Goal: Check status: Check status

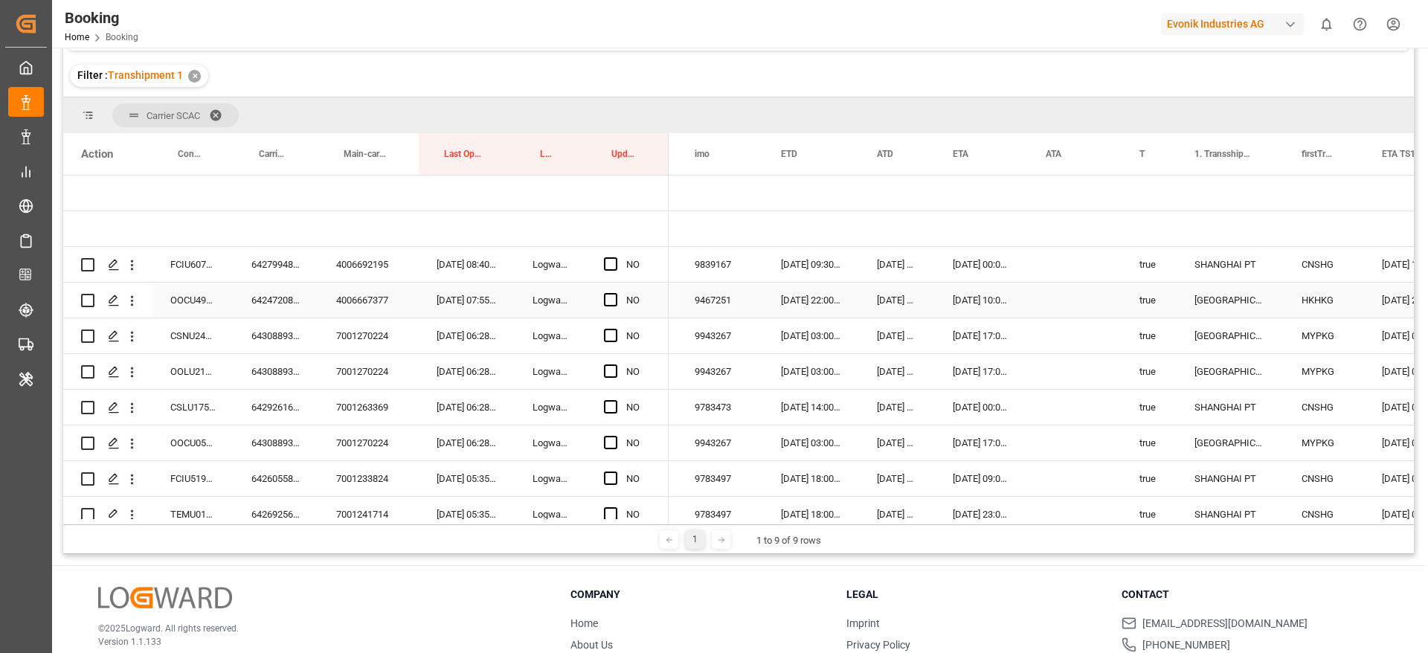
scroll to position [0, 1167]
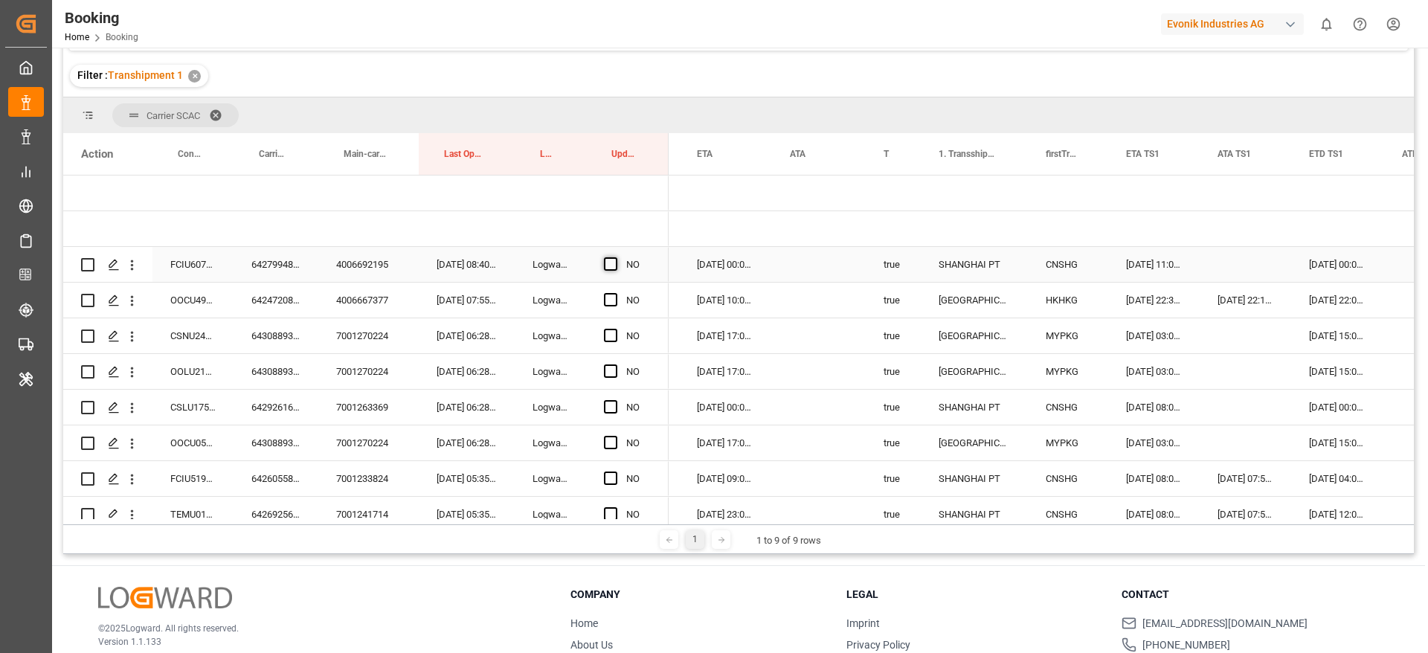
click at [606, 261] on span "Press SPACE to select this row." at bounding box center [610, 263] width 13 height 13
click at [615, 257] on input "Press SPACE to select this row." at bounding box center [615, 257] width 0 height 0
click at [263, 304] on div "6424720820" at bounding box center [275, 300] width 85 height 35
click at [610, 300] on span "Press SPACE to select this row." at bounding box center [610, 299] width 13 height 13
click at [615, 293] on input "Press SPACE to select this row." at bounding box center [615, 293] width 0 height 0
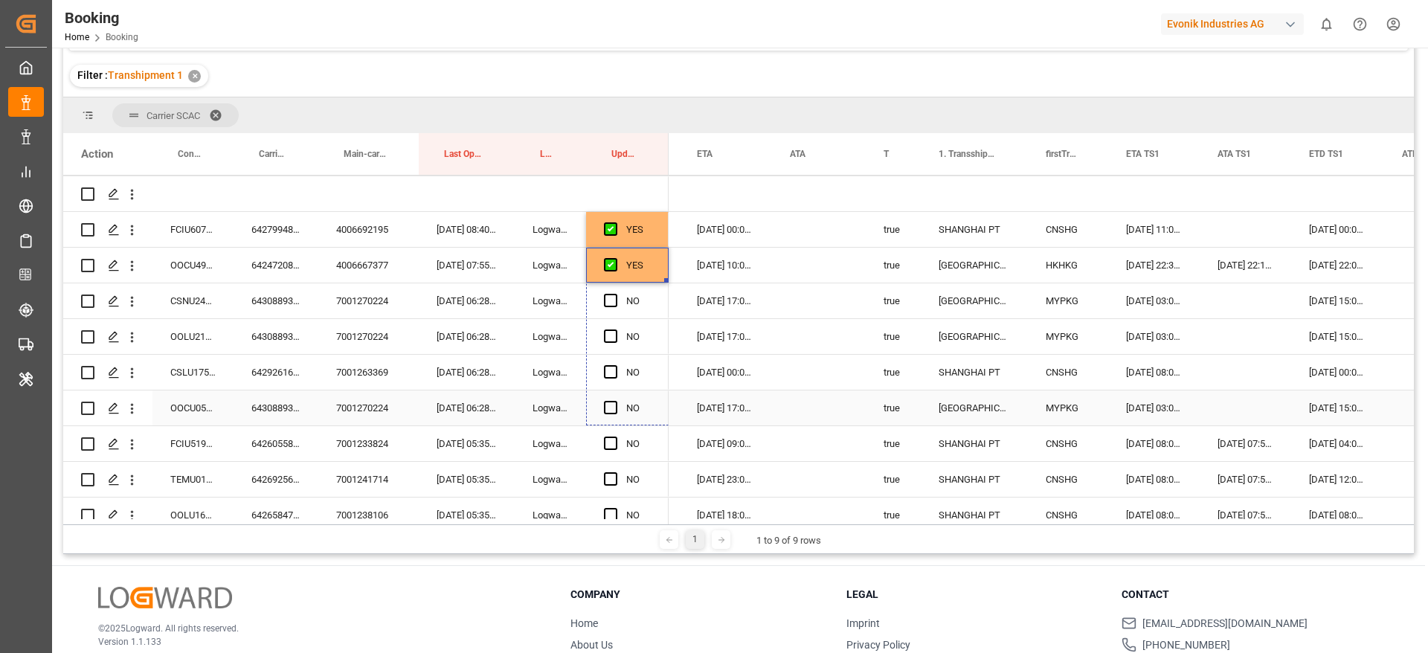
drag, startPoint x: 668, startPoint y: 279, endPoint x: 668, endPoint y: 413, distance: 133.8
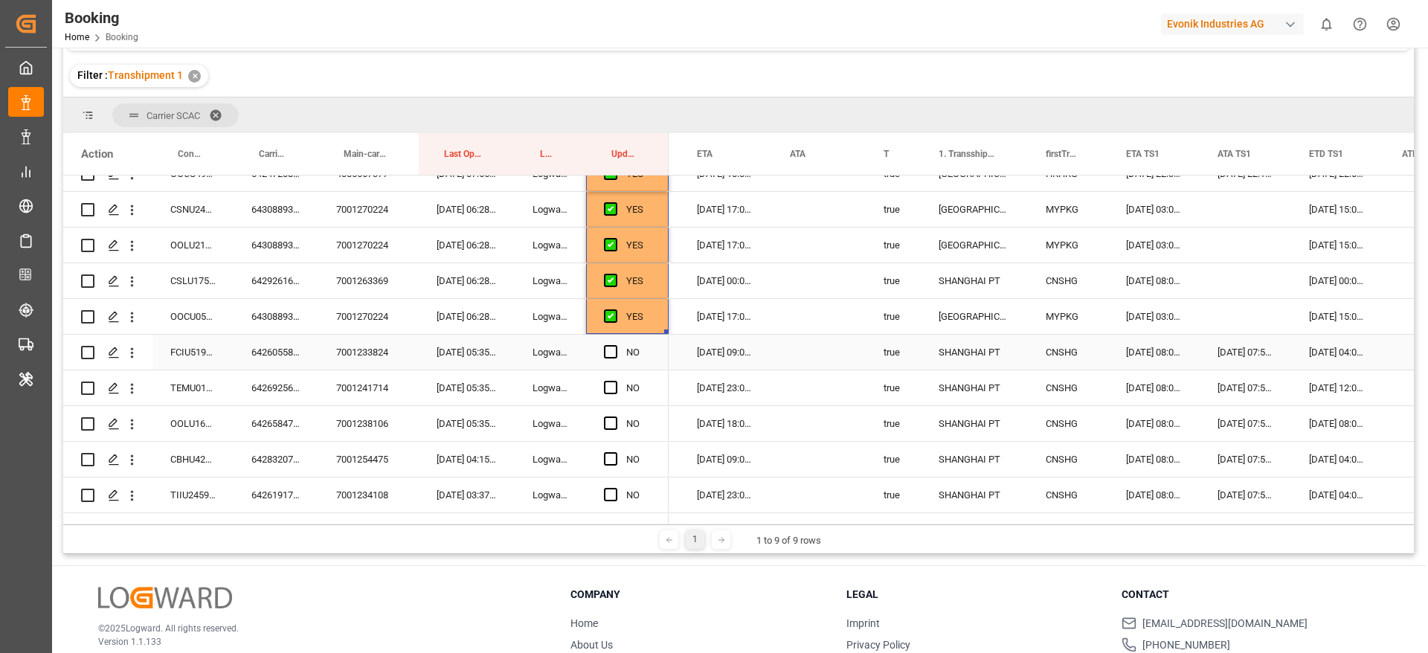
click at [268, 358] on div "6426055860" at bounding box center [275, 352] width 85 height 35
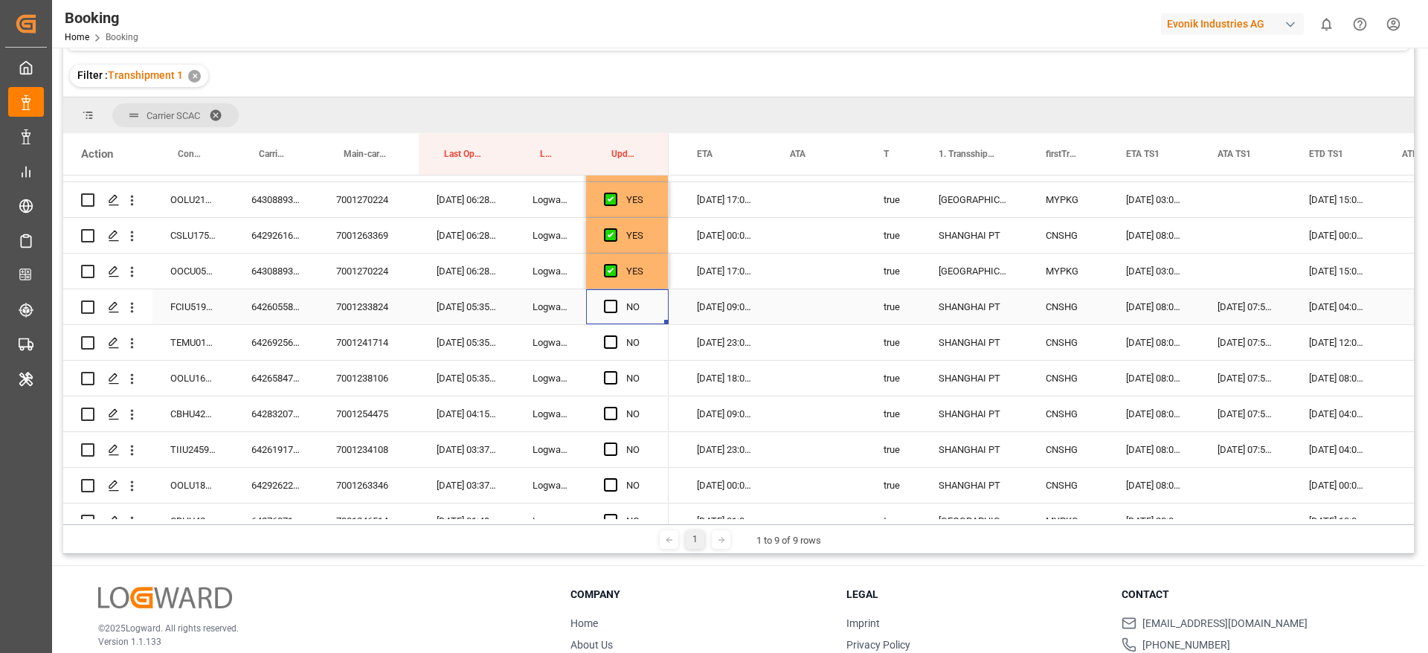
click at [602, 308] on div "NO" at bounding box center [627, 306] width 83 height 35
click at [607, 308] on span "Press SPACE to select this row." at bounding box center [610, 306] width 13 height 13
click at [615, 300] on input "Press SPACE to select this row." at bounding box center [615, 300] width 0 height 0
click at [283, 346] on div "6426925670" at bounding box center [275, 342] width 85 height 35
click at [608, 340] on span "Press SPACE to select this row." at bounding box center [610, 341] width 13 height 13
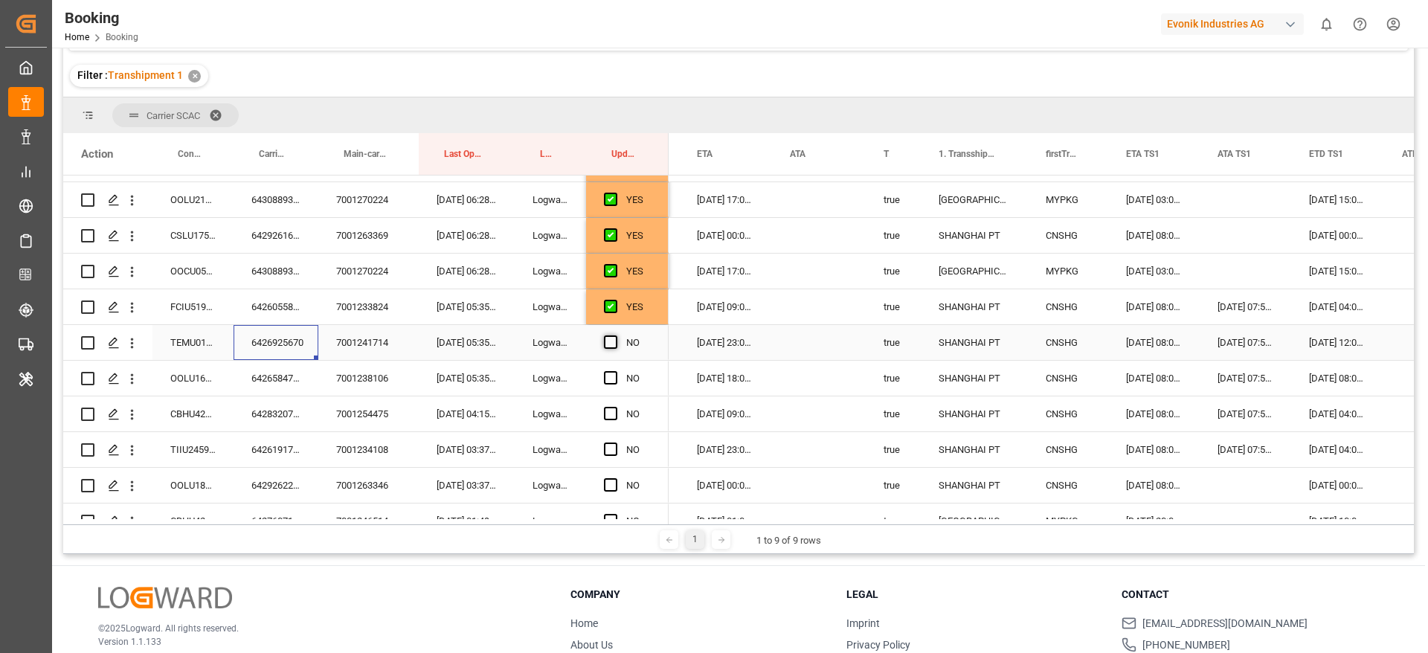
click at [615, 335] on input "Press SPACE to select this row." at bounding box center [615, 335] width 0 height 0
click at [323, 388] on div "7001238106" at bounding box center [368, 378] width 100 height 35
click at [269, 391] on div "6426584740" at bounding box center [275, 378] width 85 height 35
click at [614, 376] on span "Press SPACE to select this row." at bounding box center [610, 377] width 13 height 13
click at [615, 371] on input "Press SPACE to select this row." at bounding box center [615, 371] width 0 height 0
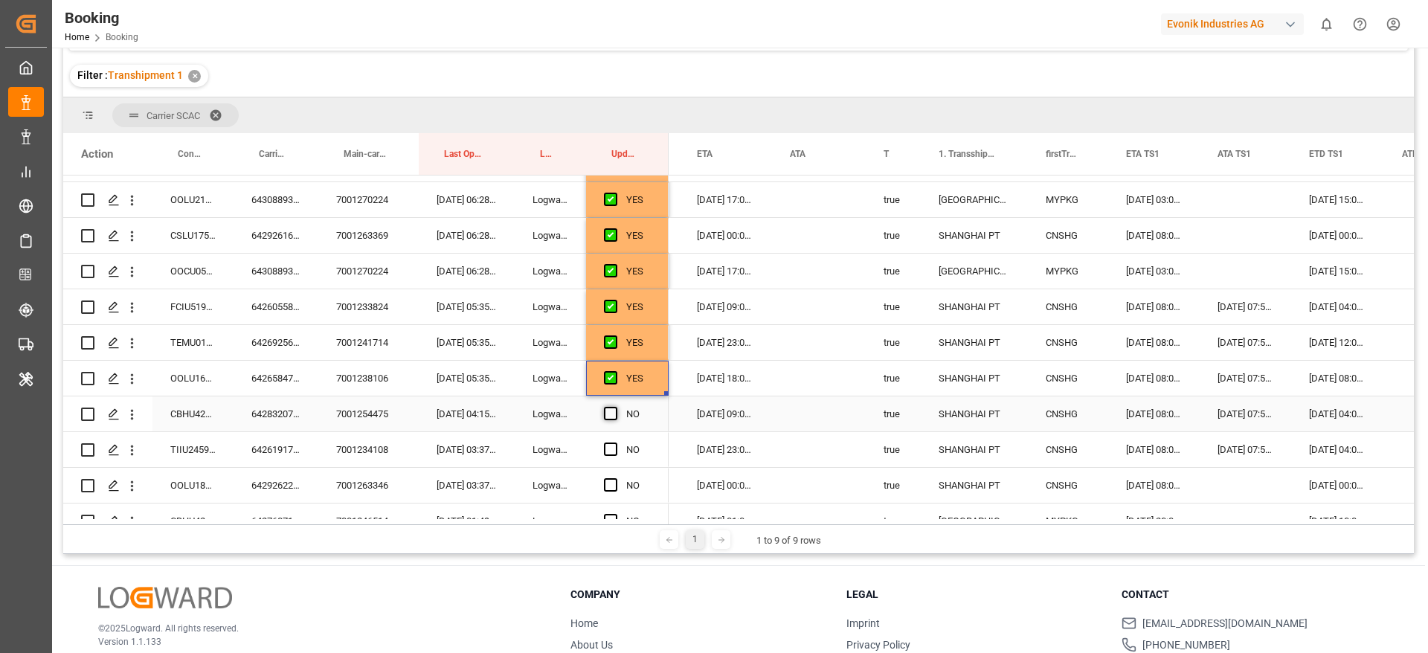
click at [613, 411] on span "Press SPACE to select this row." at bounding box center [610, 413] width 13 height 13
click at [615, 407] on input "Press SPACE to select this row." at bounding box center [615, 407] width 0 height 0
click at [612, 439] on div "Press SPACE to select this row." at bounding box center [615, 450] width 22 height 34
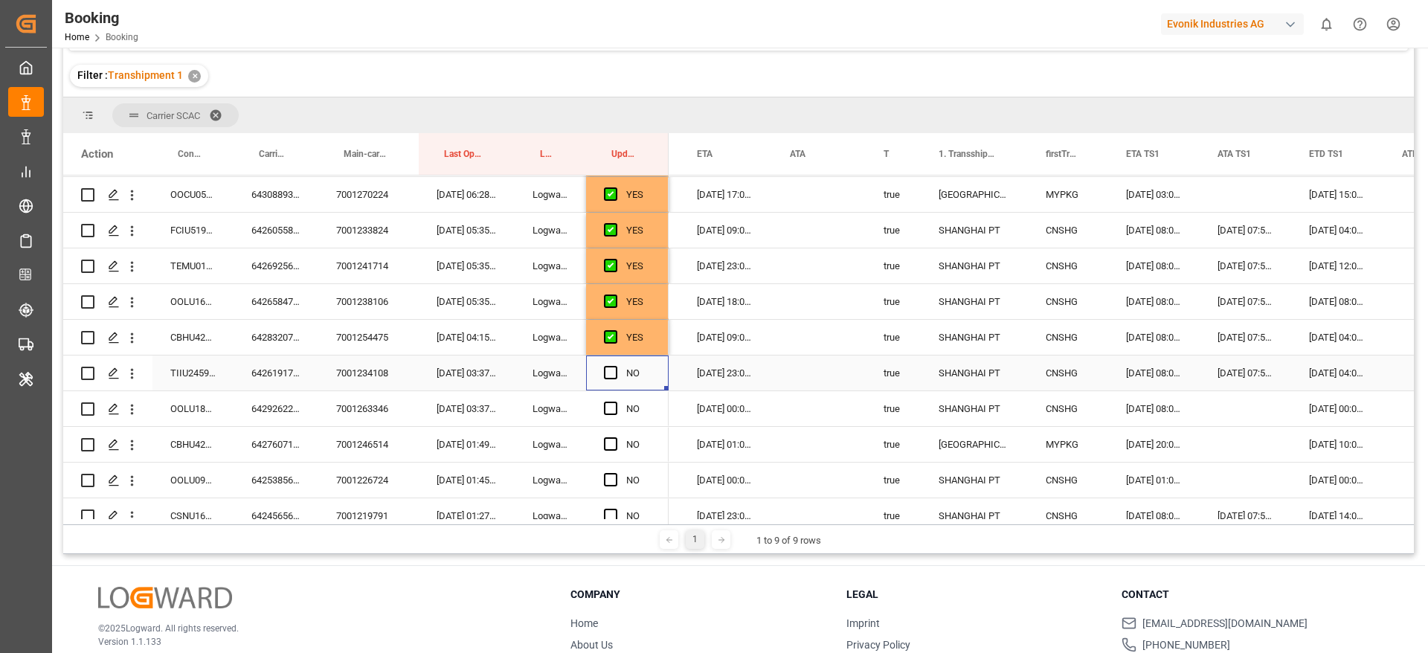
scroll to position [283, 0]
click at [614, 341] on span "Press SPACE to select this row." at bounding box center [610, 337] width 13 height 13
click at [615, 331] on input "Press SPACE to select this row." at bounding box center [615, 331] width 0 height 0
click at [607, 368] on span "Press SPACE to select this row." at bounding box center [610, 373] width 13 height 13
click at [615, 367] on input "Press SPACE to select this row." at bounding box center [615, 367] width 0 height 0
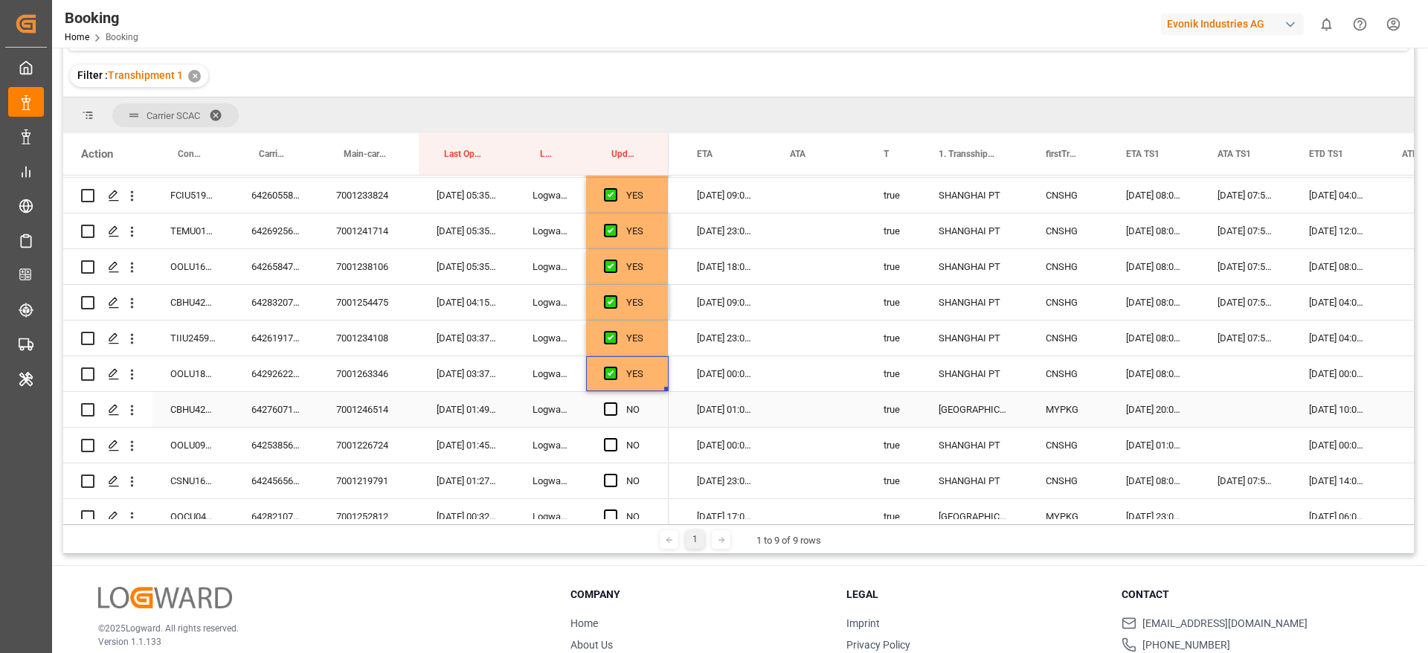
click at [617, 406] on div "Press SPACE to select this row." at bounding box center [615, 410] width 22 height 34
click at [612, 404] on span "Press SPACE to select this row." at bounding box center [610, 408] width 13 height 13
click at [615, 402] on input "Press SPACE to select this row." at bounding box center [615, 402] width 0 height 0
click at [610, 442] on span "Press SPACE to select this row." at bounding box center [610, 444] width 13 height 13
click at [615, 438] on input "Press SPACE to select this row." at bounding box center [615, 438] width 0 height 0
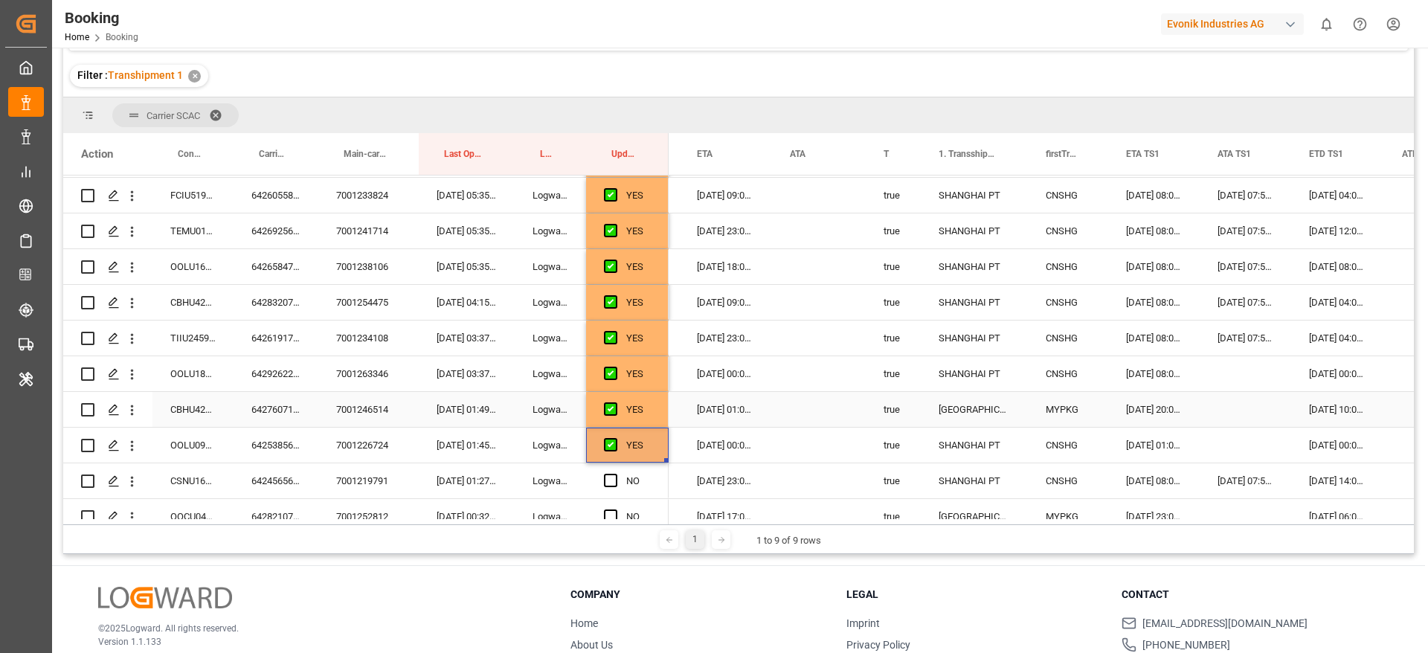
scroll to position [395, 0]
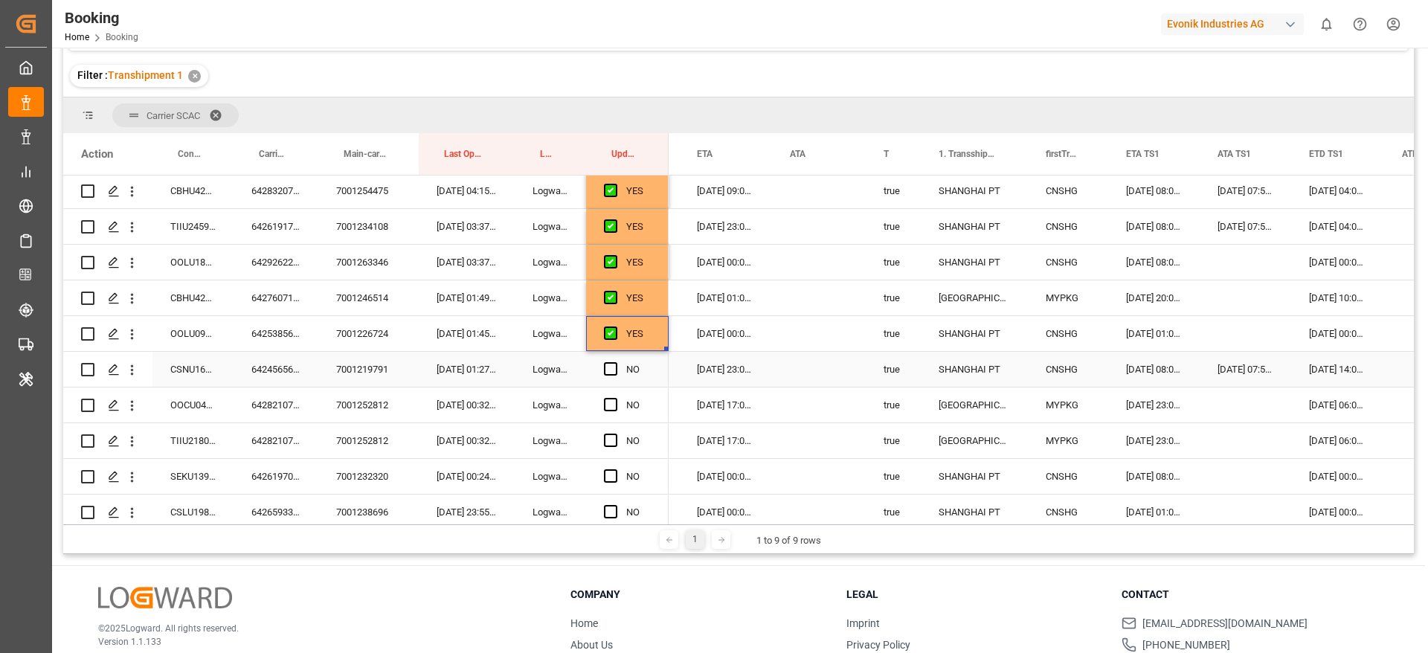
click at [291, 370] on div "6424565620" at bounding box center [275, 369] width 85 height 35
click at [178, 365] on div "CSNU1604828" at bounding box center [192, 369] width 81 height 35
click at [1340, 365] on div "18-10-2025 14:00:00" at bounding box center [1337, 369] width 93 height 35
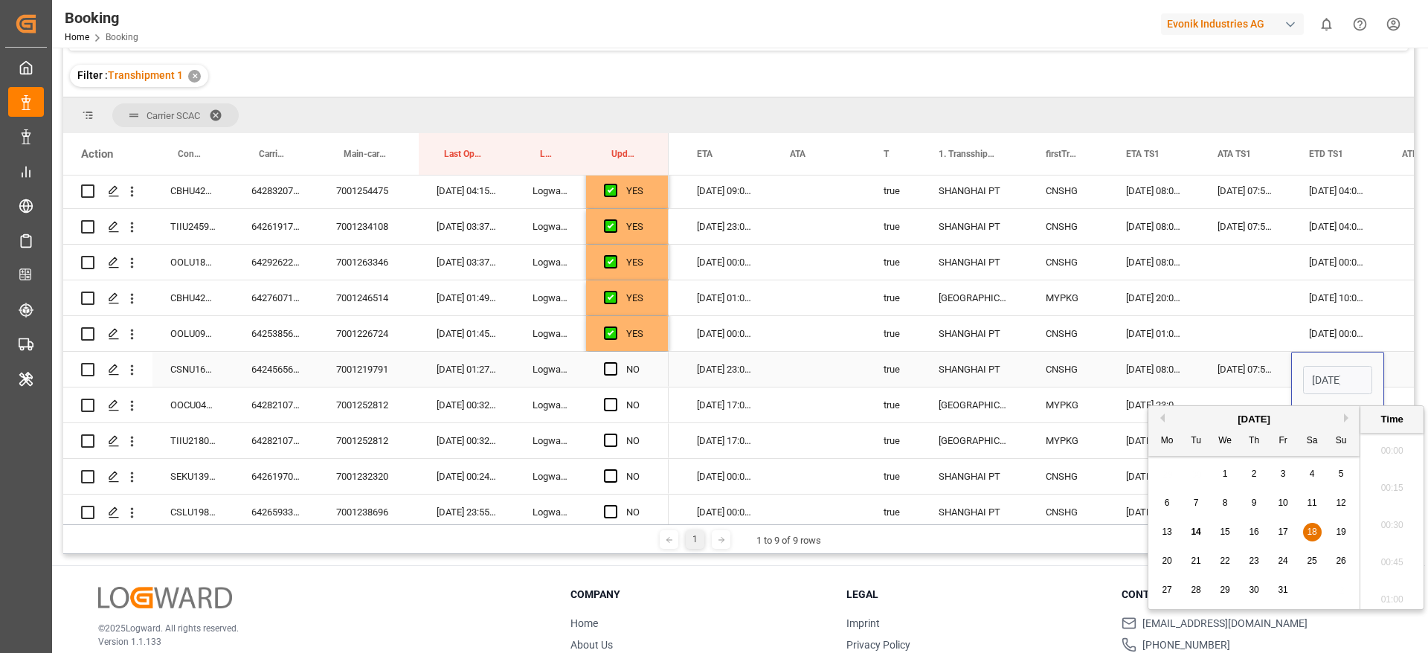
scroll to position [0, 52]
drag, startPoint x: 1347, startPoint y: 531, endPoint x: 1303, endPoint y: 512, distance: 47.6
click at [1349, 531] on div "19" at bounding box center [1341, 532] width 19 height 18
type input "19-10-2025 14:00"
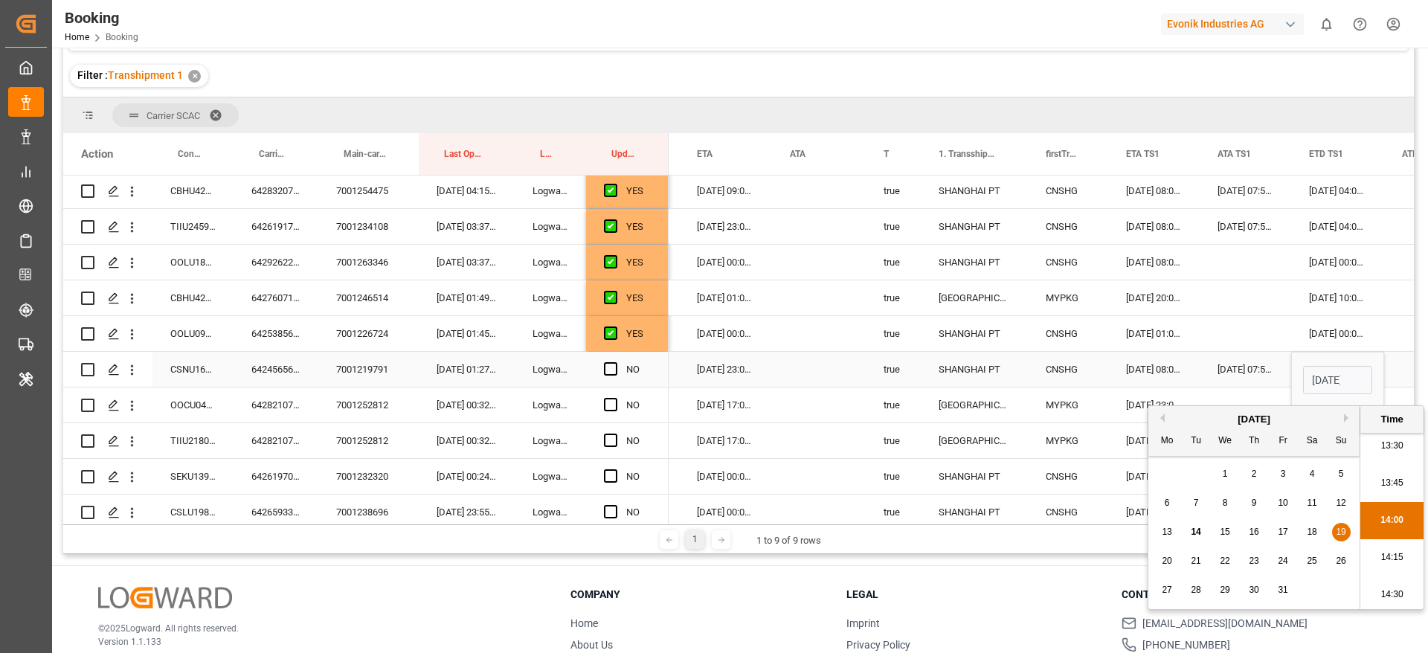
click at [741, 371] on div "20-10-2025 23:00:00" at bounding box center [725, 369] width 93 height 35
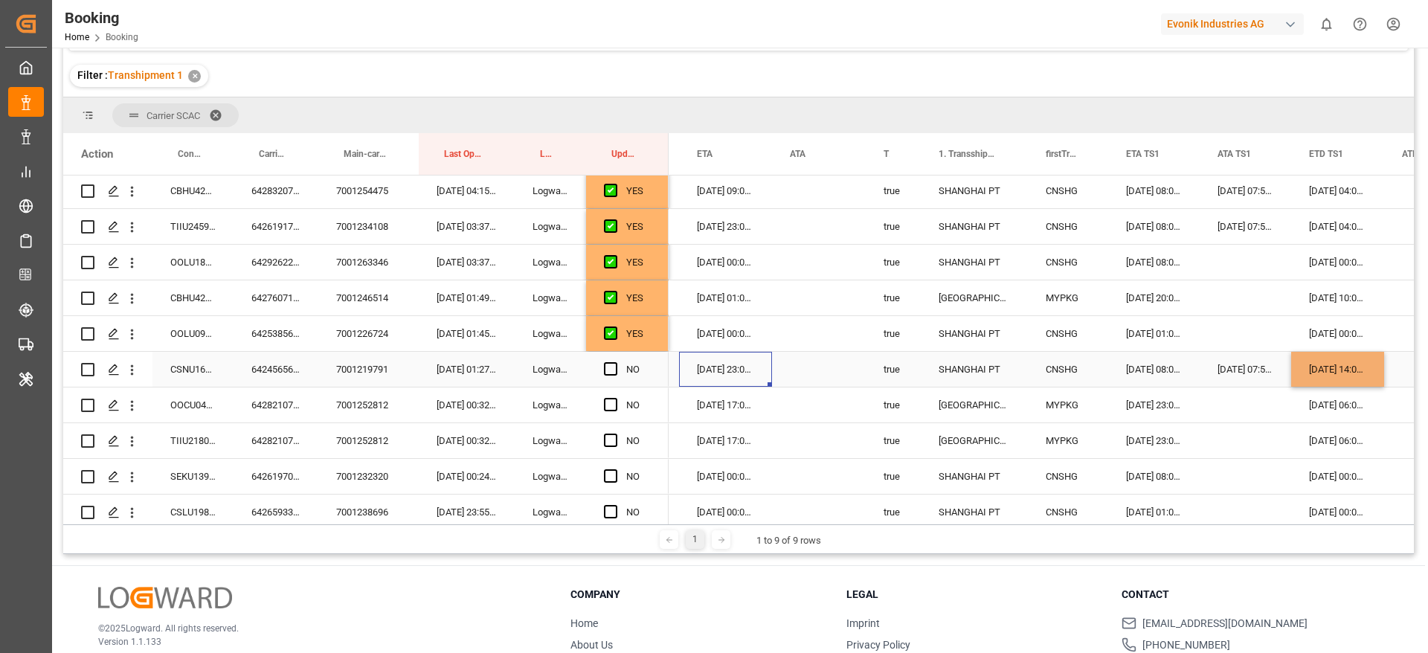
click at [741, 371] on div "20-10-2025 23:00:00" at bounding box center [725, 369] width 93 height 35
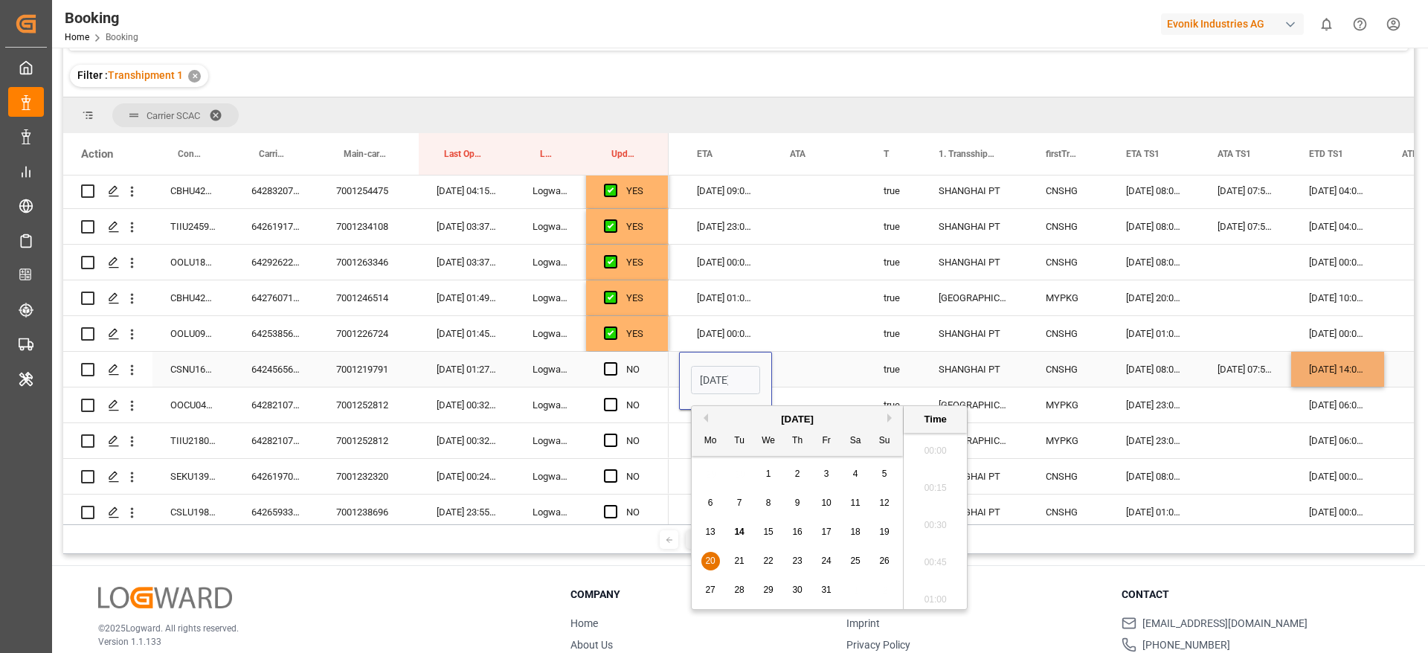
scroll to position [0, 52]
click at [739, 558] on span "21" at bounding box center [739, 560] width 10 height 10
type input "21-10-2025 23:00"
click at [613, 365] on span "Press SPACE to select this row." at bounding box center [610, 368] width 13 height 13
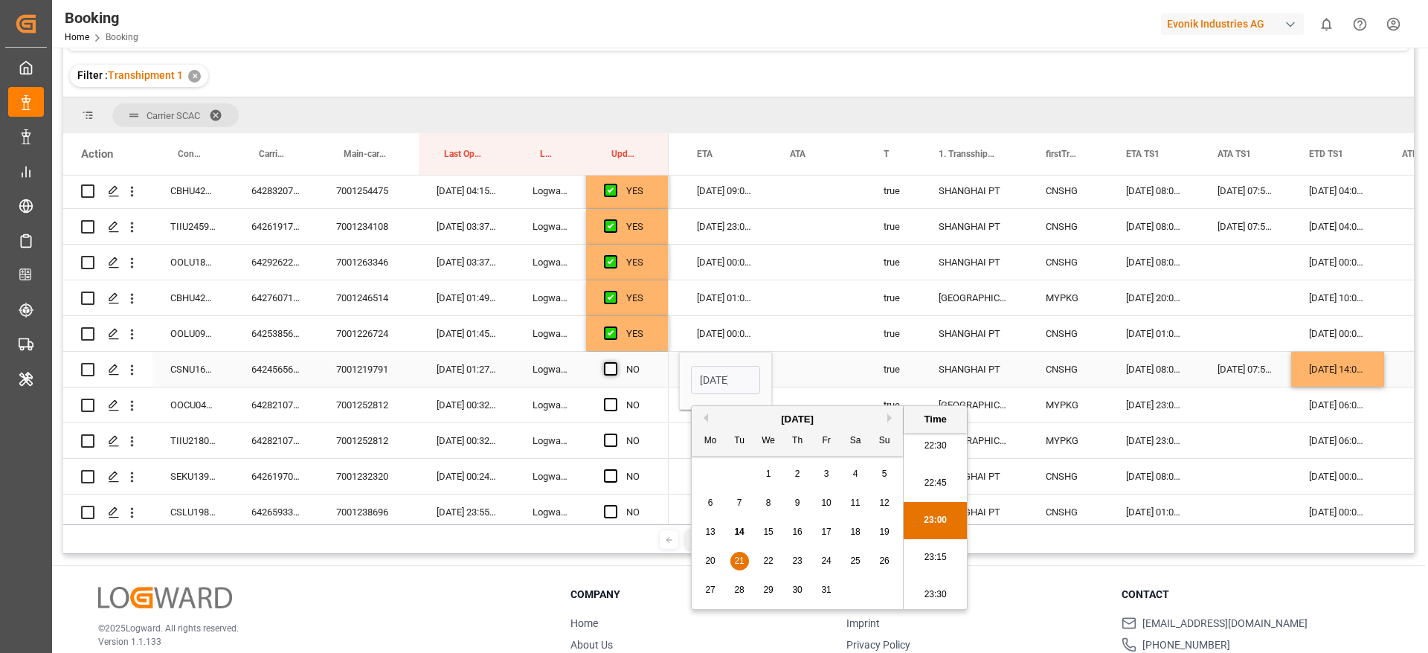
click at [615, 362] on input "Press SPACE to select this row." at bounding box center [615, 362] width 0 height 0
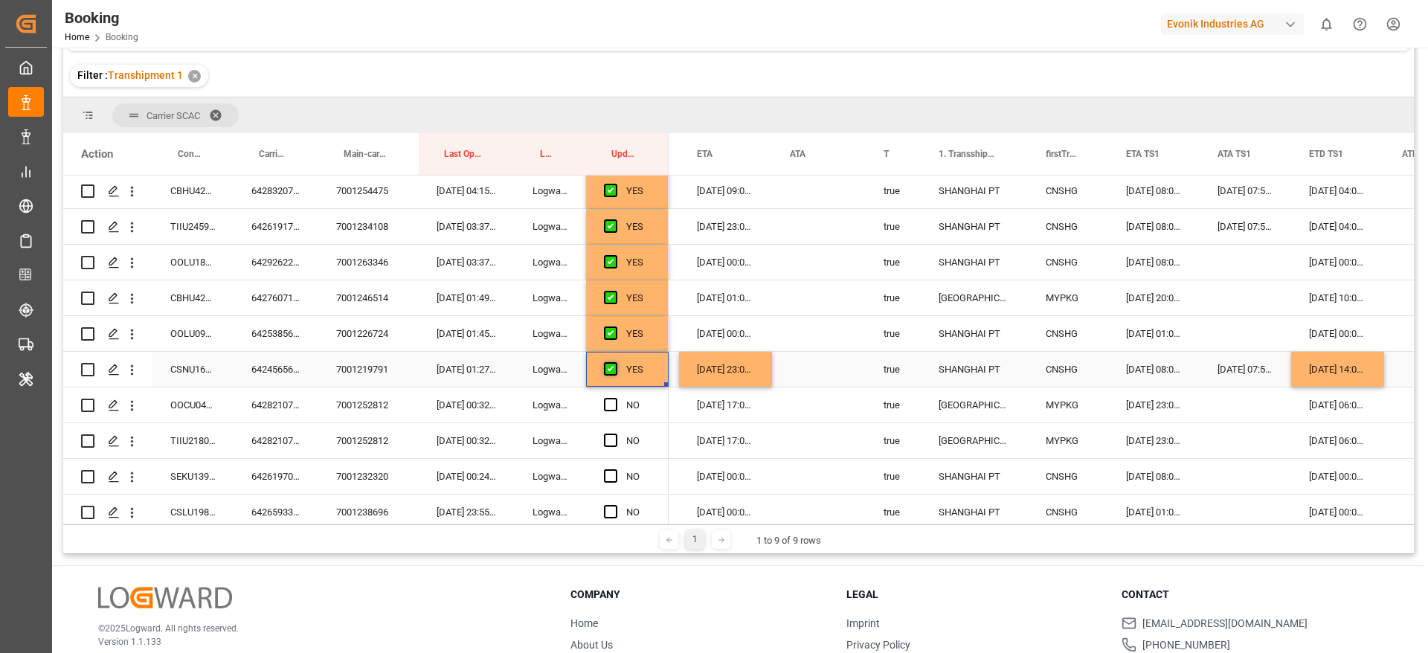
scroll to position [506, 0]
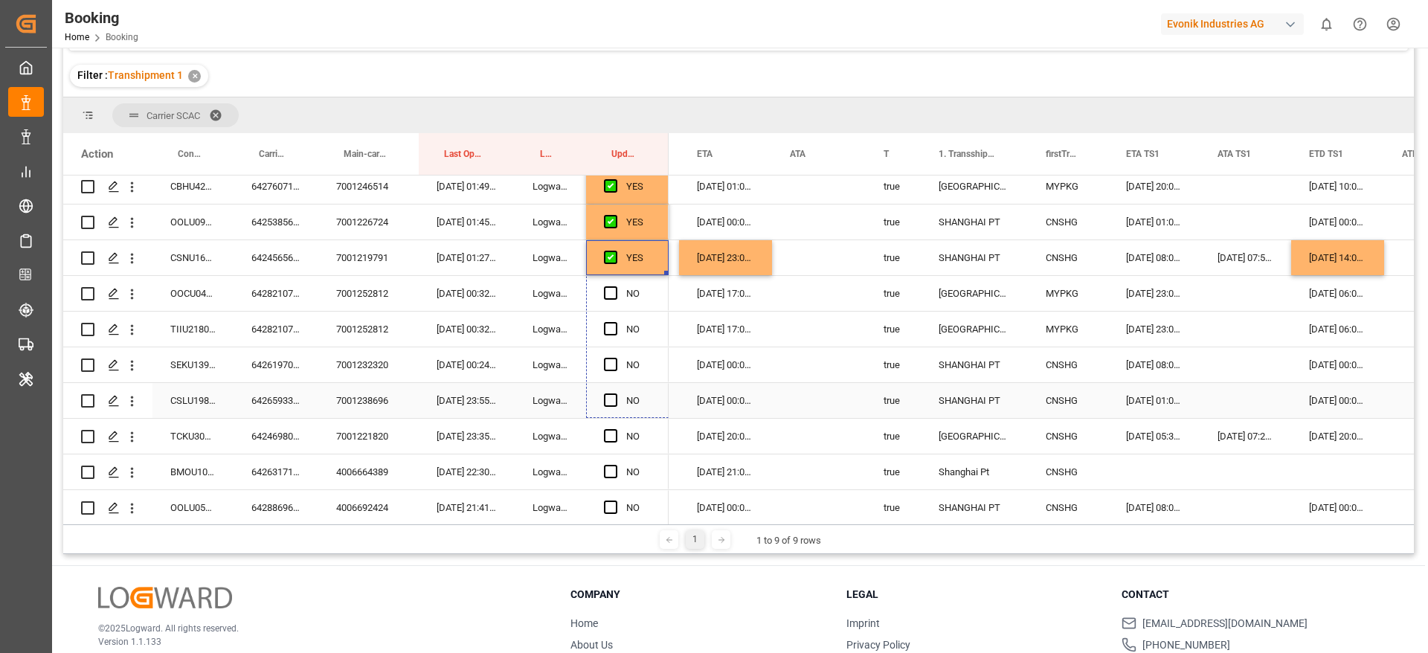
drag, startPoint x: 664, startPoint y: 271, endPoint x: 648, endPoint y: 401, distance: 130.4
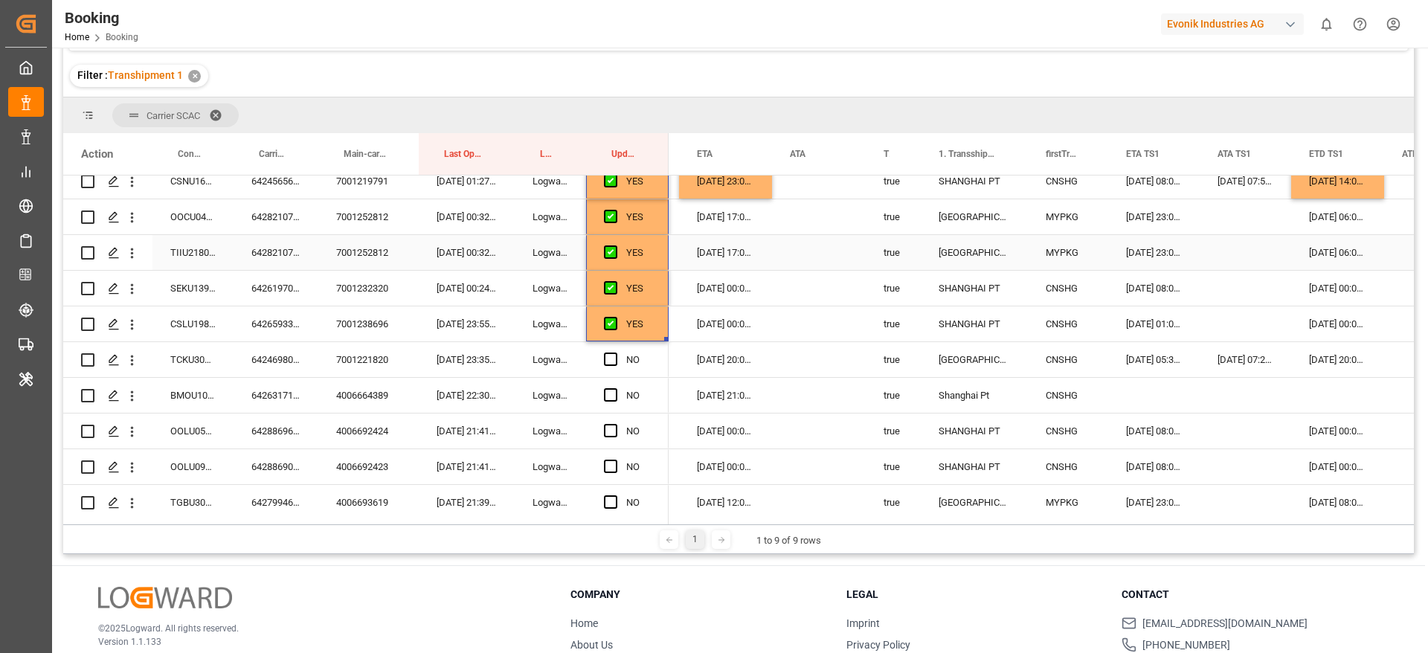
scroll to position [618, 0]
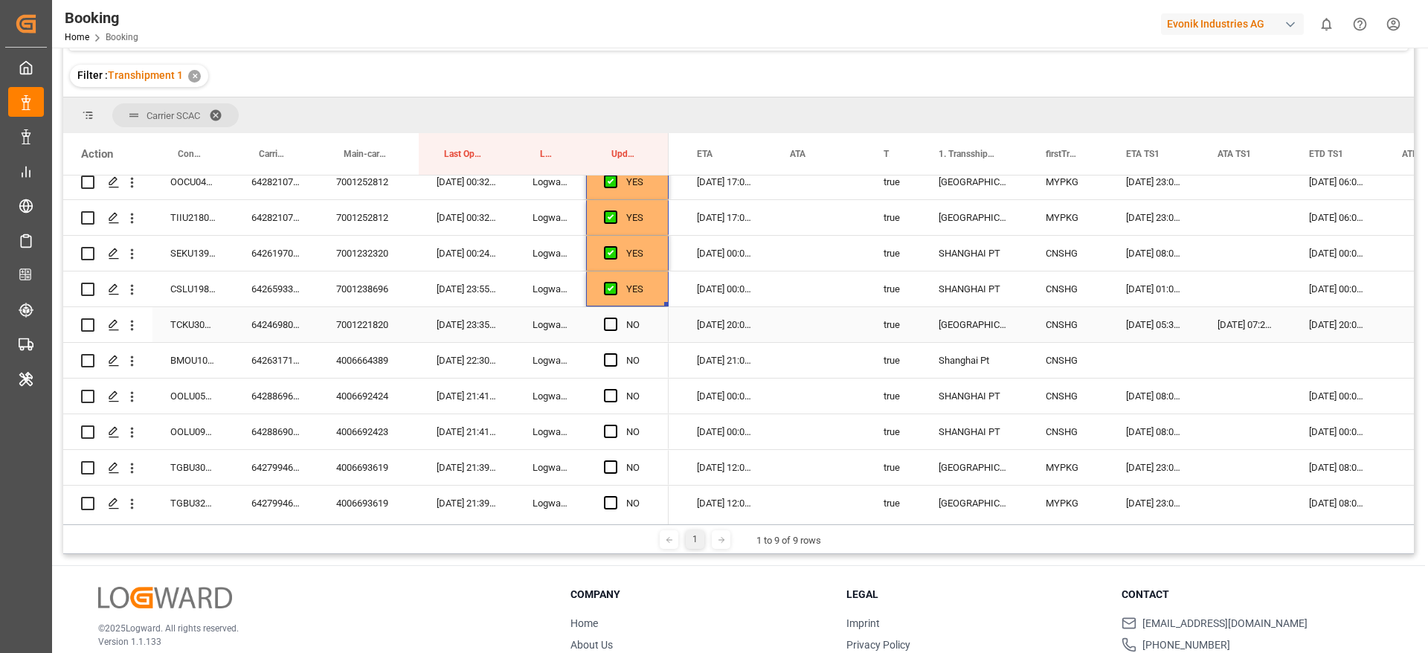
click at [288, 323] on div "6424698060" at bounding box center [275, 324] width 85 height 35
click at [607, 323] on span "Press SPACE to select this row." at bounding box center [610, 323] width 13 height 13
click at [615, 317] on input "Press SPACE to select this row." at bounding box center [615, 317] width 0 height 0
click at [253, 358] on div "6426317100" at bounding box center [275, 360] width 85 height 35
click at [288, 368] on div "6426317100" at bounding box center [275, 360] width 85 height 35
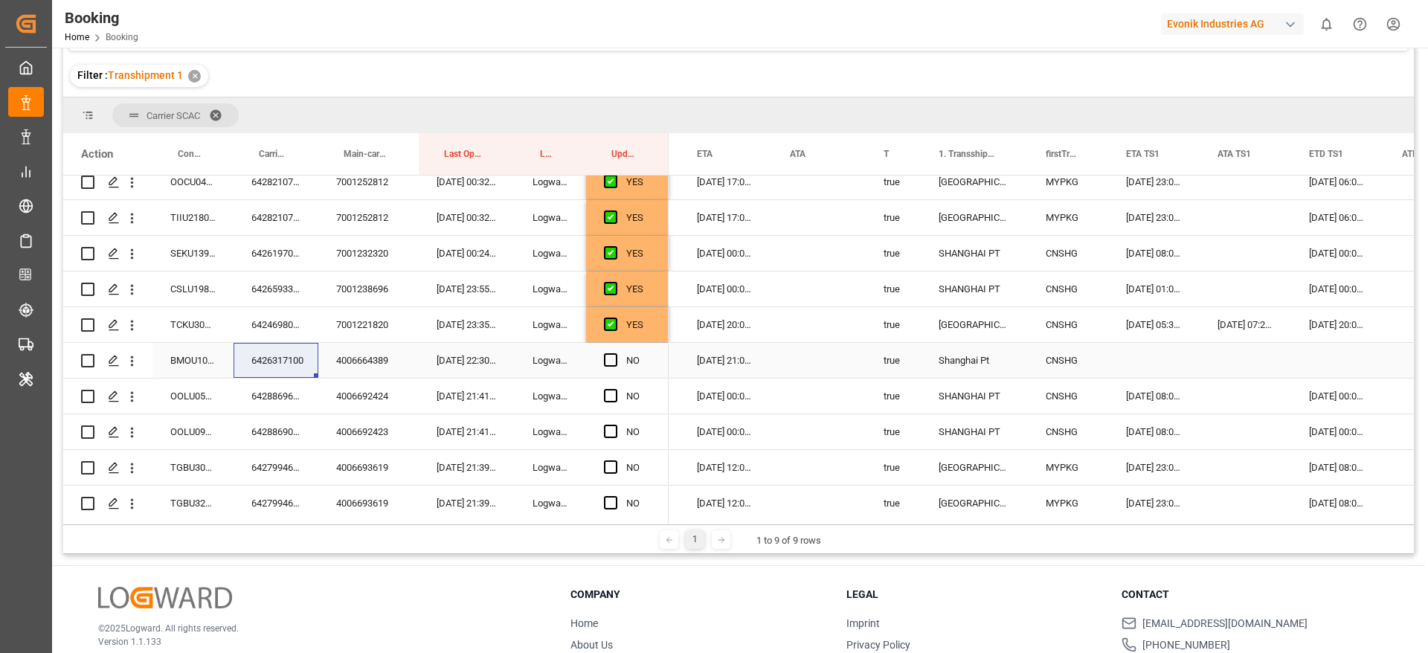
click at [188, 361] on div "BMOU1032724" at bounding box center [192, 360] width 81 height 35
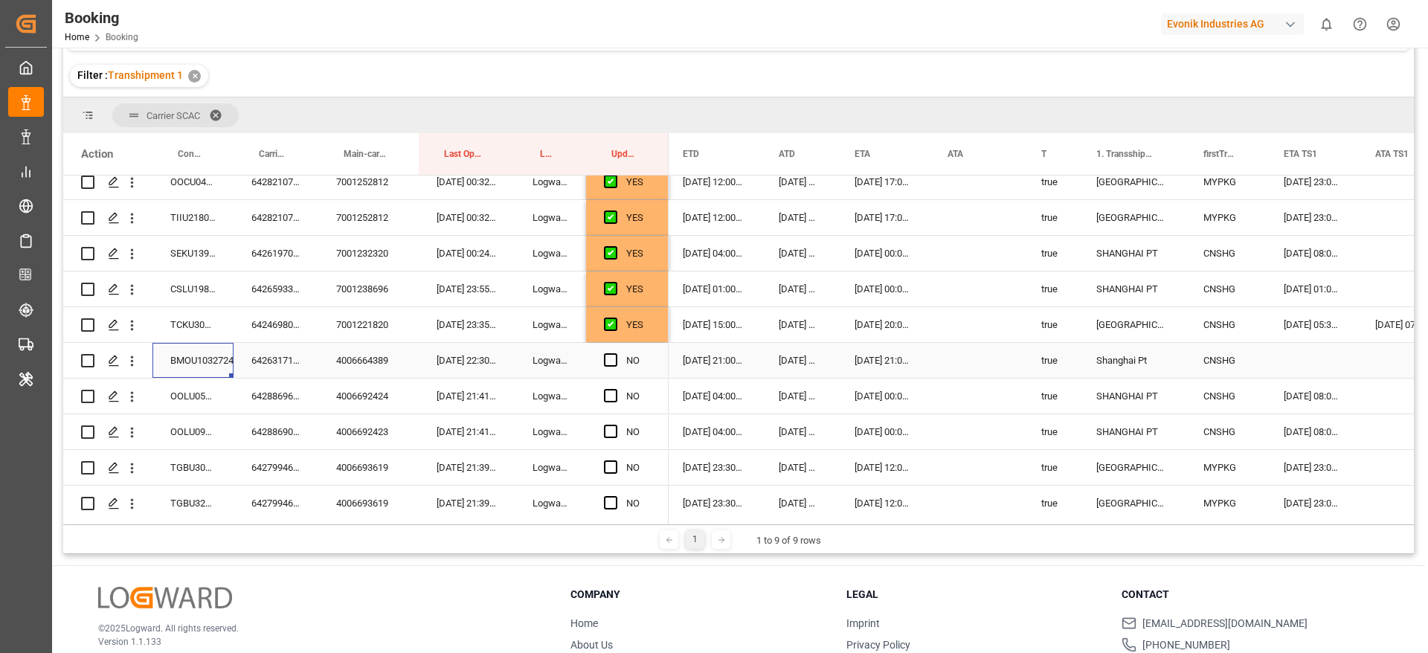
scroll to position [0, 1217]
click at [610, 362] on span "Press SPACE to select this row." at bounding box center [610, 359] width 13 height 13
click at [615, 353] on input "Press SPACE to select this row." at bounding box center [615, 353] width 0 height 0
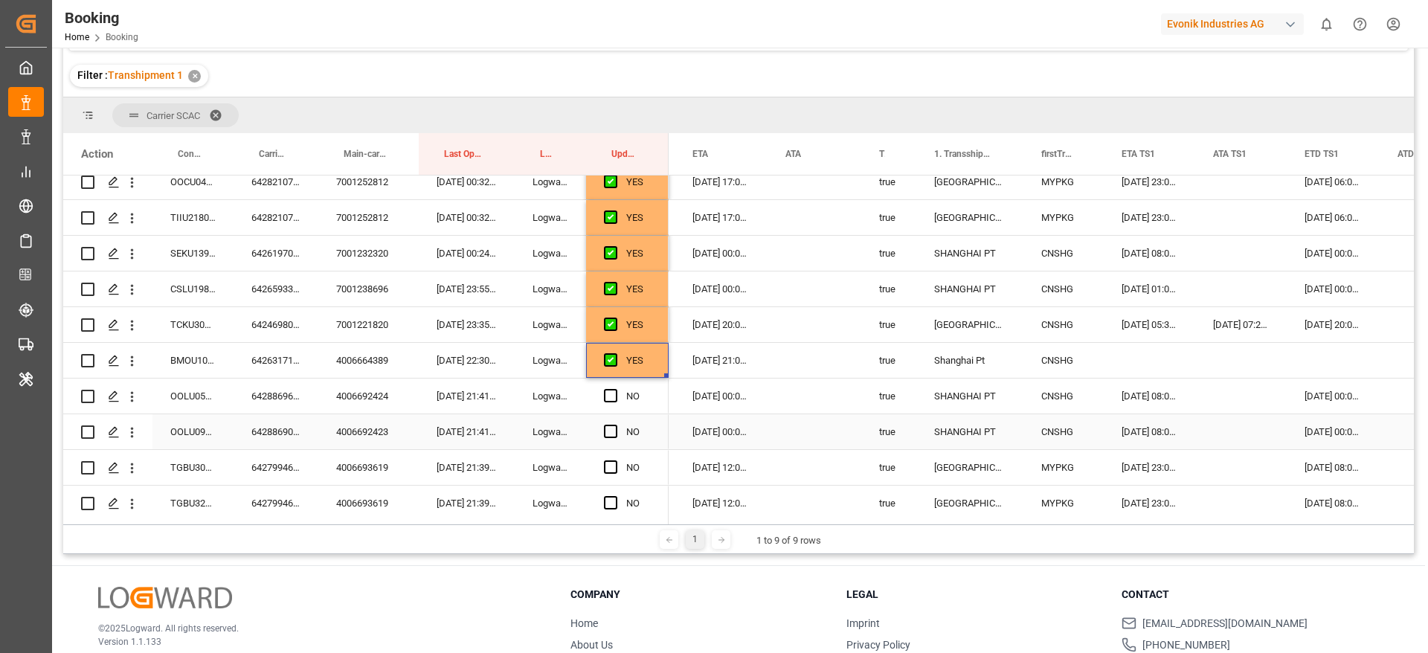
scroll to position [729, 0]
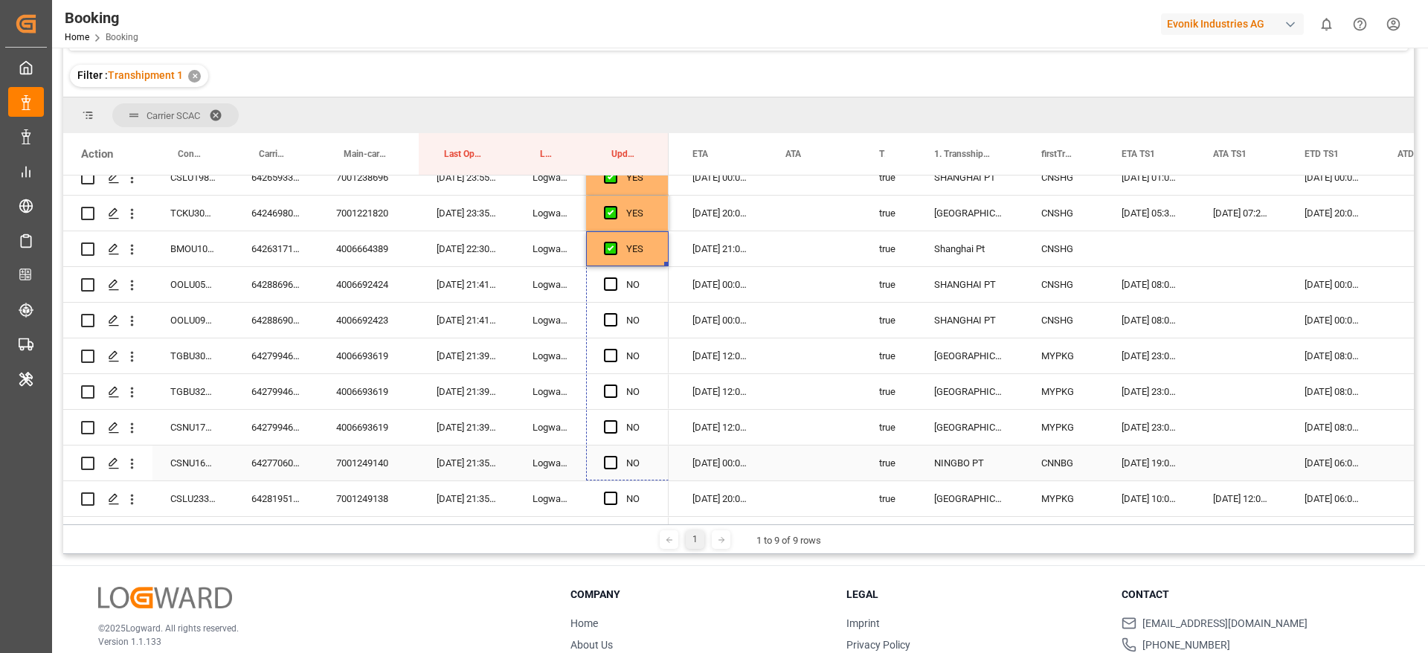
drag, startPoint x: 665, startPoint y: 265, endPoint x: 646, endPoint y: 454, distance: 189.8
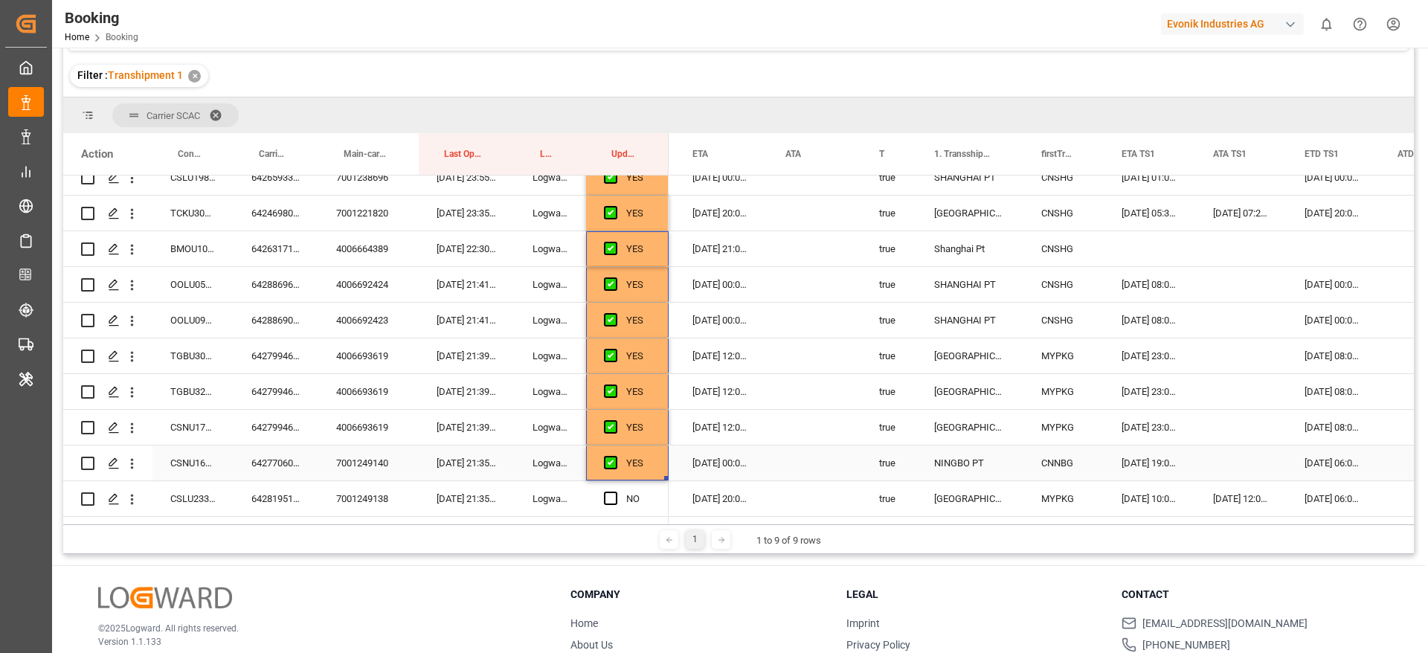
click at [263, 455] on div "6427706040" at bounding box center [275, 462] width 85 height 35
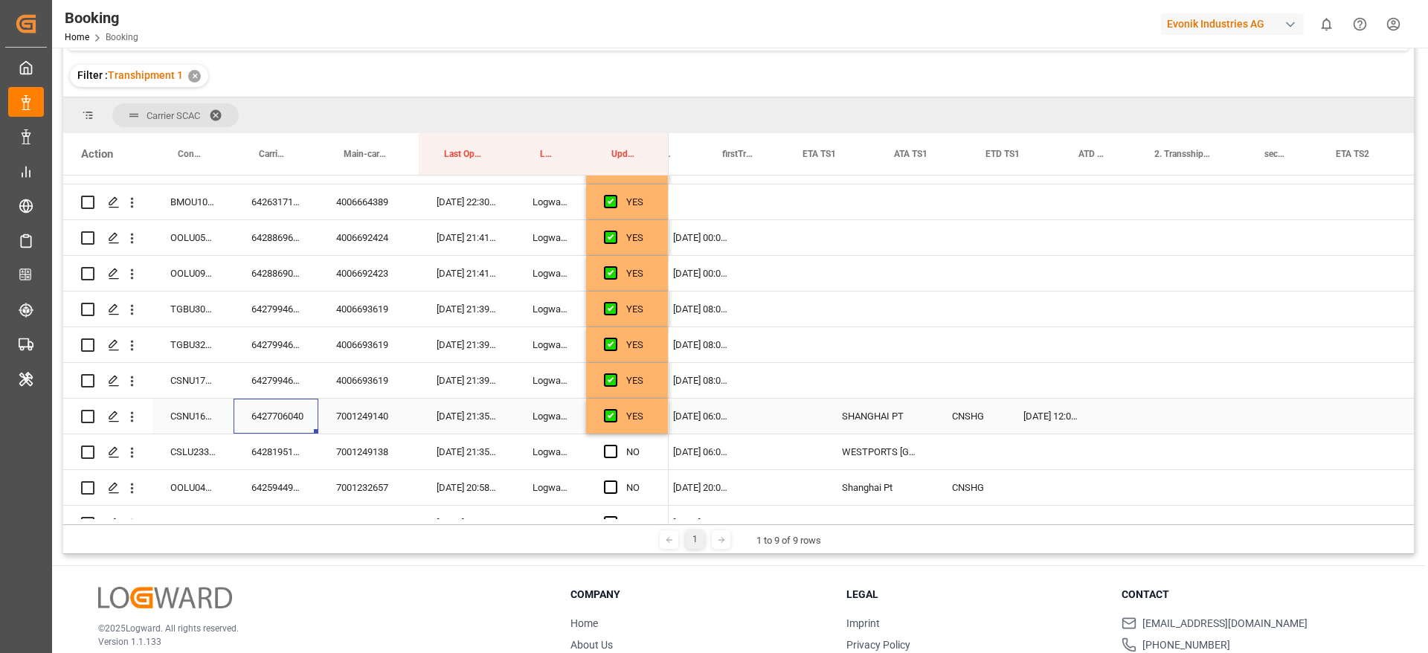
scroll to position [0, 1305]
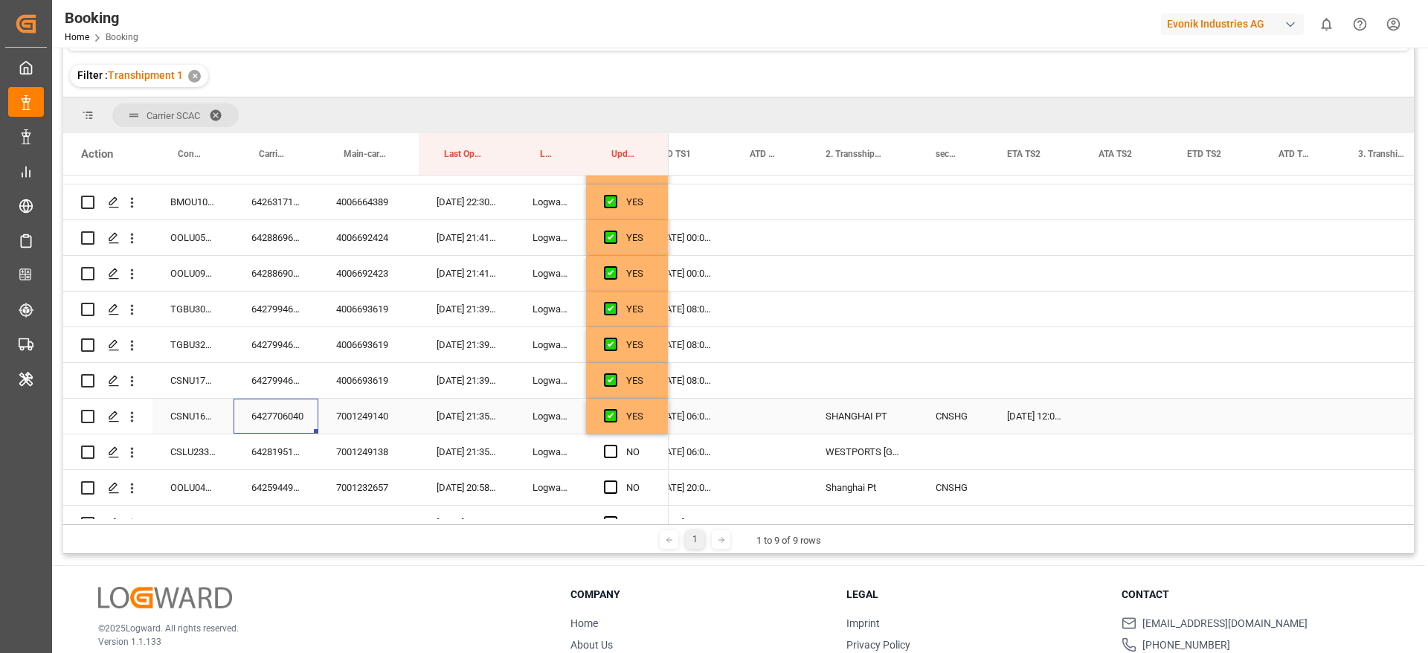
click at [1215, 414] on div "Press SPACE to select this row." at bounding box center [1214, 416] width 91 height 35
click at [1228, 413] on div "Press SPACE to select this row." at bounding box center [1214, 416] width 91 height 35
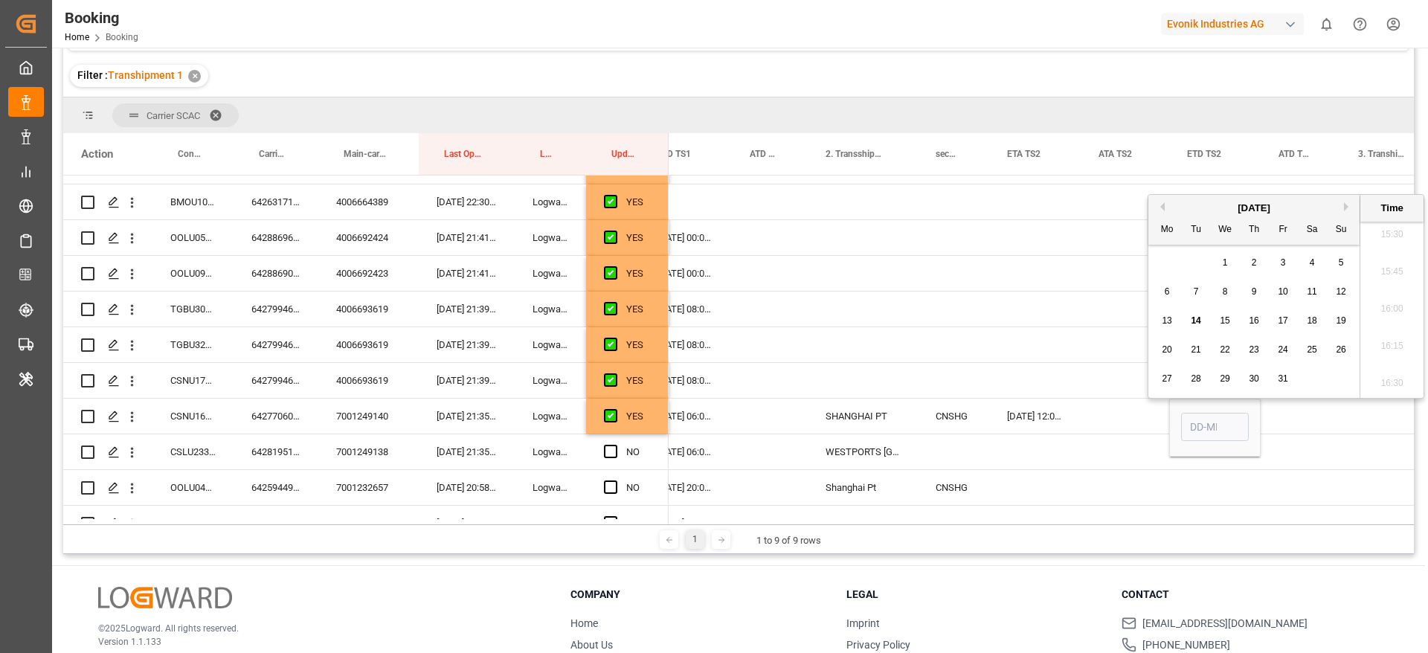
click at [1346, 205] on button "Next Month" at bounding box center [1348, 206] width 9 height 9
click at [1335, 263] on div "2" at bounding box center [1341, 263] width 19 height 18
type input "02-11-2025 00:00"
click at [1100, 420] on div "Press SPACE to select this row." at bounding box center [1124, 416] width 88 height 35
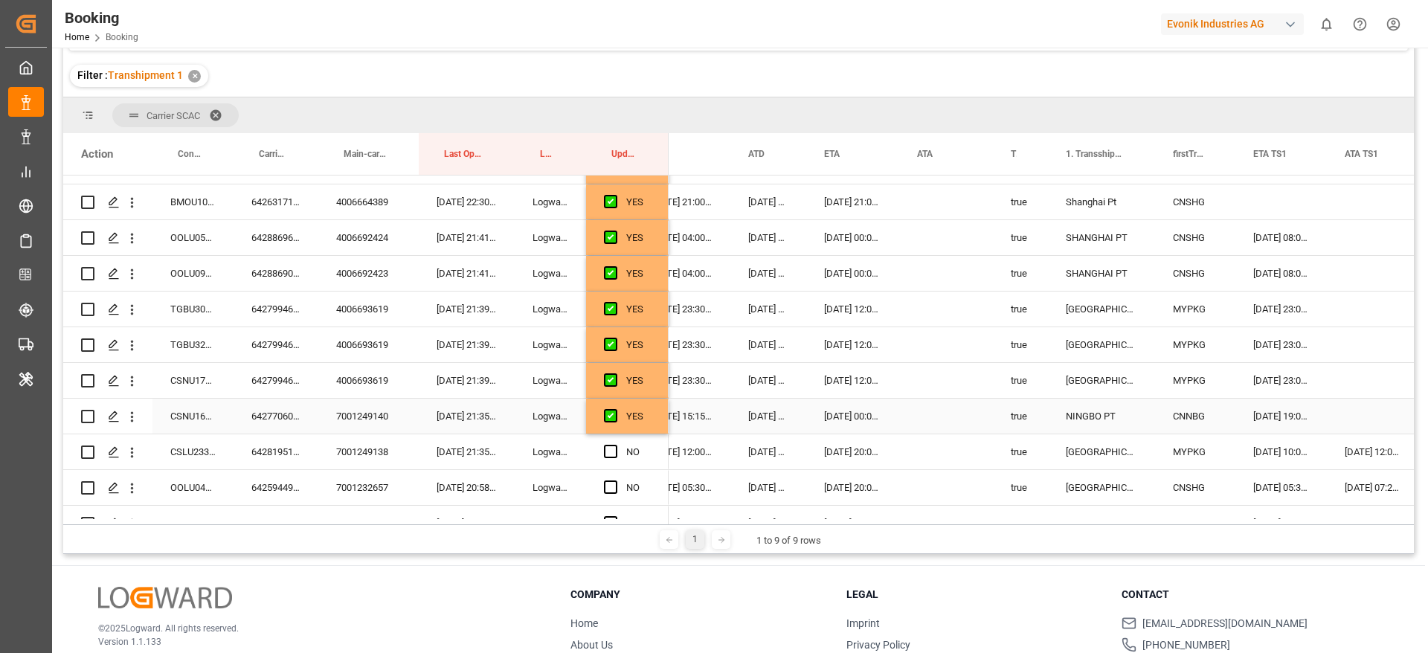
click at [828, 422] on div "30-10-2025 00:00:00" at bounding box center [852, 416] width 93 height 35
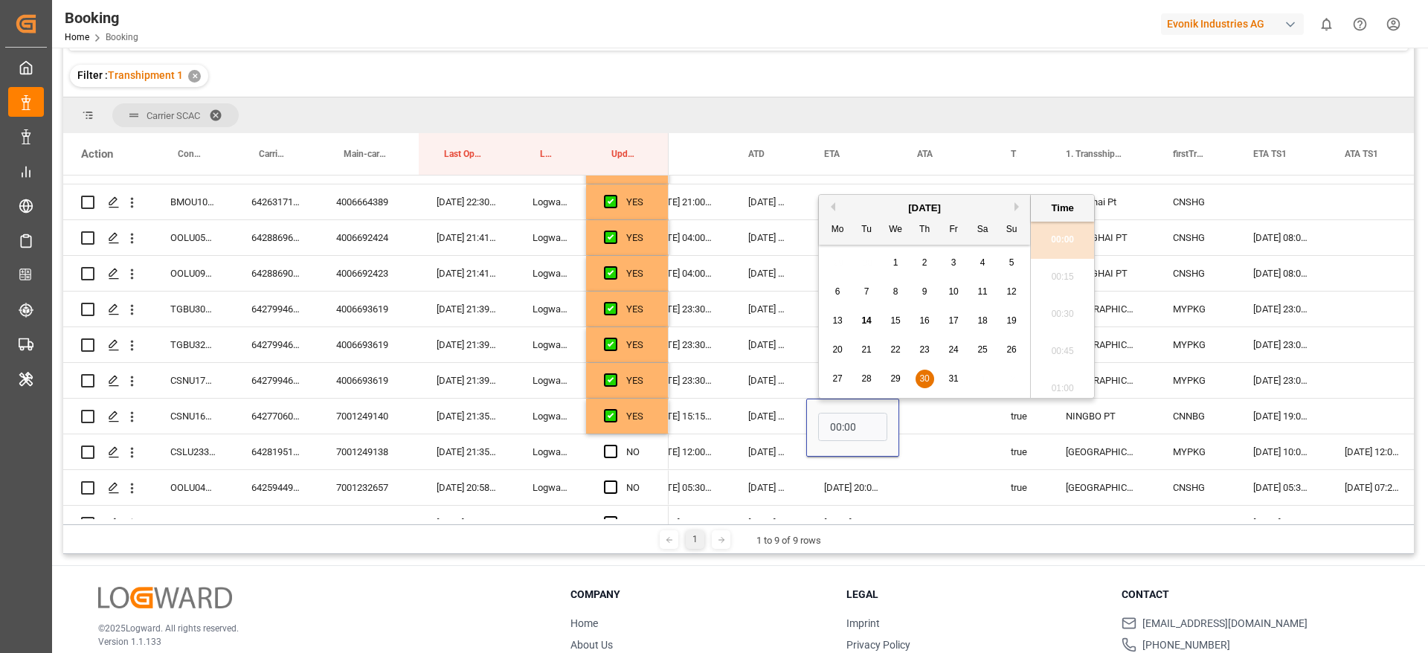
click at [1016, 202] on button "Next Month" at bounding box center [1018, 206] width 9 height 9
click at [947, 291] on div "7" at bounding box center [953, 292] width 19 height 18
type input "07-11-2025 00:00"
click at [946, 408] on div "Press SPACE to select this row." at bounding box center [946, 416] width 94 height 35
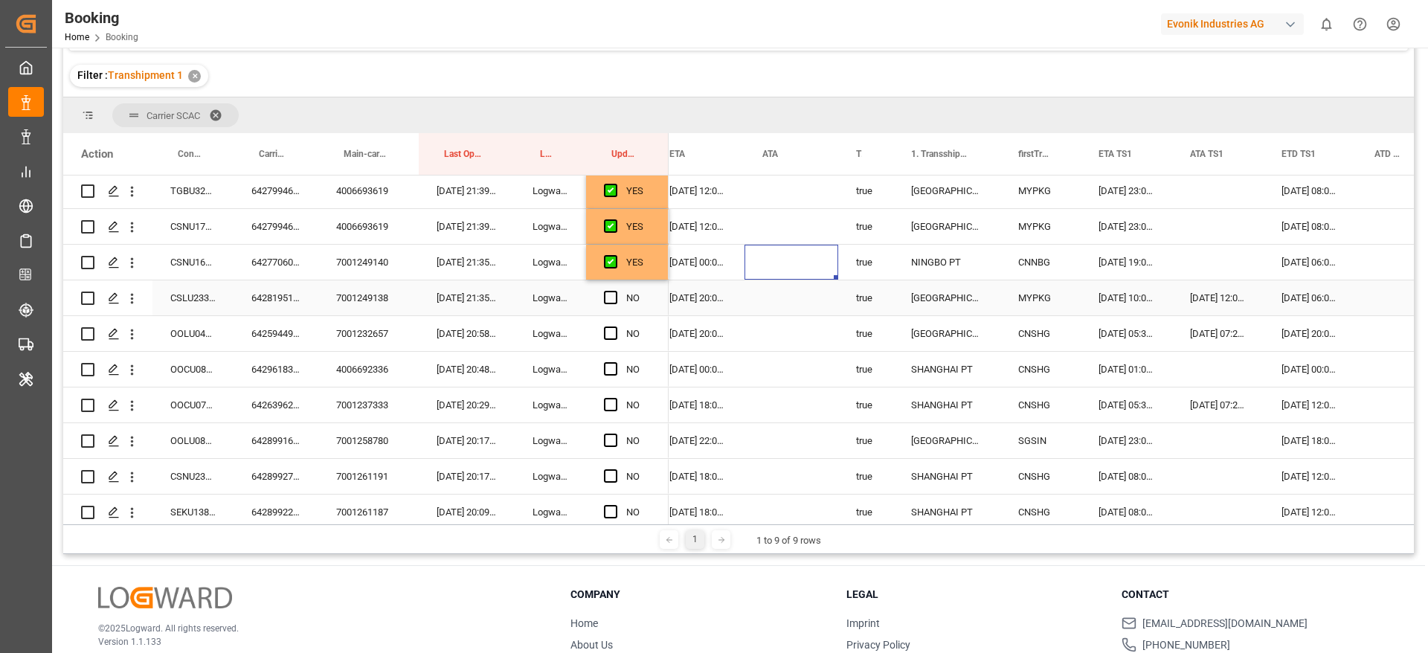
click at [278, 298] on div "6428195140" at bounding box center [275, 297] width 85 height 35
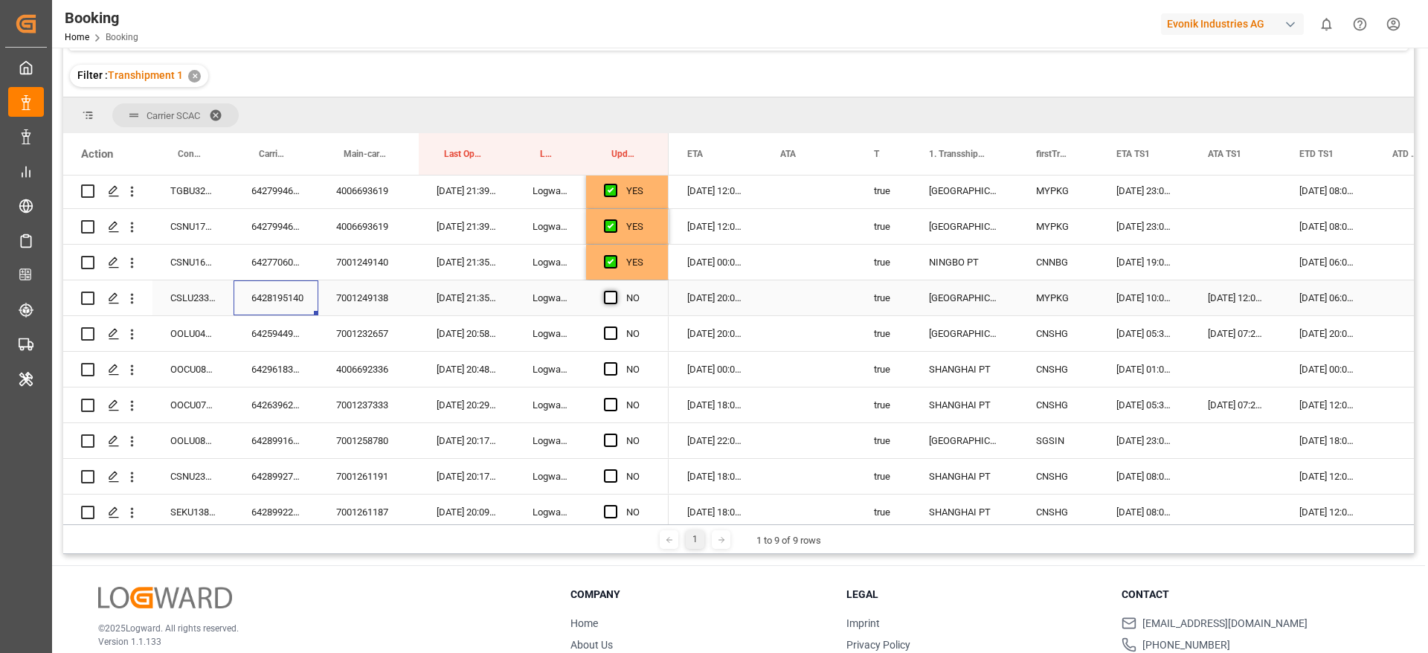
click at [614, 297] on span "Press SPACE to select this row." at bounding box center [610, 297] width 13 height 13
click at [615, 291] on input "Press SPACE to select this row." at bounding box center [615, 291] width 0 height 0
click at [271, 332] on div "6425944990" at bounding box center [275, 333] width 85 height 35
click at [610, 332] on span "Press SPACE to select this row." at bounding box center [610, 332] width 13 height 13
click at [615, 326] on input "Press SPACE to select this row." at bounding box center [615, 326] width 0 height 0
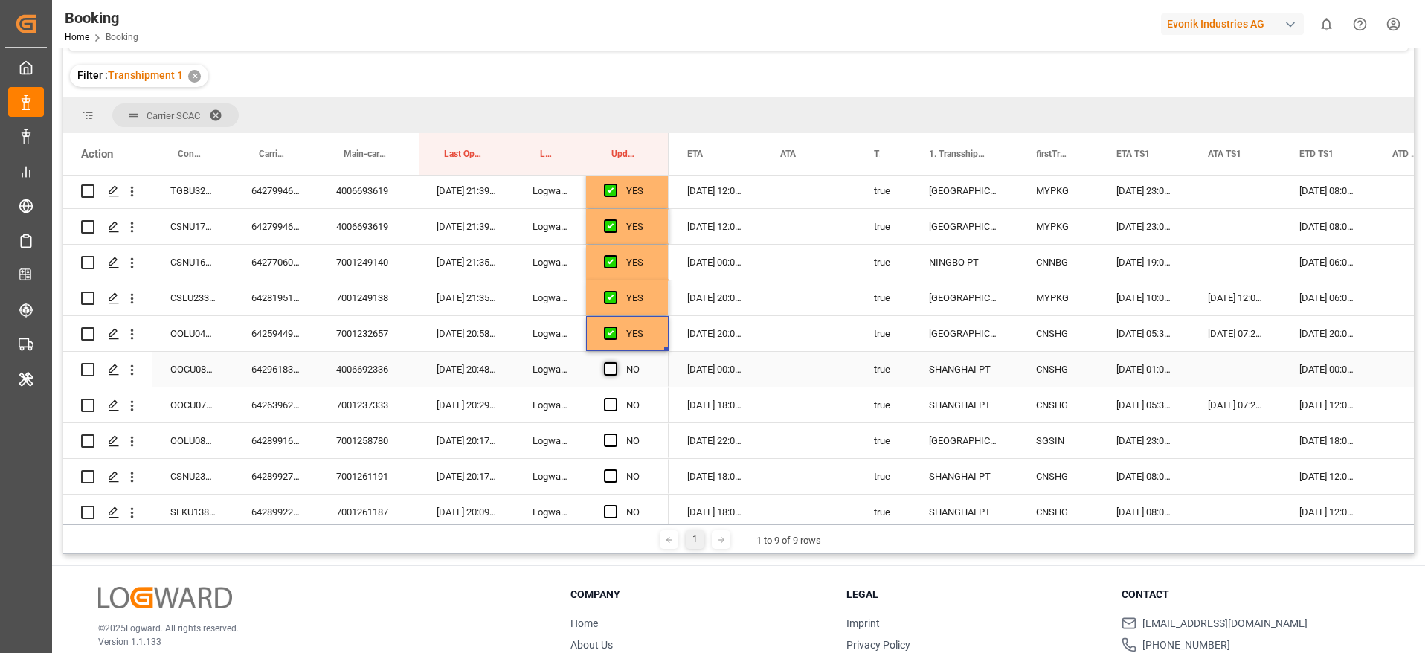
click at [613, 370] on span "Press SPACE to select this row." at bounding box center [610, 368] width 13 height 13
click at [615, 362] on input "Press SPACE to select this row." at bounding box center [615, 362] width 0 height 0
click at [258, 407] on div "6426396220" at bounding box center [275, 404] width 85 height 35
click at [610, 402] on span "Press SPACE to select this row." at bounding box center [610, 404] width 13 height 13
click at [615, 398] on input "Press SPACE to select this row." at bounding box center [615, 398] width 0 height 0
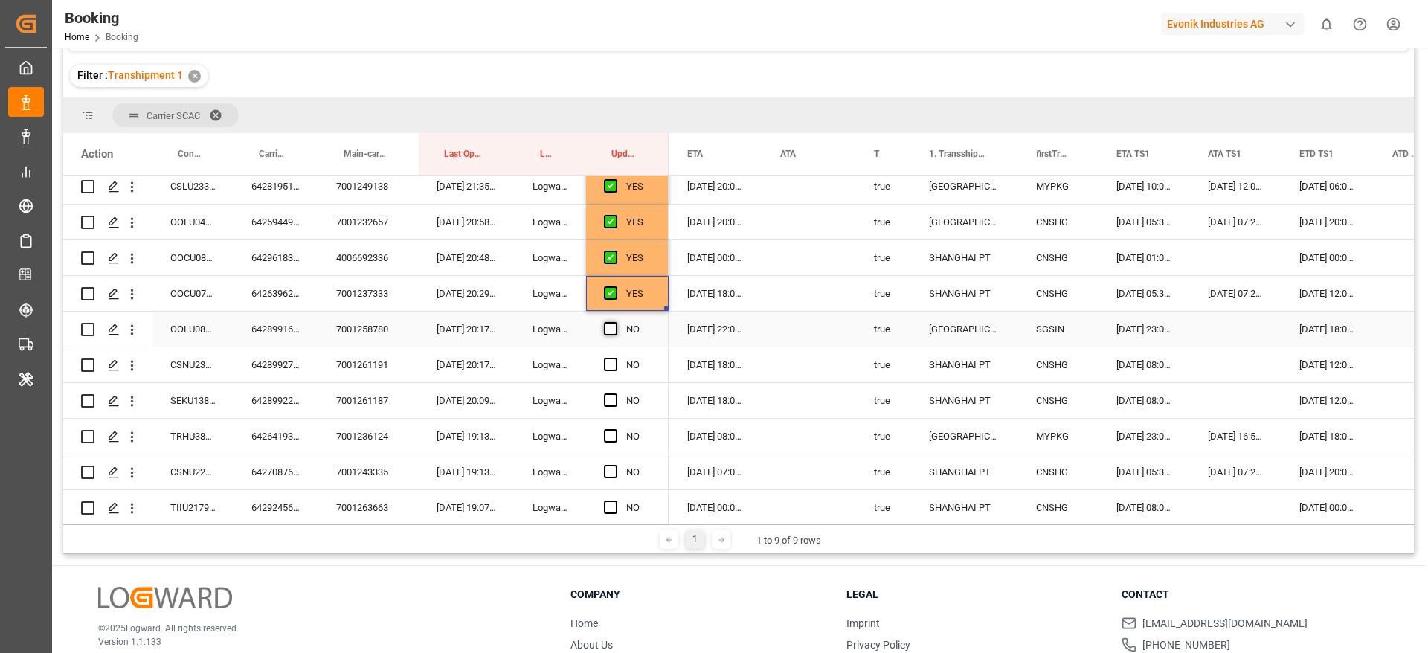
click at [610, 329] on span "Press SPACE to select this row." at bounding box center [610, 328] width 13 height 13
click at [615, 322] on input "Press SPACE to select this row." at bounding box center [615, 322] width 0 height 0
click at [610, 367] on span "Press SPACE to select this row." at bounding box center [610, 364] width 13 height 13
click at [615, 358] on input "Press SPACE to select this row." at bounding box center [615, 358] width 0 height 0
click at [607, 399] on span "Press SPACE to select this row." at bounding box center [610, 399] width 13 height 13
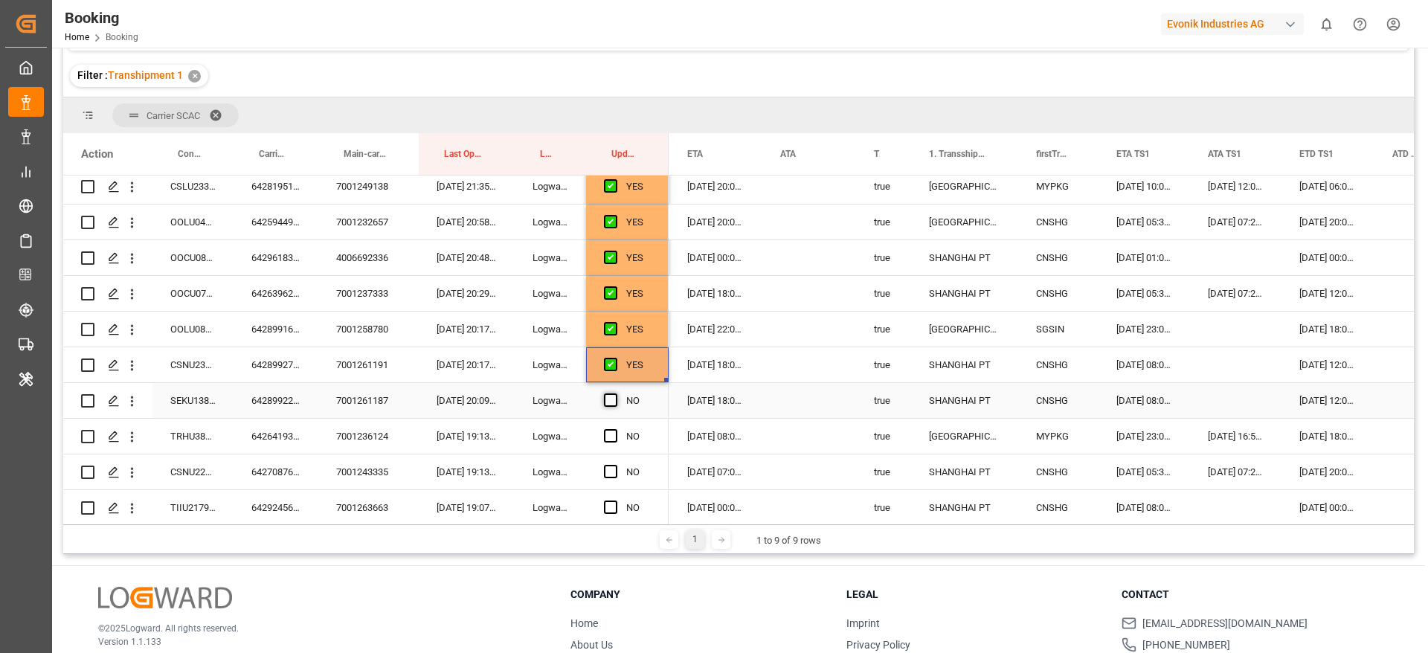
click at [615, 393] on input "Press SPACE to select this row." at bounding box center [615, 393] width 0 height 0
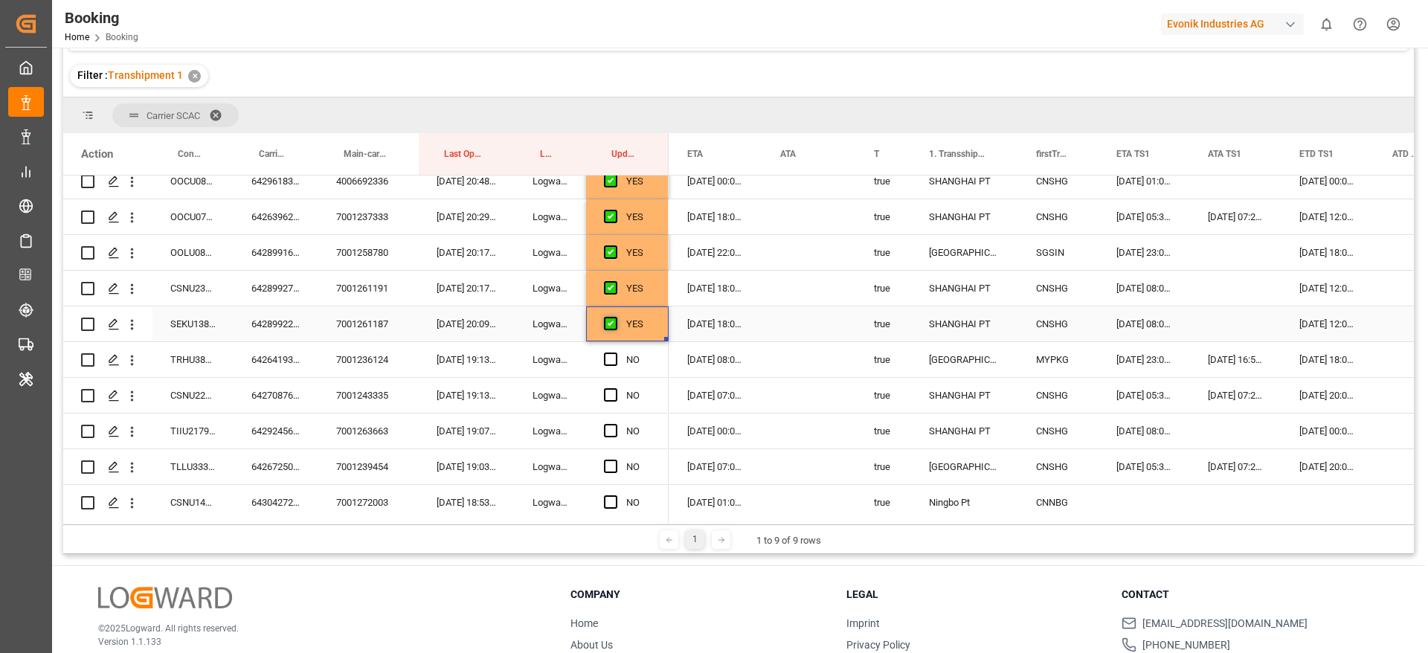
scroll to position [1153, 0]
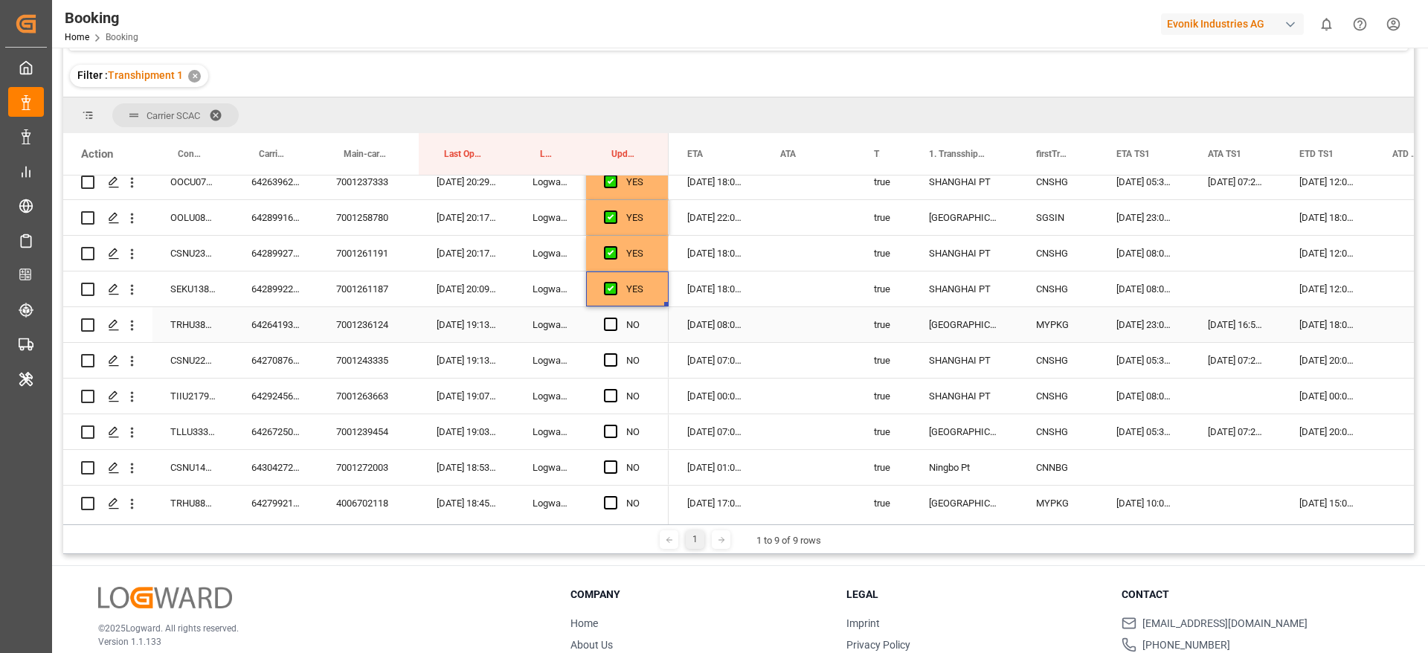
click at [250, 323] on div "6426419330" at bounding box center [275, 324] width 85 height 35
click at [604, 323] on span "Press SPACE to select this row." at bounding box center [610, 323] width 13 height 13
click at [615, 317] on input "Press SPACE to select this row." at bounding box center [615, 317] width 0 height 0
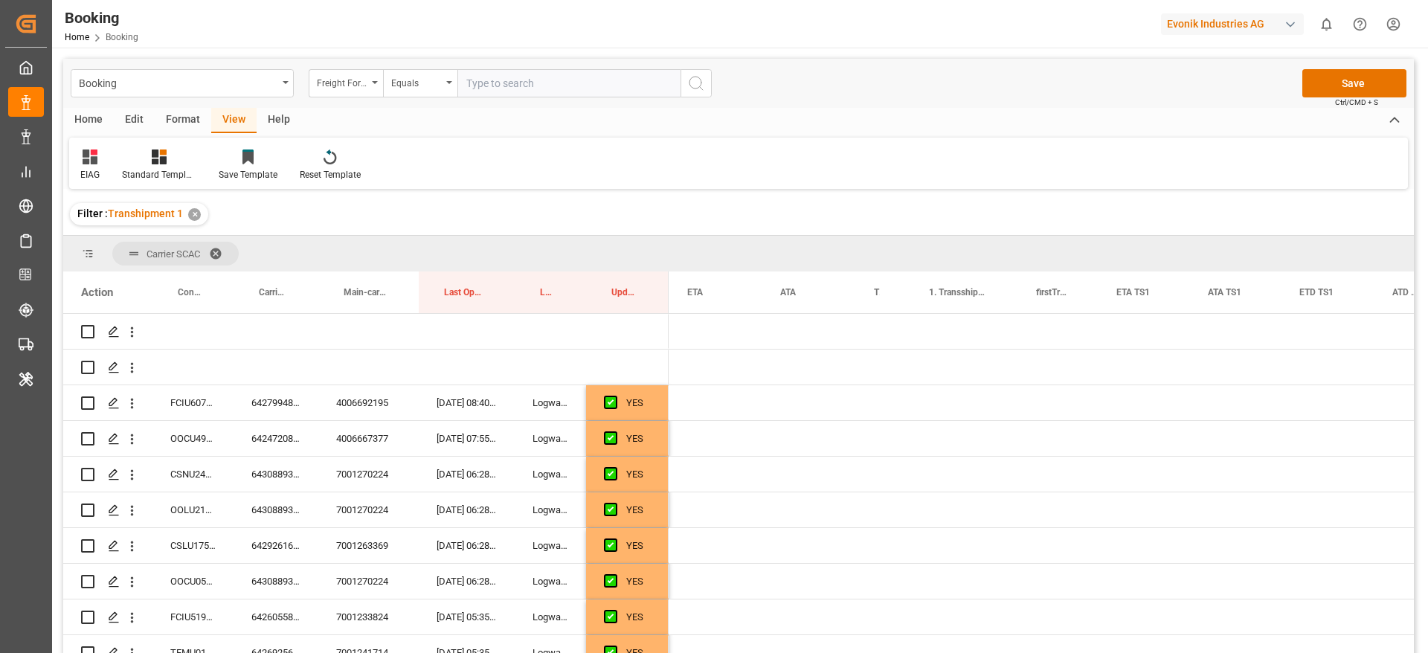
scroll to position [0, 1387]
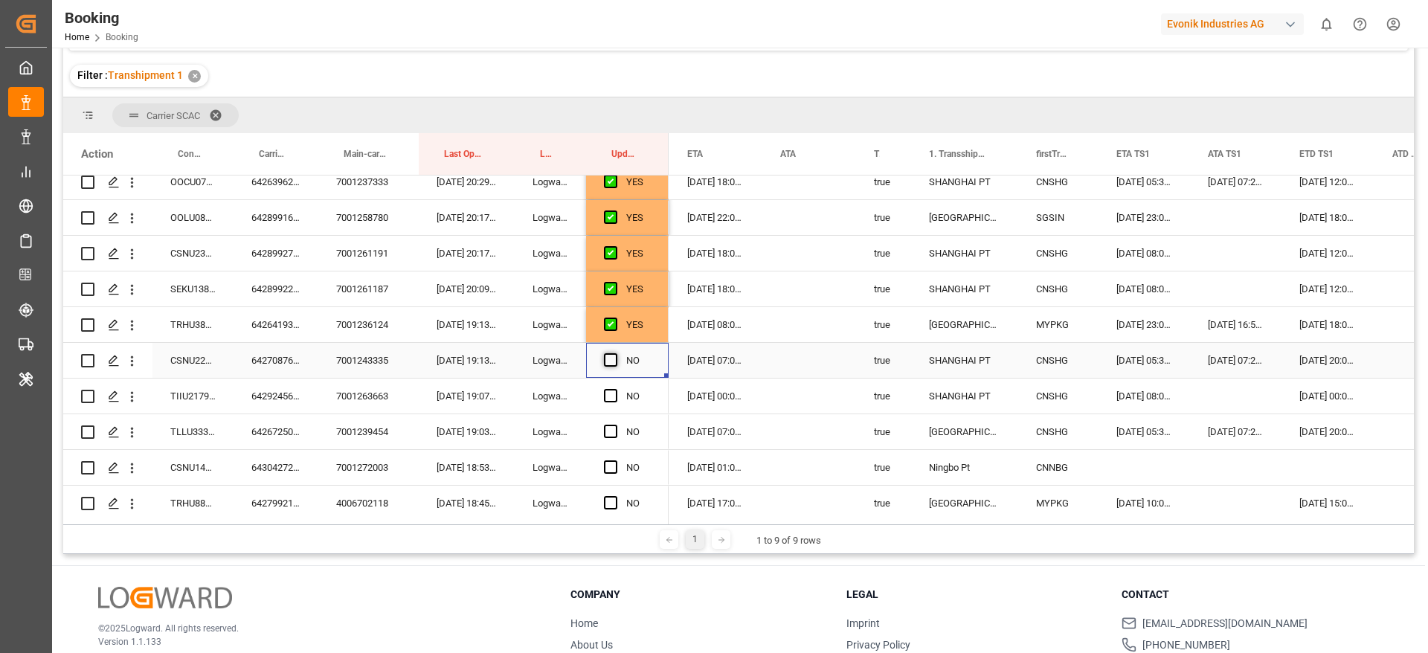
click at [607, 360] on span "Press SPACE to select this row." at bounding box center [610, 359] width 13 height 13
click at [615, 353] on input "Press SPACE to select this row." at bounding box center [615, 353] width 0 height 0
click at [613, 393] on span "Press SPACE to select this row." at bounding box center [610, 395] width 13 height 13
click at [615, 389] on input "Press SPACE to select this row." at bounding box center [615, 389] width 0 height 0
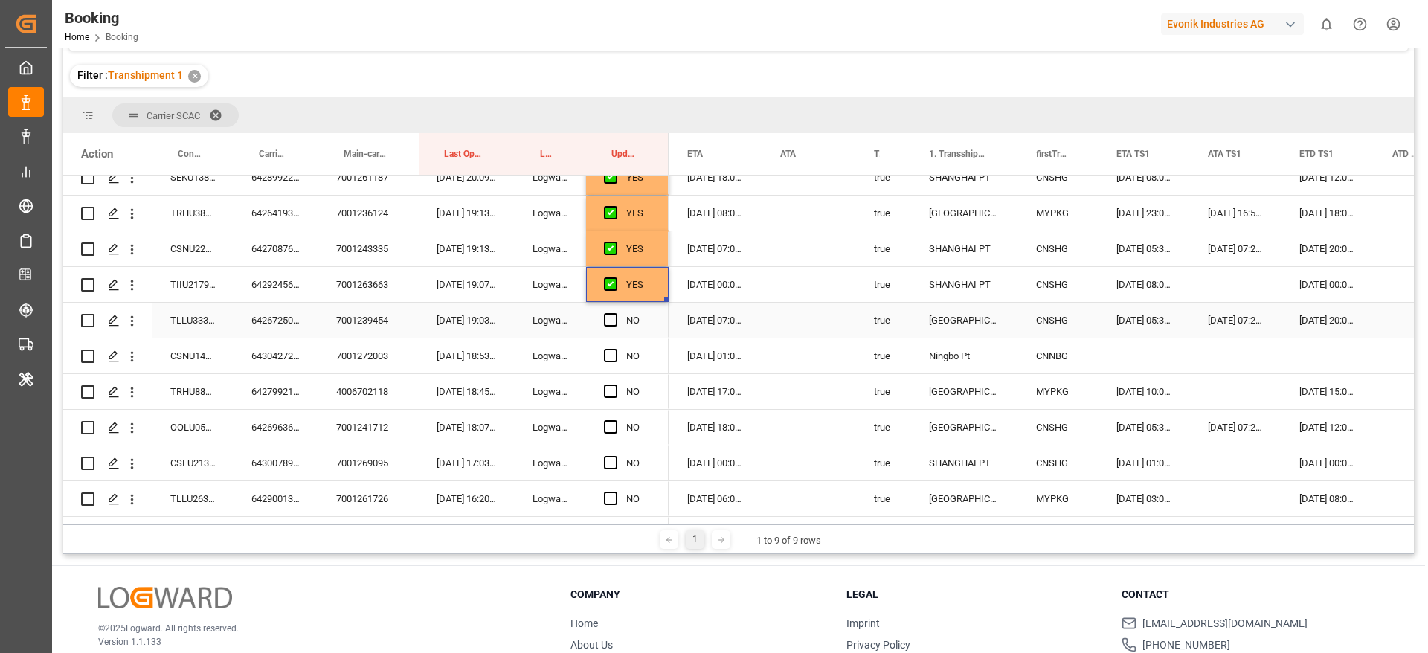
click at [275, 332] on div "6426725080" at bounding box center [275, 320] width 85 height 35
click at [612, 321] on span "Press SPACE to select this row." at bounding box center [610, 319] width 13 height 13
click at [615, 313] on input "Press SPACE to select this row." at bounding box center [615, 313] width 0 height 0
click at [255, 363] on div "6430427200" at bounding box center [275, 355] width 85 height 35
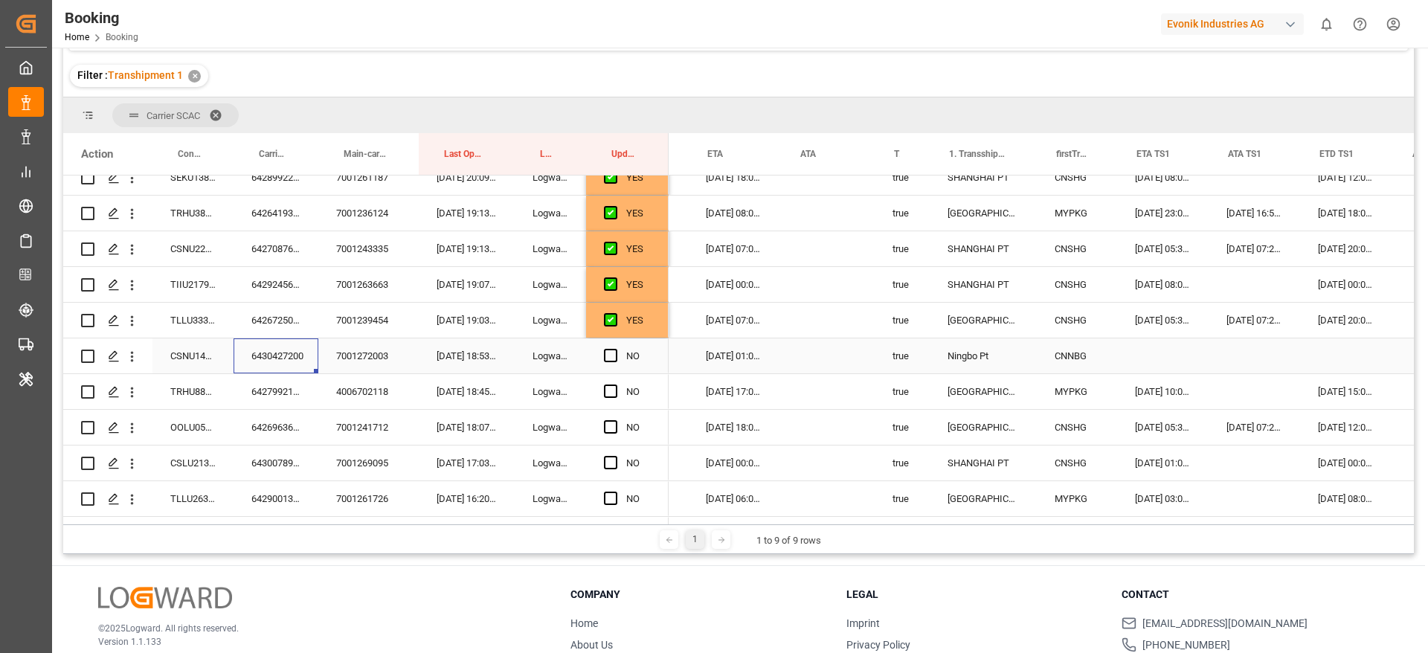
scroll to position [0, 1367]
click at [612, 355] on span "Press SPACE to select this row." at bounding box center [610, 355] width 13 height 13
click at [615, 349] on input "Press SPACE to select this row." at bounding box center [615, 349] width 0 height 0
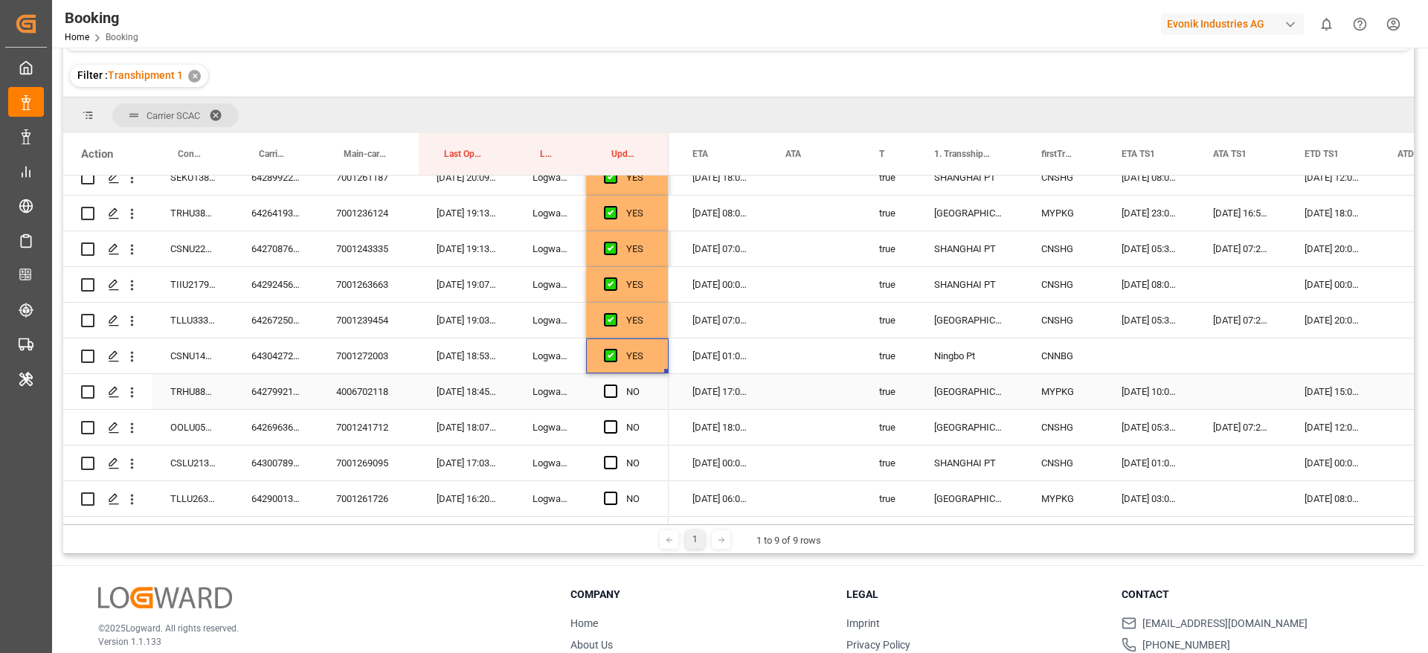
scroll to position [0, 1381]
click at [274, 391] on div "6427992120" at bounding box center [275, 391] width 85 height 35
click at [1335, 392] on div "[DATE] 15:00:00" at bounding box center [1334, 391] width 93 height 35
click at [1140, 393] on div "[DATE] 10:00:00" at bounding box center [1150, 391] width 91 height 35
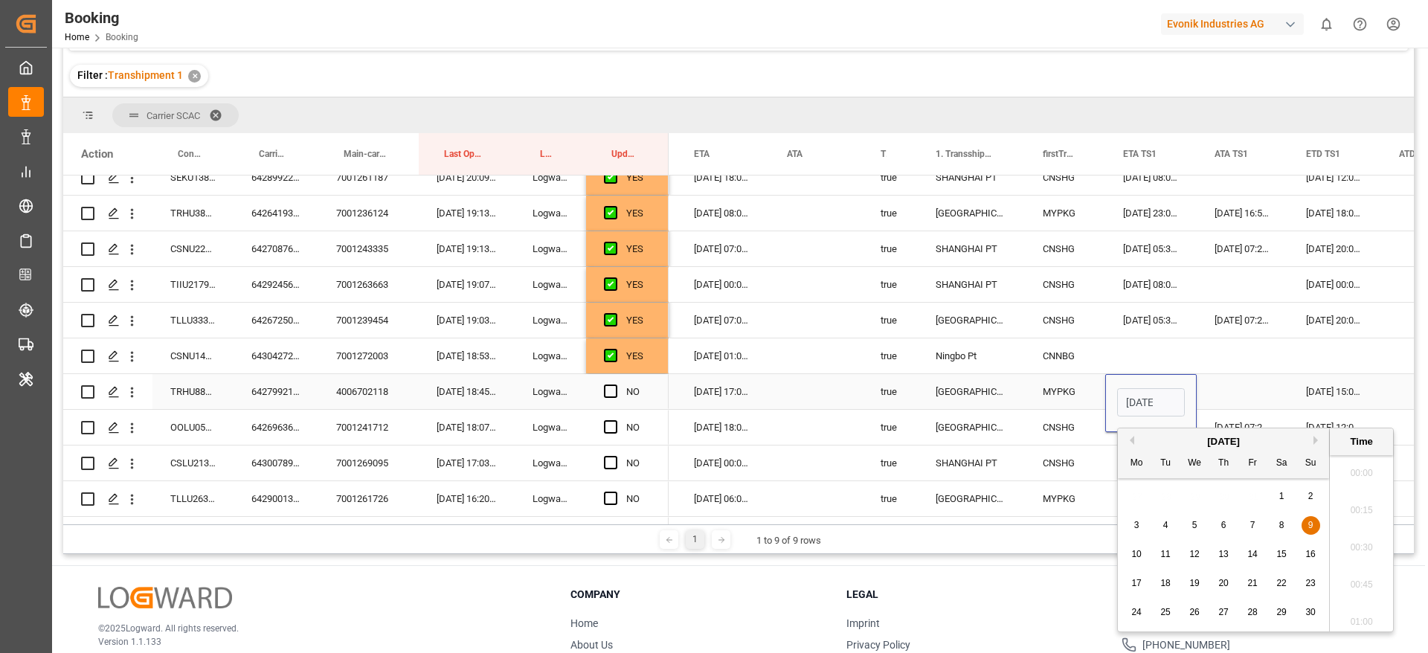
scroll to position [0, 54]
click at [1232, 381] on div "Press SPACE to select this row." at bounding box center [1241, 391] width 91 height 35
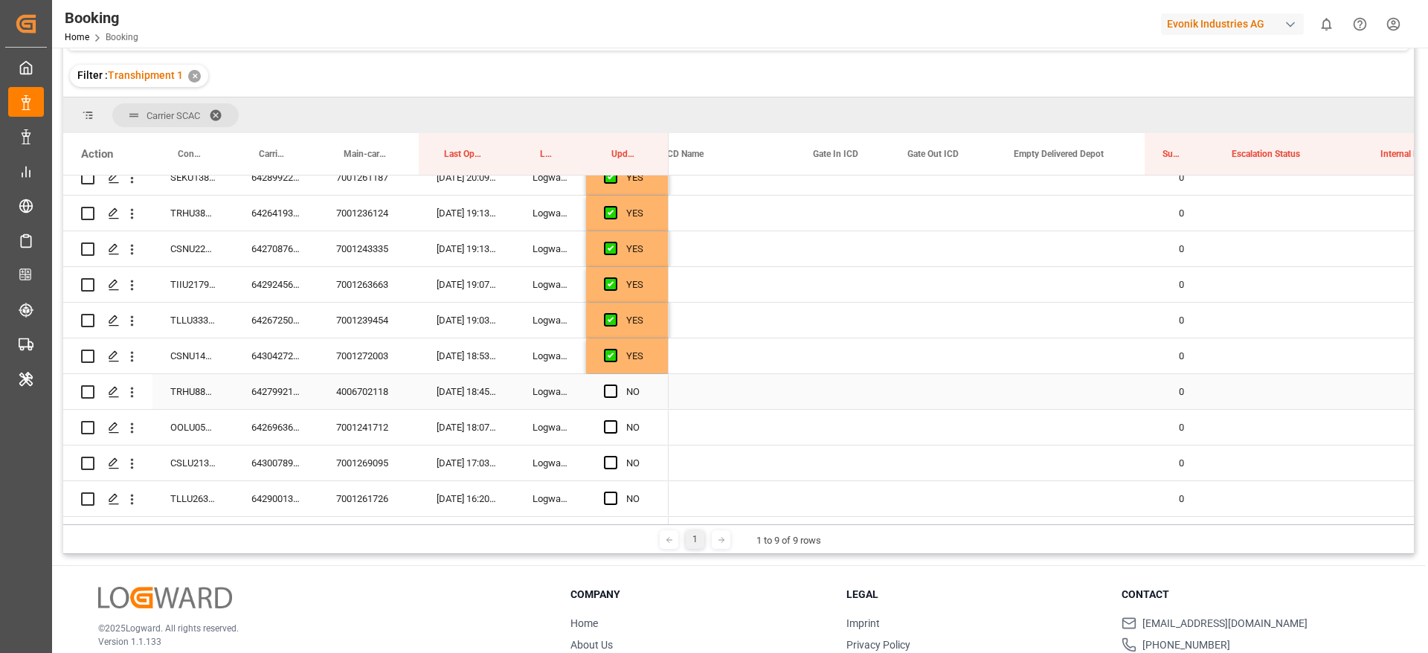
scroll to position [0, 0]
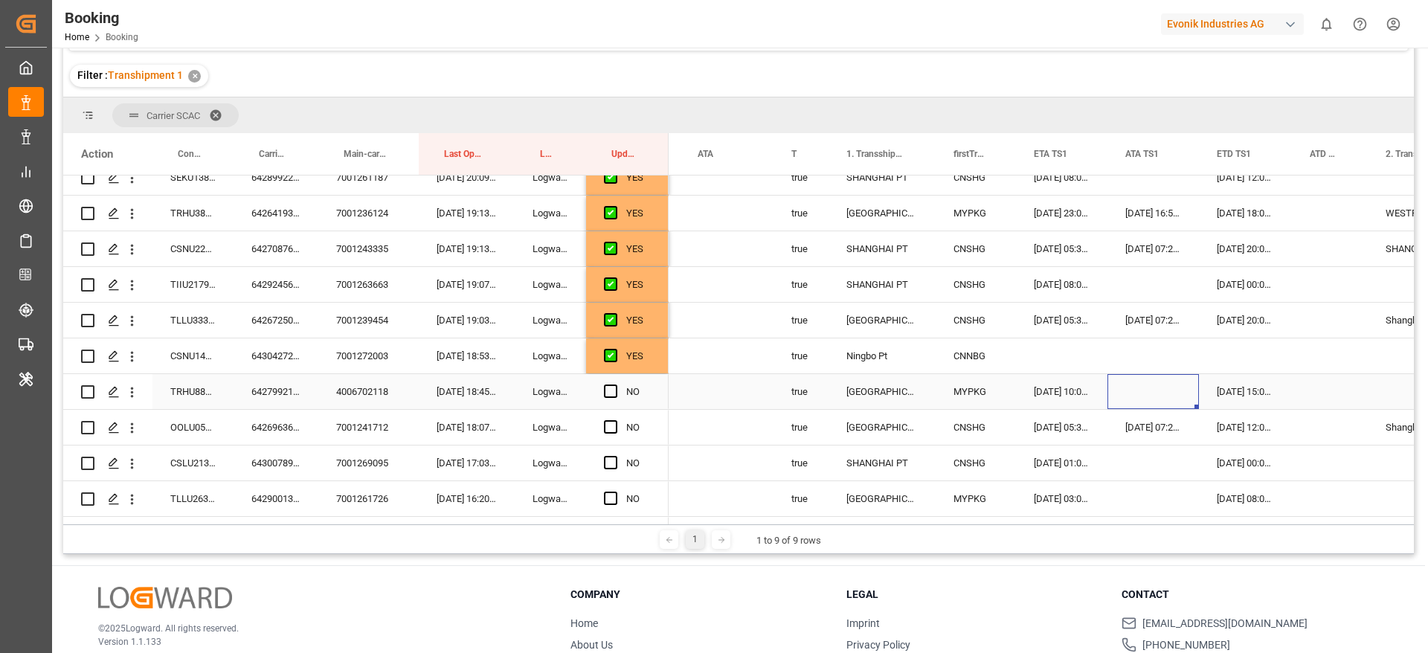
click at [1234, 390] on div "[DATE] 15:00:00" at bounding box center [1245, 391] width 93 height 35
click at [1041, 389] on div "[DATE] 10:00:00" at bounding box center [1061, 391] width 91 height 35
click at [1256, 385] on div "[DATE] 15:00:00" at bounding box center [1245, 391] width 93 height 35
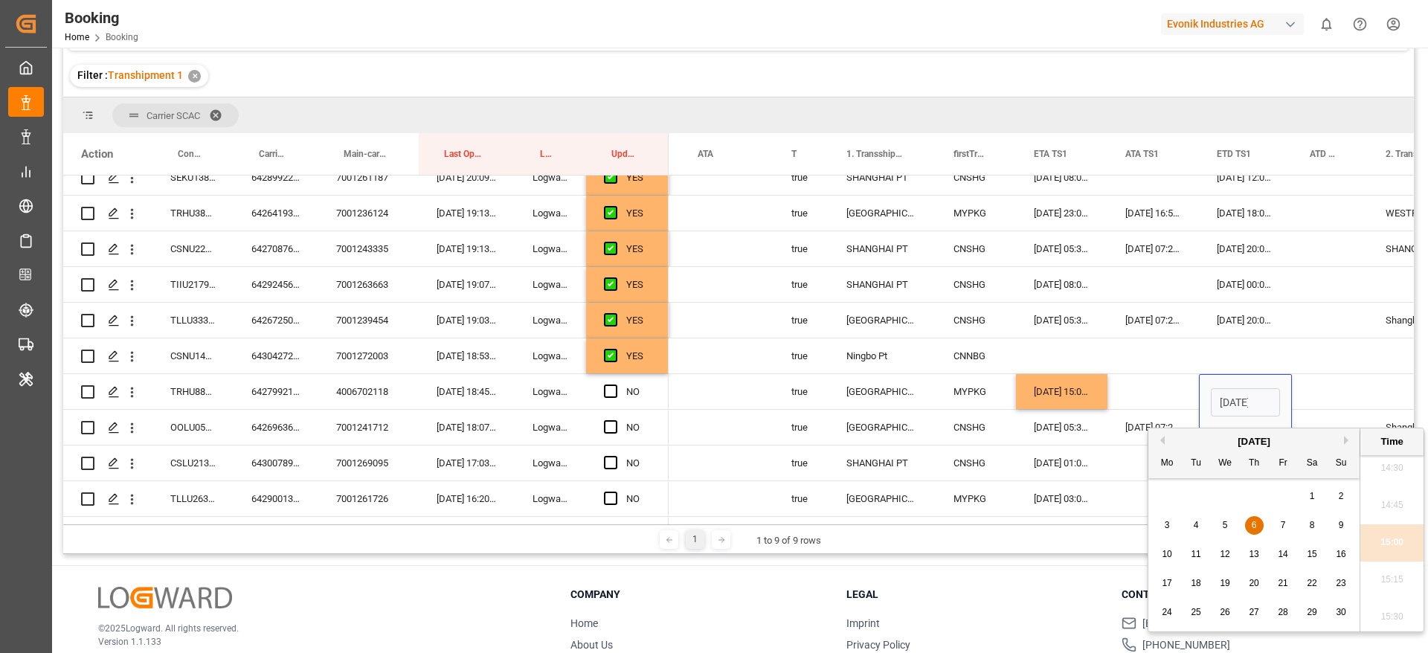
click at [1333, 522] on div "9" at bounding box center [1341, 526] width 19 height 18
type input "09-11-2025 15:00"
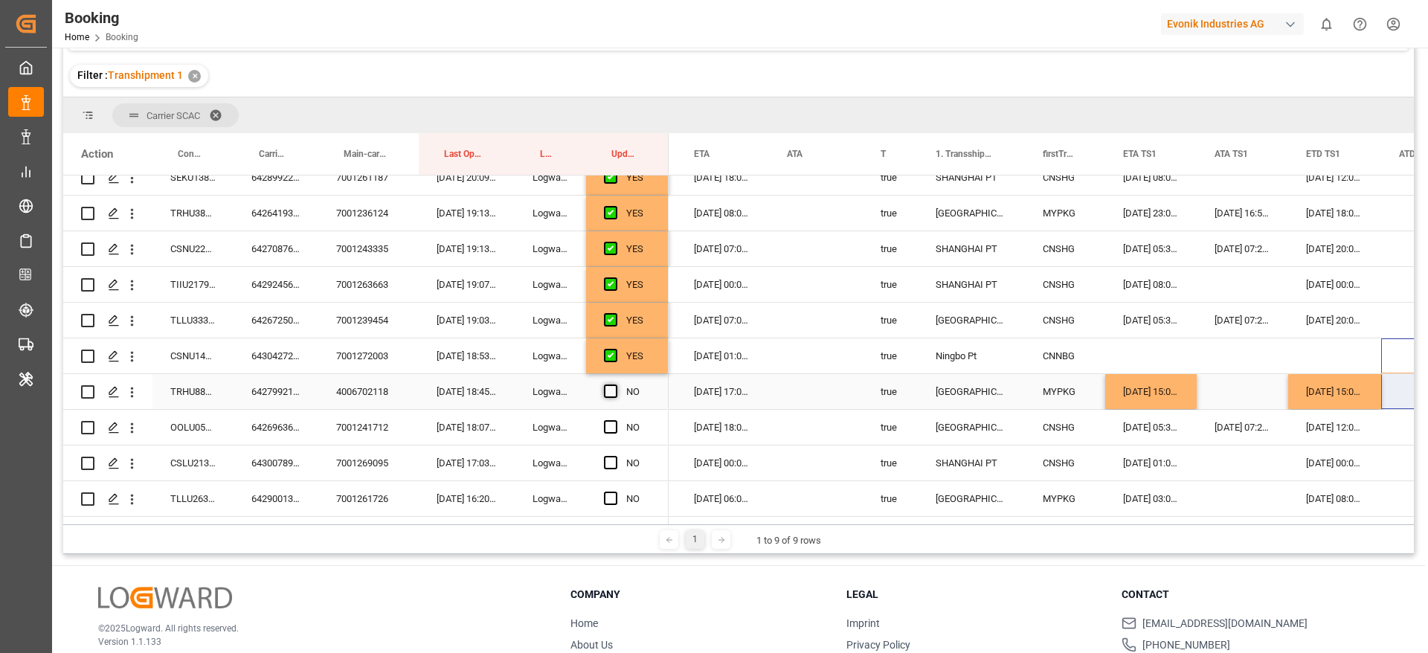
click at [608, 391] on span "Press SPACE to select this row." at bounding box center [610, 390] width 13 height 13
click at [615, 384] on input "Press SPACE to select this row." at bounding box center [615, 384] width 0 height 0
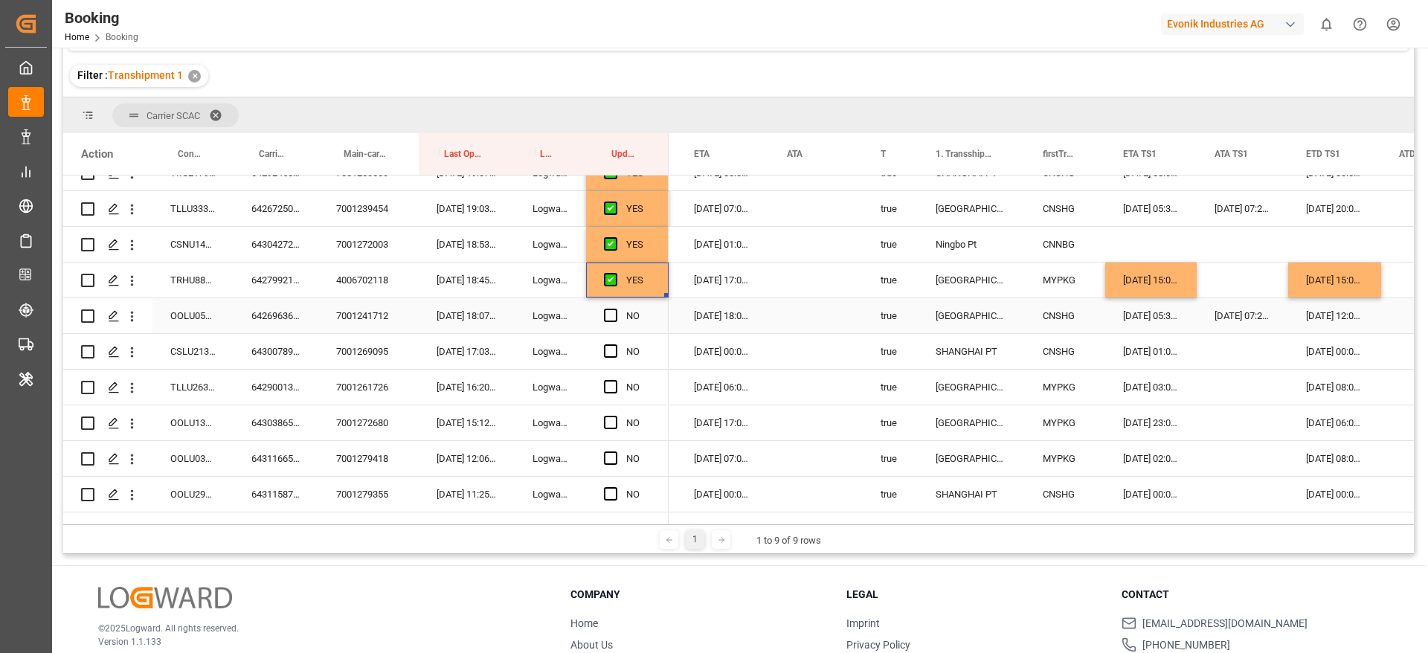
click at [265, 312] on div "6426963690" at bounding box center [275, 315] width 85 height 35
click at [605, 317] on span "Press SPACE to select this row." at bounding box center [610, 315] width 13 height 13
click at [615, 309] on input "Press SPACE to select this row." at bounding box center [615, 309] width 0 height 0
click at [608, 353] on span "Press SPACE to select this row." at bounding box center [610, 350] width 13 height 13
click at [615, 344] on input "Press SPACE to select this row." at bounding box center [615, 344] width 0 height 0
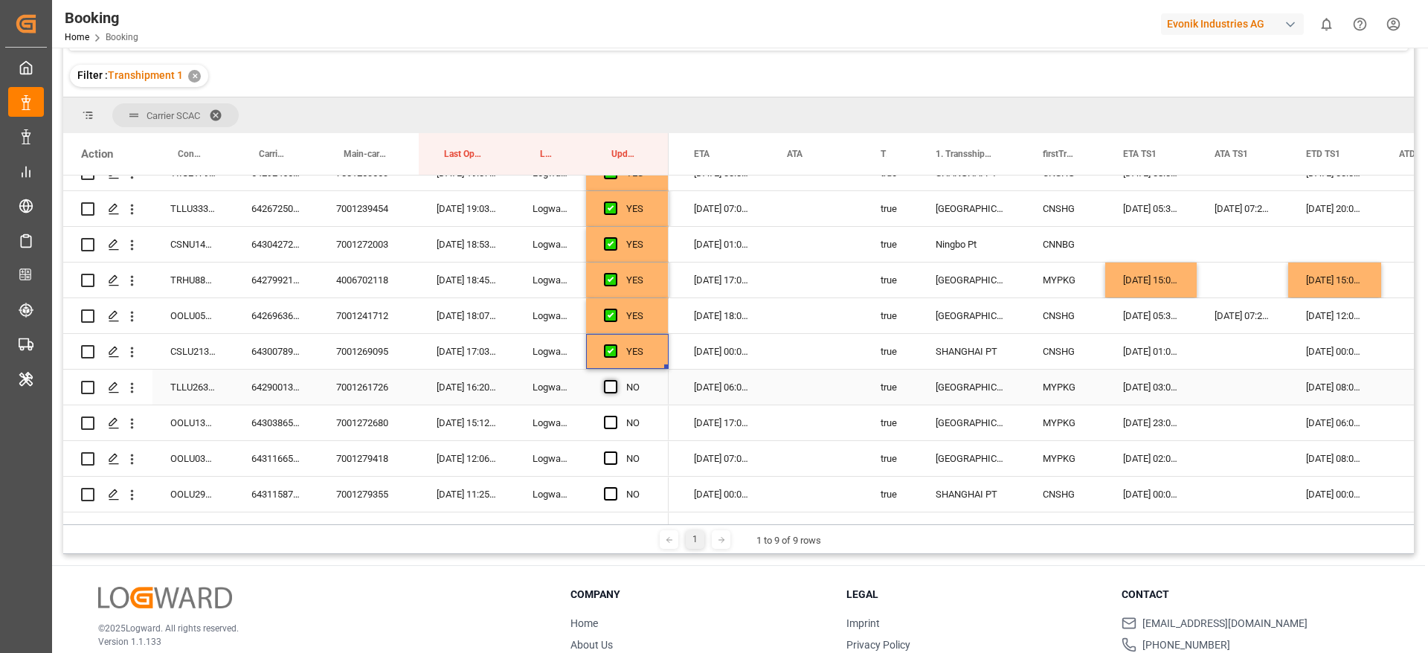
click at [607, 381] on span "Press SPACE to select this row." at bounding box center [610, 386] width 13 height 13
click at [615, 380] on input "Press SPACE to select this row." at bounding box center [615, 380] width 0 height 0
click at [609, 425] on span "Press SPACE to select this row." at bounding box center [610, 422] width 13 height 13
click at [615, 416] on input "Press SPACE to select this row." at bounding box center [615, 416] width 0 height 0
click at [608, 459] on span "Press SPACE to select this row." at bounding box center [610, 457] width 13 height 13
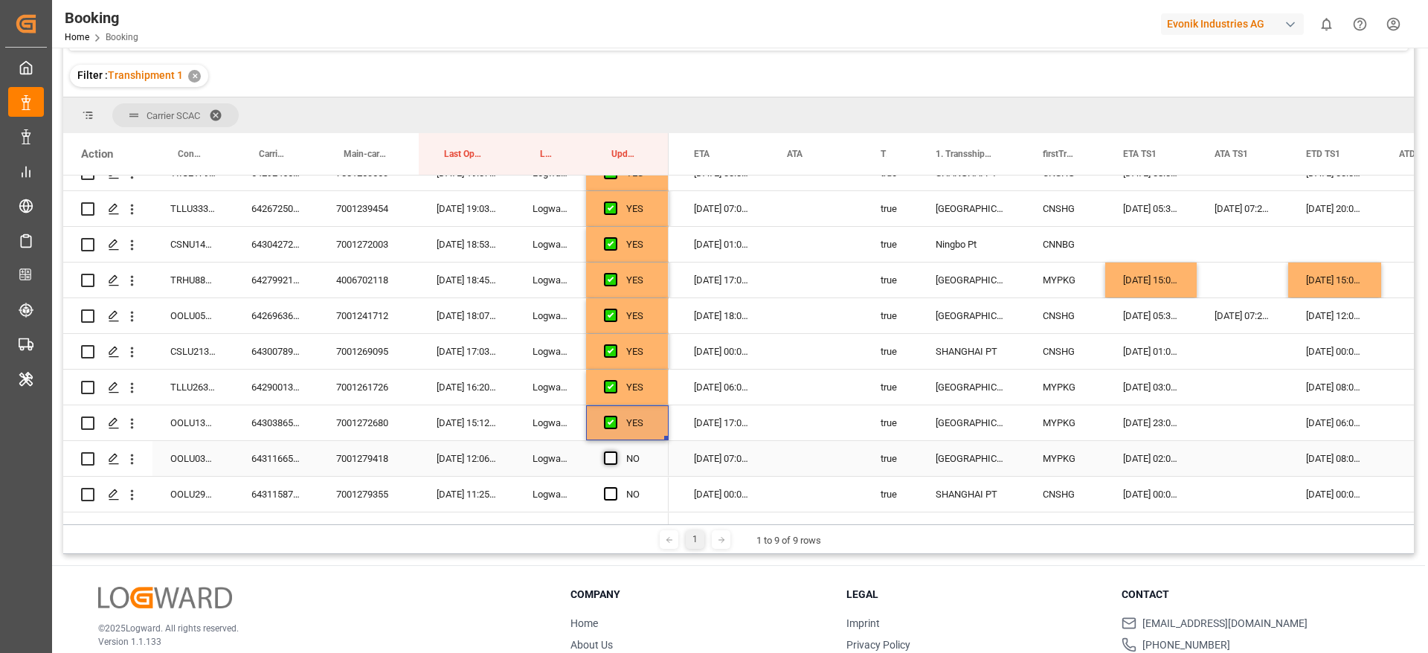
click at [615, 451] on input "Press SPACE to select this row." at bounding box center [615, 451] width 0 height 0
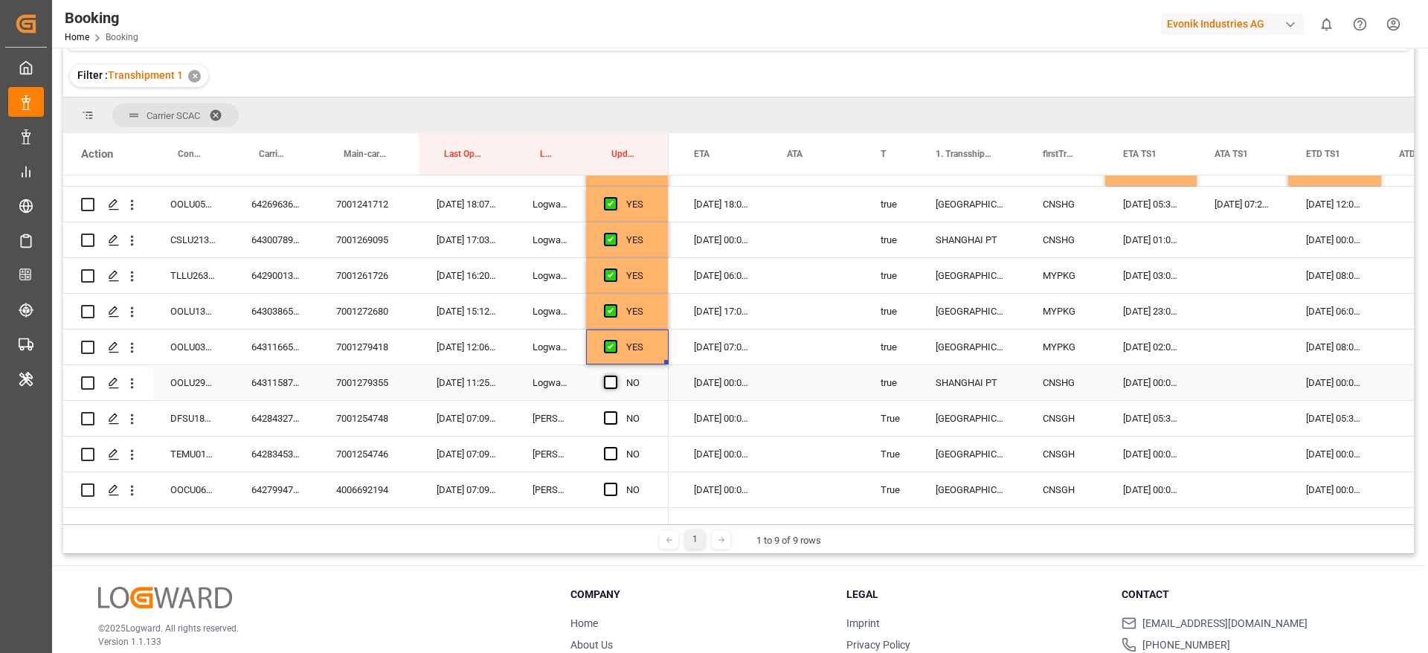
click at [613, 381] on span "Press SPACE to select this row." at bounding box center [610, 381] width 13 height 13
click at [615, 375] on input "Press SPACE to select this row." at bounding box center [615, 375] width 0 height 0
click at [604, 411] on span "Press SPACE to select this row." at bounding box center [610, 417] width 13 height 13
click at [615, 411] on input "Press SPACE to select this row." at bounding box center [615, 411] width 0 height 0
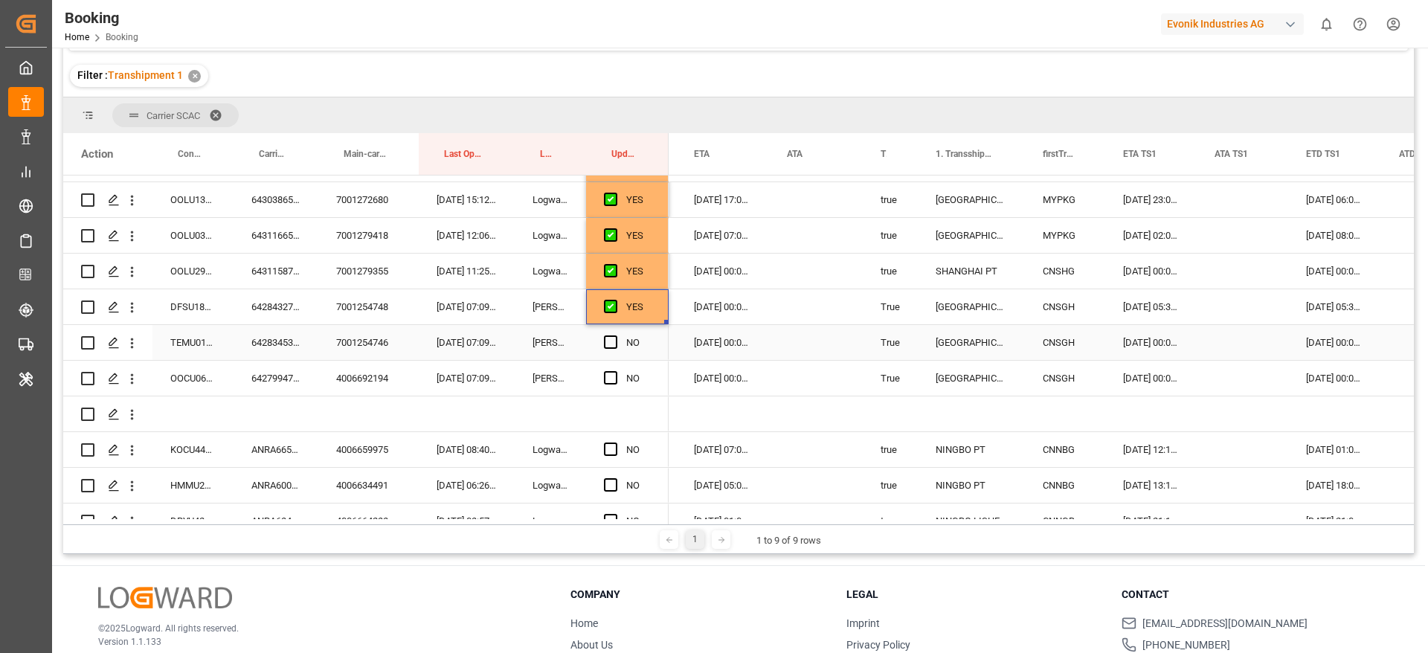
click at [610, 343] on span "Press SPACE to select this row." at bounding box center [610, 341] width 13 height 13
click at [615, 335] on input "Press SPACE to select this row." at bounding box center [615, 335] width 0 height 0
click at [611, 369] on div "Press SPACE to select this row." at bounding box center [615, 378] width 22 height 34
click at [613, 384] on span "Press SPACE to select this row." at bounding box center [610, 377] width 13 height 13
click at [615, 371] on input "Press SPACE to select this row." at bounding box center [615, 371] width 0 height 0
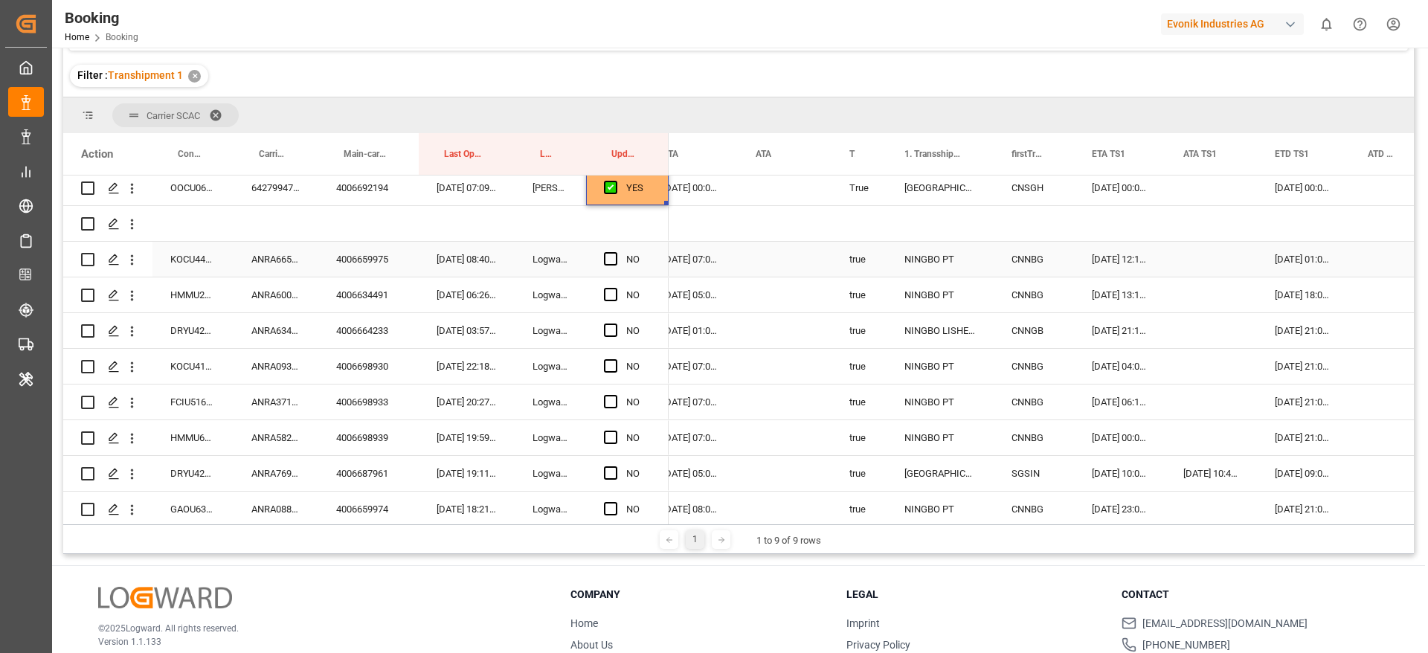
click at [607, 261] on span "Press SPACE to select this row." at bounding box center [610, 258] width 13 height 13
click at [615, 252] on input "Press SPACE to select this row." at bounding box center [615, 252] width 0 height 0
click at [666, 274] on div "YES" at bounding box center [627, 259] width 83 height 35
drag, startPoint x: 664, startPoint y: 276, endPoint x: 665, endPoint y: 454, distance: 177.7
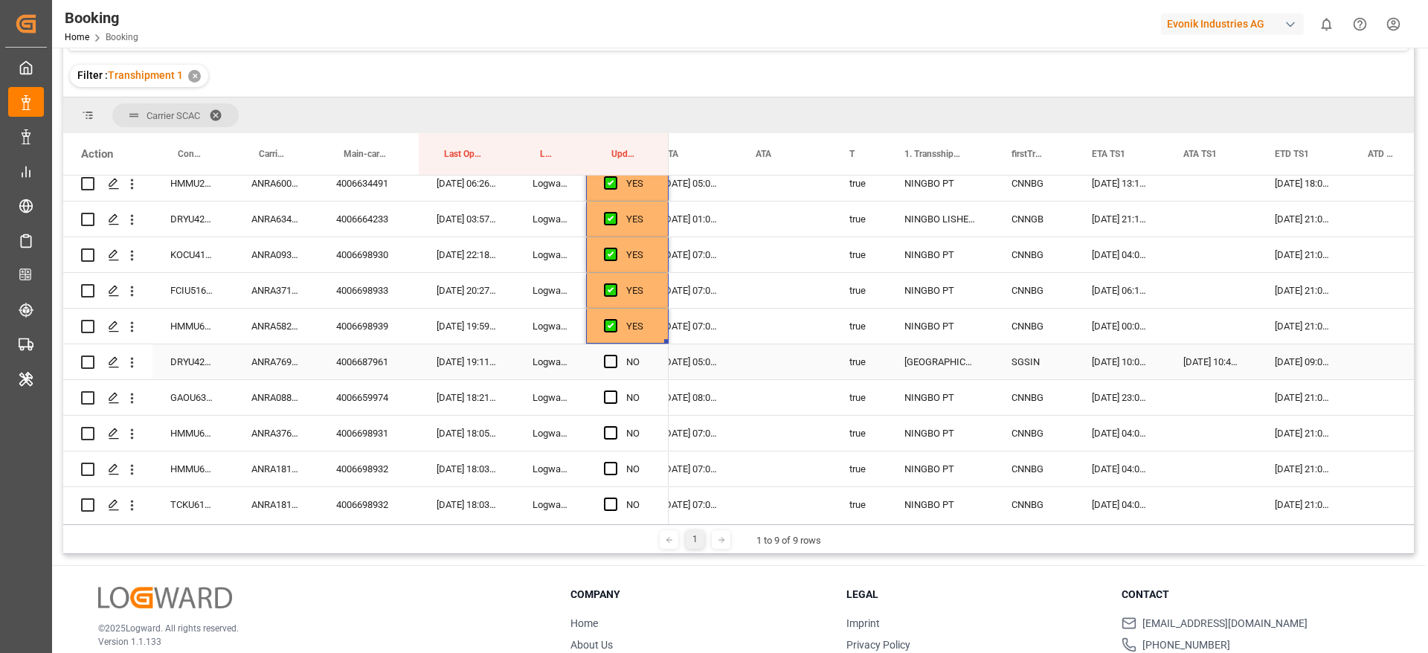
click at [293, 362] on div "ANRA76916200" at bounding box center [275, 361] width 85 height 35
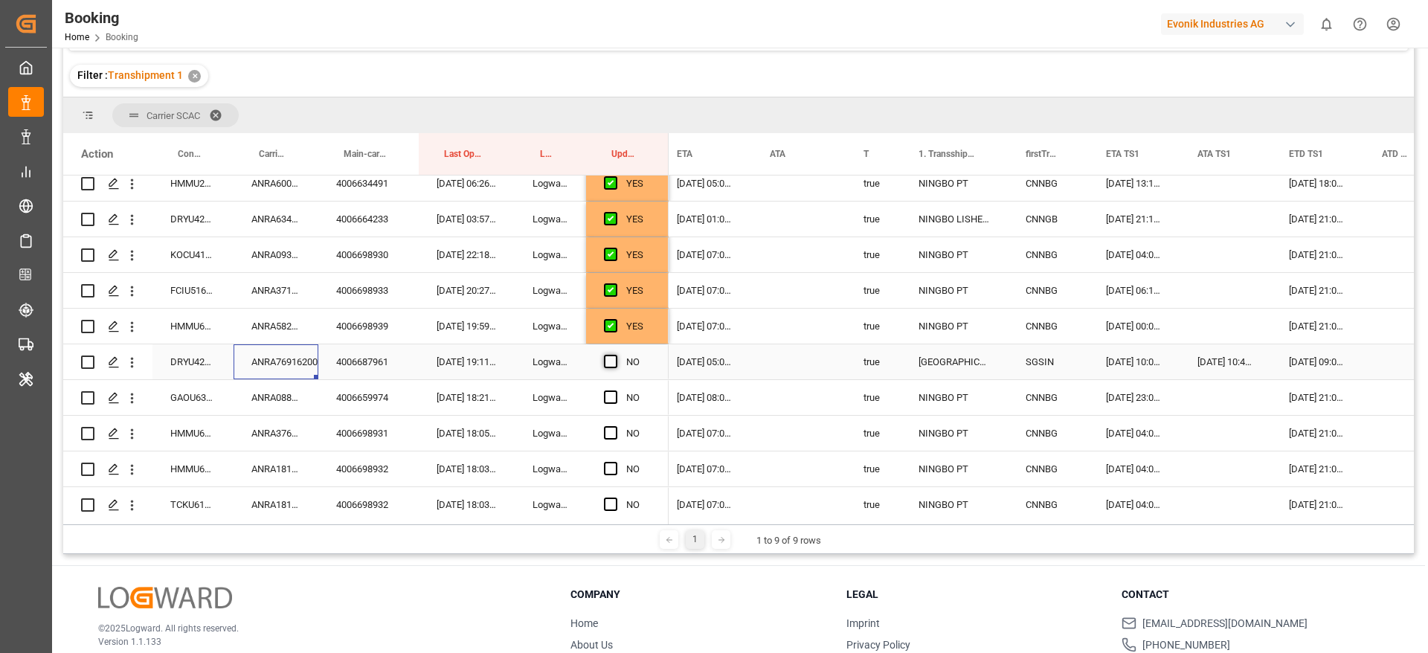
click at [613, 358] on span "Press SPACE to select this row." at bounding box center [610, 361] width 13 height 13
click at [615, 355] on input "Press SPACE to select this row." at bounding box center [615, 355] width 0 height 0
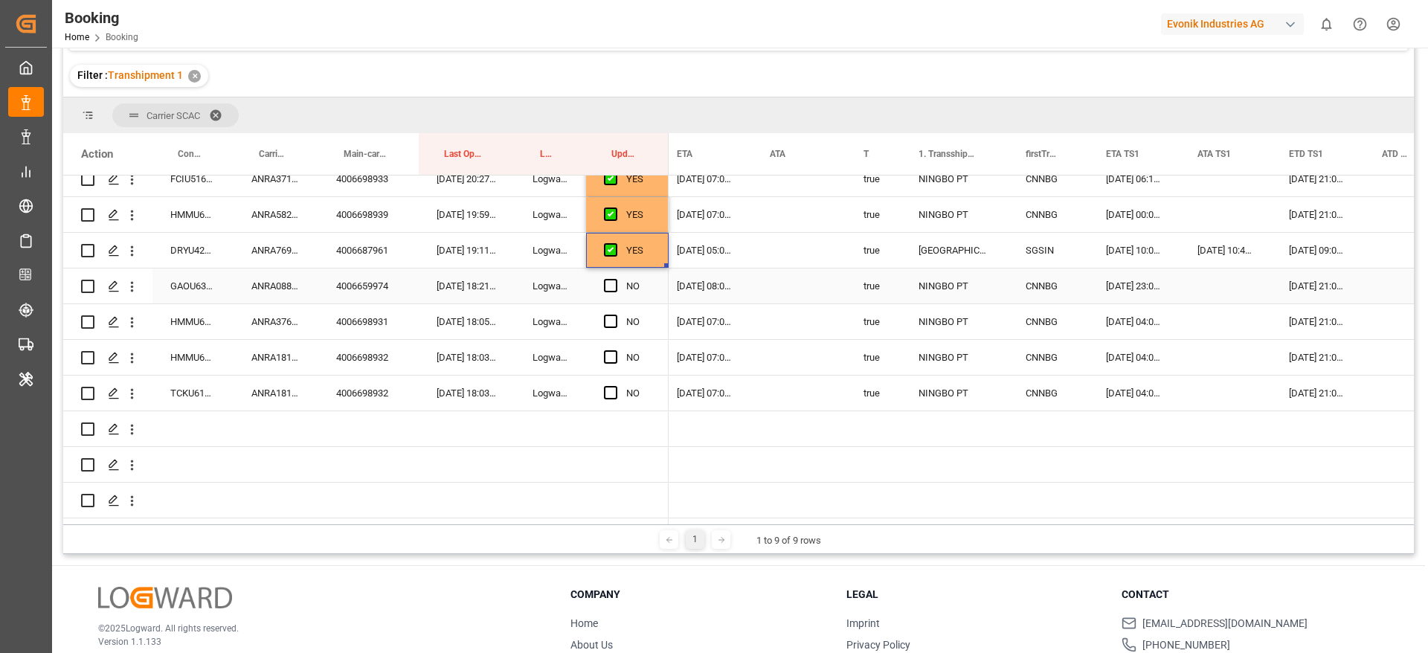
click at [274, 282] on div "ANRA08893200" at bounding box center [275, 285] width 85 height 35
click at [1134, 288] on div "[DATE] 23:00:00" at bounding box center [1133, 285] width 91 height 35
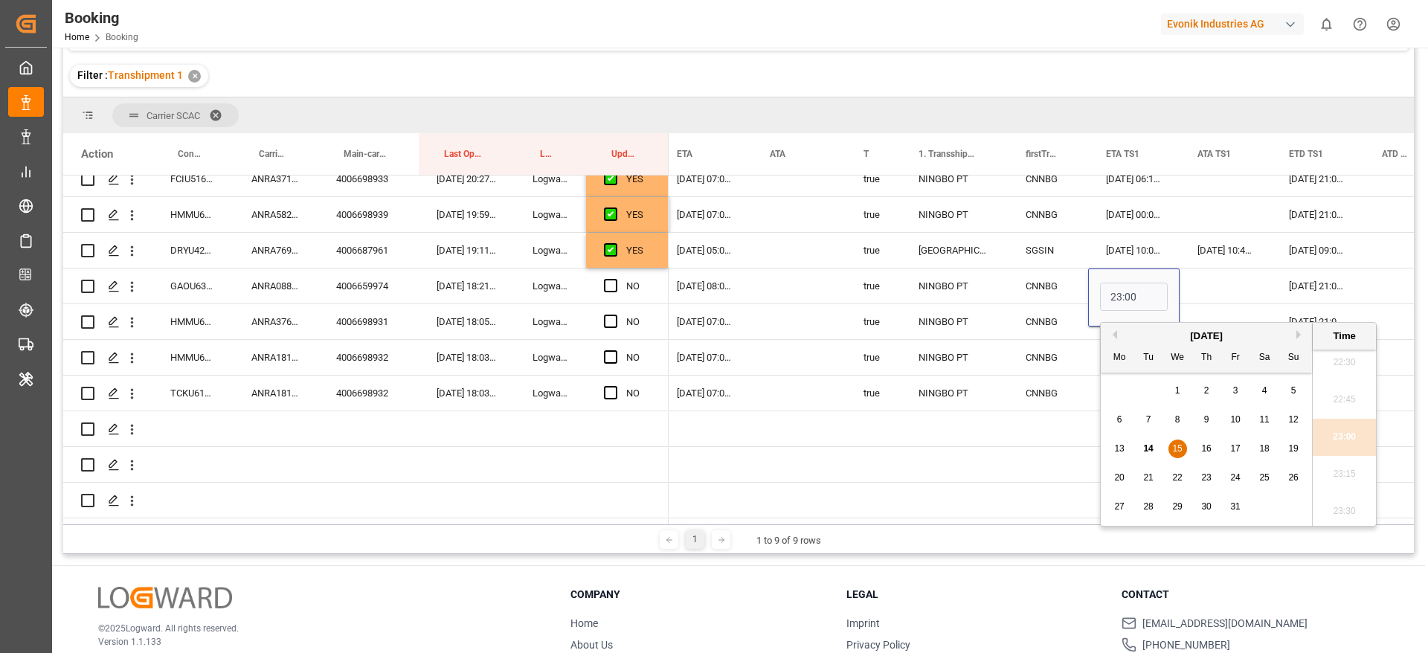
click at [1208, 457] on div "16" at bounding box center [1206, 449] width 19 height 18
type input "16-10-2025 23:00"
click at [1341, 280] on div "[DATE] 21:00:00" at bounding box center [1317, 285] width 93 height 35
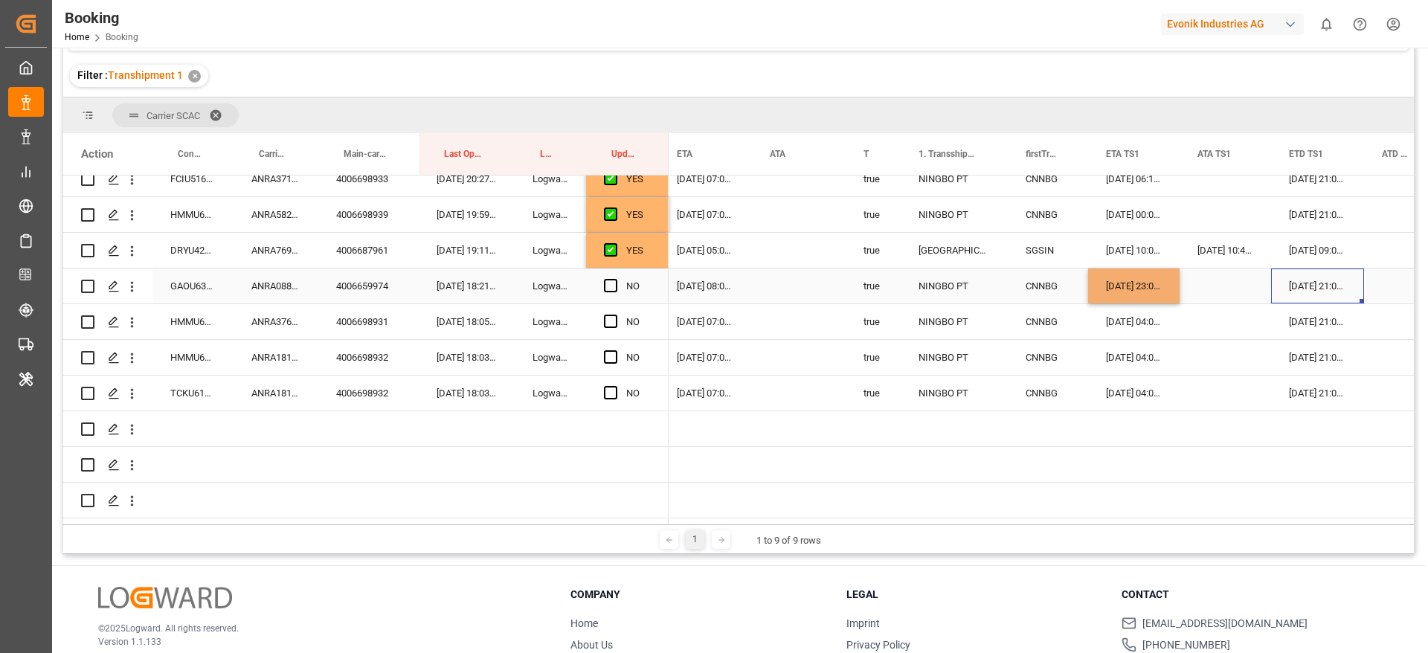
click at [1325, 287] on div "[DATE] 21:00:00" at bounding box center [1317, 285] width 93 height 35
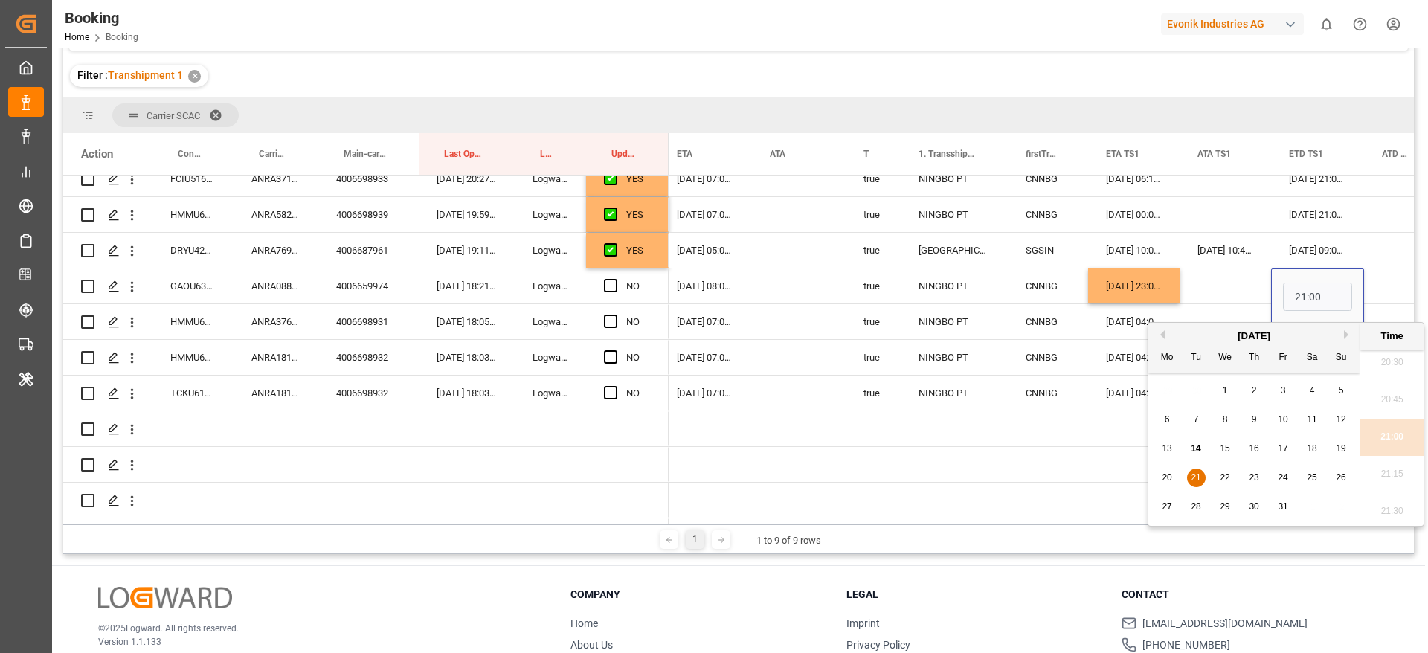
click at [1228, 474] on span "22" at bounding box center [1224, 477] width 10 height 10
type input "22-10-2025 21:00"
drag, startPoint x: 689, startPoint y: 279, endPoint x: 636, endPoint y: 291, distance: 54.8
click at [690, 279] on div "[DATE] 08:00:00" at bounding box center [705, 285] width 93 height 35
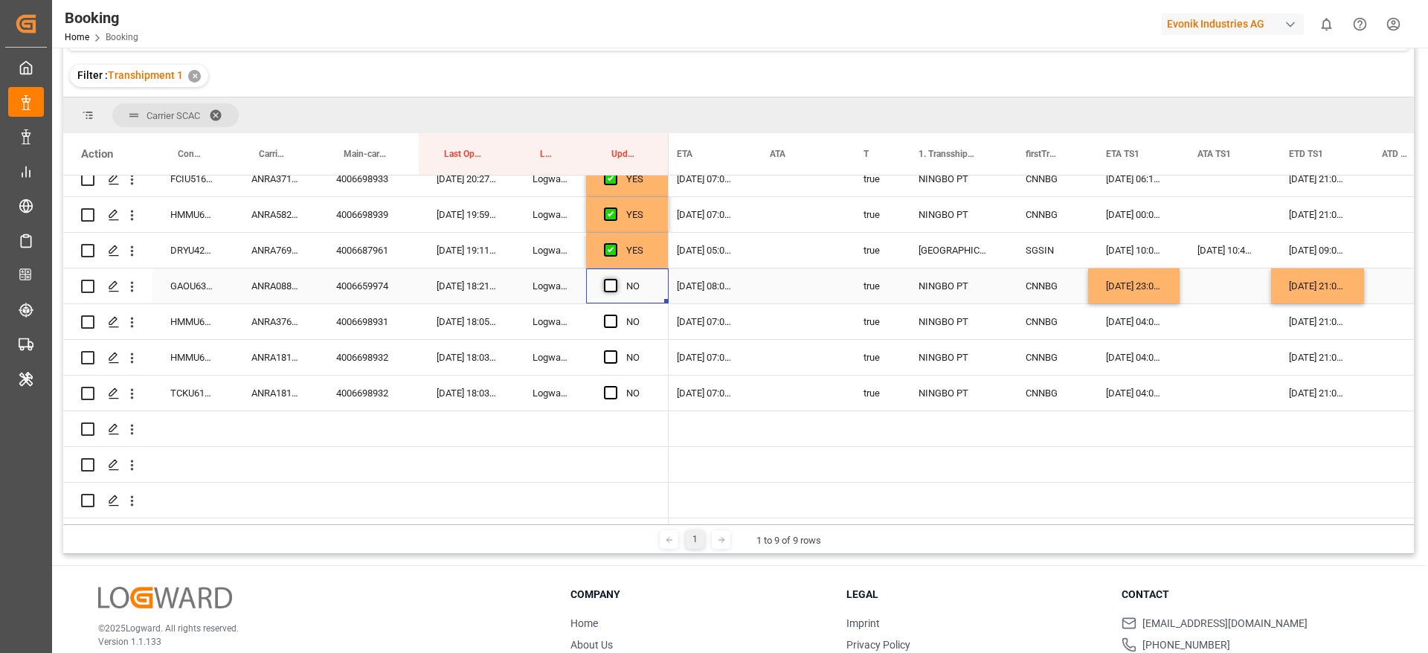
click at [609, 286] on span "Press SPACE to select this row." at bounding box center [610, 285] width 13 height 13
click at [615, 279] on input "Press SPACE to select this row." at bounding box center [615, 279] width 0 height 0
click at [612, 325] on span "Press SPACE to select this row." at bounding box center [610, 321] width 13 height 13
click at [615, 315] on input "Press SPACE to select this row." at bounding box center [615, 315] width 0 height 0
click at [610, 364] on div "Press SPACE to select this row." at bounding box center [615, 358] width 22 height 34
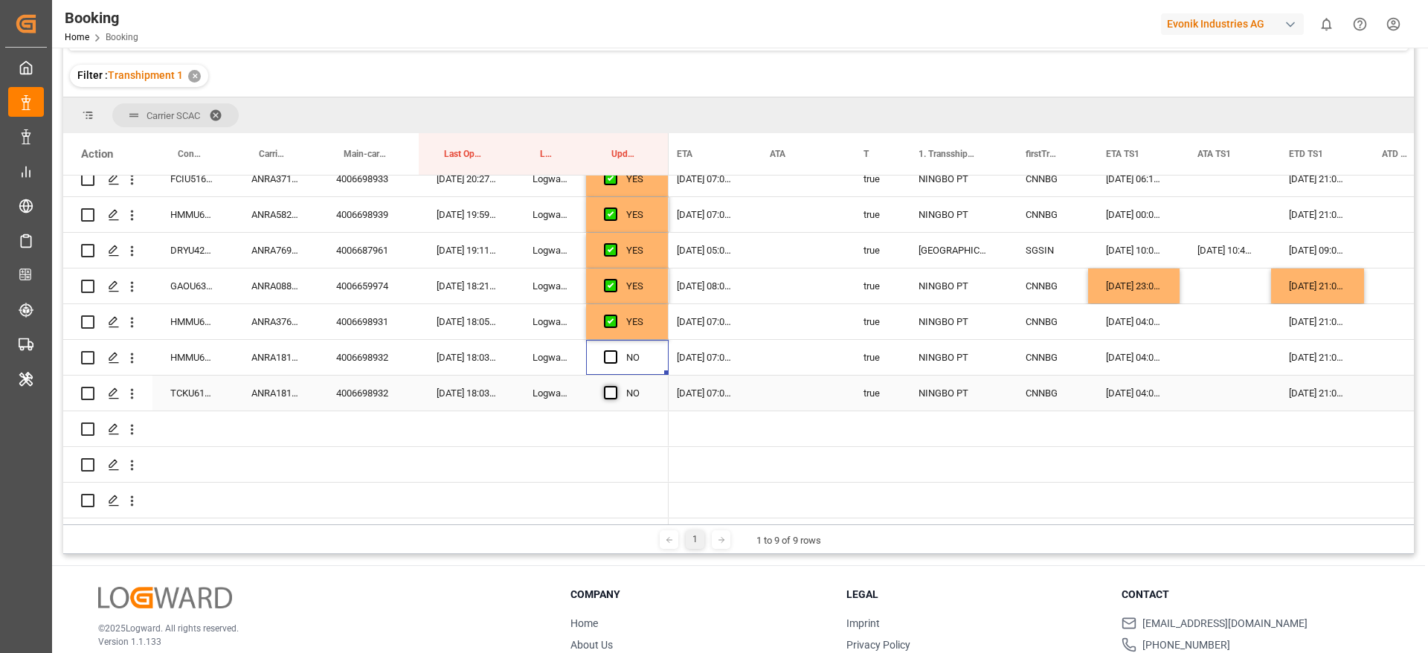
click at [613, 390] on span "Press SPACE to select this row." at bounding box center [610, 392] width 13 height 13
click at [615, 386] on input "Press SPACE to select this row." at bounding box center [615, 386] width 0 height 0
click at [610, 355] on span "Press SPACE to select this row." at bounding box center [610, 356] width 13 height 13
click at [615, 350] on input "Press SPACE to select this row." at bounding box center [615, 350] width 0 height 0
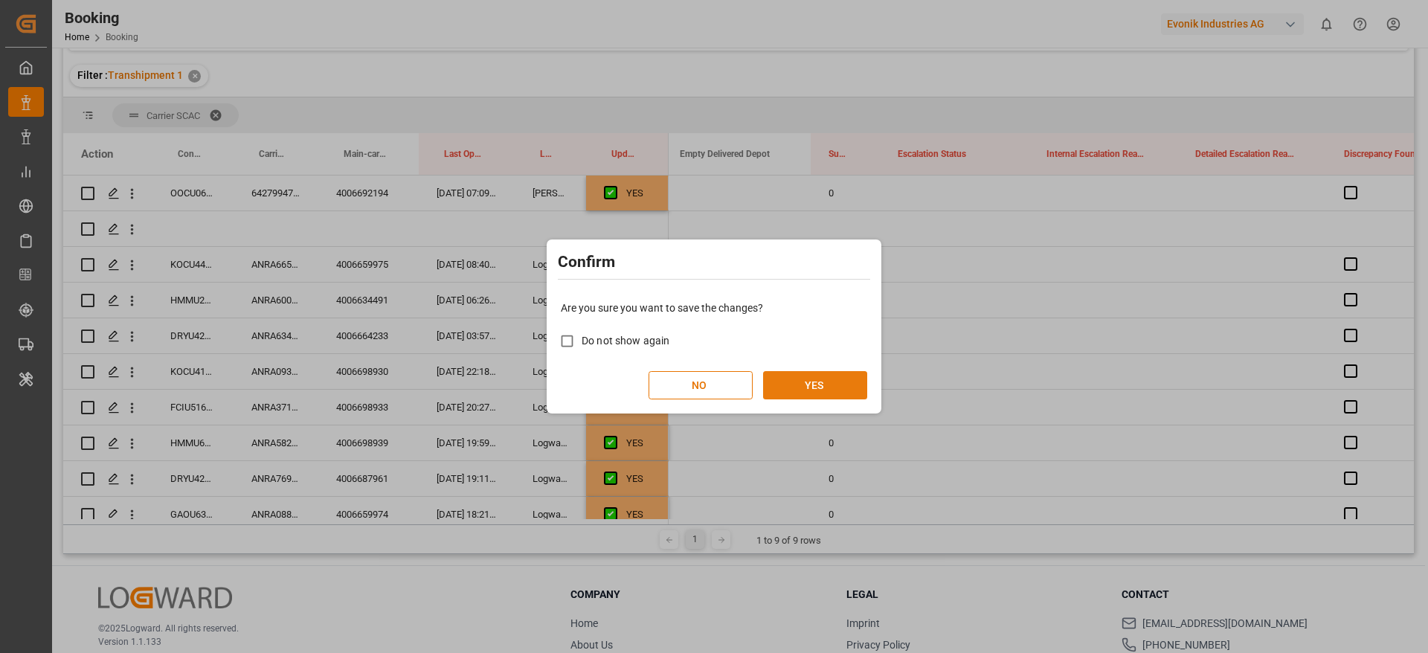
click at [841, 373] on button "YES" at bounding box center [815, 385] width 104 height 28
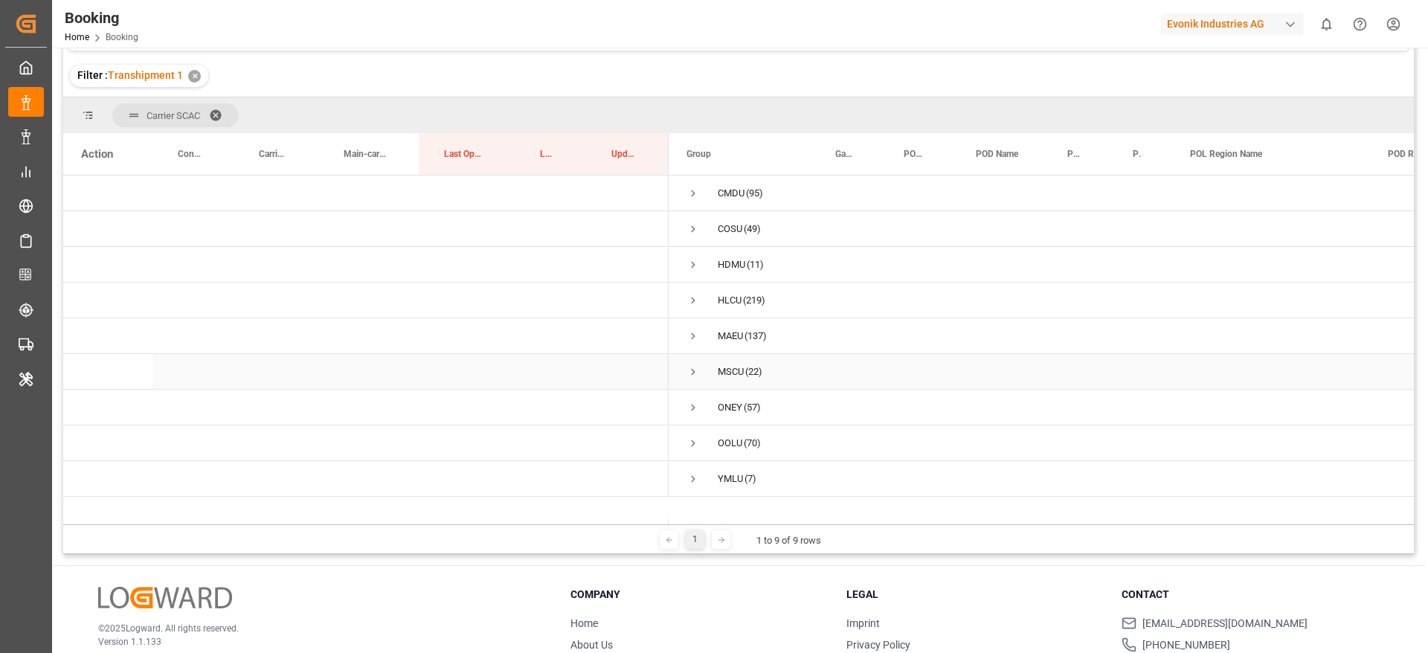
click at [691, 367] on span "Press SPACE to select this row." at bounding box center [692, 371] width 13 height 13
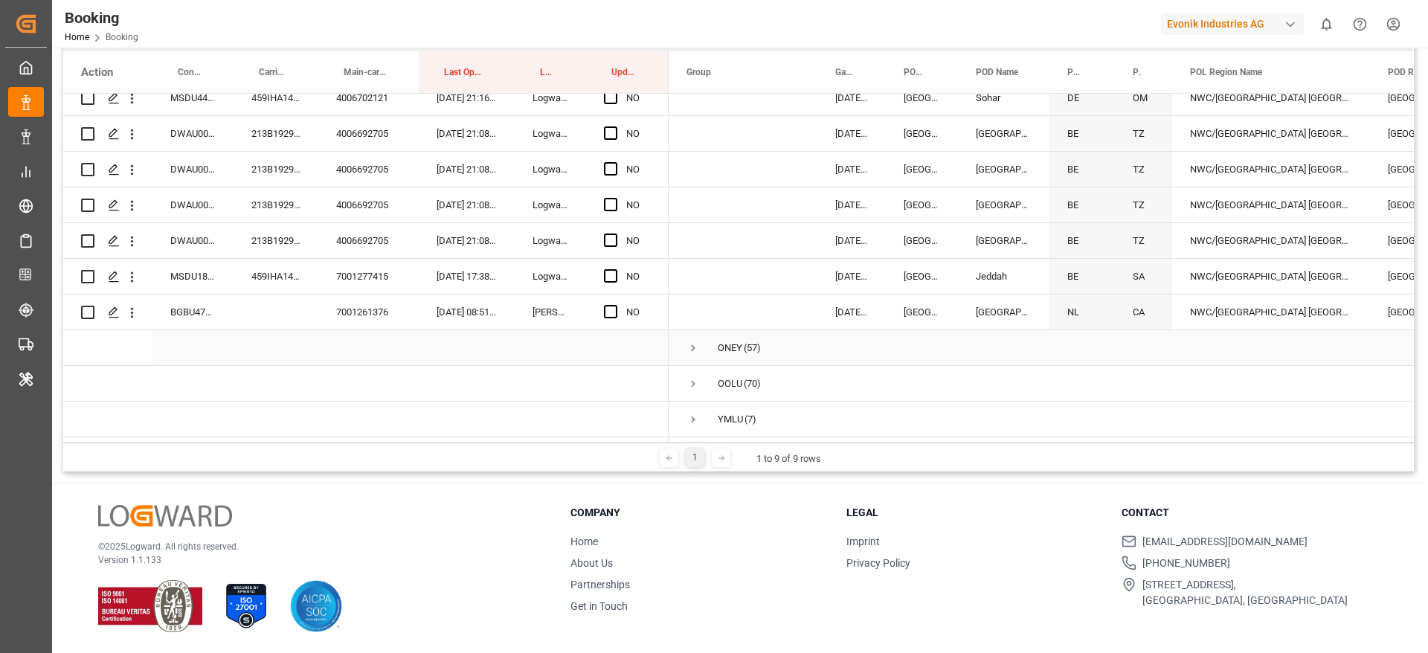
click at [696, 341] on span "Press SPACE to select this row." at bounding box center [692, 347] width 13 height 13
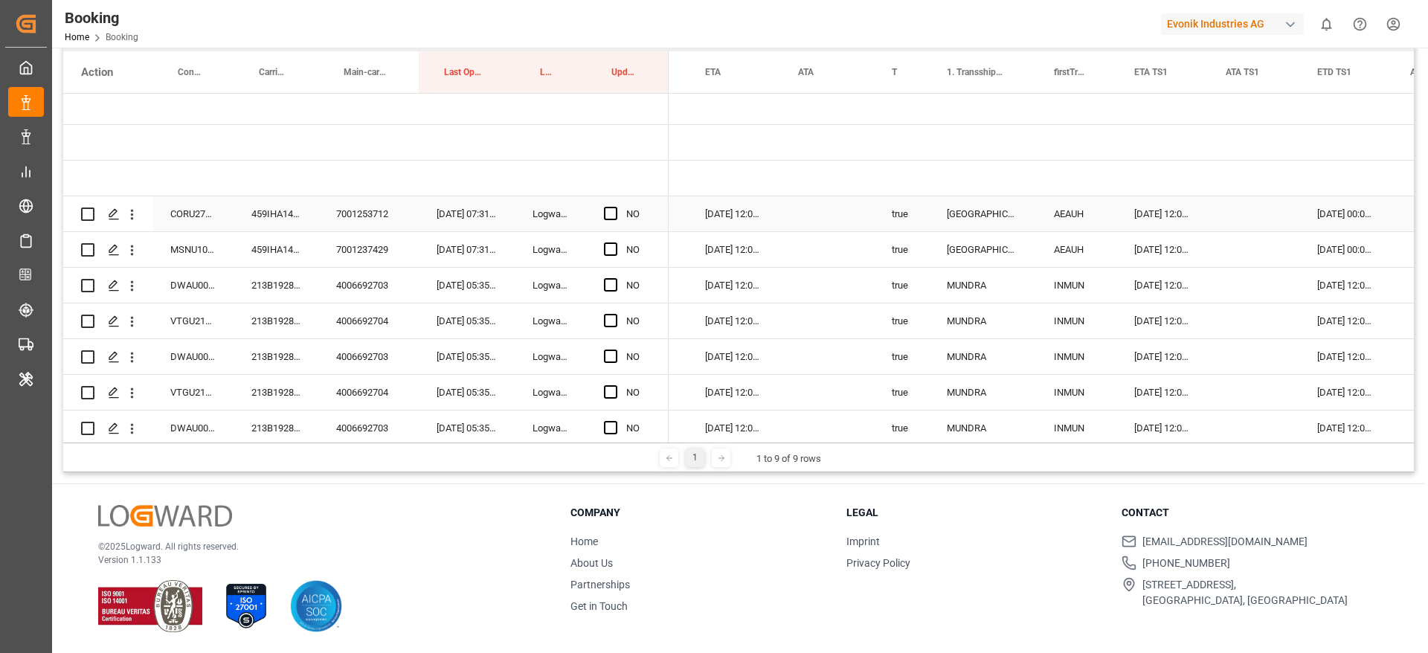
click at [268, 213] on div "459IHA1425717" at bounding box center [275, 213] width 85 height 35
click at [616, 214] on span "Press SPACE to select this row." at bounding box center [610, 213] width 13 height 13
click at [615, 207] on input "Press SPACE to select this row." at bounding box center [615, 207] width 0 height 0
click at [280, 258] on div "459IHA1416624" at bounding box center [275, 249] width 85 height 35
click at [616, 246] on span "Press SPACE to select this row." at bounding box center [610, 248] width 13 height 13
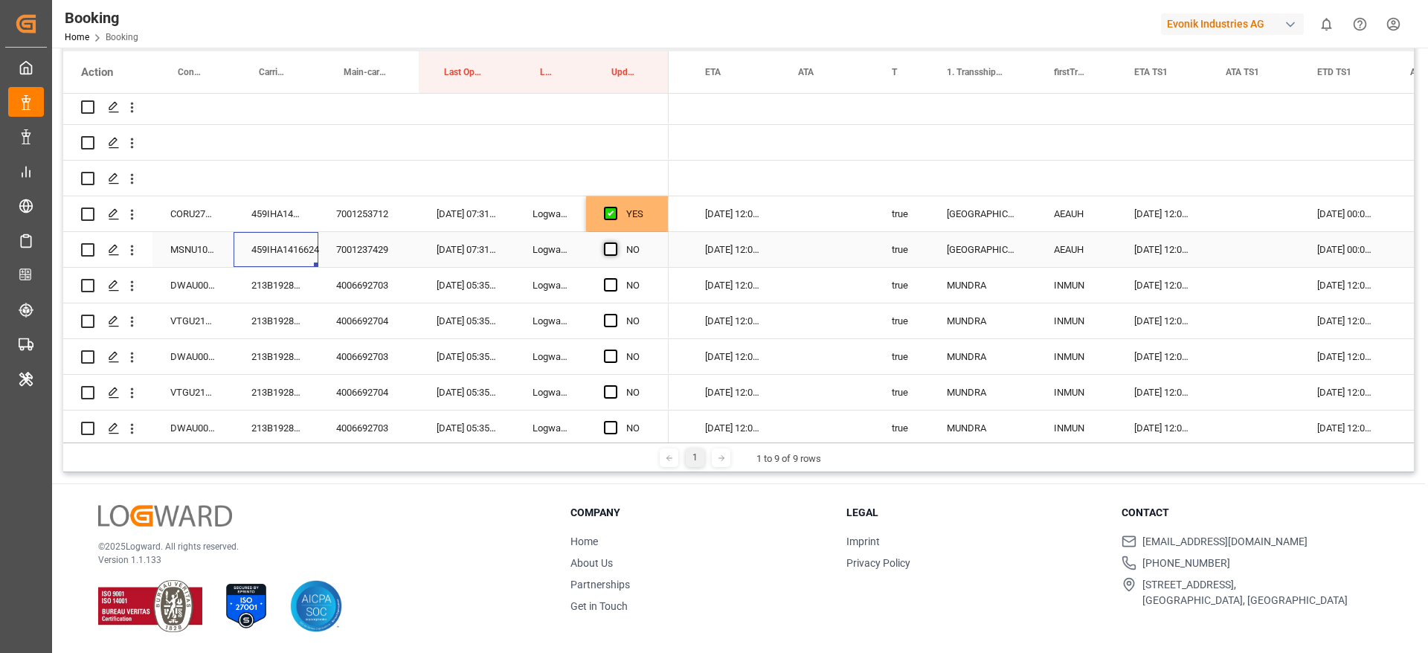
click at [615, 242] on input "Press SPACE to select this row." at bounding box center [615, 242] width 0 height 0
click at [242, 281] on div "213B1928728" at bounding box center [275, 285] width 85 height 35
click at [283, 284] on div "213B1928728" at bounding box center [275, 285] width 85 height 35
click at [209, 283] on div "DWAU0003520" at bounding box center [192, 285] width 81 height 35
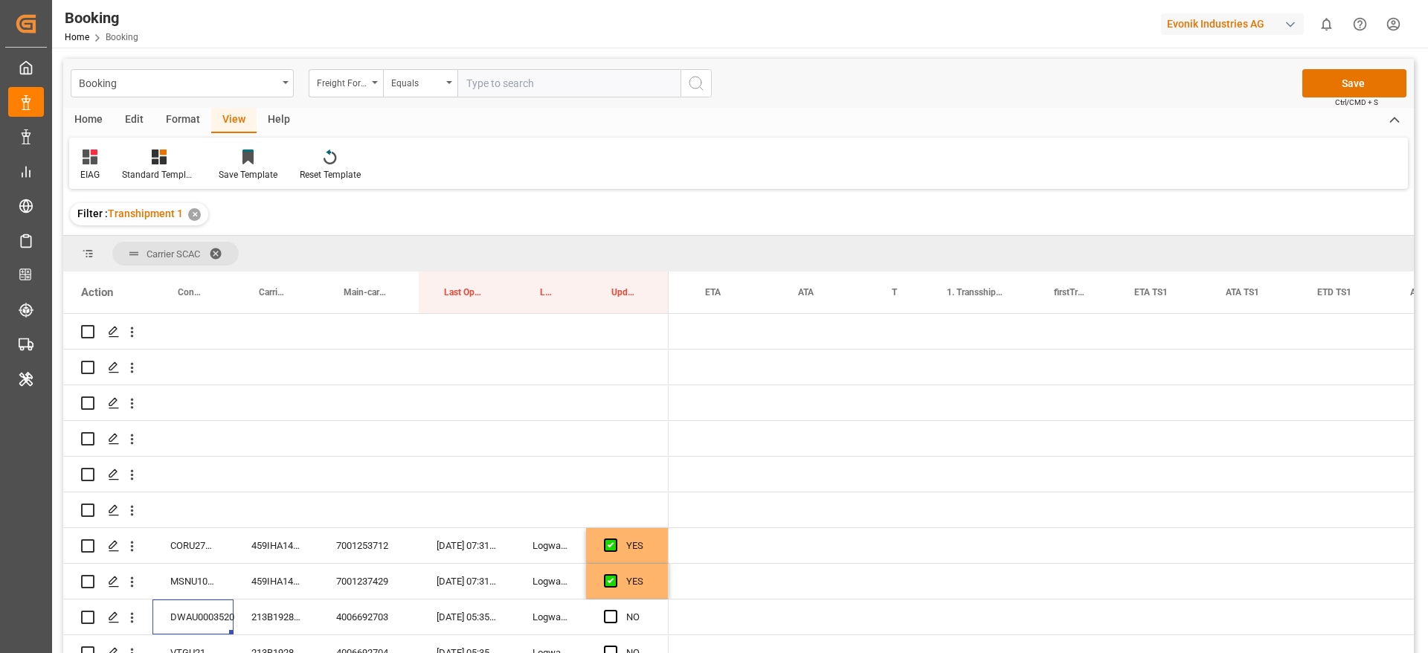
scroll to position [0, 1370]
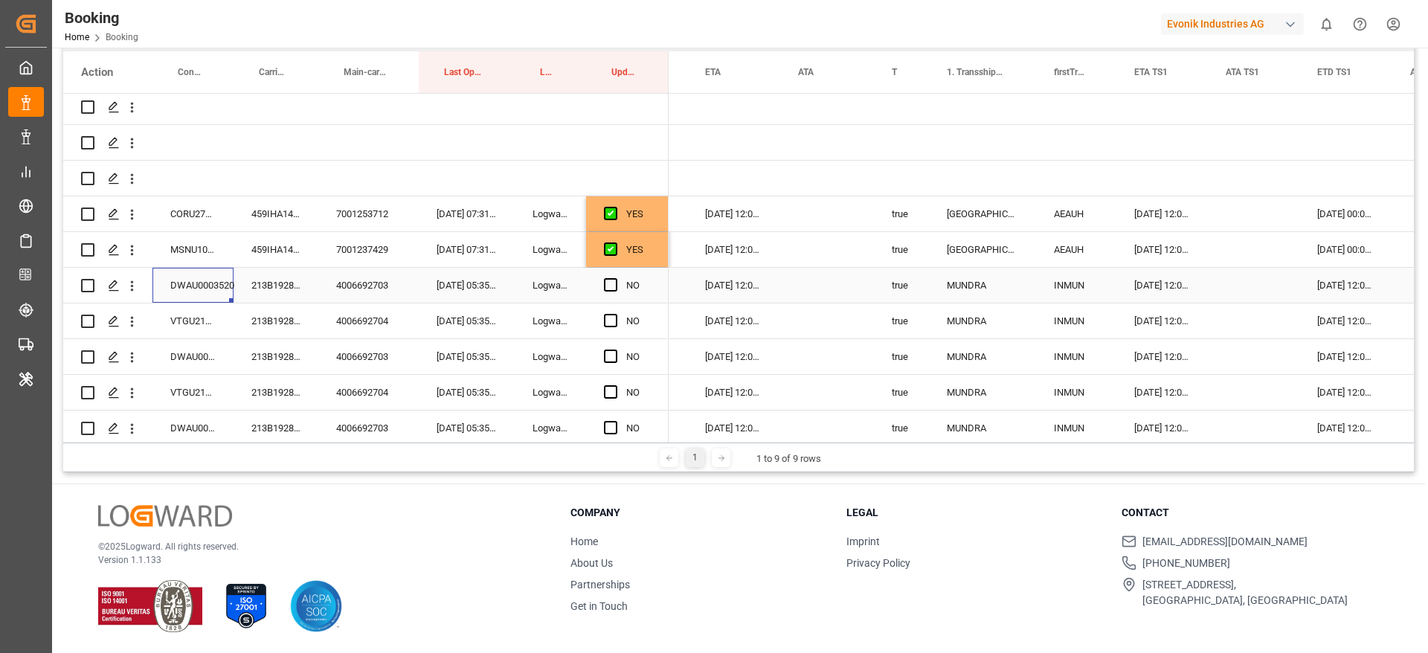
click at [1344, 291] on div "15-10-2025 12:00:00" at bounding box center [1345, 285] width 93 height 35
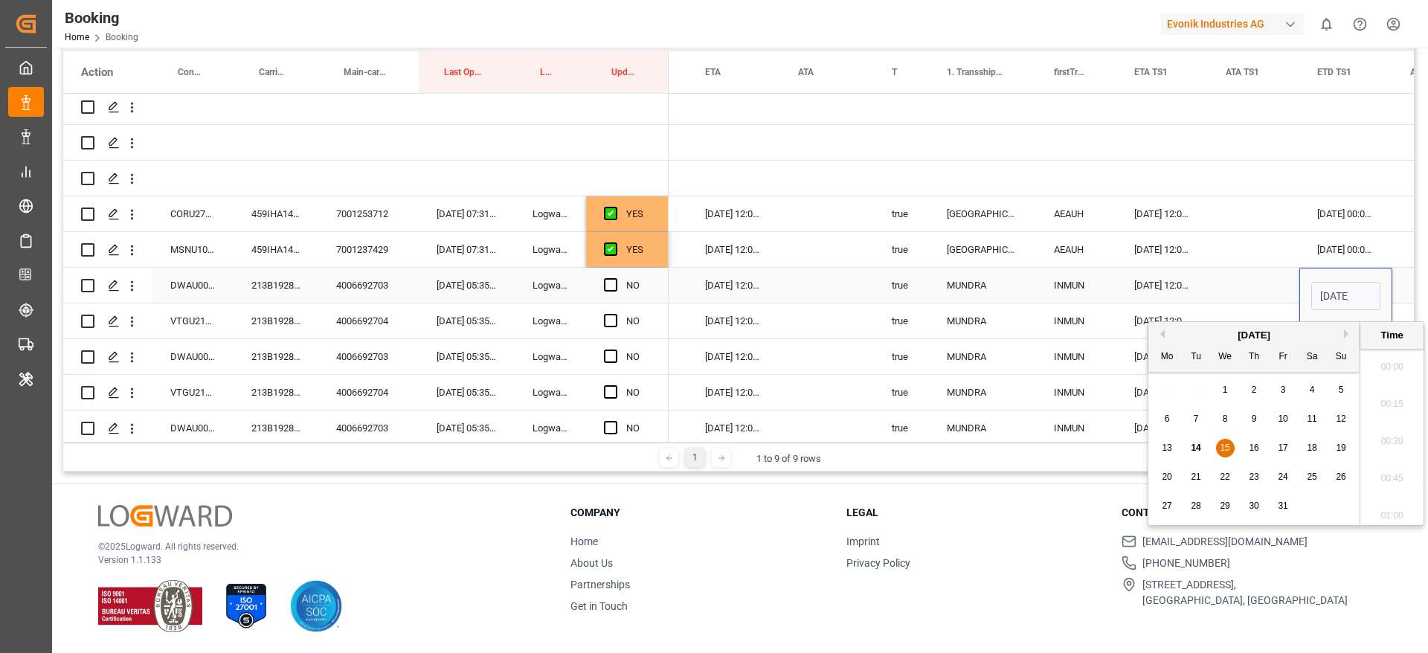
scroll to position [0, 52]
click at [1199, 502] on span "28" at bounding box center [1195, 505] width 10 height 10
type input "28-10-2025 12:00"
click at [1237, 283] on div "Press SPACE to select this row." at bounding box center [1253, 285] width 91 height 35
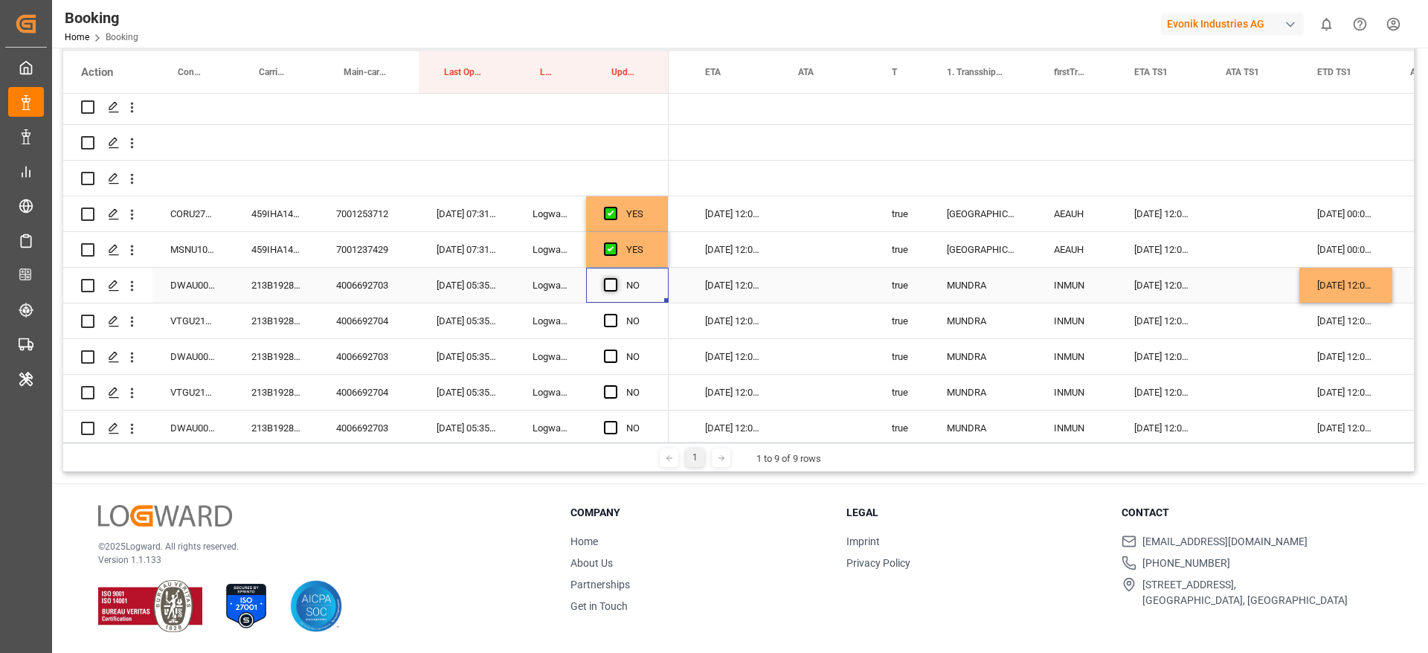
click at [615, 287] on span "Press SPACE to select this row." at bounding box center [610, 284] width 13 height 13
click at [615, 278] on input "Press SPACE to select this row." at bounding box center [615, 278] width 0 height 0
click at [1359, 286] on div "28-10-2025 12:00:00" at bounding box center [1345, 285] width 93 height 35
click at [1343, 350] on div "15-10-2025 12:00:00" at bounding box center [1345, 356] width 93 height 35
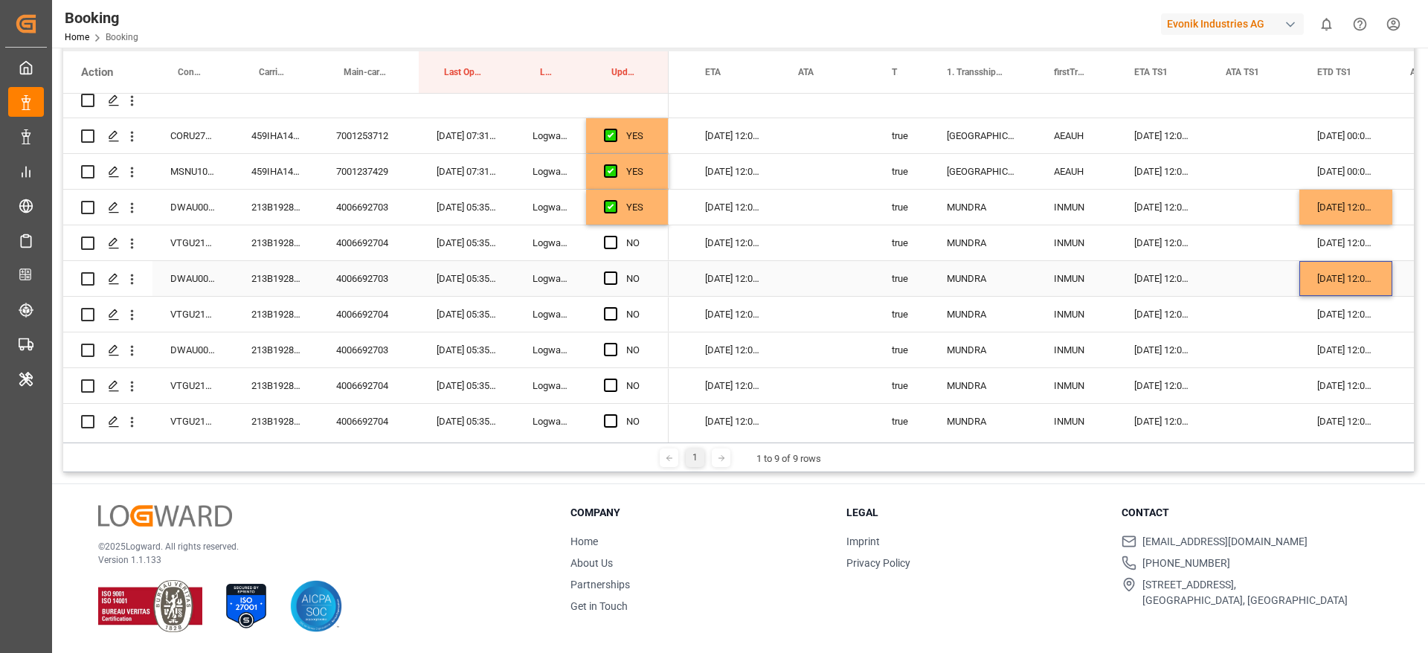
scroll to position [223, 0]
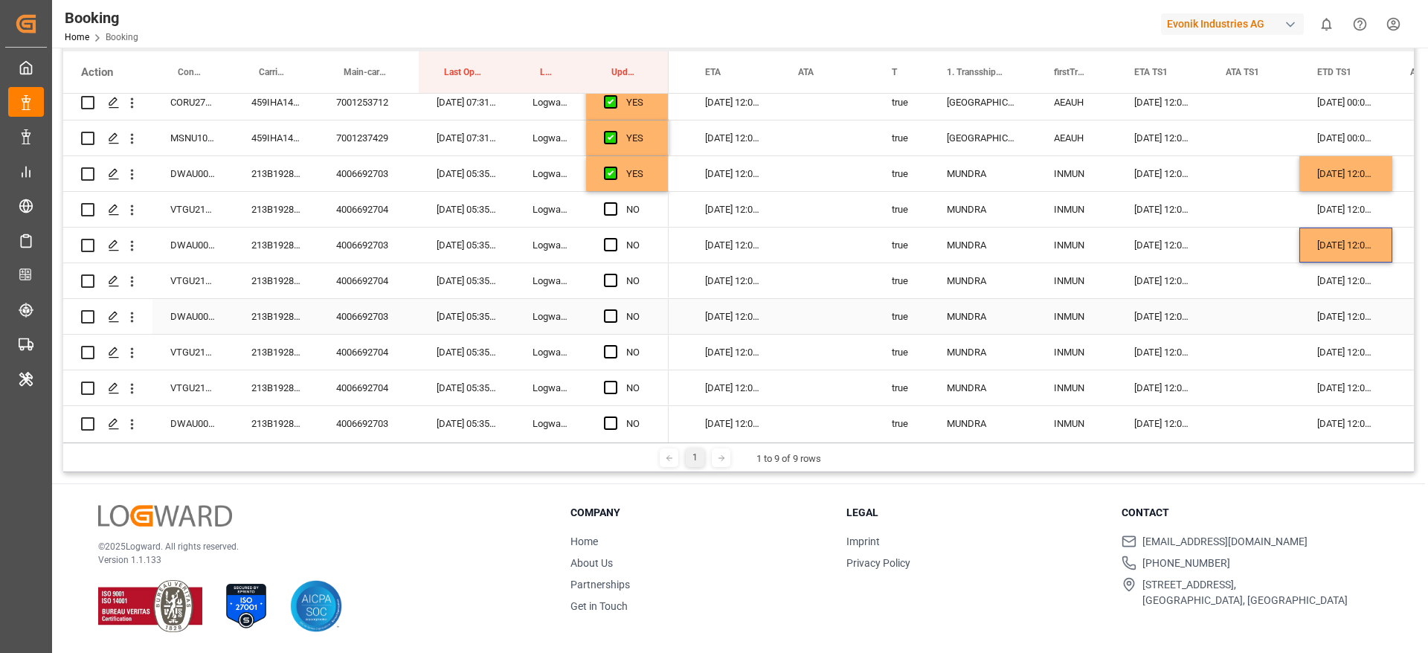
click at [1358, 315] on div "15-10-2025 12:00:00" at bounding box center [1345, 316] width 93 height 35
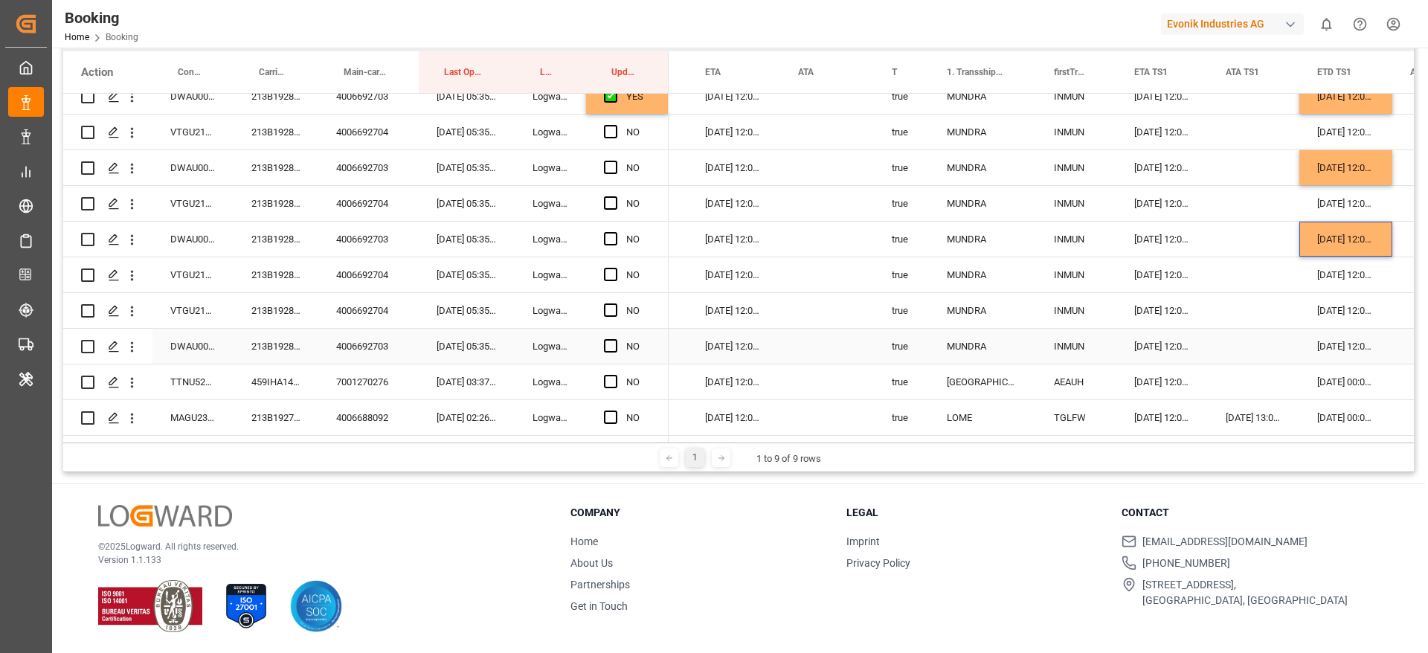
scroll to position [335, 0]
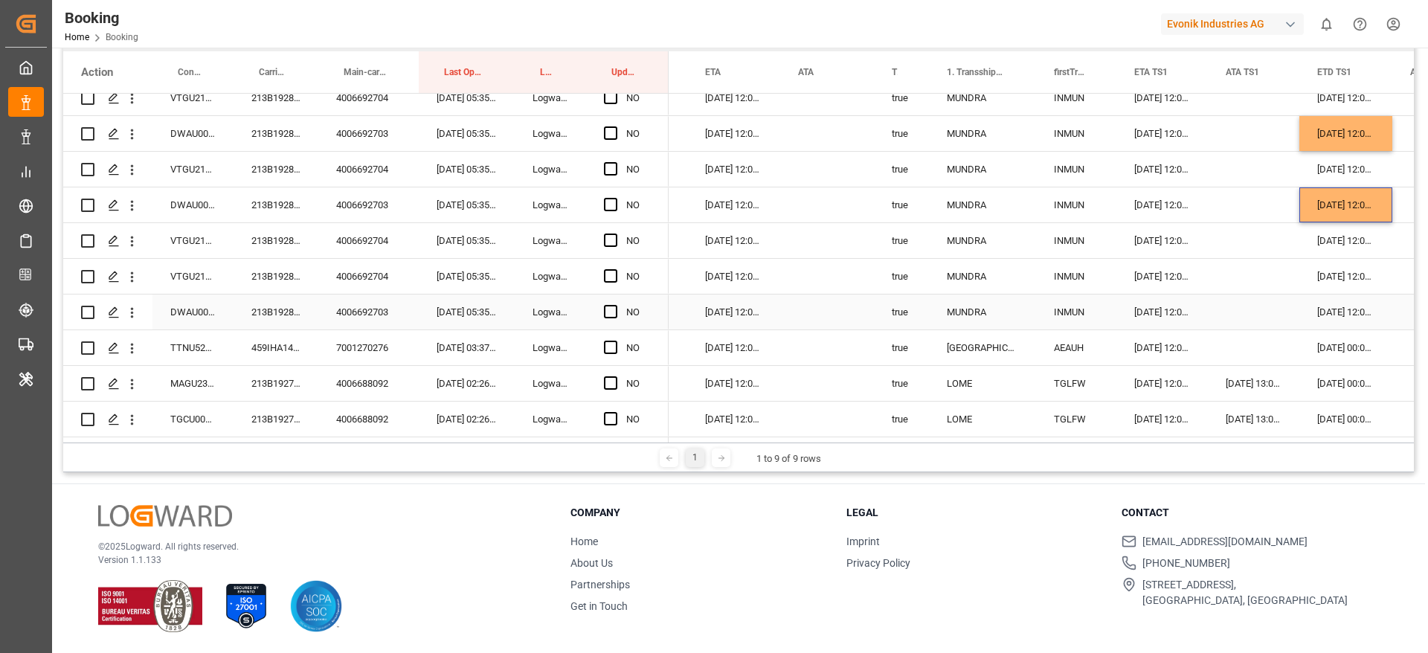
click at [1341, 313] on div "15-10-2025 12:00:00" at bounding box center [1345, 311] width 93 height 35
click at [607, 311] on span "Press SPACE to select this row." at bounding box center [610, 311] width 13 height 13
click at [615, 305] on input "Press SPACE to select this row." at bounding box center [615, 305] width 0 height 0
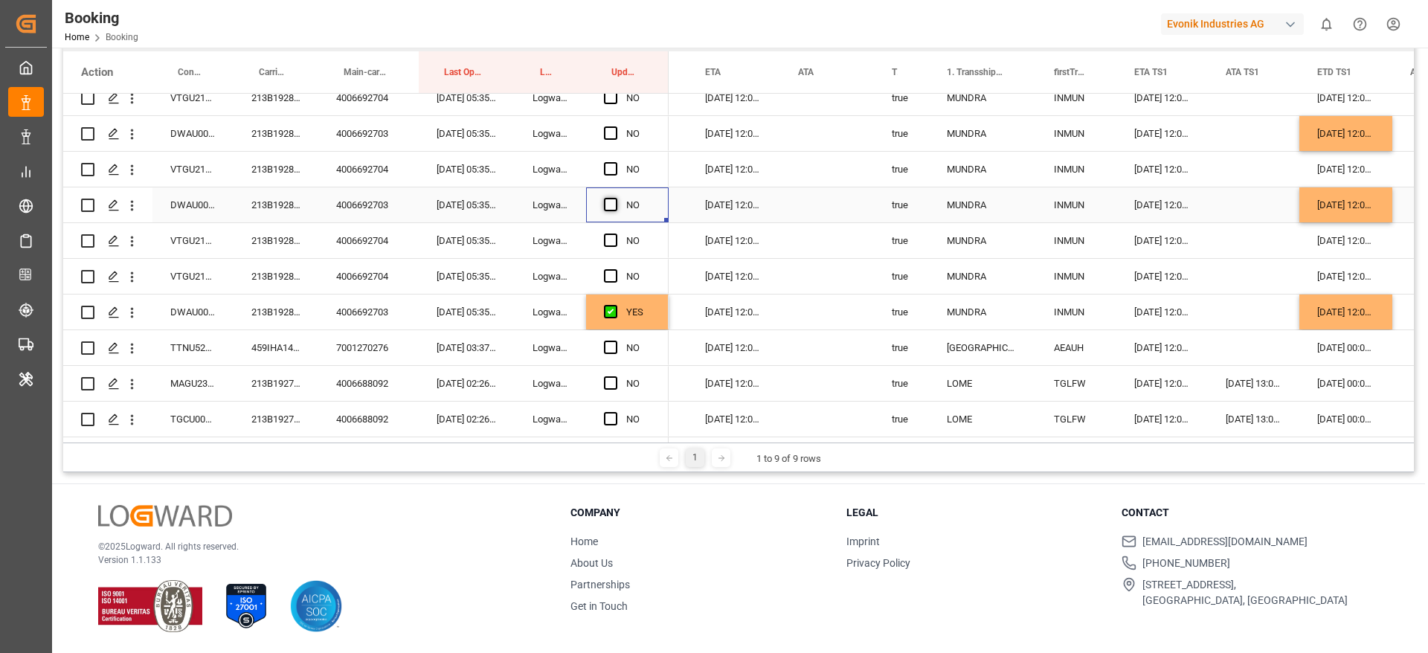
click at [606, 200] on span "Press SPACE to select this row." at bounding box center [610, 204] width 13 height 13
click at [615, 198] on input "Press SPACE to select this row." at bounding box center [615, 198] width 0 height 0
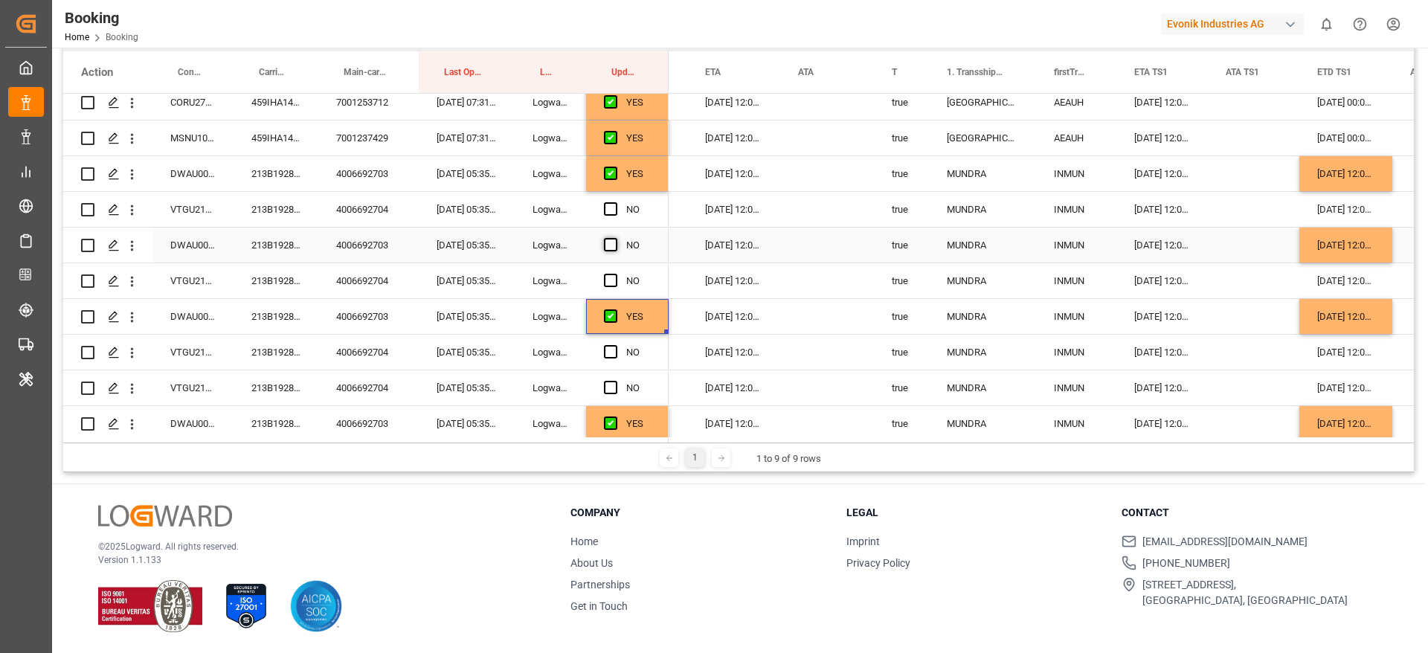
click at [607, 240] on span "Press SPACE to select this row." at bounding box center [610, 244] width 13 height 13
click at [615, 238] on input "Press SPACE to select this row." at bounding box center [615, 238] width 0 height 0
click at [257, 207] on div "213B1928722" at bounding box center [275, 209] width 85 height 35
click at [284, 206] on div "213B1928722" at bounding box center [275, 209] width 85 height 35
click at [1358, 167] on div "28-10-2025 12:00:00" at bounding box center [1345, 173] width 93 height 35
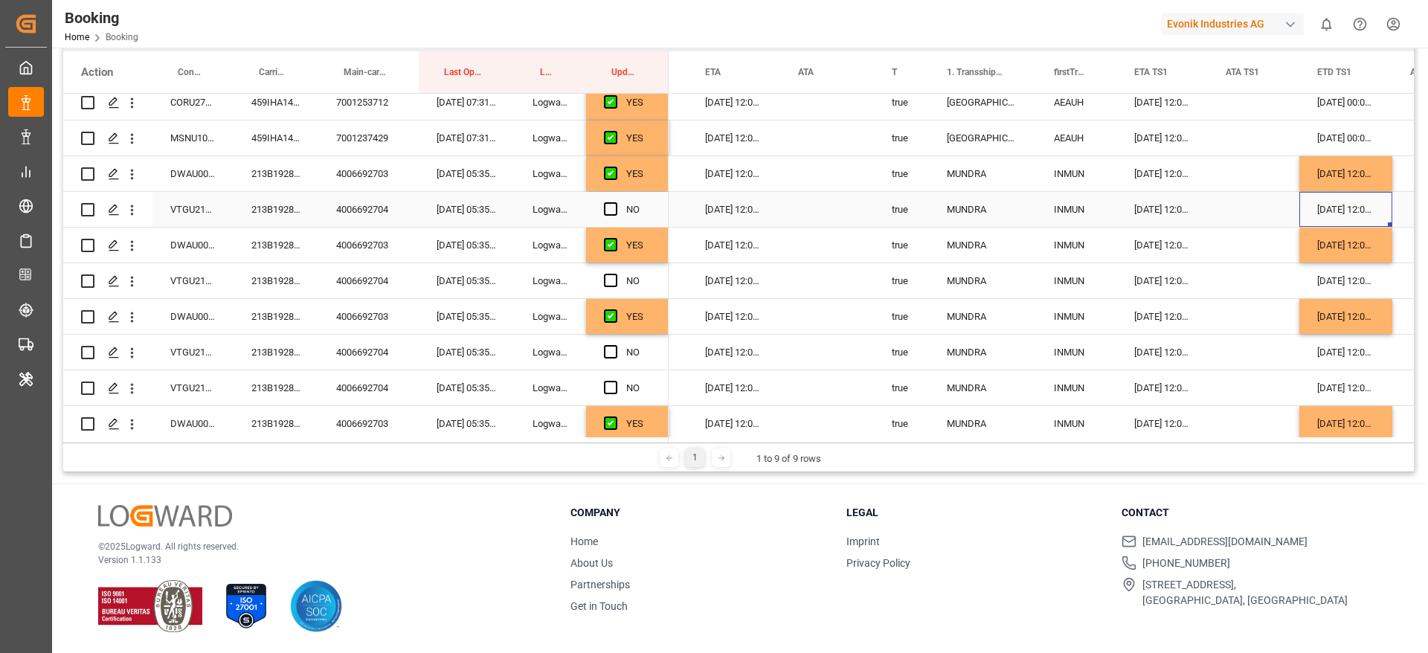
click at [1344, 201] on div "15-10-2025 12:00:00" at bounding box center [1345, 209] width 93 height 35
click at [1352, 274] on div "15-10-2025 12:00:00" at bounding box center [1345, 280] width 93 height 35
click at [1335, 344] on div "15-10-2025 12:00:00" at bounding box center [1345, 352] width 93 height 35
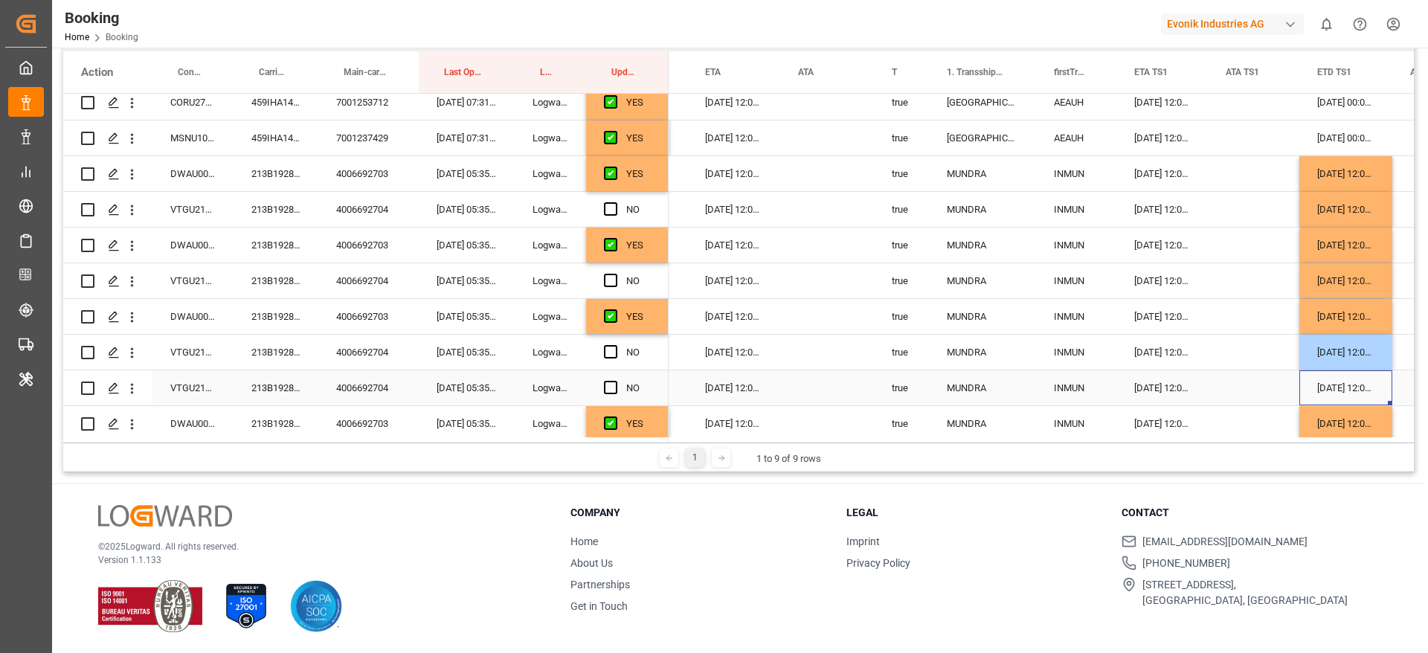
click at [1344, 373] on div "15-10-2025 12:00:00" at bounding box center [1345, 387] width 93 height 35
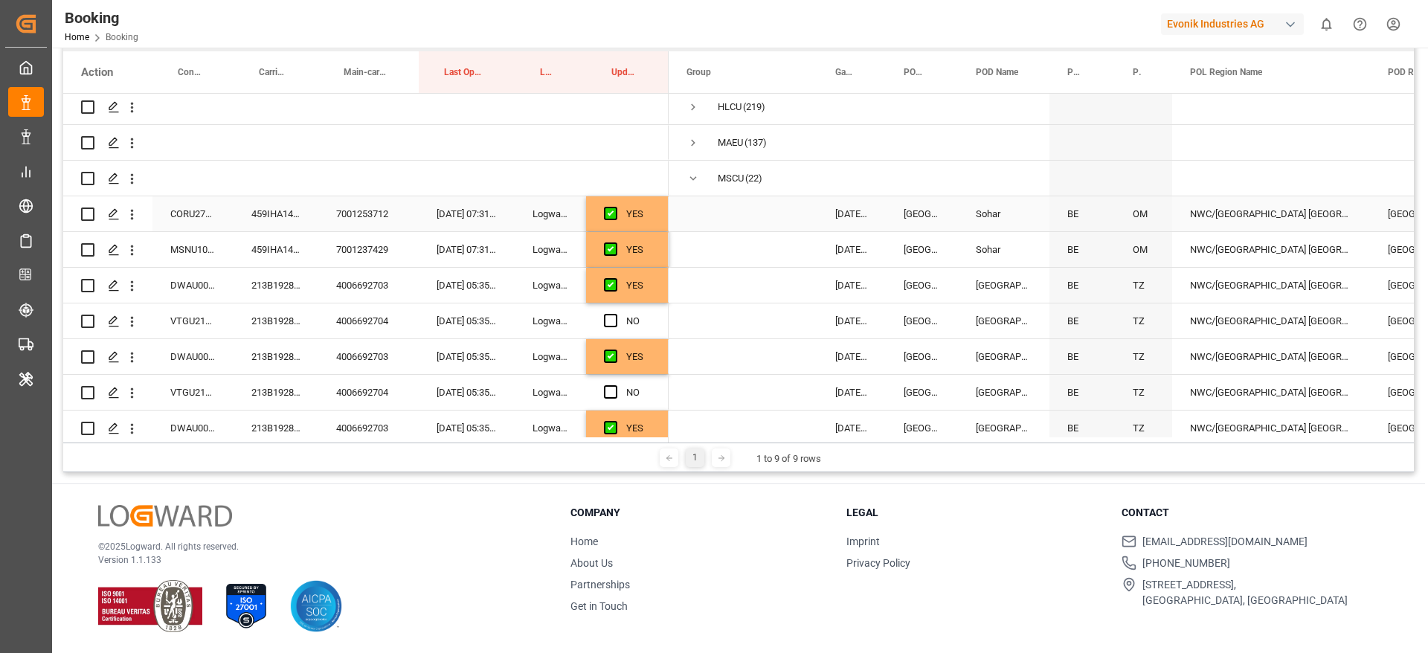
scroll to position [0, 0]
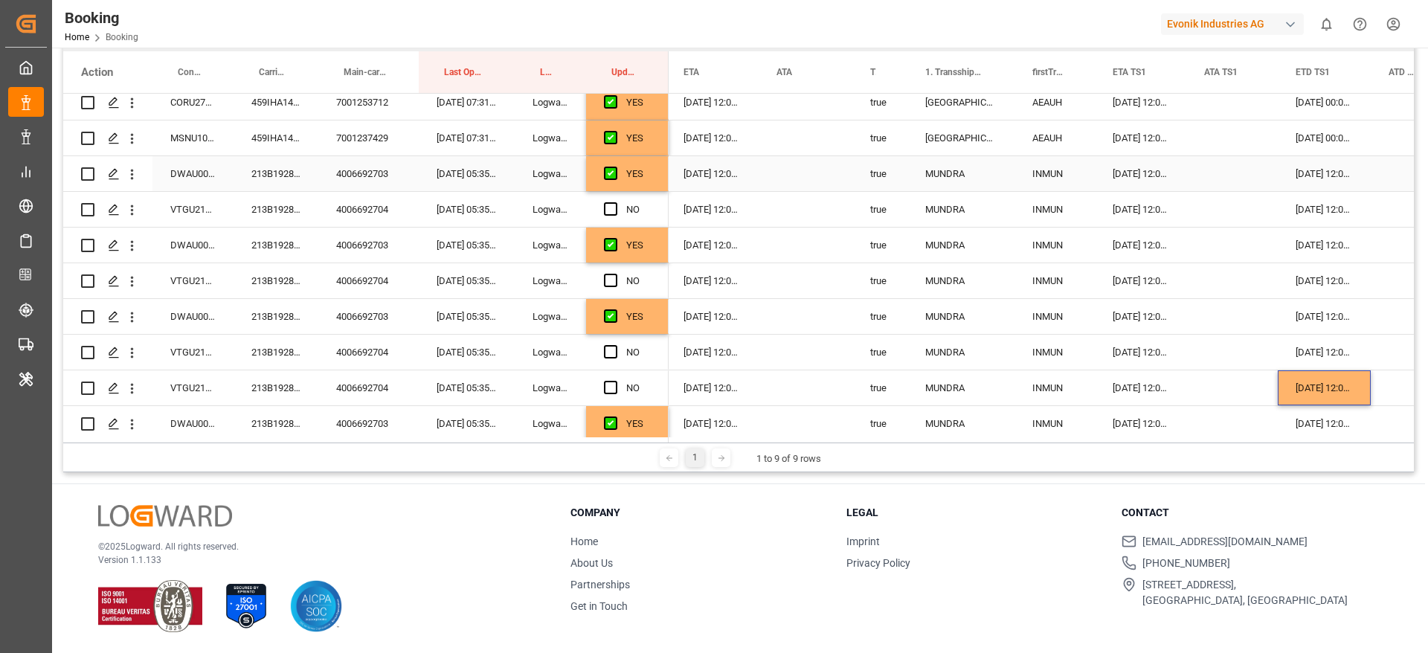
drag, startPoint x: 633, startPoint y: 178, endPoint x: 662, endPoint y: 181, distance: 29.1
click at [634, 178] on div "YES" at bounding box center [638, 174] width 25 height 34
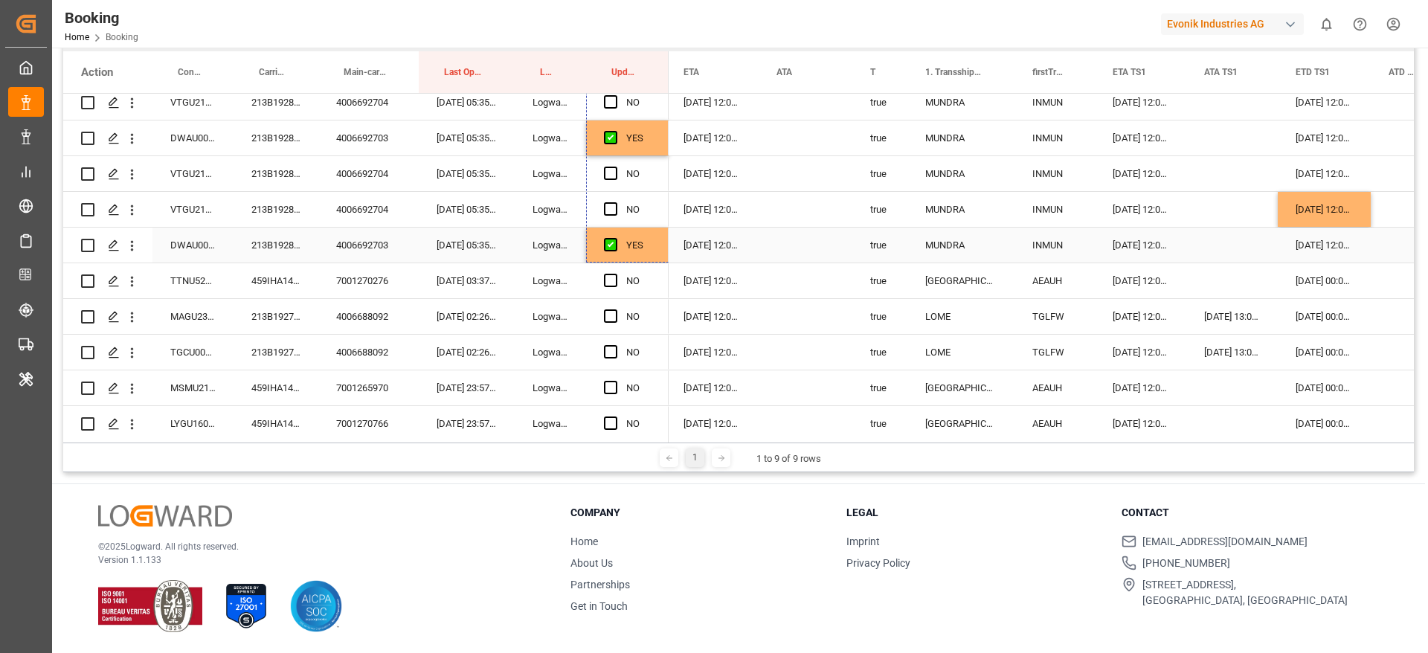
drag, startPoint x: 665, startPoint y: 189, endPoint x: 648, endPoint y: 254, distance: 67.8
click at [265, 275] on div "459IHA1437145" at bounding box center [275, 280] width 85 height 35
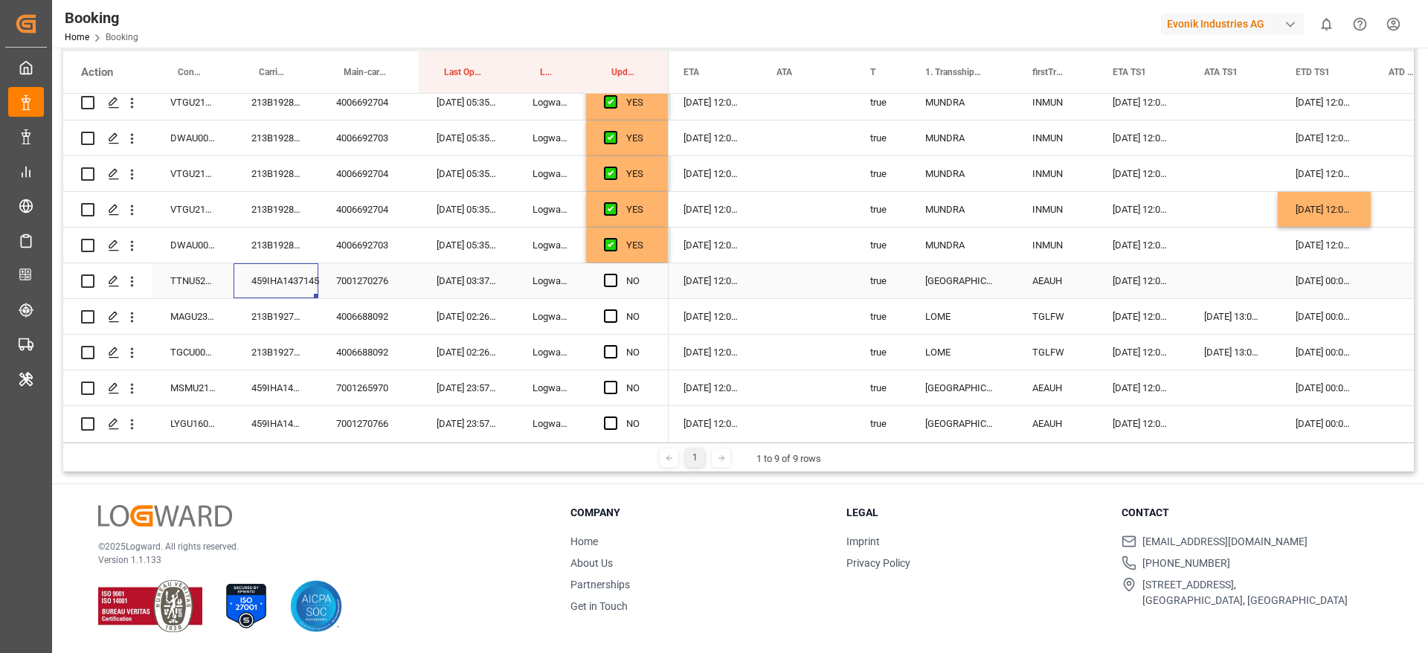
click at [1324, 283] on div "04-11-2025 00:00:00" at bounding box center [1323, 280] width 93 height 35
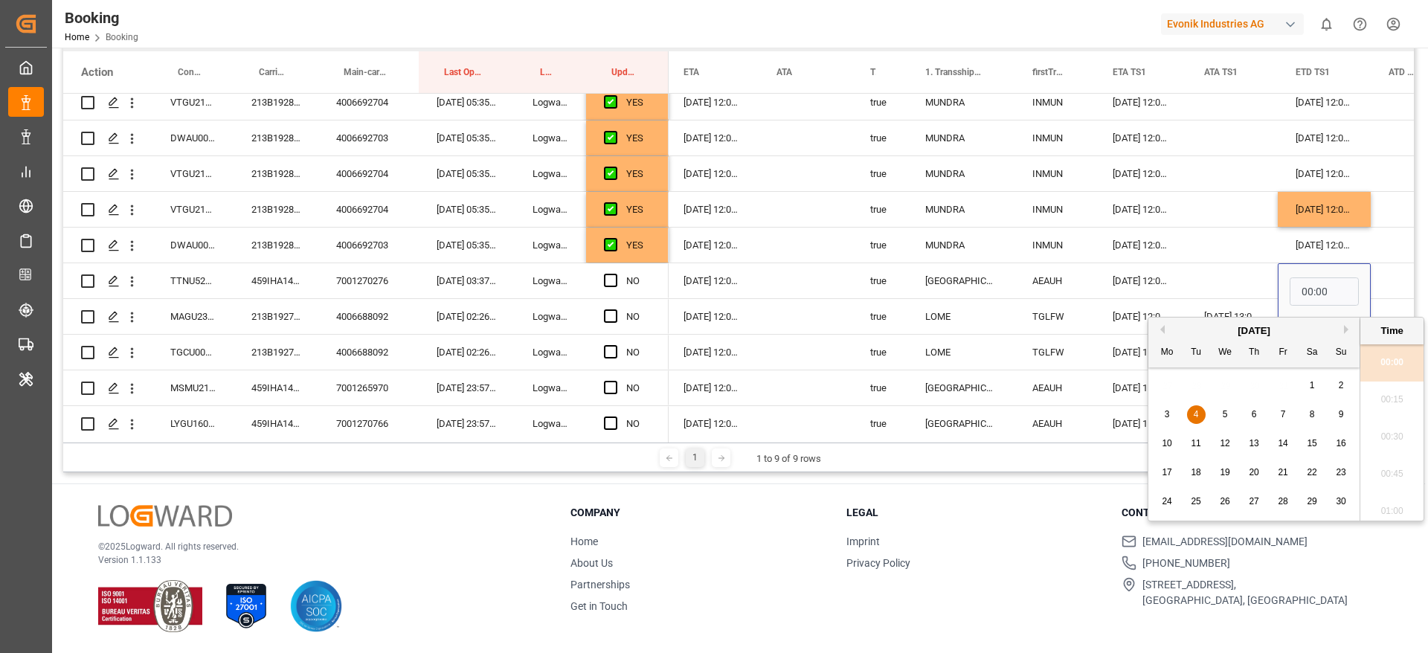
click at [1225, 416] on span "5" at bounding box center [1224, 414] width 5 height 10
type input "05-11-2025 00:00"
click at [611, 278] on span "Press SPACE to select this row." at bounding box center [610, 280] width 13 height 13
click at [615, 274] on input "Press SPACE to select this row." at bounding box center [615, 274] width 0 height 0
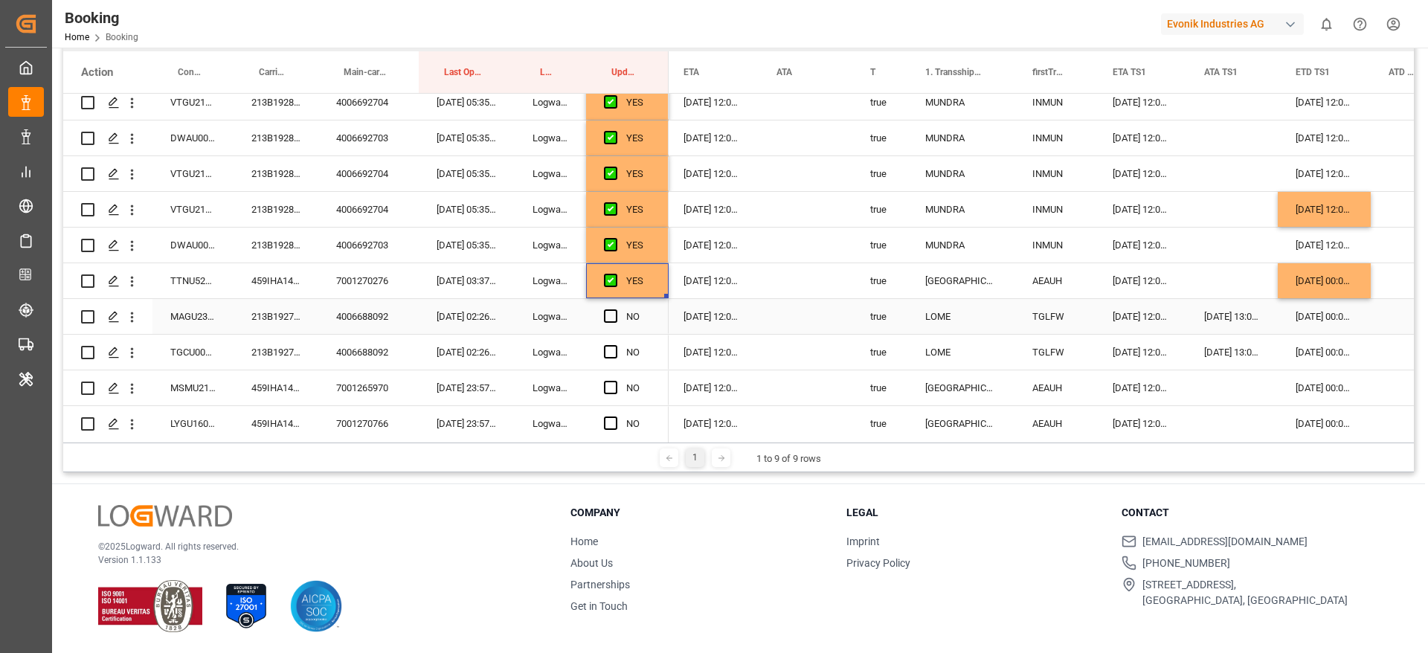
click at [288, 325] on div "213B1927971" at bounding box center [275, 316] width 85 height 35
click at [1327, 318] on div "[DATE] 00:00:00" at bounding box center [1323, 316] width 93 height 35
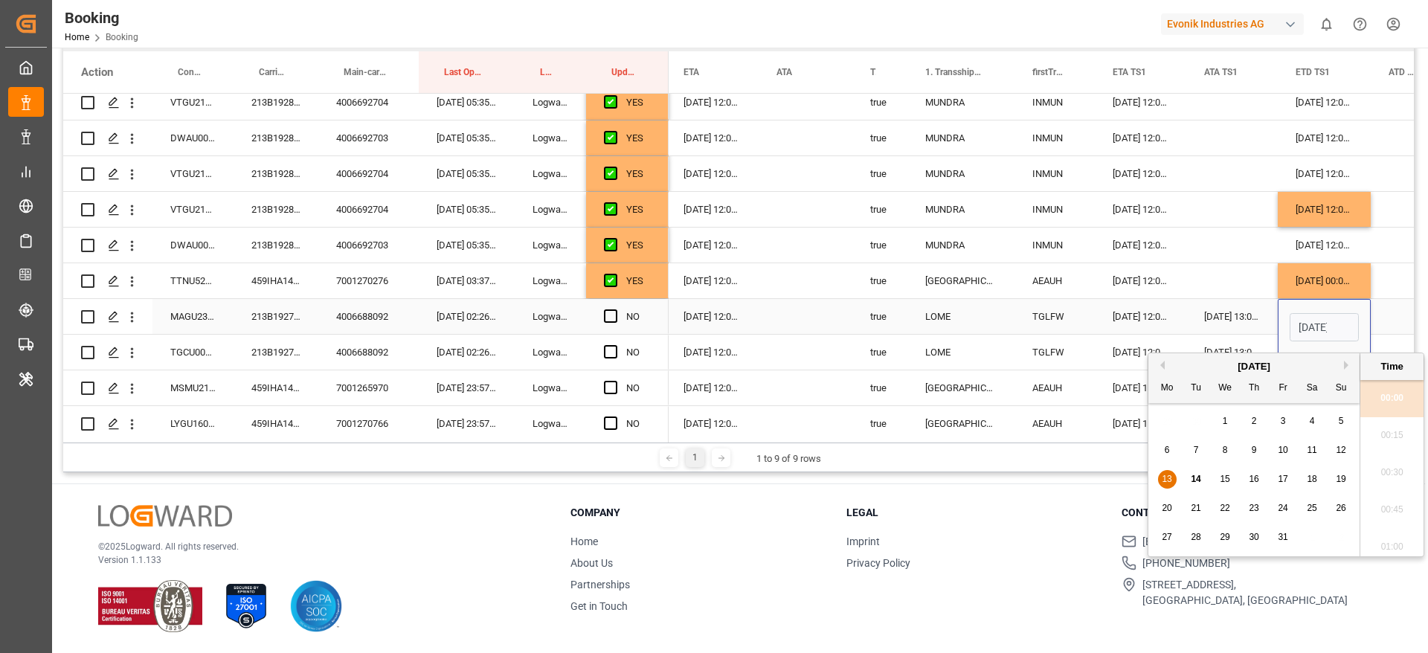
scroll to position [0, 52]
click at [1196, 481] on span "14" at bounding box center [1195, 479] width 10 height 10
type input "[DATE] 00:00"
click at [1344, 319] on input "[DATE] 00:00" at bounding box center [1323, 327] width 69 height 28
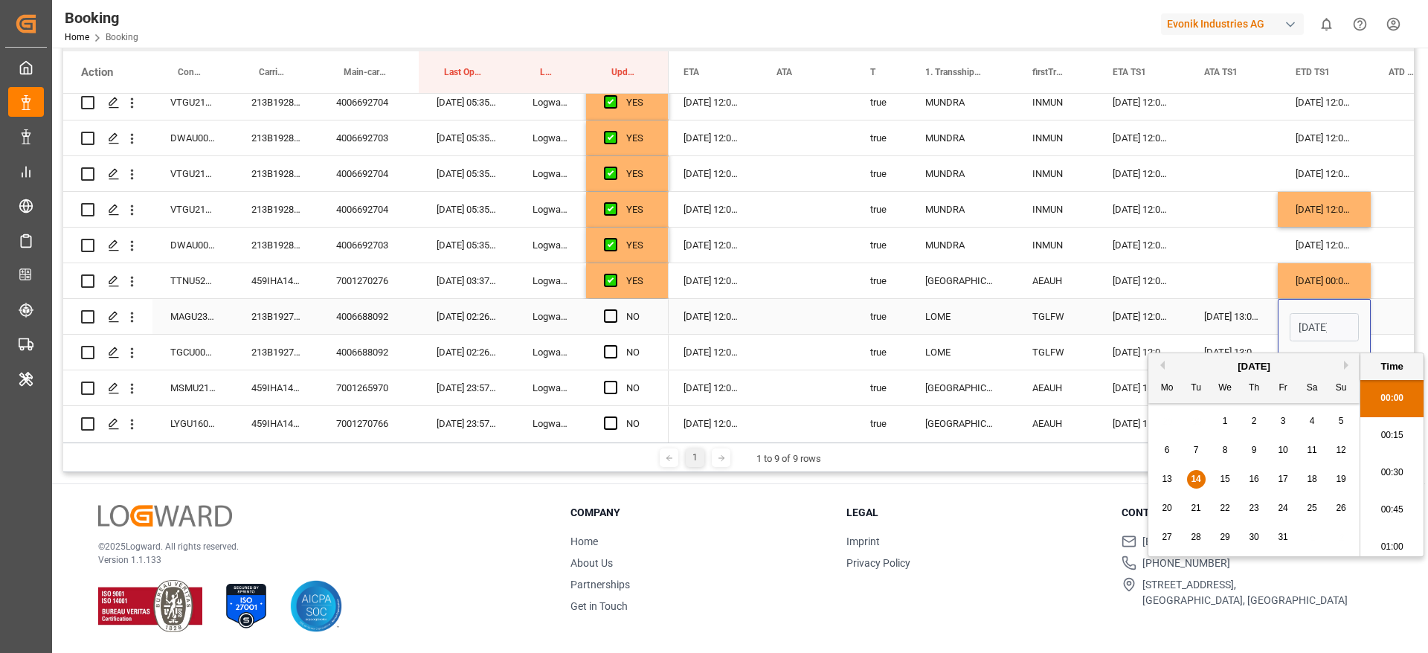
click at [1373, 320] on div "Press SPACE to select this row." at bounding box center [1408, 316] width 76 height 35
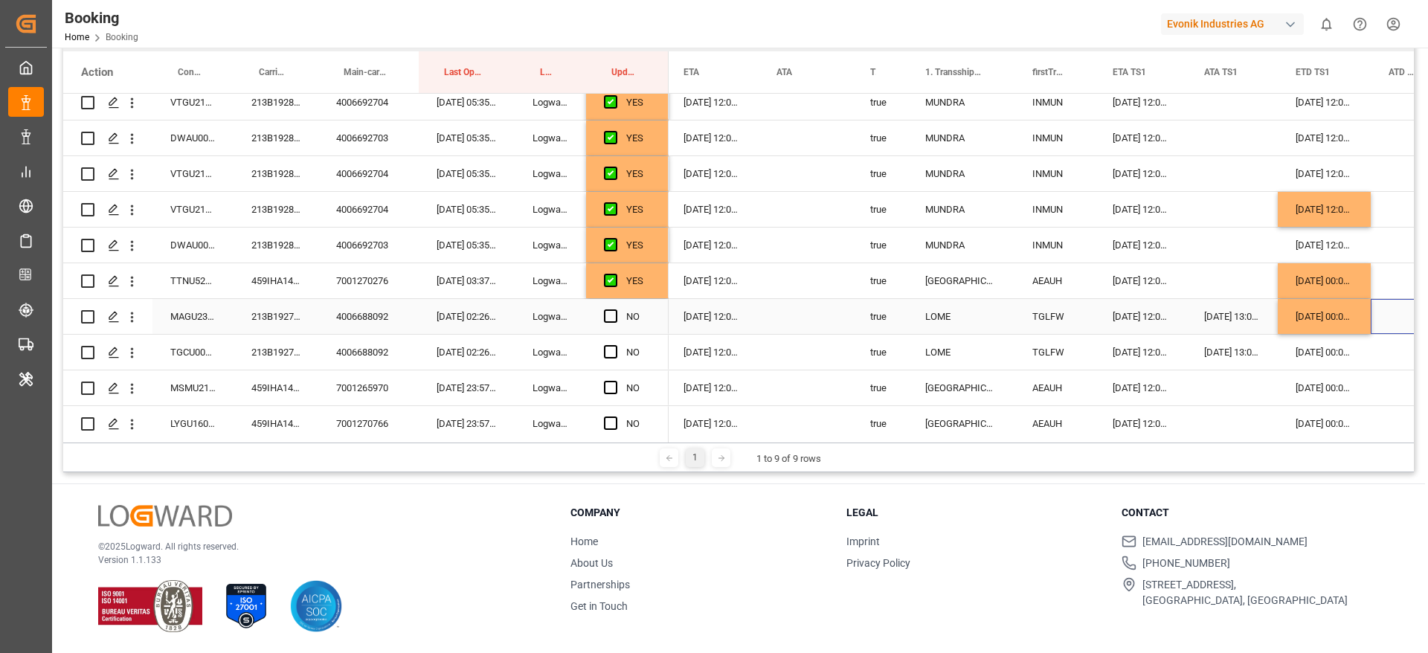
click at [1359, 314] on div "[DATE] 00:00:00" at bounding box center [1323, 316] width 93 height 35
drag, startPoint x: 1369, startPoint y: 329, endPoint x: 1370, endPoint y: 351, distance: 21.6
click at [606, 352] on span "Press SPACE to select this row." at bounding box center [610, 351] width 13 height 13
click at [615, 345] on input "Press SPACE to select this row." at bounding box center [615, 345] width 0 height 0
click at [615, 313] on span "Press SPACE to select this row." at bounding box center [610, 315] width 13 height 13
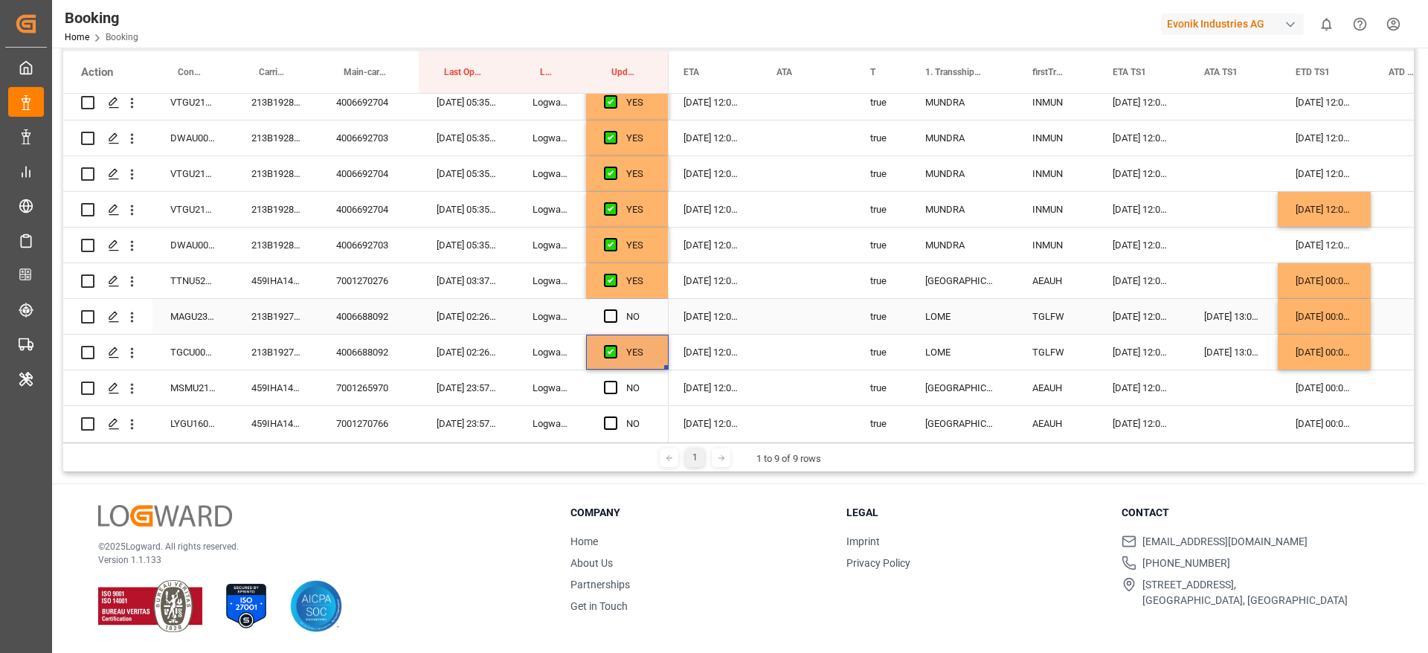
click at [615, 309] on input "Press SPACE to select this row." at bounding box center [615, 309] width 0 height 0
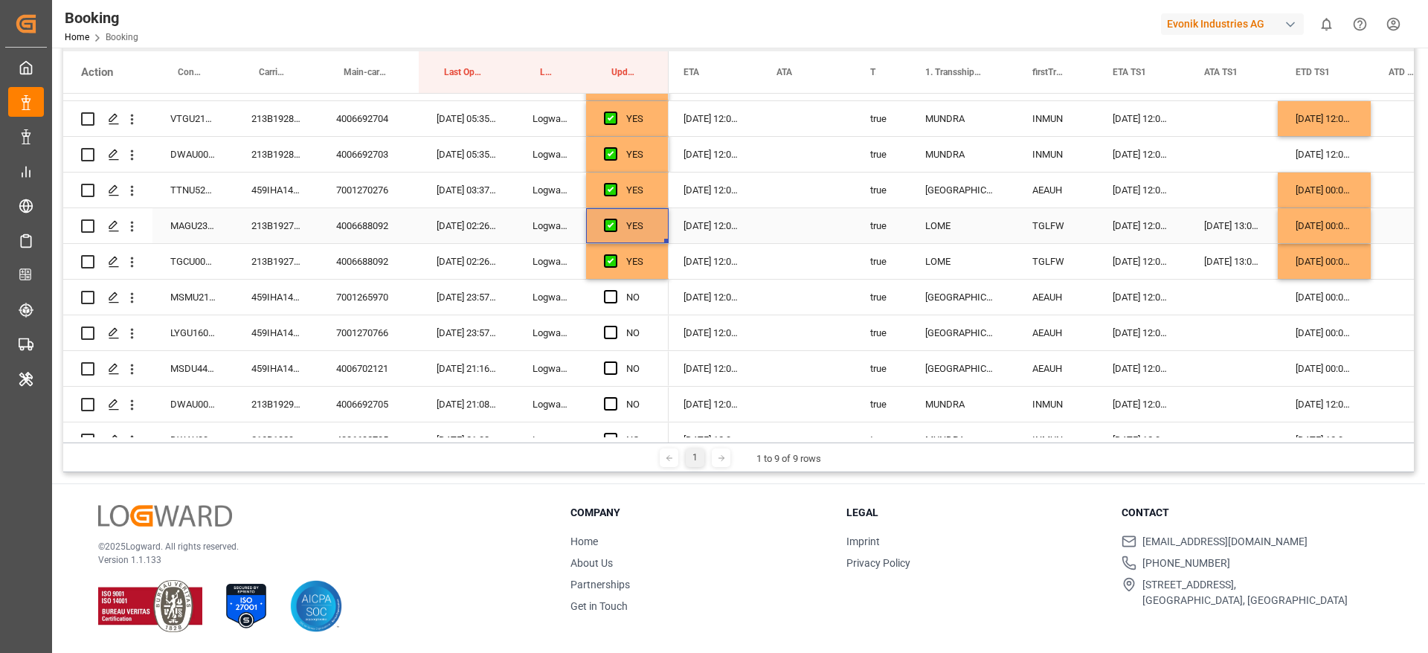
scroll to position [513, 0]
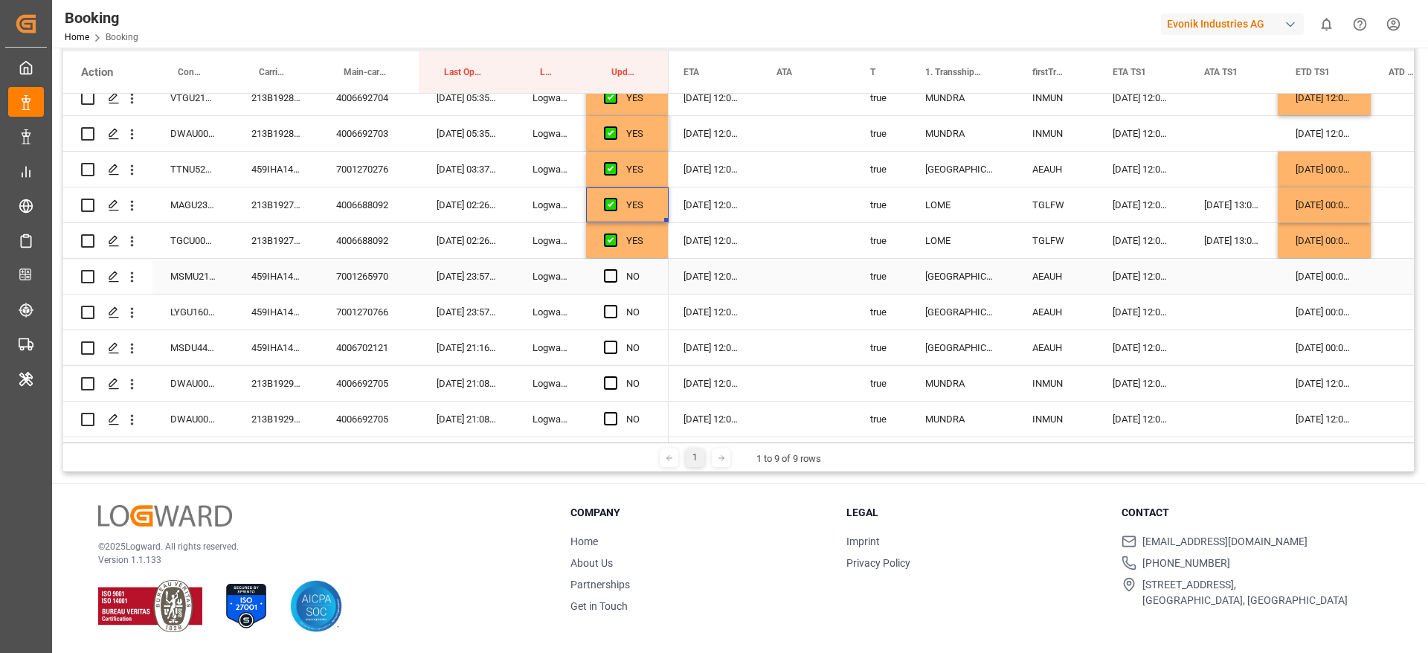
click at [263, 277] on div "459IHA1435516" at bounding box center [275, 276] width 85 height 35
click at [1310, 270] on div "16-11-2025 00:00:00" at bounding box center [1323, 276] width 93 height 35
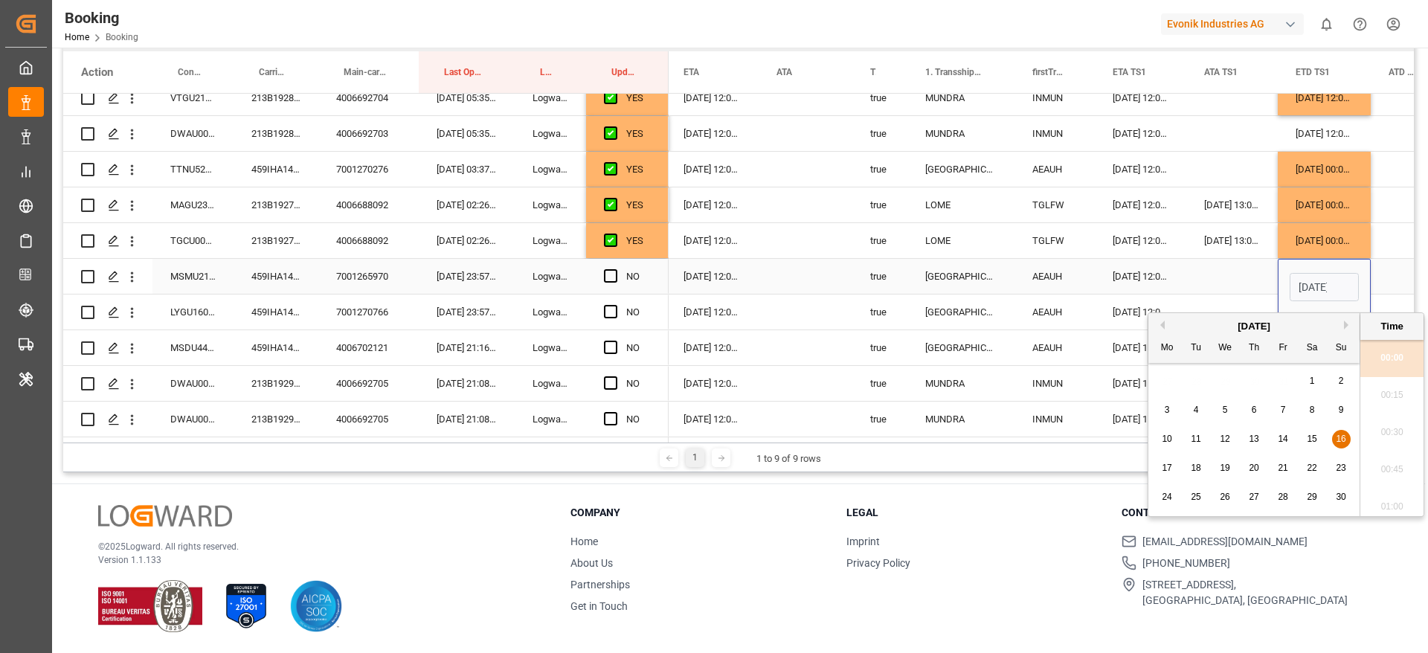
scroll to position [0, 52]
click at [1161, 468] on div "17" at bounding box center [1167, 469] width 19 height 18
type input "17-11-2025 00:00"
click at [609, 277] on span "Press SPACE to select this row." at bounding box center [610, 275] width 13 height 13
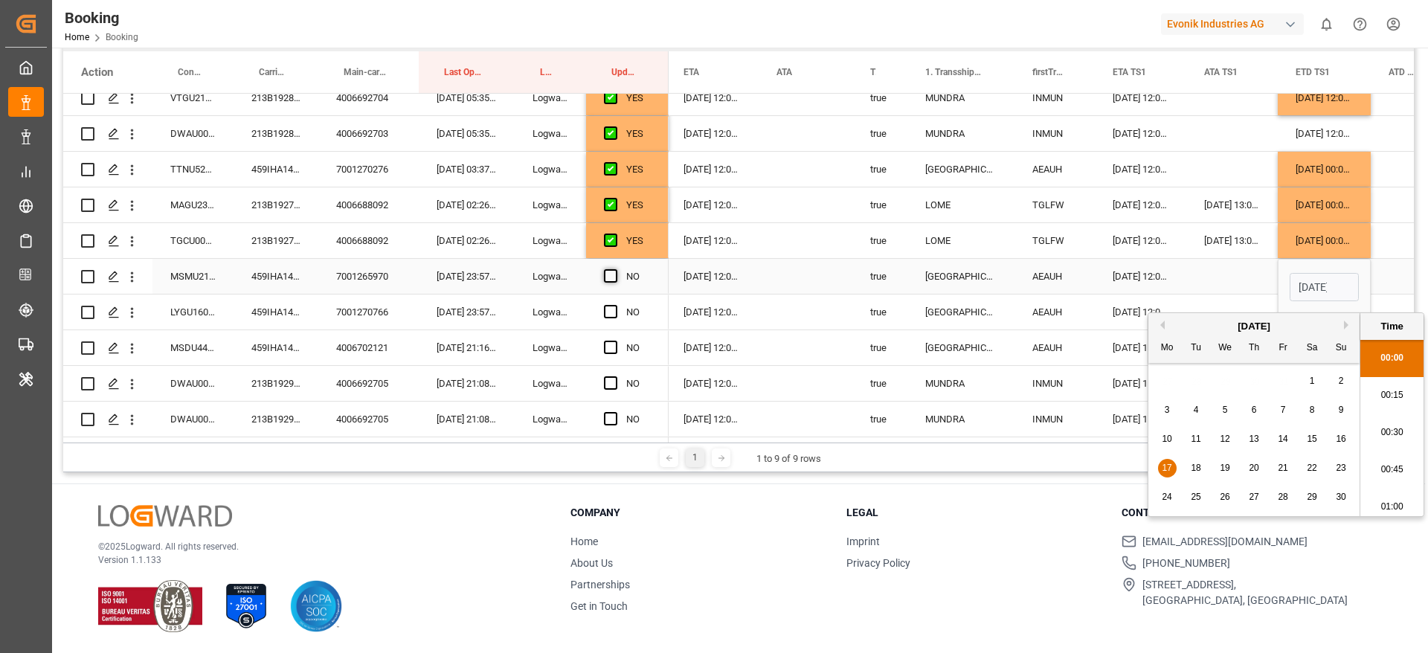
click at [615, 269] on input "Press SPACE to select this row." at bounding box center [615, 269] width 0 height 0
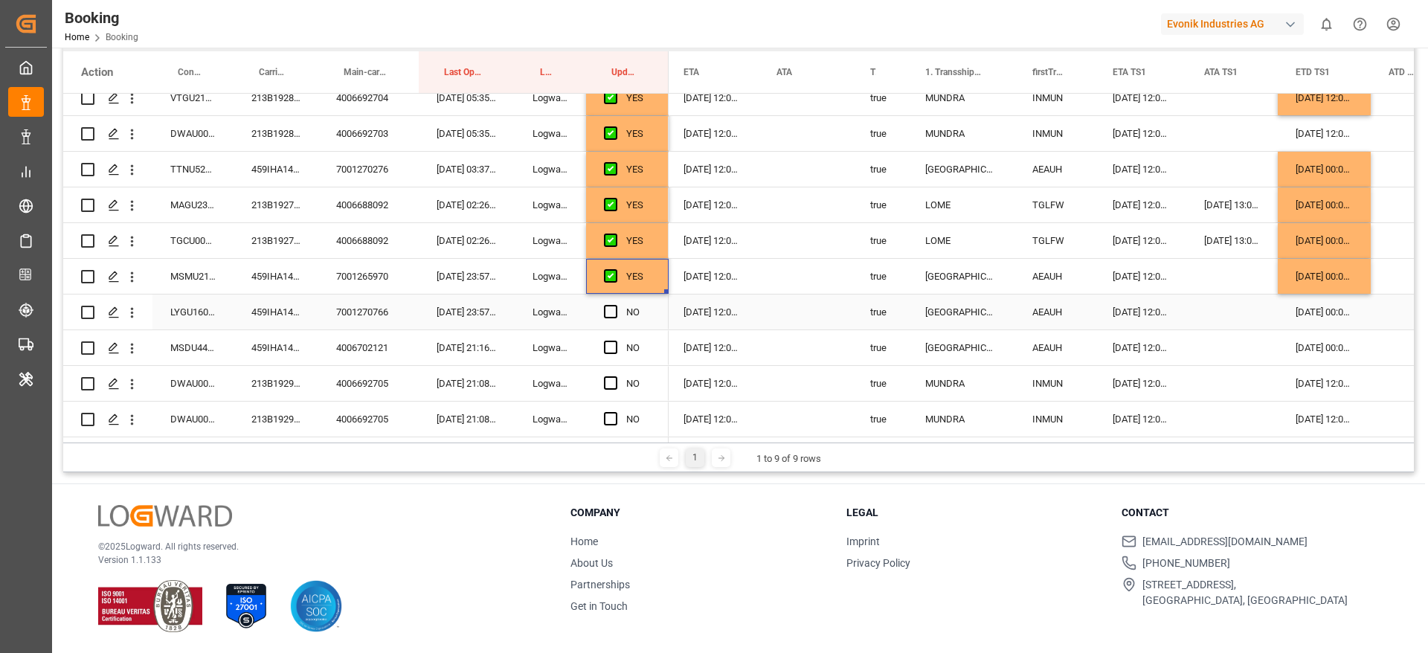
click at [1339, 279] on div "17-11-2025 00:00:00" at bounding box center [1323, 276] width 93 height 35
click at [1370, 291] on div "17-11-2025 00:00:00" at bounding box center [1323, 276] width 93 height 35
drag, startPoint x: 1366, startPoint y: 291, endPoint x: 1368, endPoint y: 304, distance: 13.6
click at [604, 309] on span "Press SPACE to select this row." at bounding box center [610, 311] width 13 height 13
click at [615, 305] on input "Press SPACE to select this row." at bounding box center [615, 305] width 0 height 0
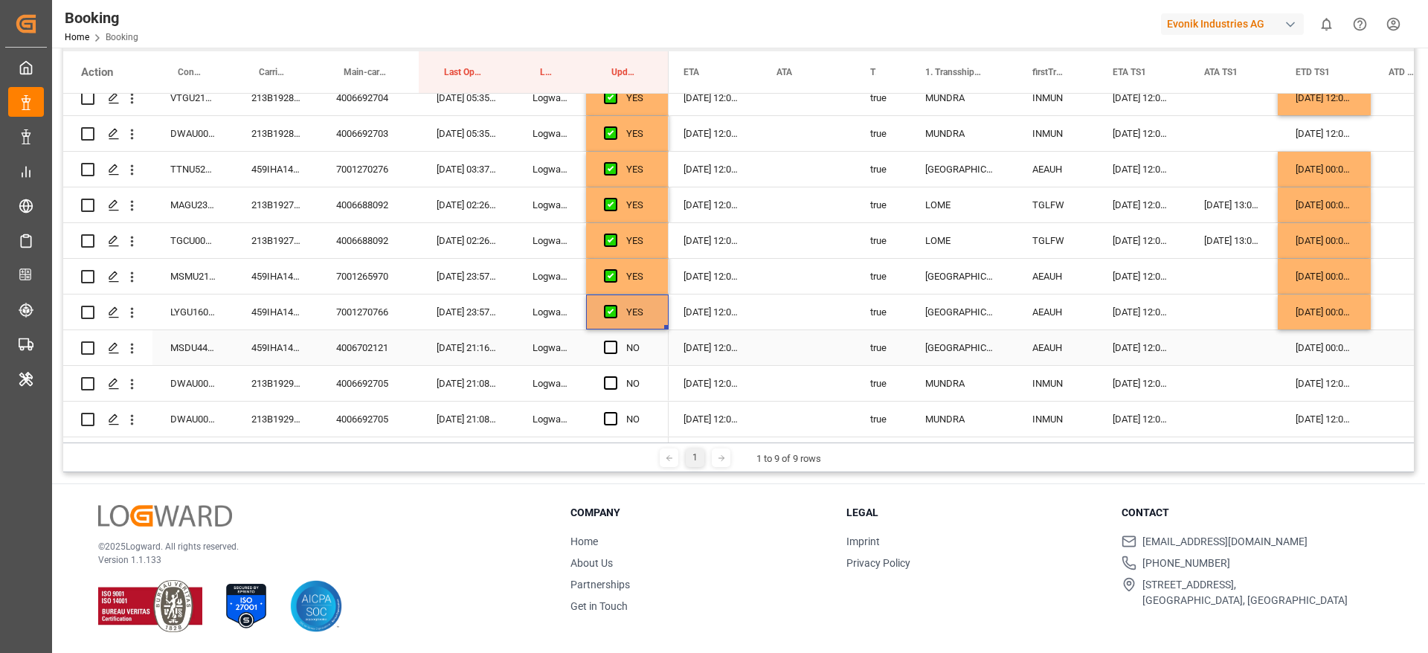
click at [260, 355] on div "459IHA1428681" at bounding box center [275, 347] width 85 height 35
click at [1317, 352] on div "19-10-2025 00:00:00" at bounding box center [1323, 347] width 93 height 35
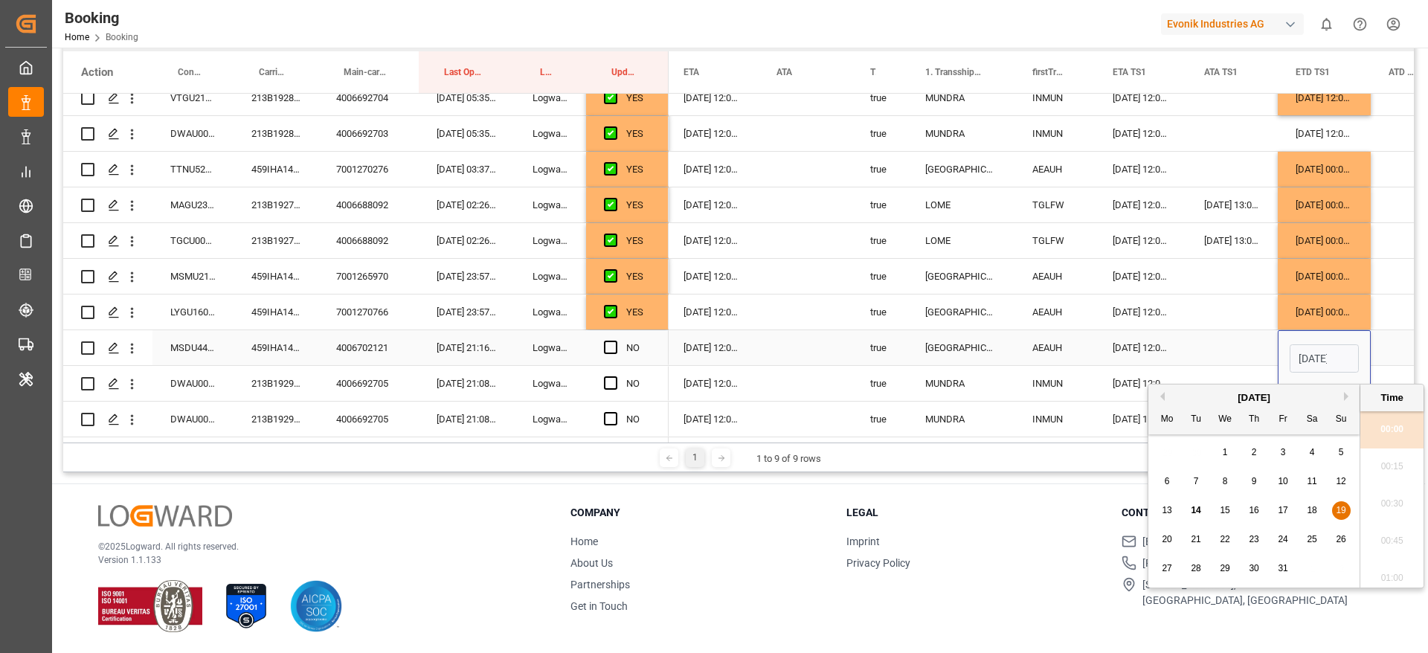
scroll to position [0, 52]
click at [1251, 538] on span "23" at bounding box center [1253, 539] width 10 height 10
type input "23-10-2025 00:00"
click at [682, 339] on div "25-10-2025 12:00:00" at bounding box center [711, 347] width 93 height 35
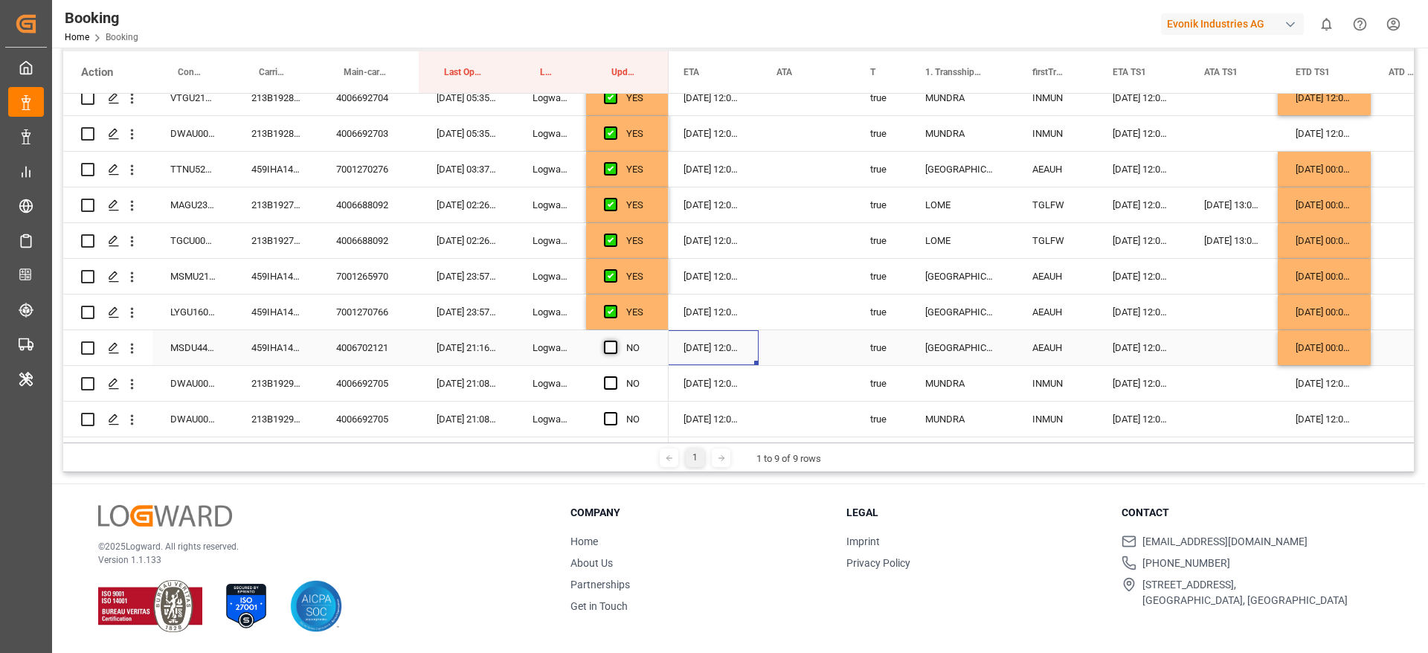
click at [609, 345] on span "Press SPACE to select this row." at bounding box center [610, 347] width 13 height 13
click at [615, 341] on input "Press SPACE to select this row." at bounding box center [615, 341] width 0 height 0
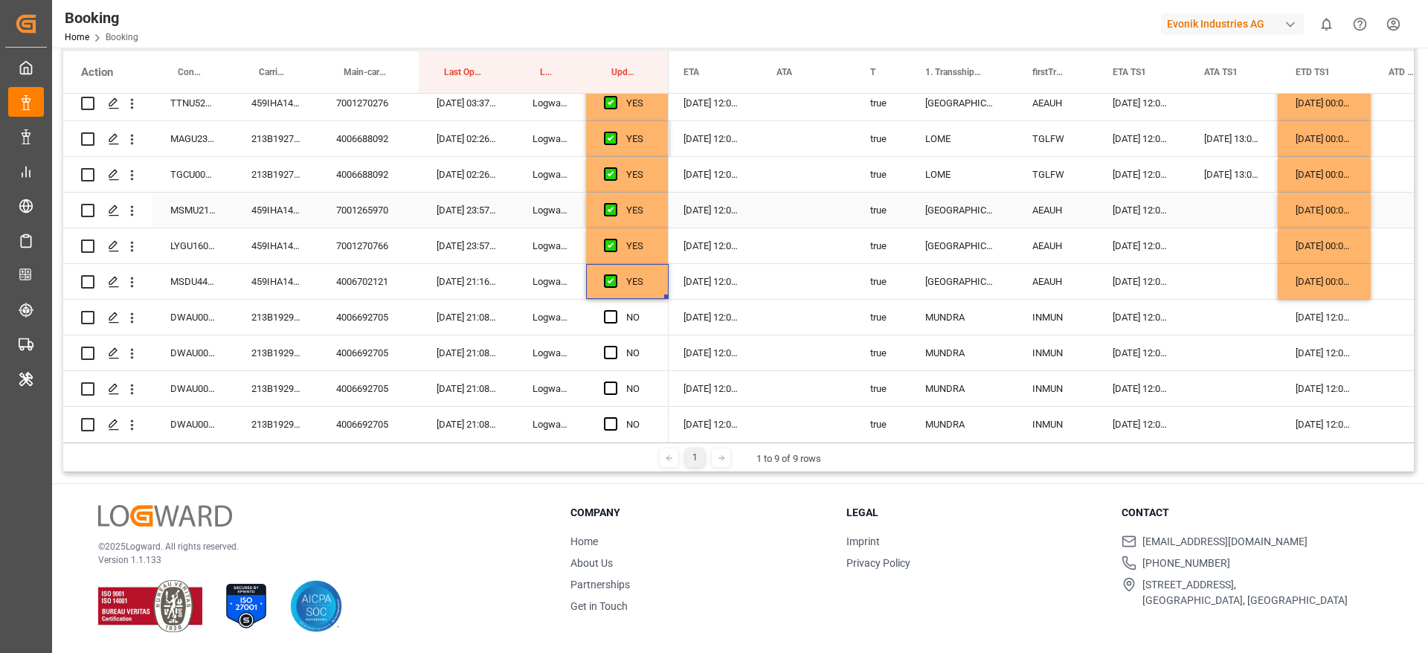
scroll to position [625, 0]
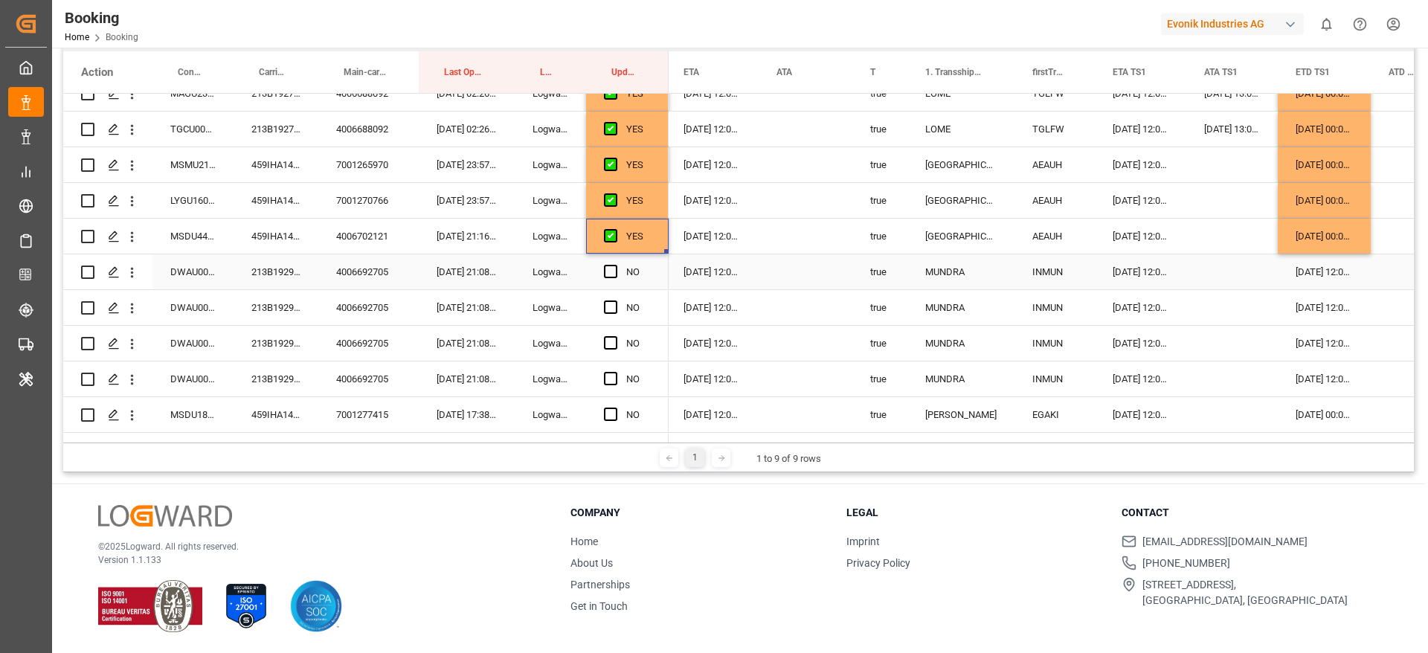
click at [288, 271] on div "213B1929150" at bounding box center [275, 271] width 85 height 35
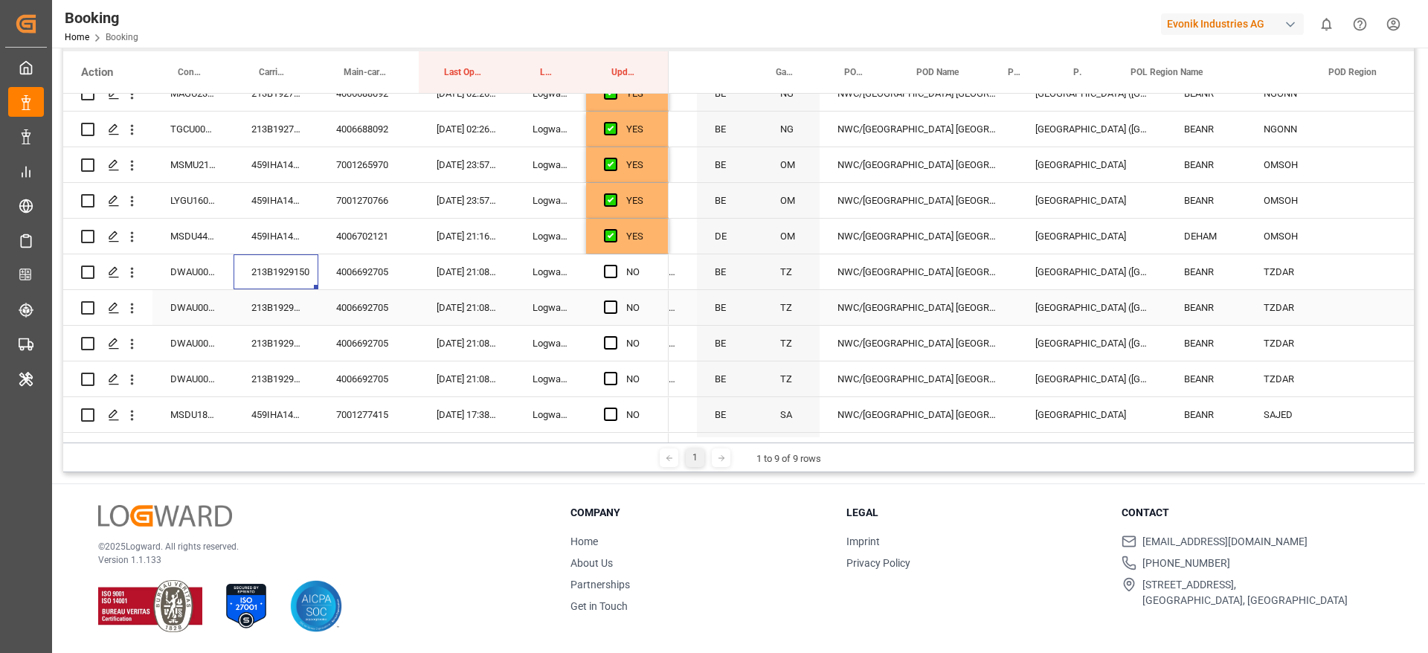
scroll to position [0, 53]
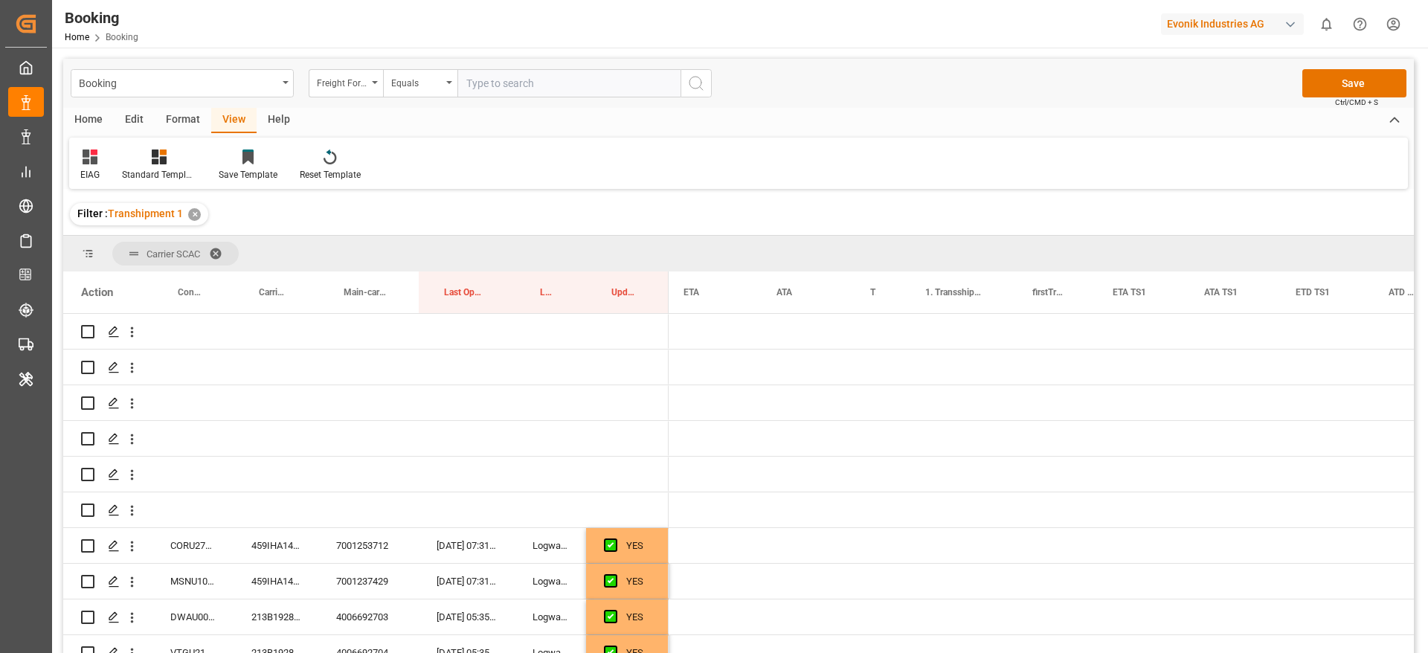
scroll to position [0, 1391]
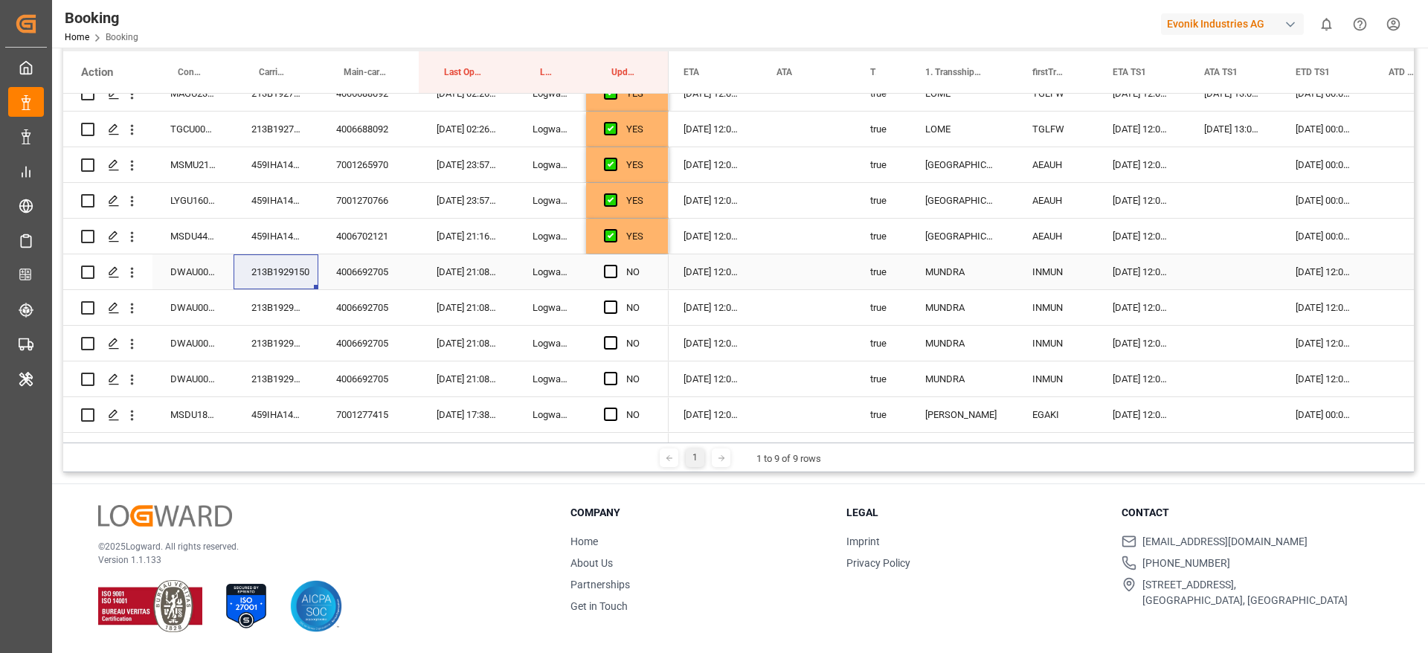
click at [261, 267] on div "213B1929150" at bounding box center [275, 271] width 85 height 35
click at [605, 271] on span "Press SPACE to select this row." at bounding box center [610, 271] width 13 height 13
click at [615, 265] on input "Press SPACE to select this row." at bounding box center [615, 265] width 0 height 0
click at [610, 300] on span "Press SPACE to select this row." at bounding box center [610, 306] width 13 height 13
click at [615, 300] on input "Press SPACE to select this row." at bounding box center [615, 300] width 0 height 0
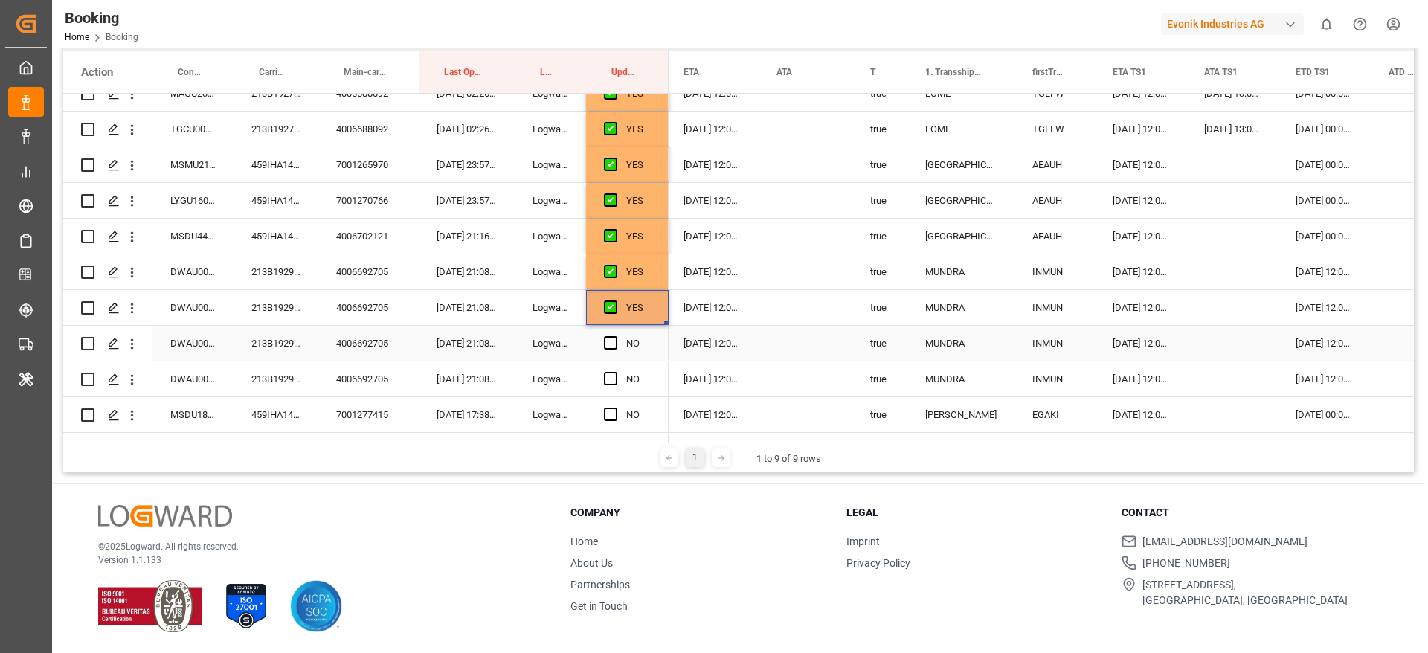
click at [608, 338] on span "Press SPACE to select this row." at bounding box center [610, 342] width 13 height 13
click at [615, 336] on input "Press SPACE to select this row." at bounding box center [615, 336] width 0 height 0
click at [608, 379] on span "Press SPACE to select this row." at bounding box center [610, 378] width 13 height 13
click at [615, 372] on input "Press SPACE to select this row." at bounding box center [615, 372] width 0 height 0
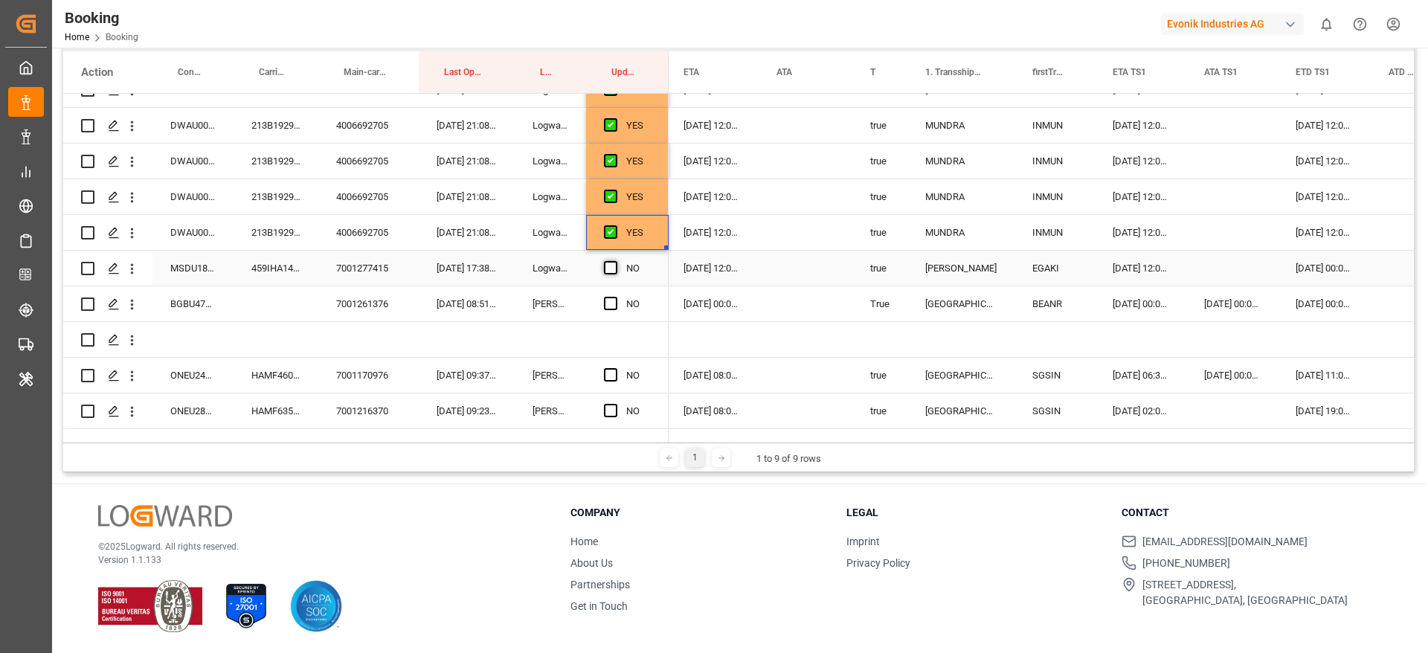
scroll to position [736, 0]
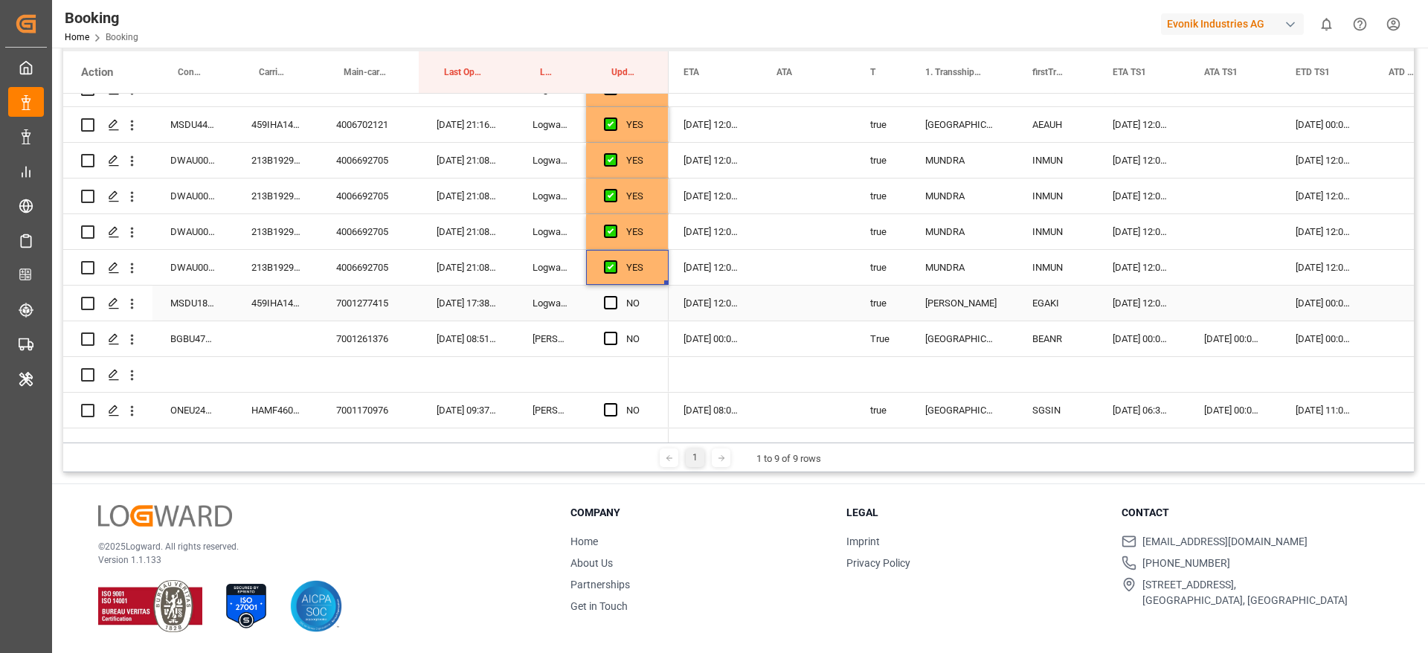
click at [278, 302] on div "459IHA1442155" at bounding box center [275, 303] width 85 height 35
click at [1313, 298] on div "25-10-2025 00:00:00" at bounding box center [1323, 303] width 93 height 35
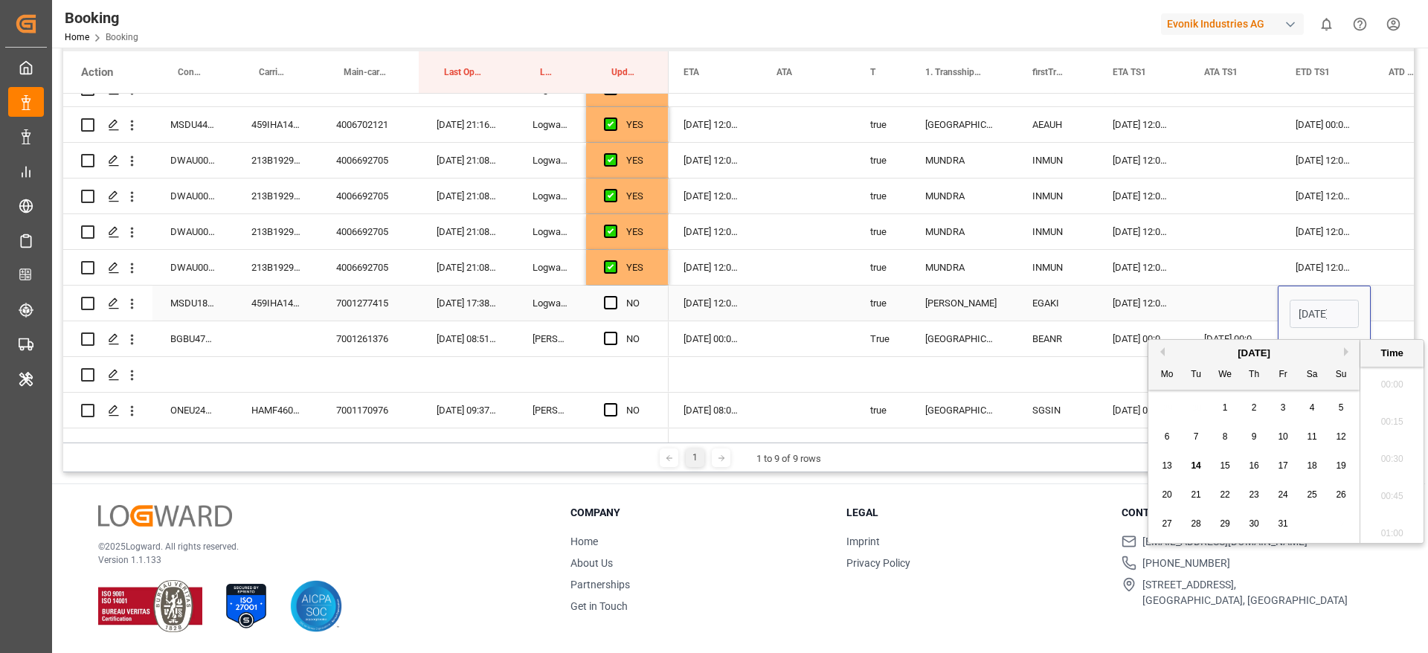
scroll to position [2347, 0]
click at [1251, 493] on span "23" at bounding box center [1253, 494] width 10 height 10
type input "23-10-2025 00:00"
click at [615, 302] on span "Press SPACE to select this row." at bounding box center [610, 302] width 13 height 13
click at [615, 296] on input "Press SPACE to select this row." at bounding box center [615, 296] width 0 height 0
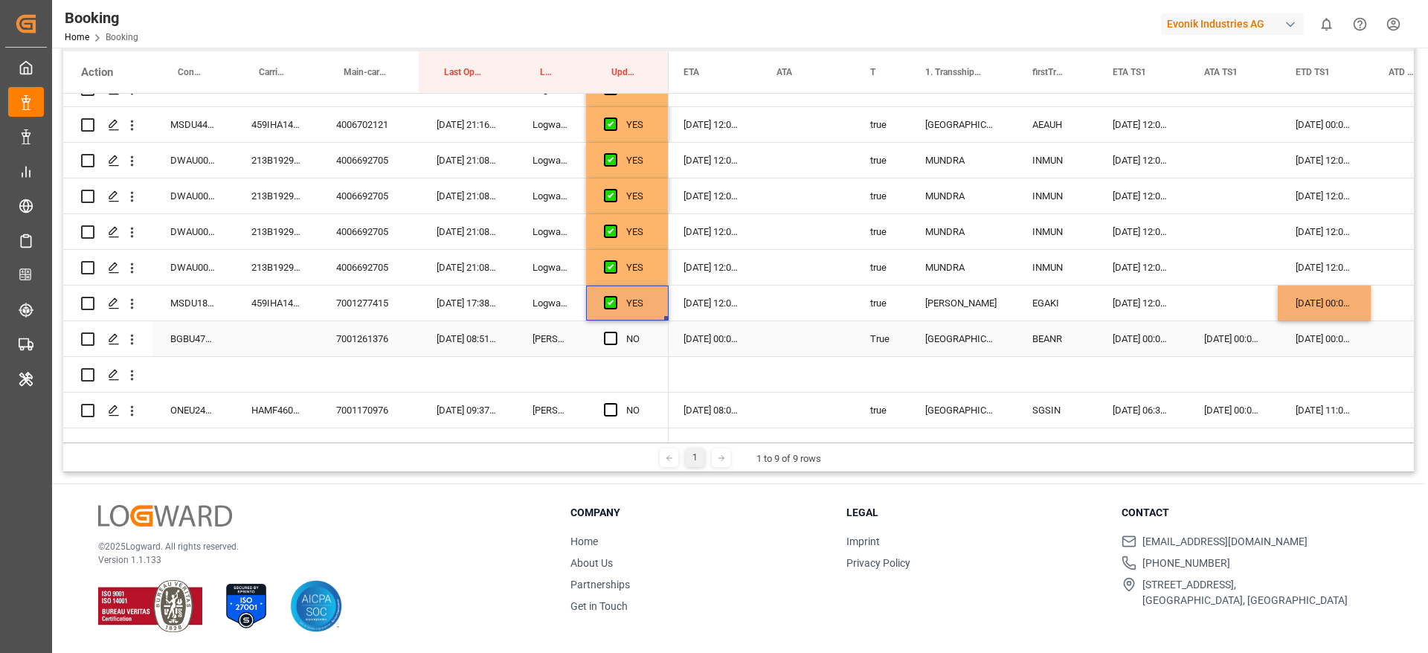
click at [202, 346] on div "BGBU4736615" at bounding box center [192, 338] width 81 height 35
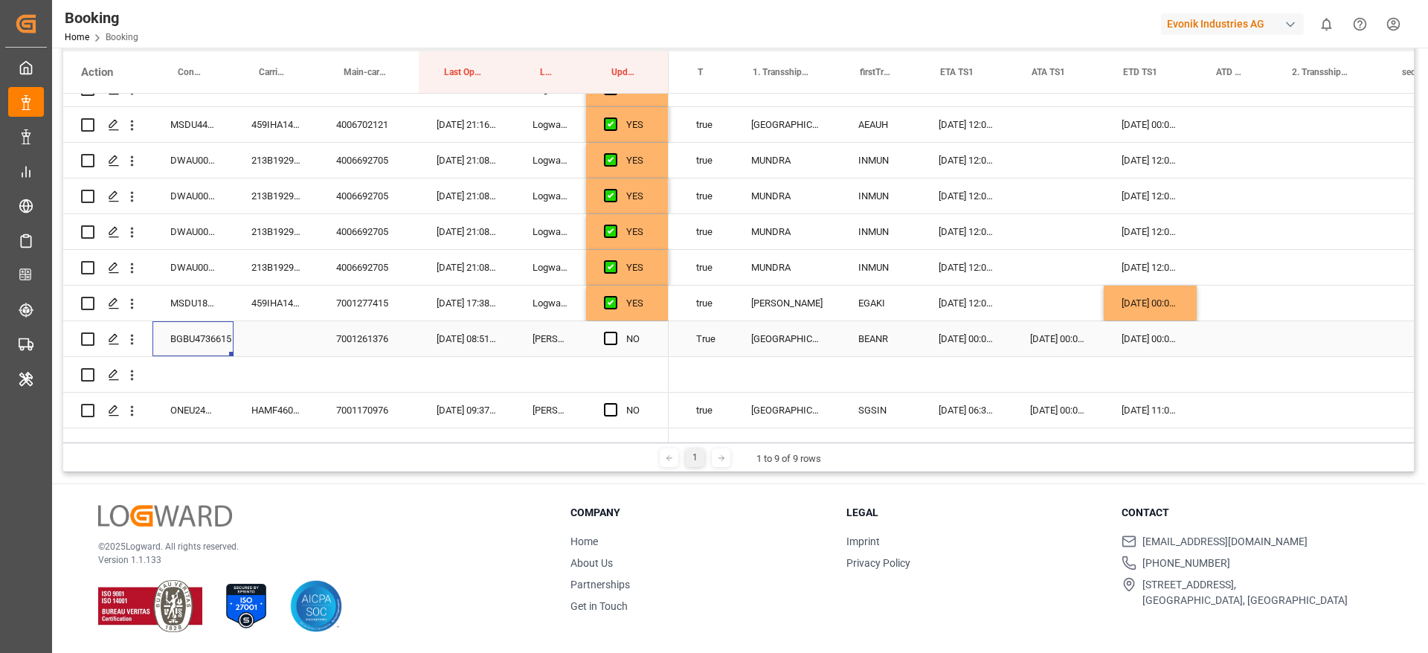
scroll to position [0, 1563]
click at [1239, 344] on div "Press SPACE to select this row." at bounding box center [1237, 338] width 76 height 35
click at [1242, 340] on div "Press SPACE to select this row." at bounding box center [1237, 338] width 76 height 35
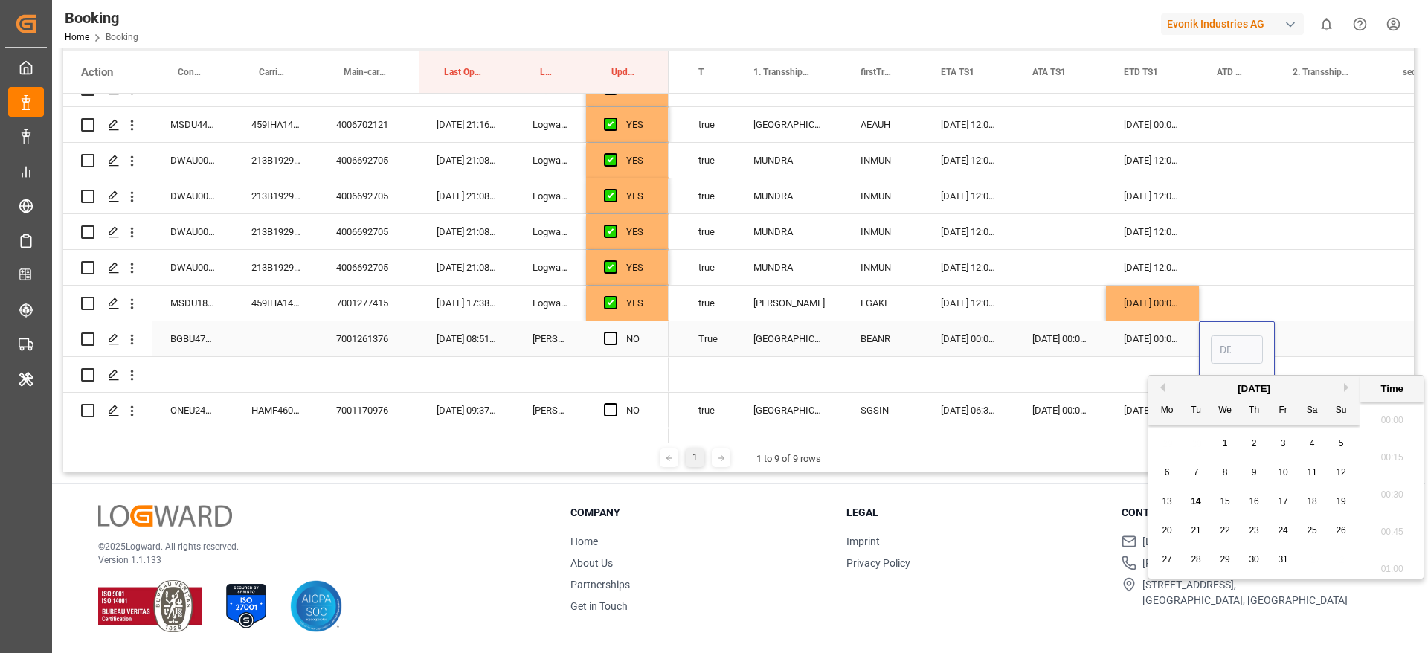
scroll to position [2347, 0]
click at [1291, 471] on div "10" at bounding box center [1283, 473] width 19 height 18
type input "10-10-2025 00:00"
click at [1309, 342] on div "Press SPACE to select this row." at bounding box center [1329, 338] width 110 height 35
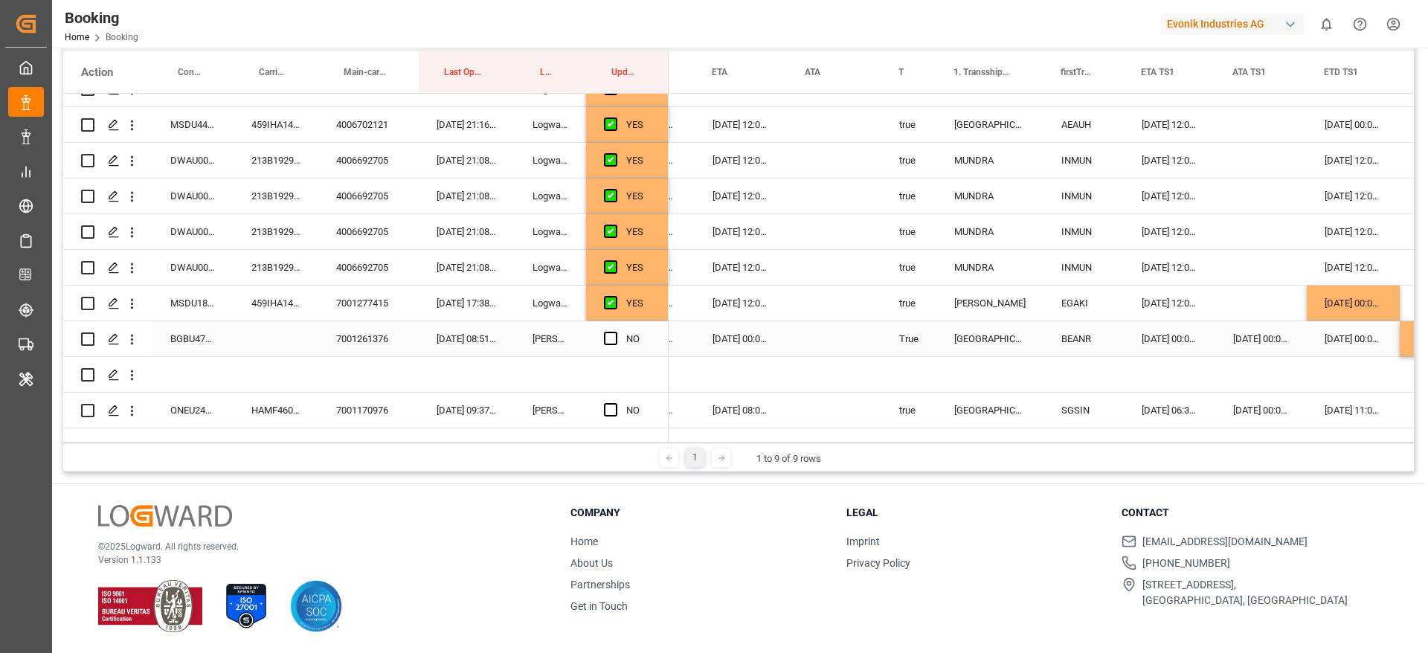
scroll to position [0, 1361]
click at [741, 335] on div "20-10-2025 00:00:00" at bounding box center [742, 338] width 93 height 35
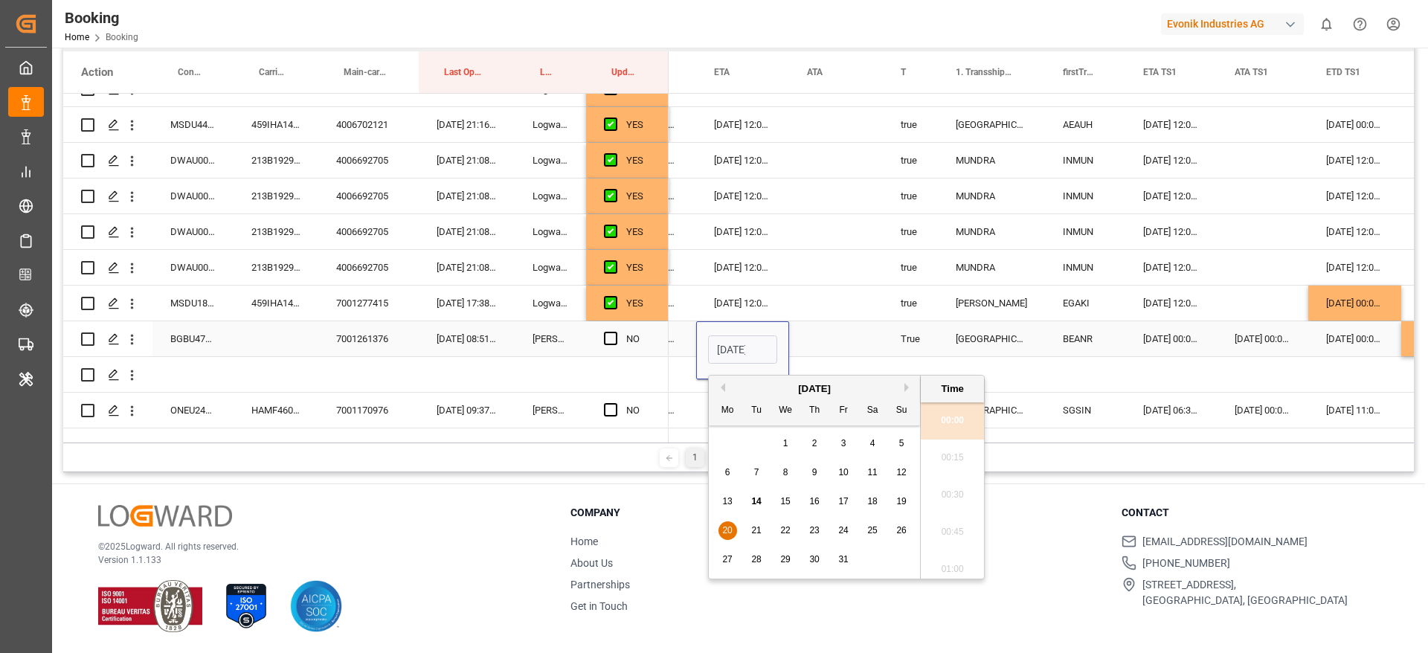
scroll to position [0, 52]
click at [901, 498] on span "19" at bounding box center [901, 501] width 10 height 10
type input "19-10-2025 00:00"
click at [610, 336] on span "Press SPACE to select this row." at bounding box center [610, 338] width 13 height 13
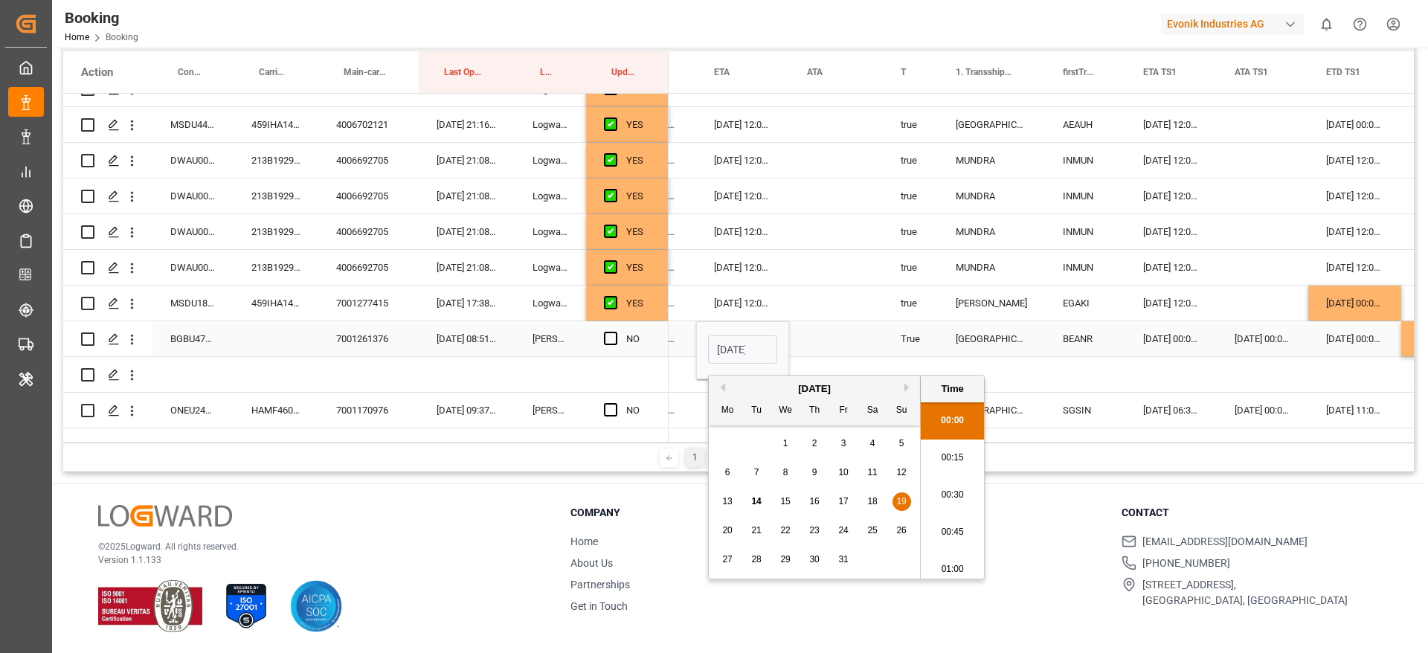
click at [615, 332] on input "Press SPACE to select this row." at bounding box center [615, 332] width 0 height 0
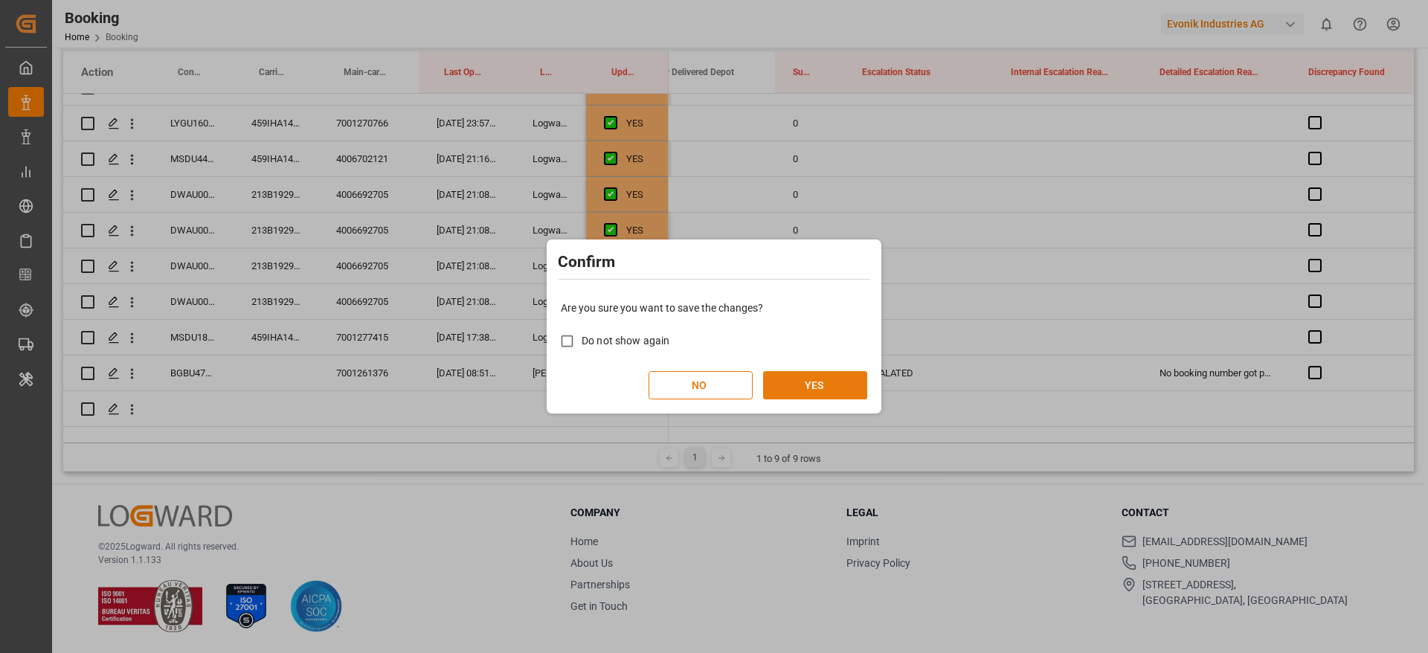
click at [804, 392] on button "YES" at bounding box center [815, 385] width 104 height 28
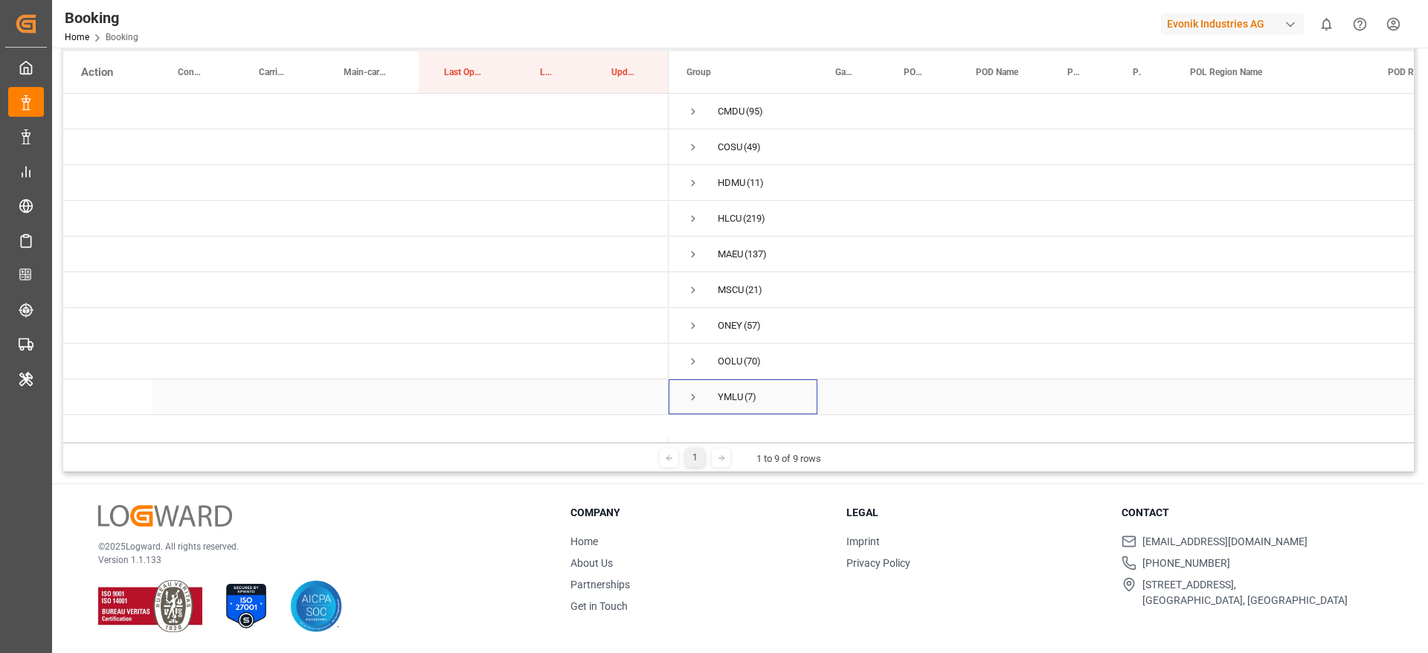
click at [690, 395] on span "Press SPACE to select this row." at bounding box center [692, 396] width 13 height 13
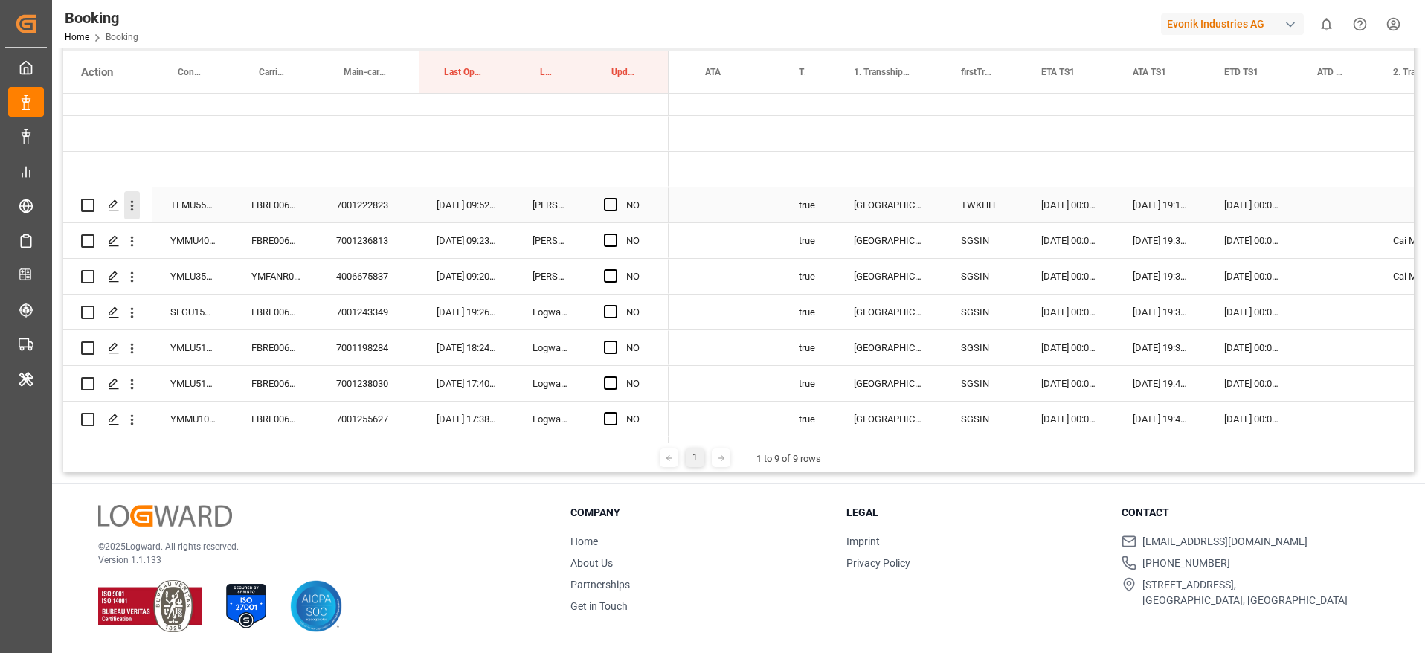
click at [134, 206] on icon "open menu" at bounding box center [132, 206] width 16 height 16
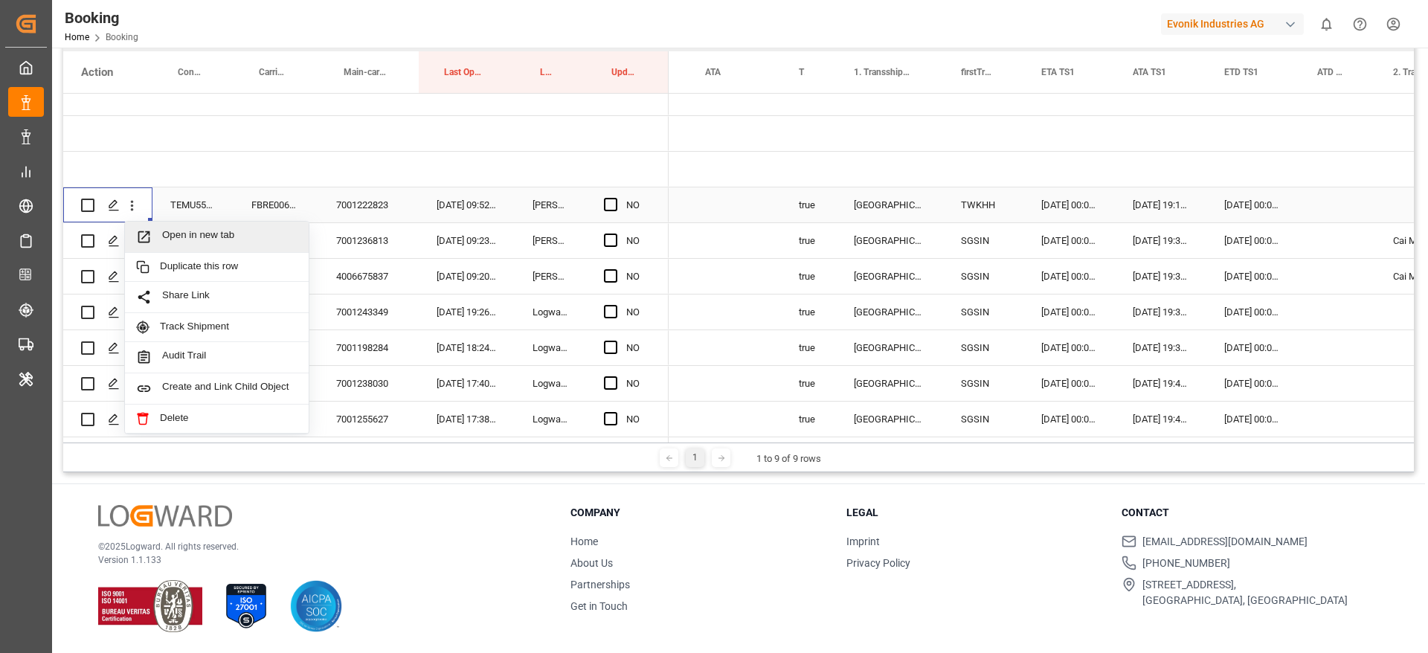
click at [250, 230] on span "Open in new tab" at bounding box center [229, 237] width 135 height 16
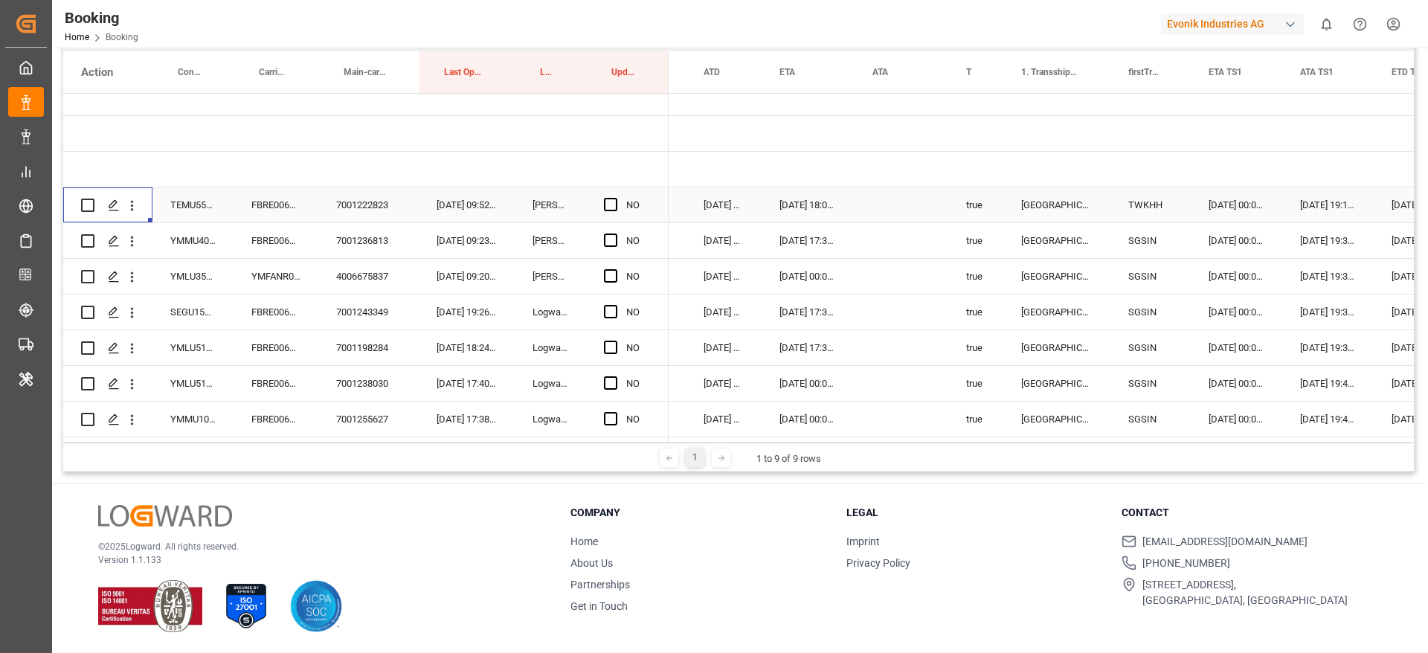
click at [267, 200] on div "FBRE0063548" at bounding box center [275, 204] width 85 height 35
click at [608, 198] on span "Press SPACE to select this row." at bounding box center [610, 204] width 13 height 13
click at [615, 198] on input "Press SPACE to select this row." at bounding box center [615, 198] width 0 height 0
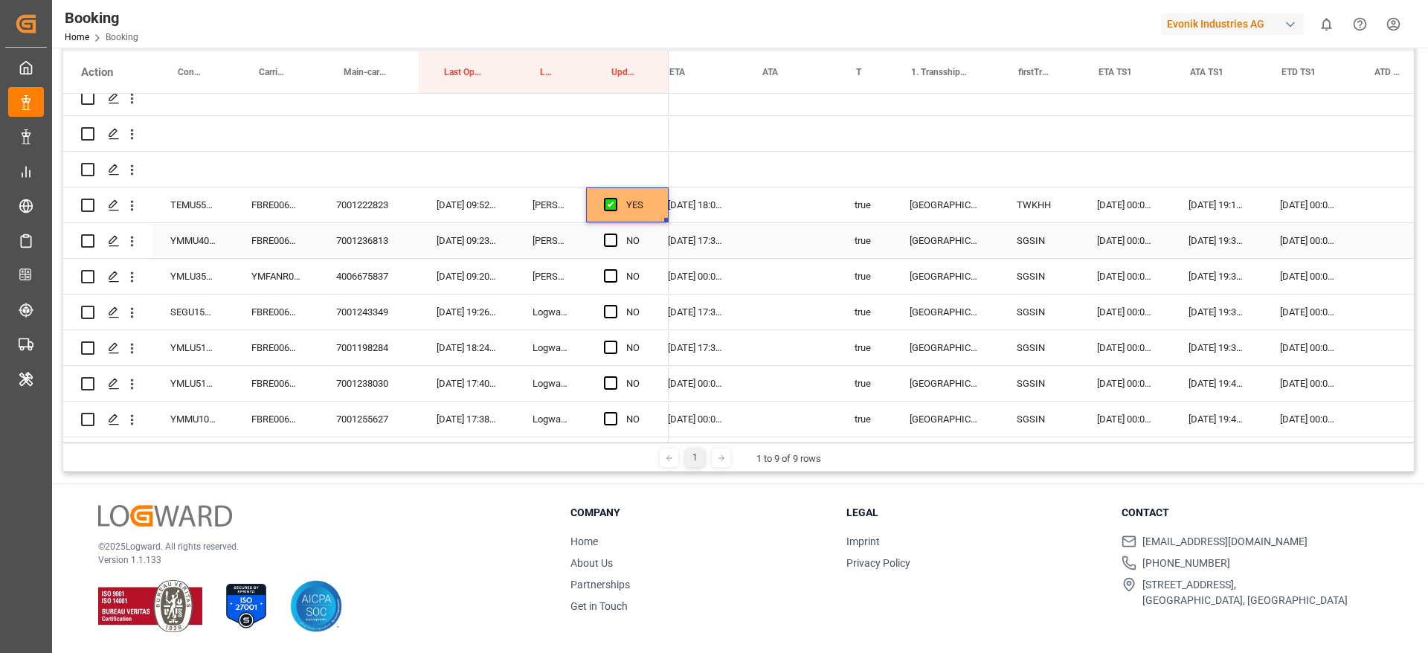
scroll to position [0, 1405]
click at [265, 243] on div "FBRE0063668" at bounding box center [275, 240] width 85 height 35
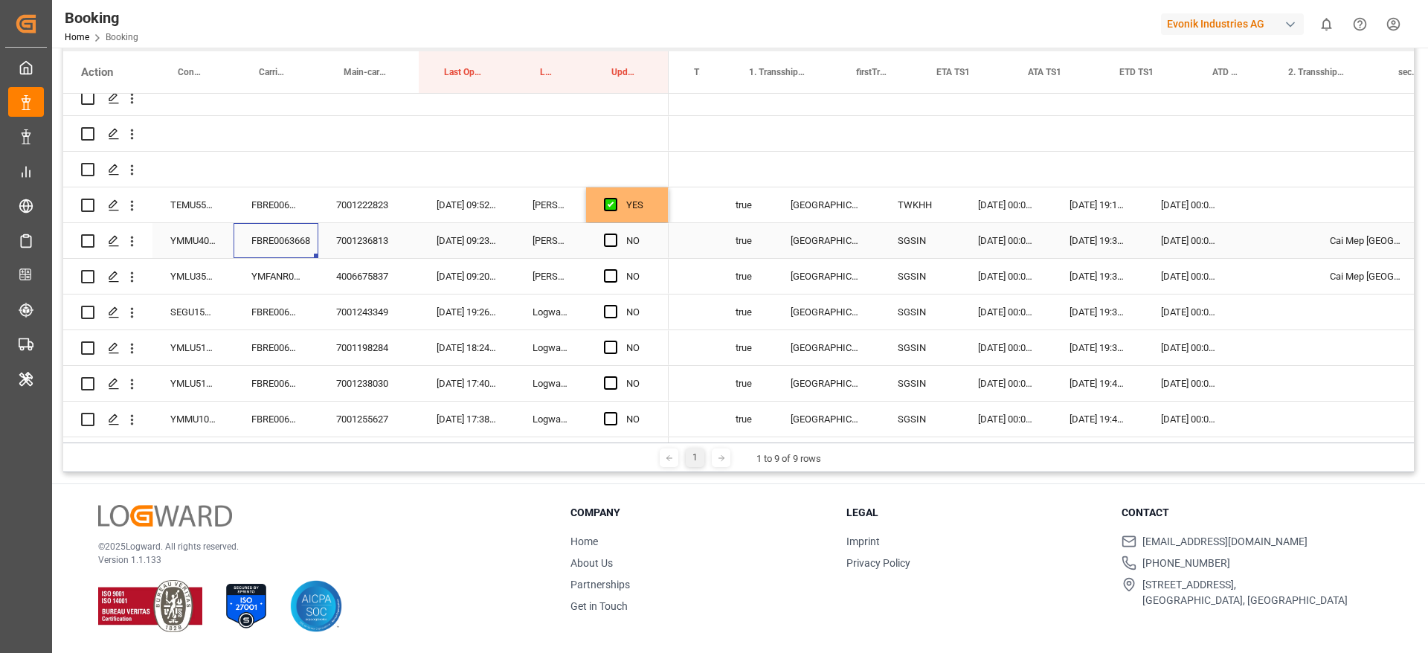
scroll to position [0, 1619]
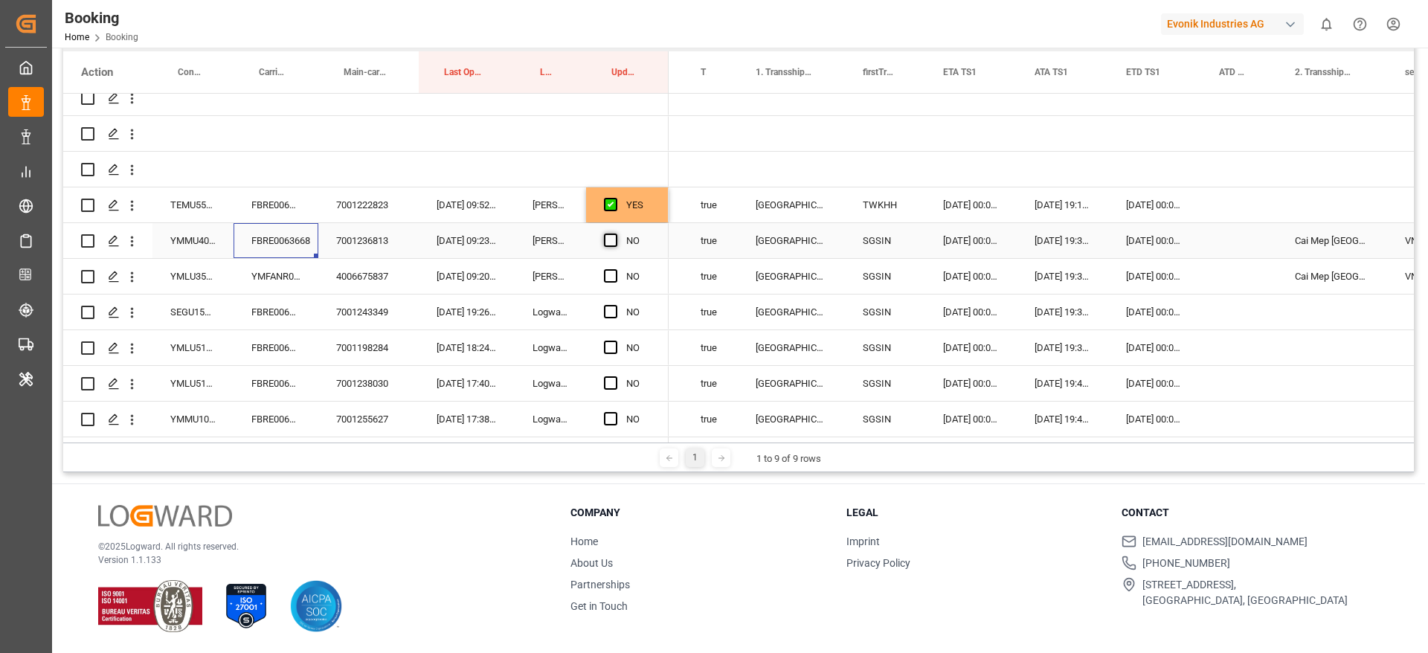
click at [613, 233] on span "Press SPACE to select this row." at bounding box center [610, 239] width 13 height 13
click at [615, 233] on input "Press SPACE to select this row." at bounding box center [615, 233] width 0 height 0
click at [613, 239] on span "Press SPACE to select this row." at bounding box center [610, 239] width 13 height 13
click at [615, 233] on input "Press SPACE to select this row." at bounding box center [615, 233] width 0 height 0
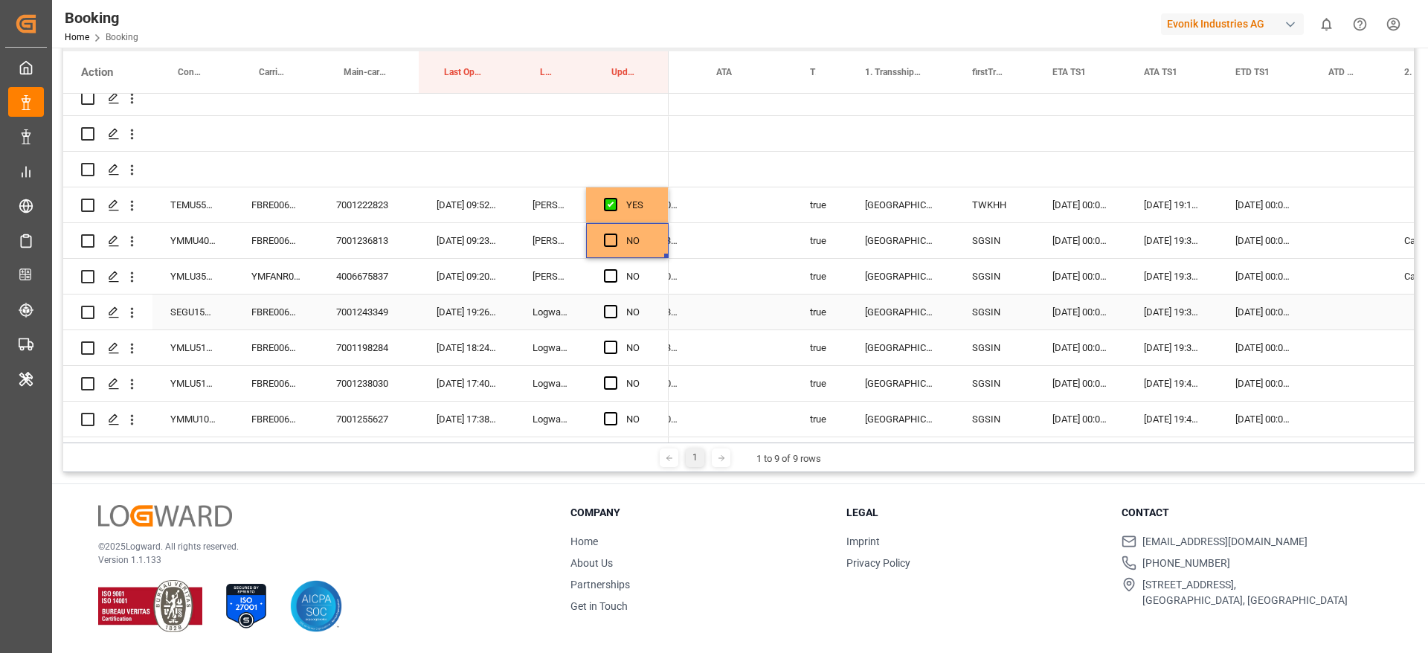
click at [278, 312] on div "FBRE0063749" at bounding box center [275, 311] width 85 height 35
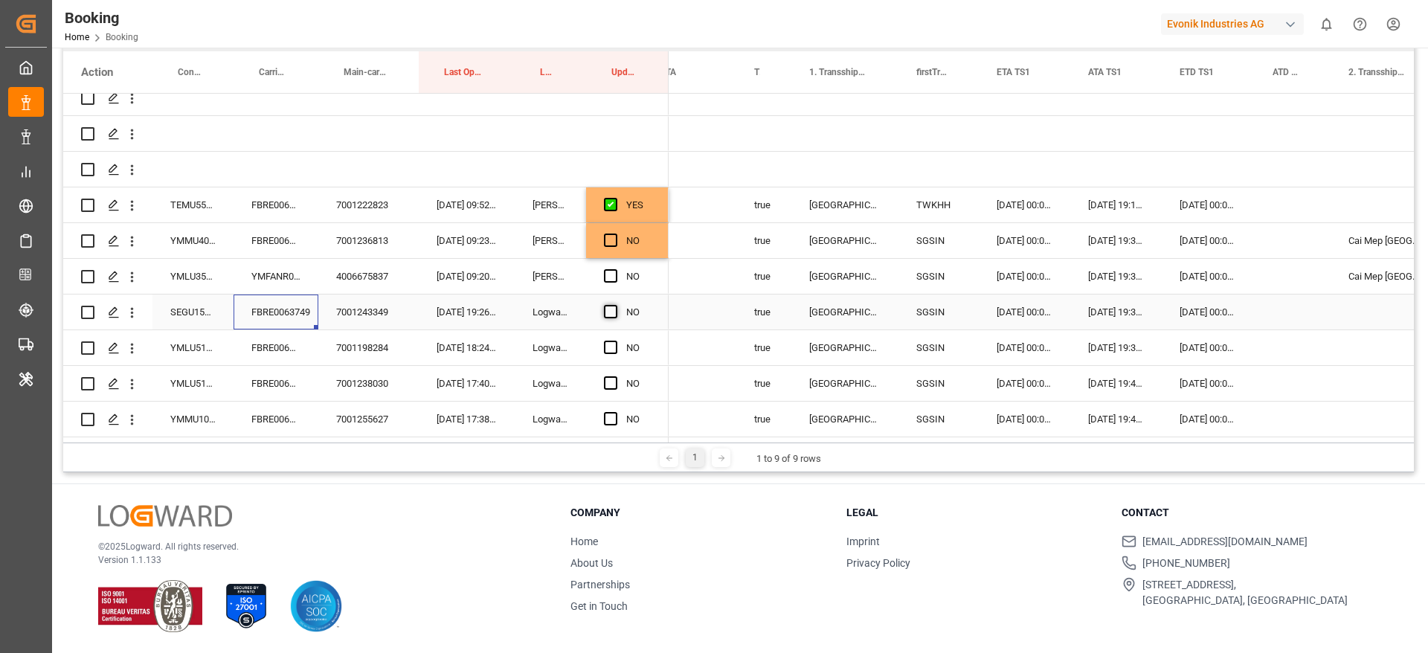
click at [612, 305] on span "Press SPACE to select this row." at bounding box center [610, 311] width 13 height 13
click at [615, 305] on input "Press SPACE to select this row." at bounding box center [615, 305] width 0 height 0
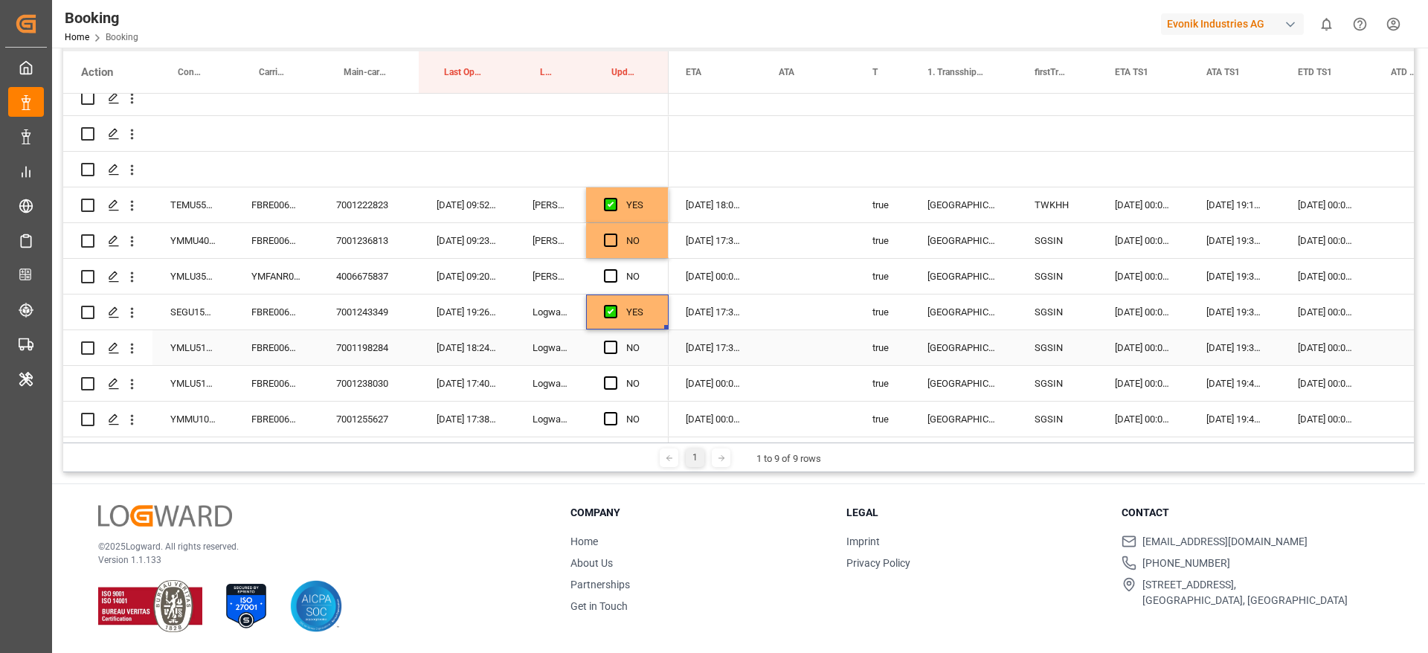
click at [293, 341] on div "FBRE0063225" at bounding box center [275, 347] width 85 height 35
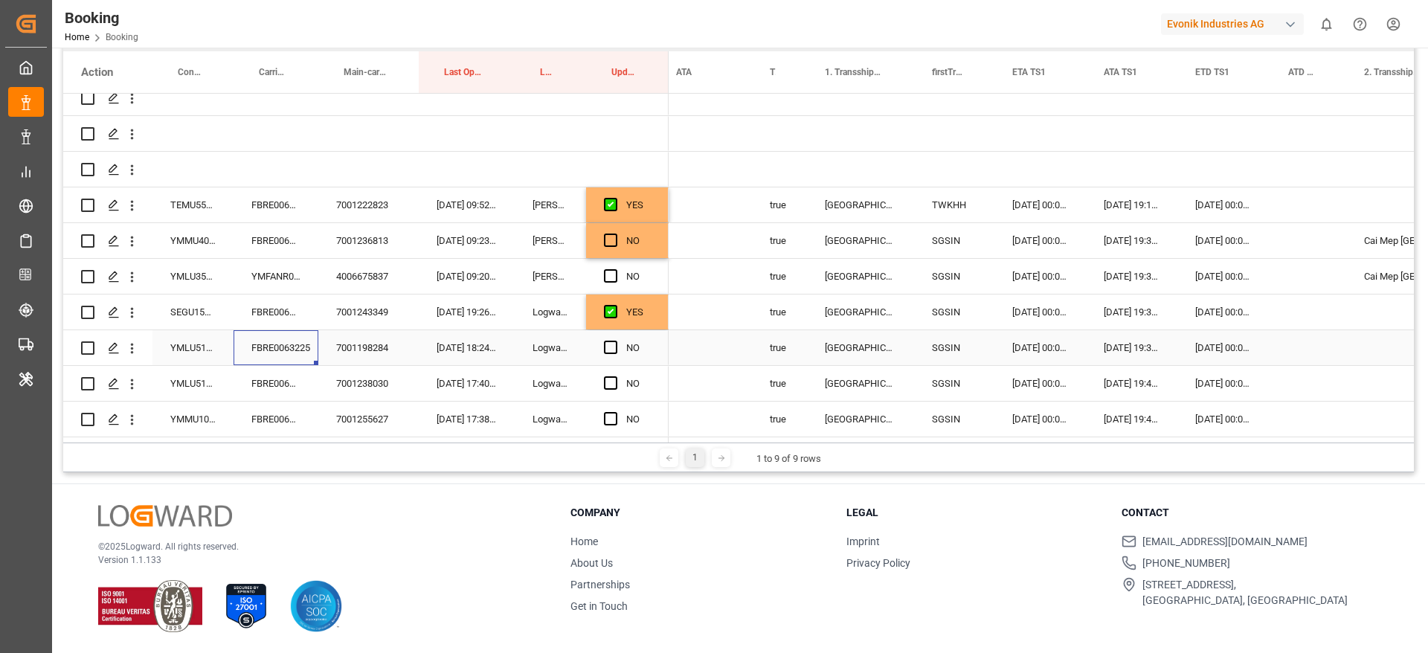
click at [286, 344] on div "FBRE0063225" at bounding box center [275, 347] width 85 height 35
click at [187, 337] on div "YMLU5142629" at bounding box center [192, 347] width 81 height 35
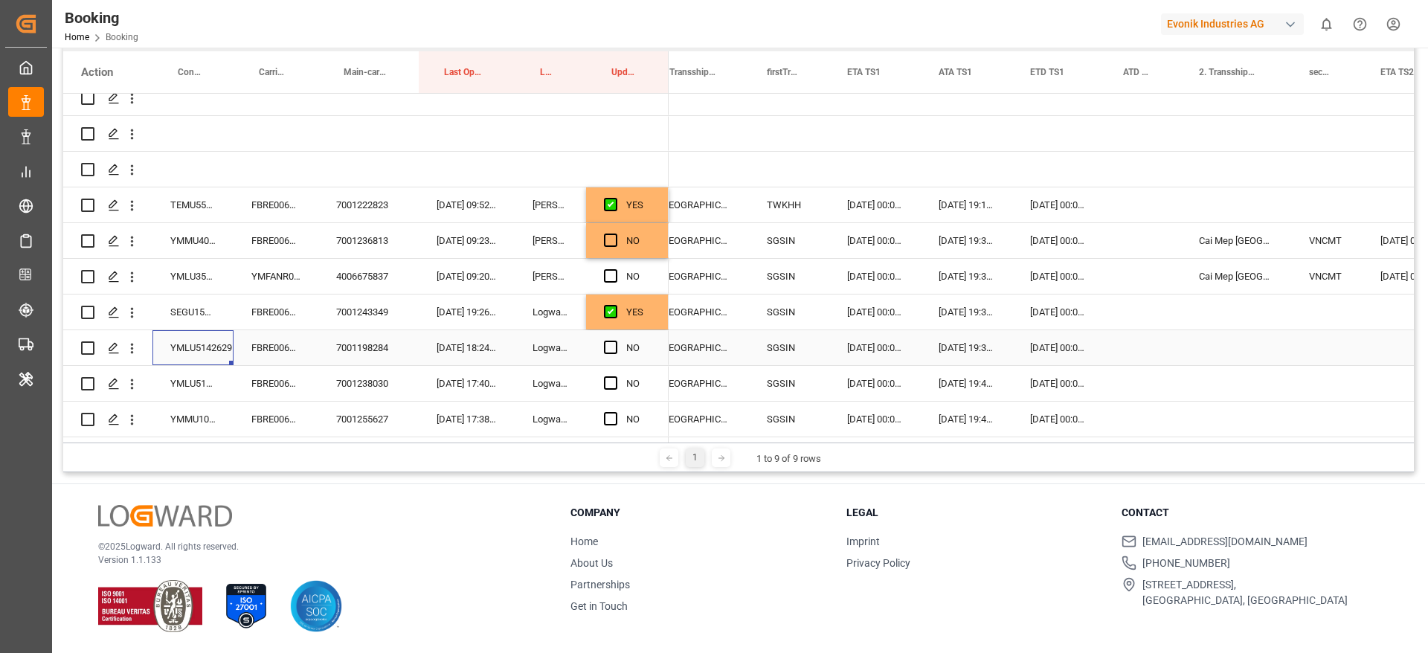
scroll to position [0, 1654]
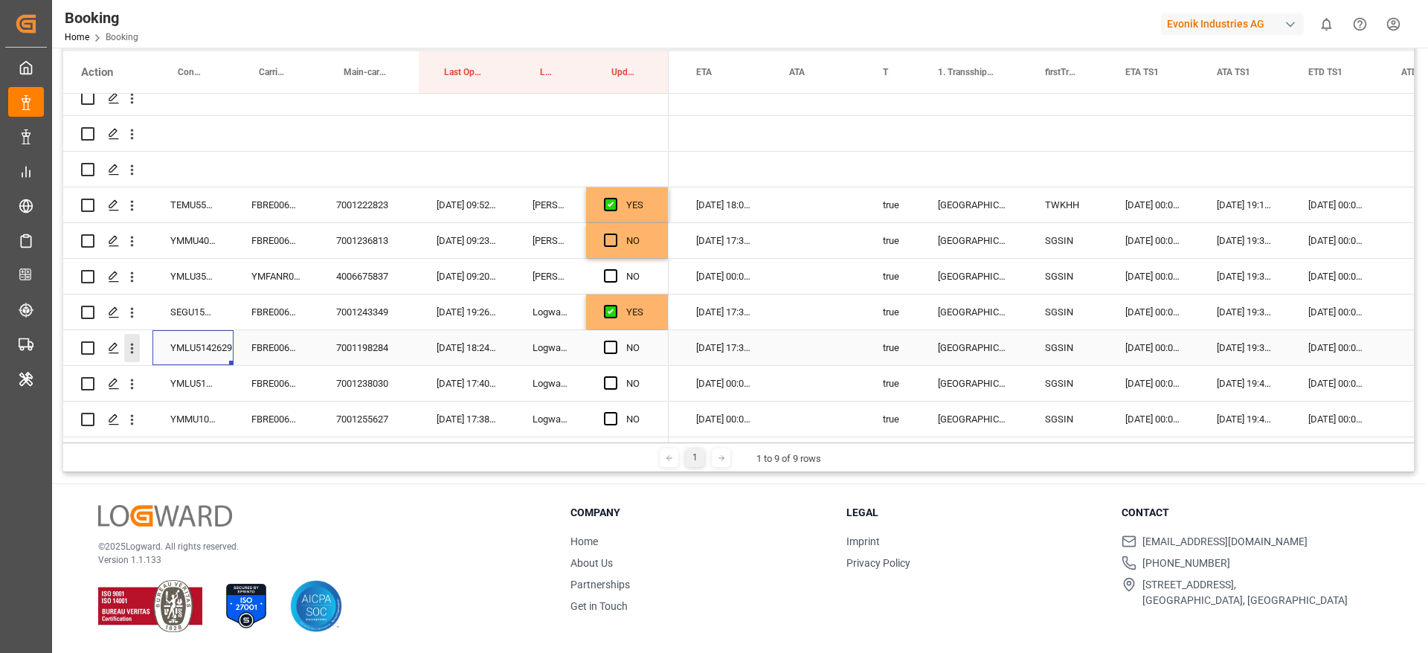
click at [132, 347] on icon "open menu" at bounding box center [132, 349] width 3 height 10
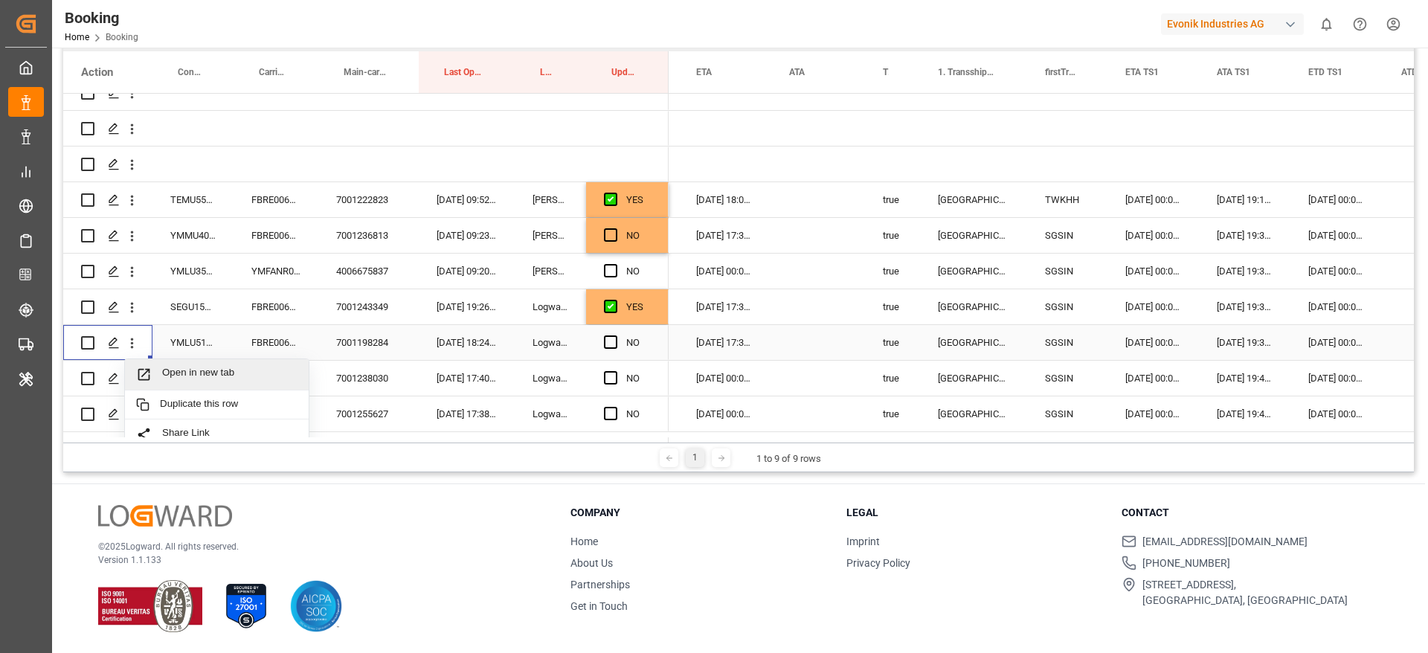
click at [271, 368] on span "Open in new tab" at bounding box center [229, 375] width 135 height 16
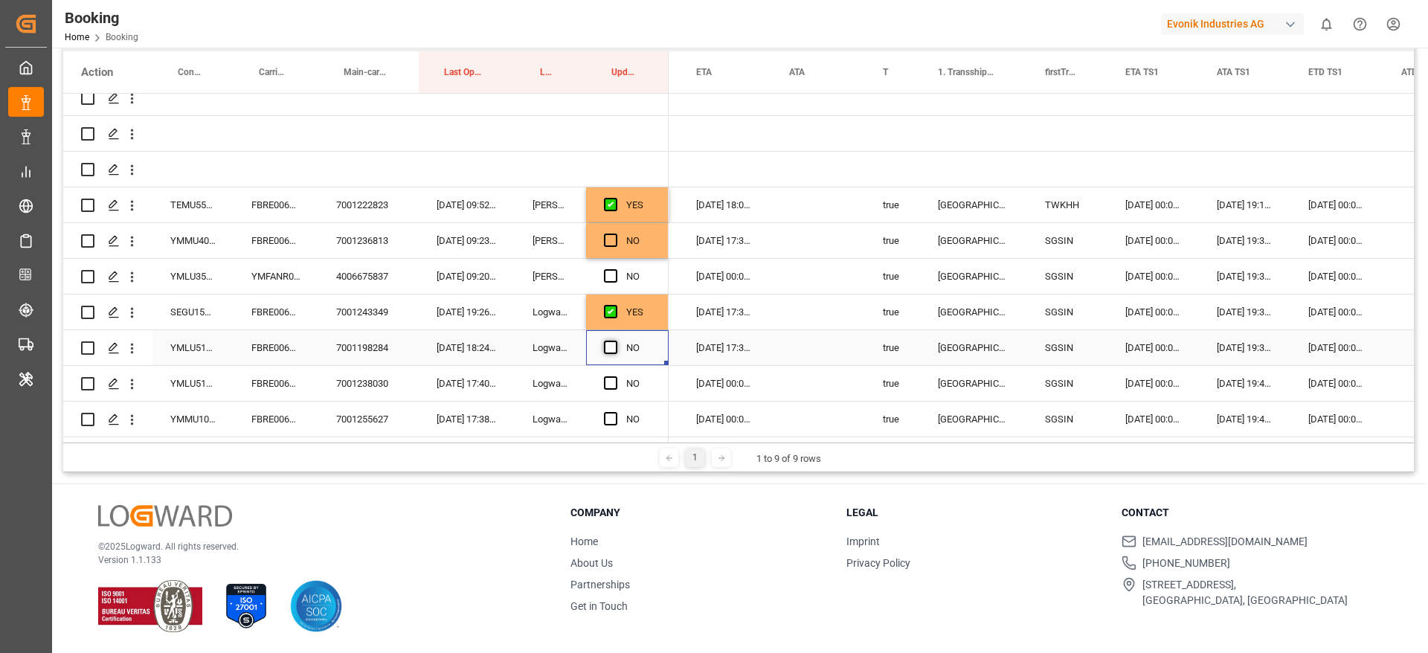
click at [610, 341] on span "Press SPACE to select this row." at bounding box center [610, 347] width 13 height 13
click at [615, 341] on input "Press SPACE to select this row." at bounding box center [615, 341] width 0 height 0
click at [271, 371] on div "FBRE0063664" at bounding box center [275, 383] width 85 height 35
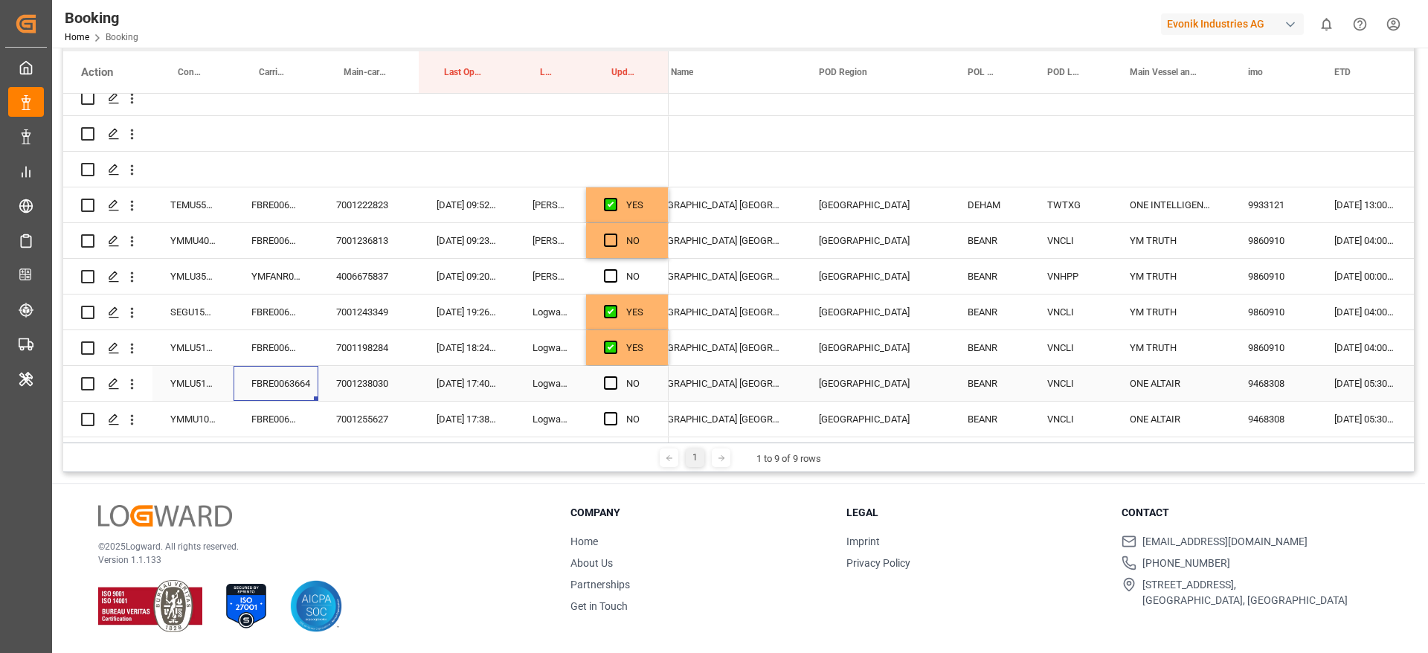
scroll to position [0, 568]
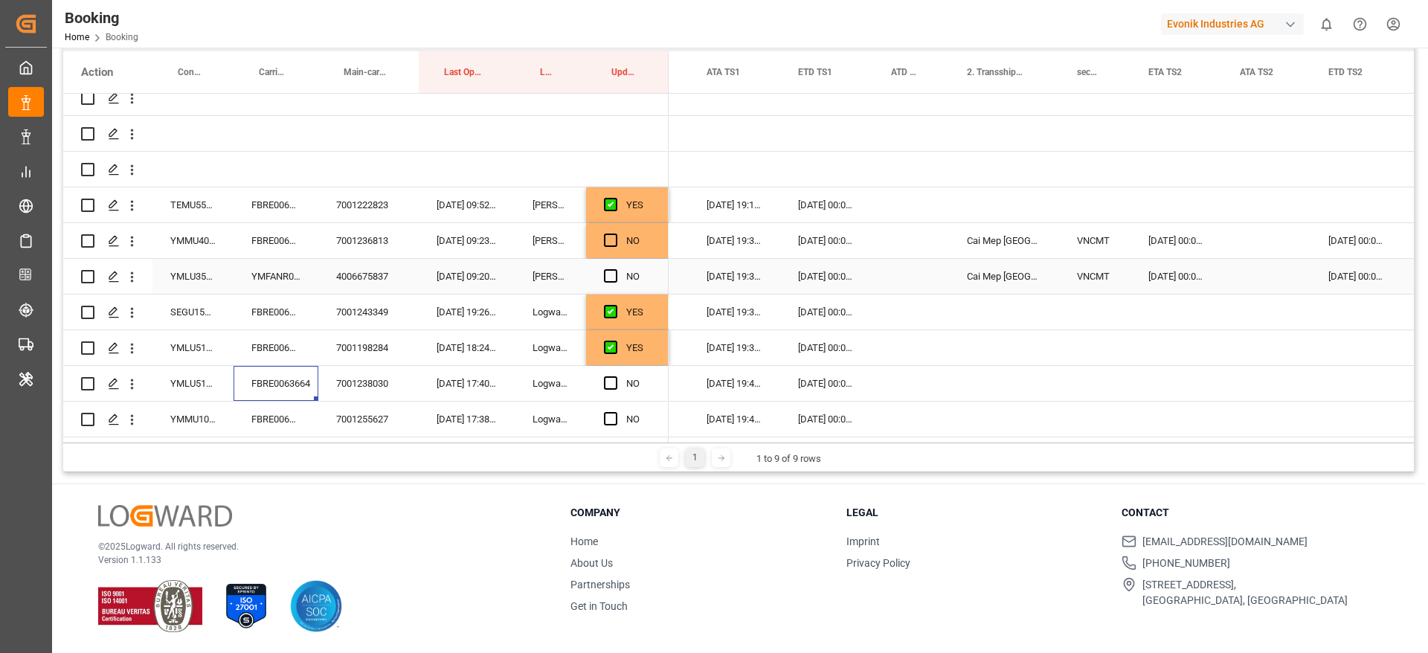
click at [980, 259] on div "Cai Mep International Terminal" at bounding box center [1004, 276] width 110 height 35
click at [985, 375] on div "Press SPACE to select this row." at bounding box center [1004, 383] width 110 height 35
click at [1091, 271] on div "VNCMT" at bounding box center [1094, 276] width 71 height 35
click at [1098, 373] on div "Press SPACE to select this row." at bounding box center [1094, 383] width 71 height 35
click at [1185, 372] on div "Press SPACE to select this row." at bounding box center [1175, 383] width 91 height 35
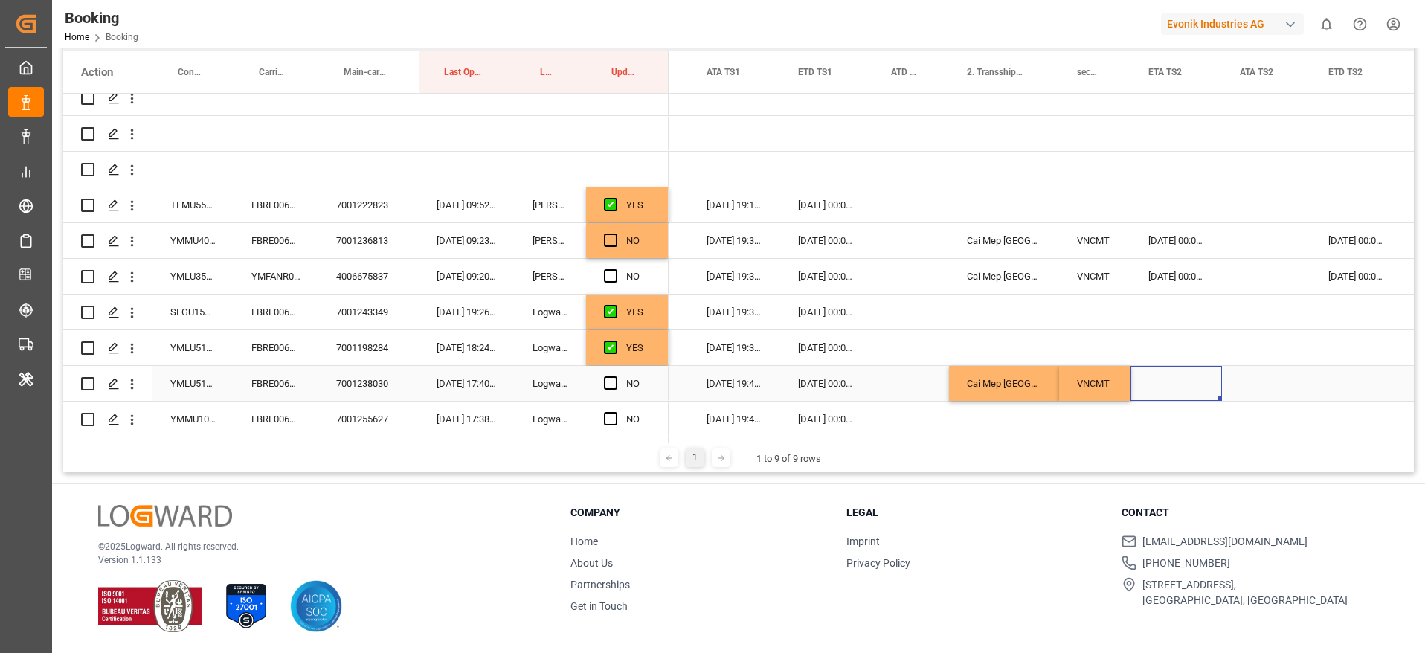
click at [1190, 375] on div "Press SPACE to select this row." at bounding box center [1175, 383] width 91 height 35
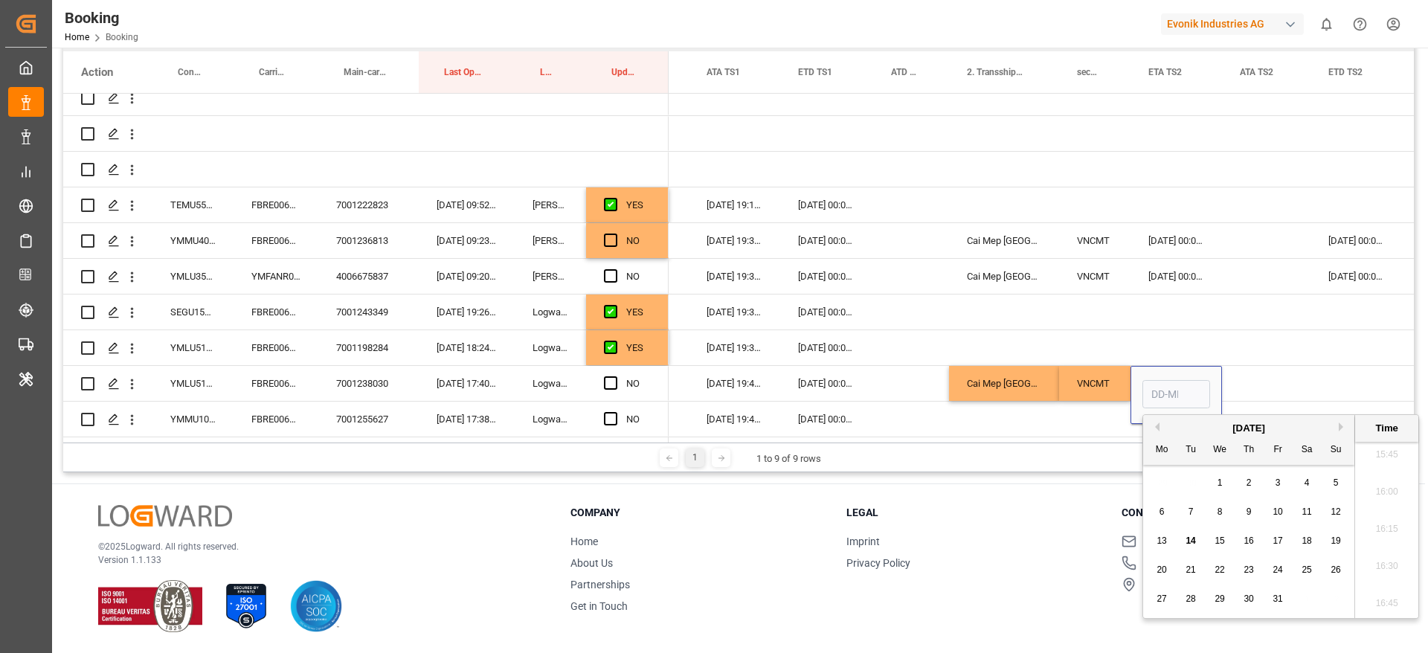
click at [1275, 570] on span "24" at bounding box center [1277, 569] width 10 height 10
type input "24-10-2025 00:00"
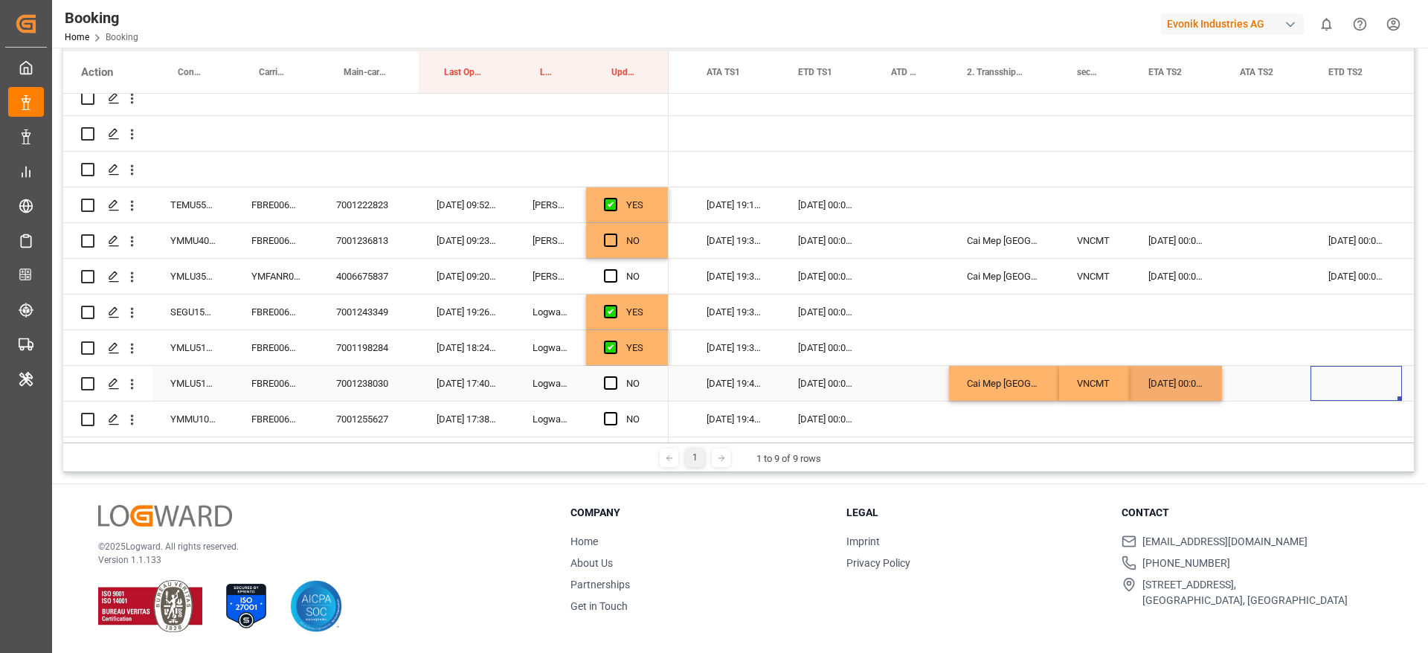
click at [1359, 366] on div "Press SPACE to select this row." at bounding box center [1355, 383] width 91 height 35
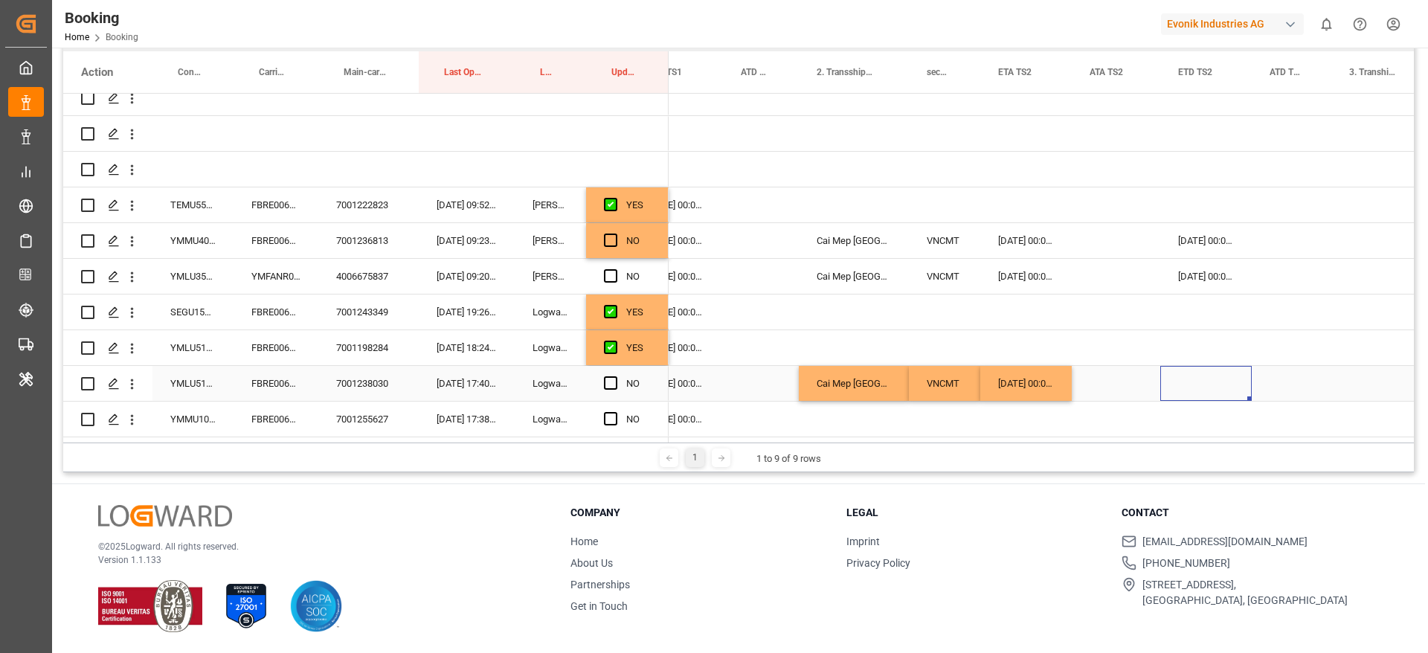
click at [1205, 366] on div "Press SPACE to select this row." at bounding box center [1205, 383] width 91 height 35
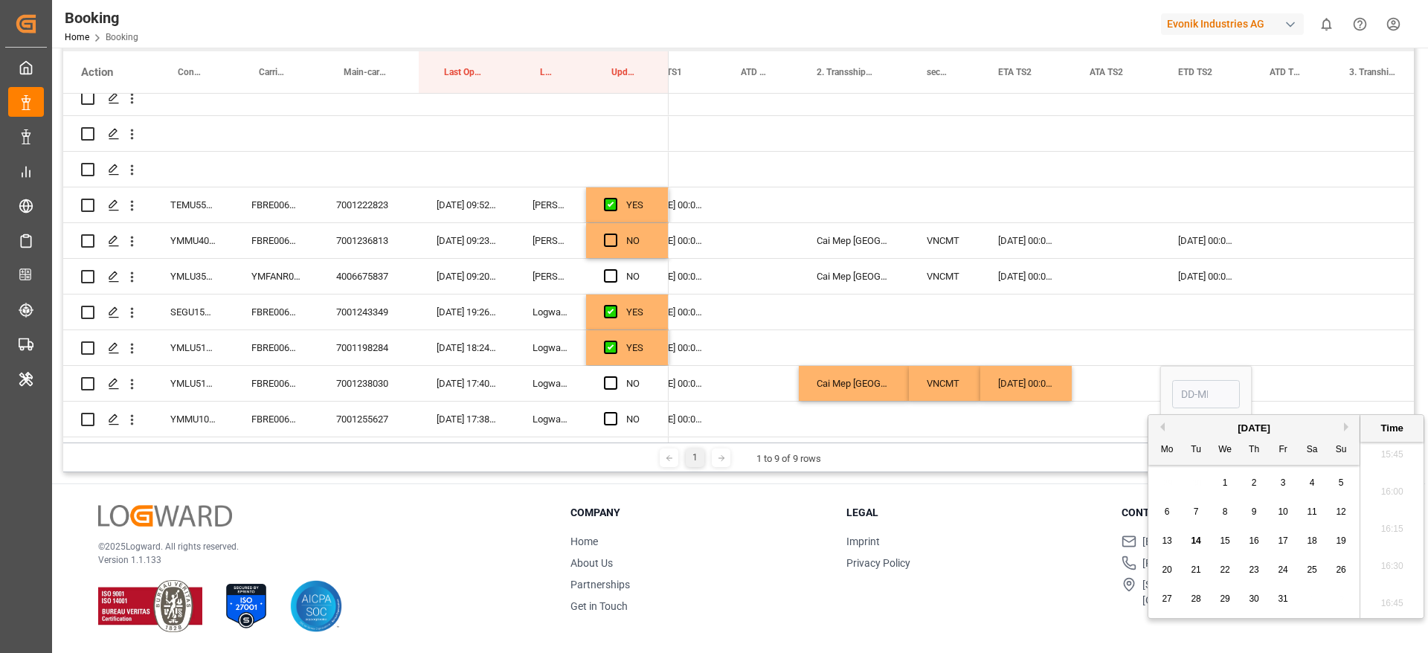
click at [1342, 567] on span "26" at bounding box center [1340, 569] width 10 height 10
type input "26-10-2025 00:00"
click at [1320, 370] on div "Press SPACE to select this row." at bounding box center [1291, 383] width 80 height 35
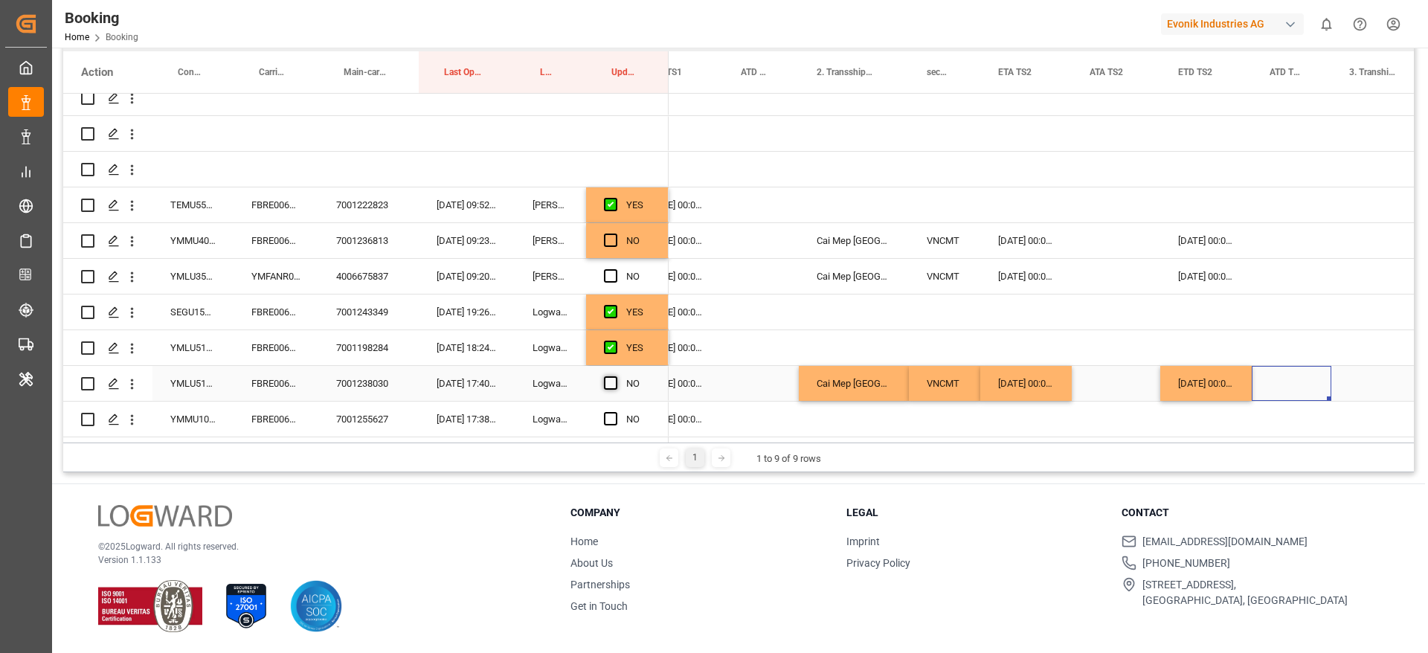
click at [605, 376] on span "Press SPACE to select this row." at bounding box center [610, 382] width 13 height 13
click at [615, 376] on input "Press SPACE to select this row." at bounding box center [615, 376] width 0 height 0
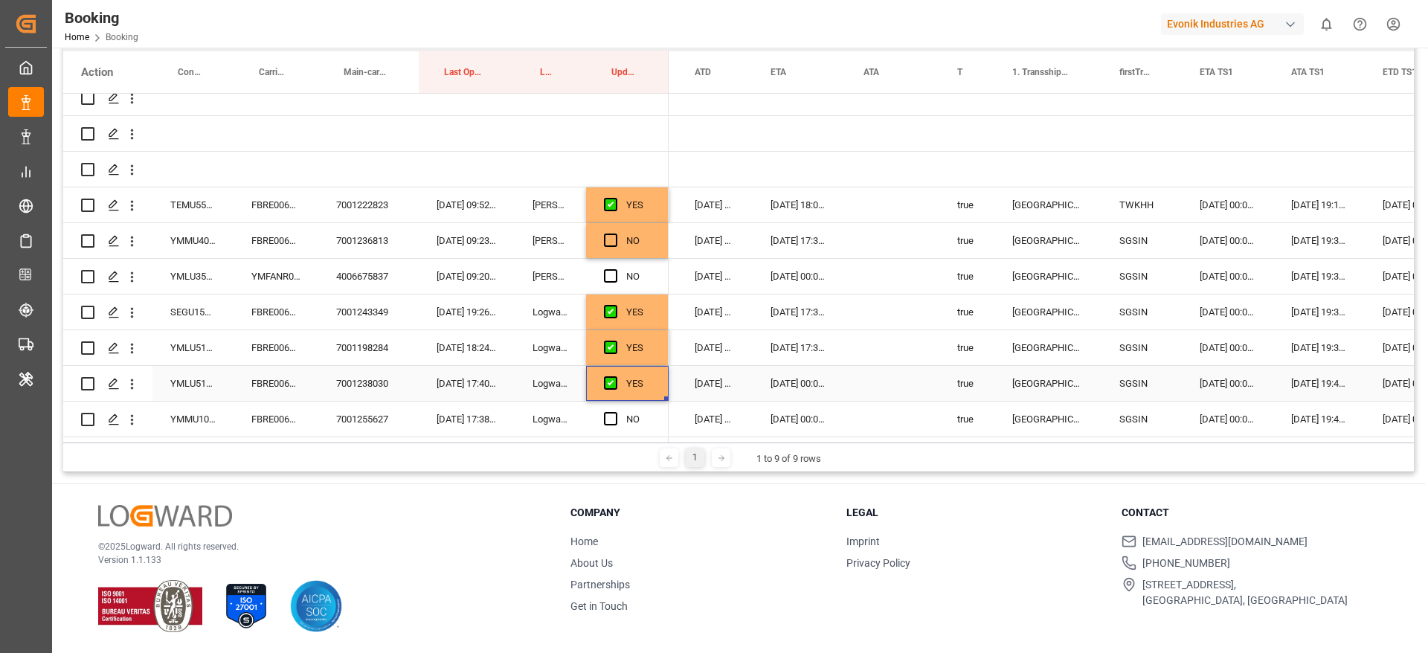
click at [802, 378] on div "23-10-2025 00:00:00" at bounding box center [798, 383] width 93 height 35
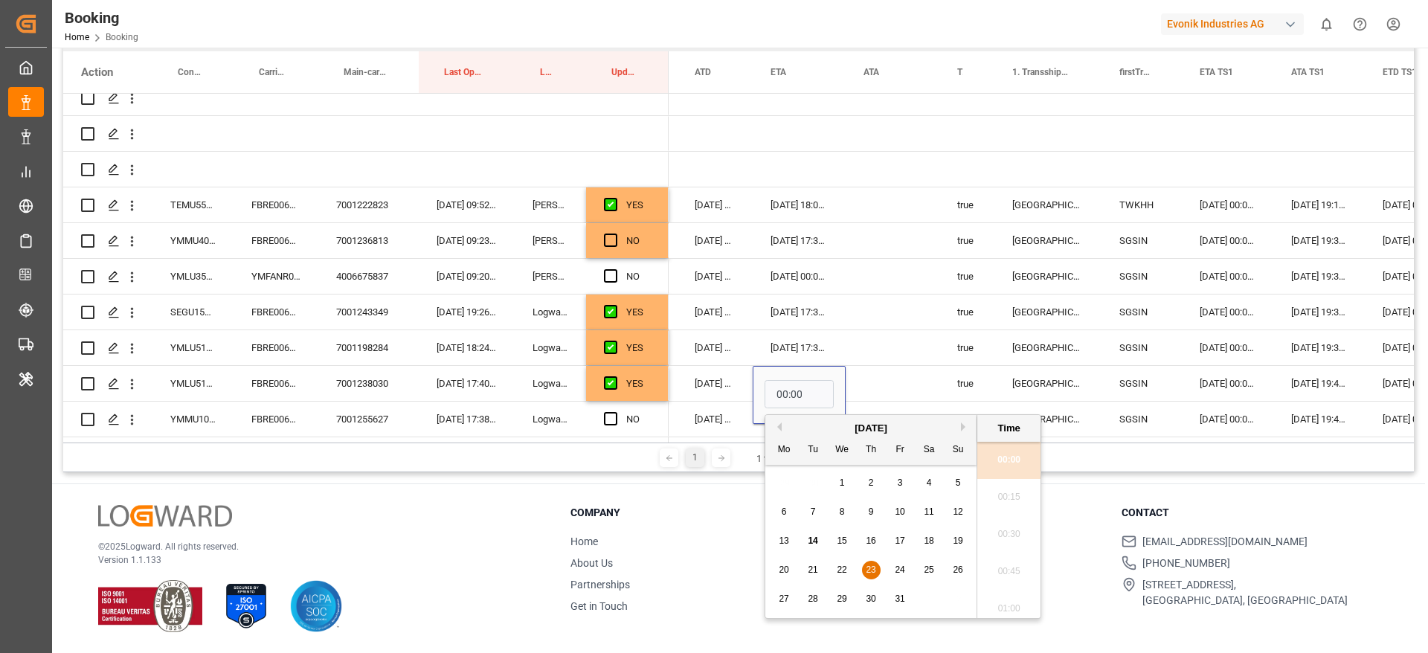
click at [900, 596] on span "31" at bounding box center [899, 598] width 10 height 10
type input "31-10-2025 00:00"
click at [899, 380] on div "Press SPACE to select this row." at bounding box center [892, 383] width 94 height 35
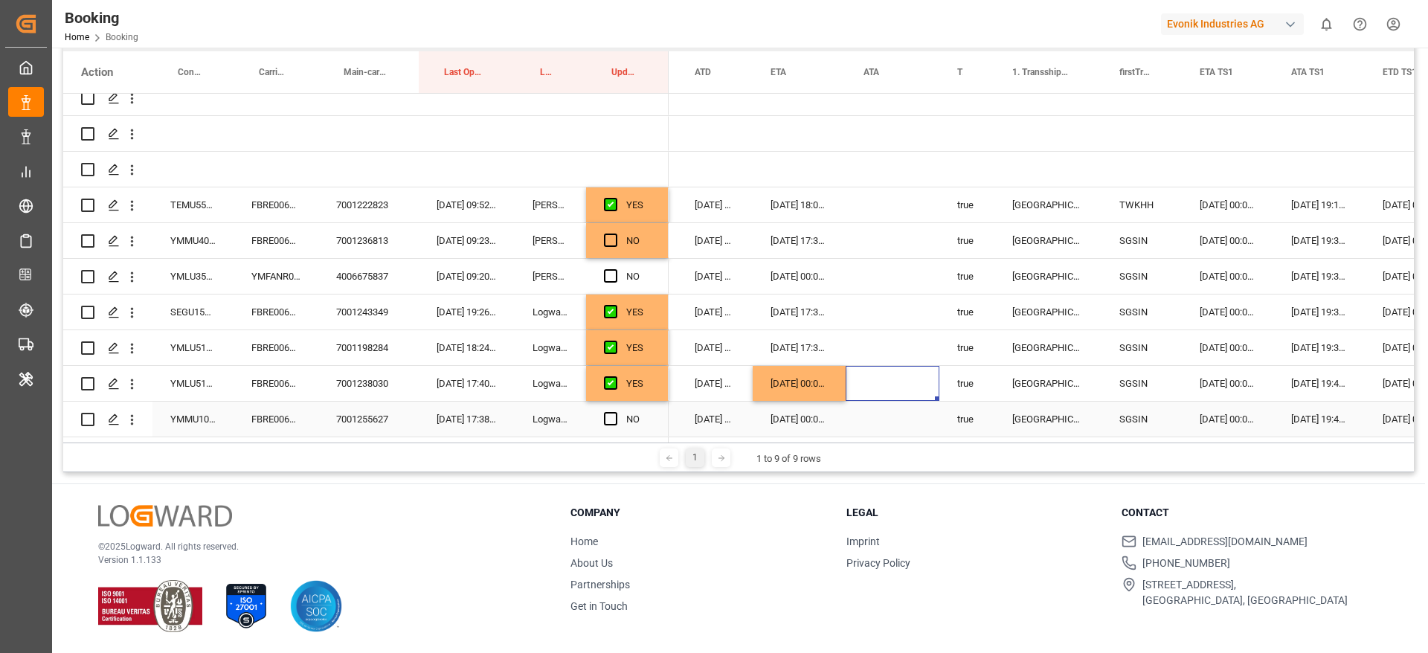
click at [315, 413] on div "FBRE0063909" at bounding box center [275, 419] width 85 height 35
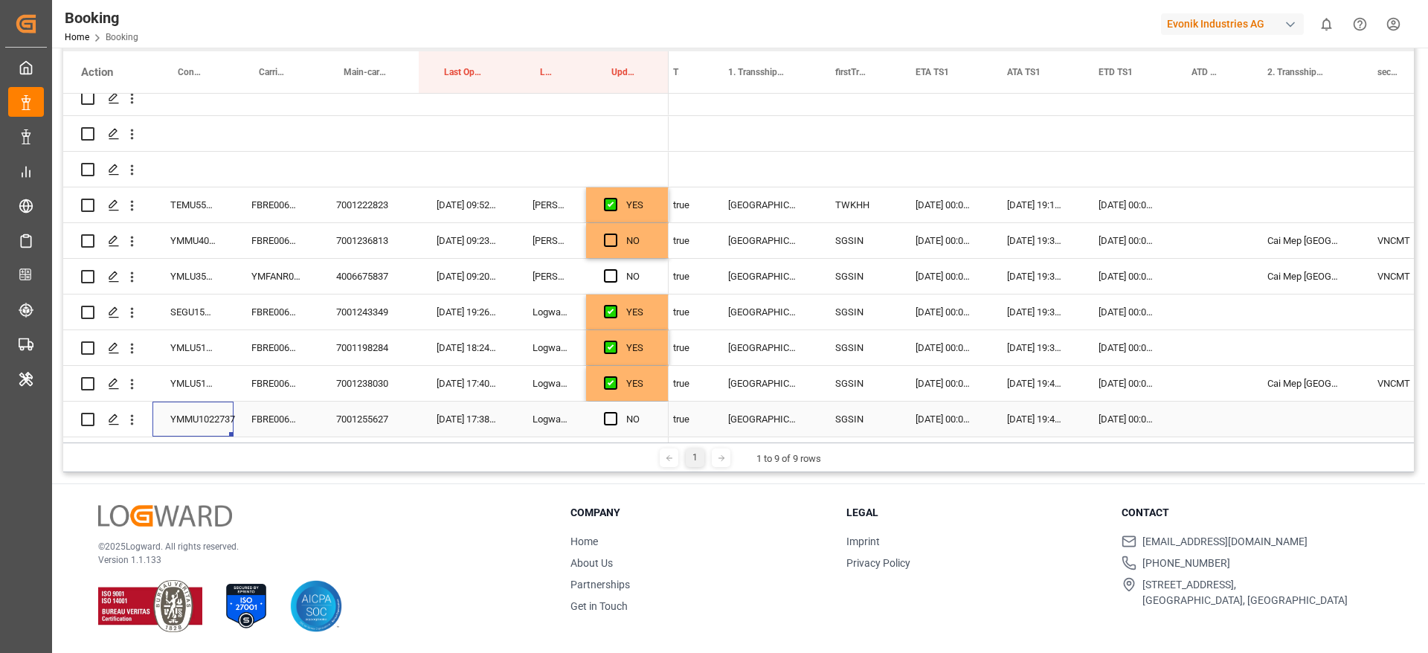
click at [198, 408] on div "YMMU1022737" at bounding box center [192, 419] width 81 height 35
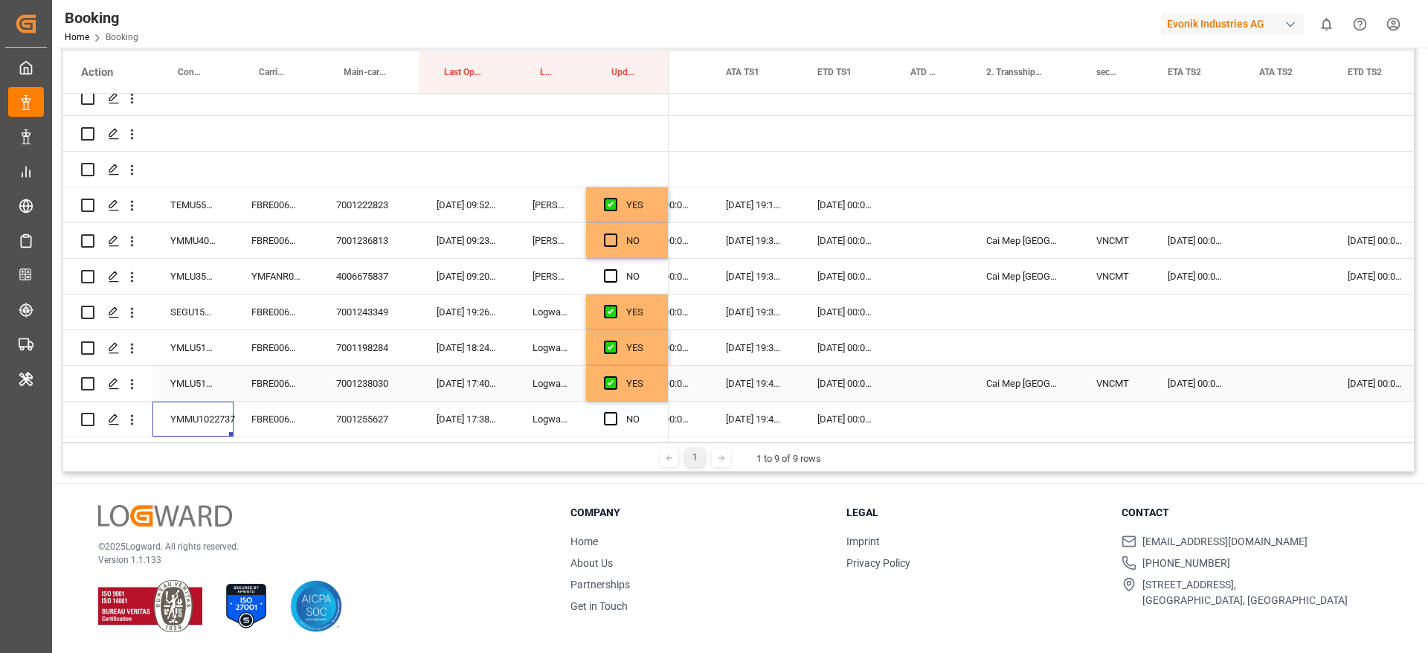
click at [1018, 382] on div "Cai Mep [GEOGRAPHIC_DATA]" at bounding box center [1023, 383] width 110 height 35
click at [1027, 404] on div "Press SPACE to select this row." at bounding box center [1023, 419] width 110 height 35
click at [1116, 376] on div "VNCMT" at bounding box center [1113, 383] width 71 height 35
click at [1115, 406] on div "Press SPACE to select this row." at bounding box center [1113, 419] width 71 height 35
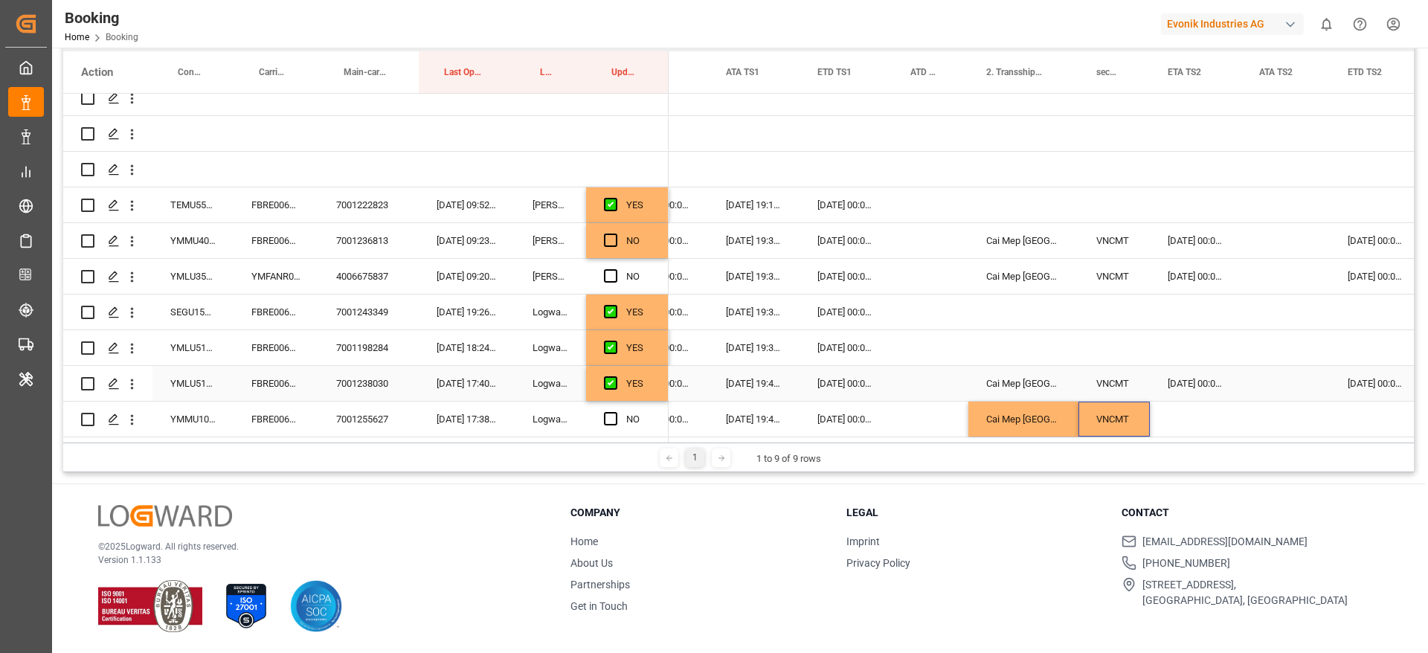
click at [1154, 373] on div "24-10-2025 00:00:00" at bounding box center [1195, 383] width 91 height 35
drag, startPoint x: 1239, startPoint y: 392, endPoint x: 1241, endPoint y: 410, distance: 18.7
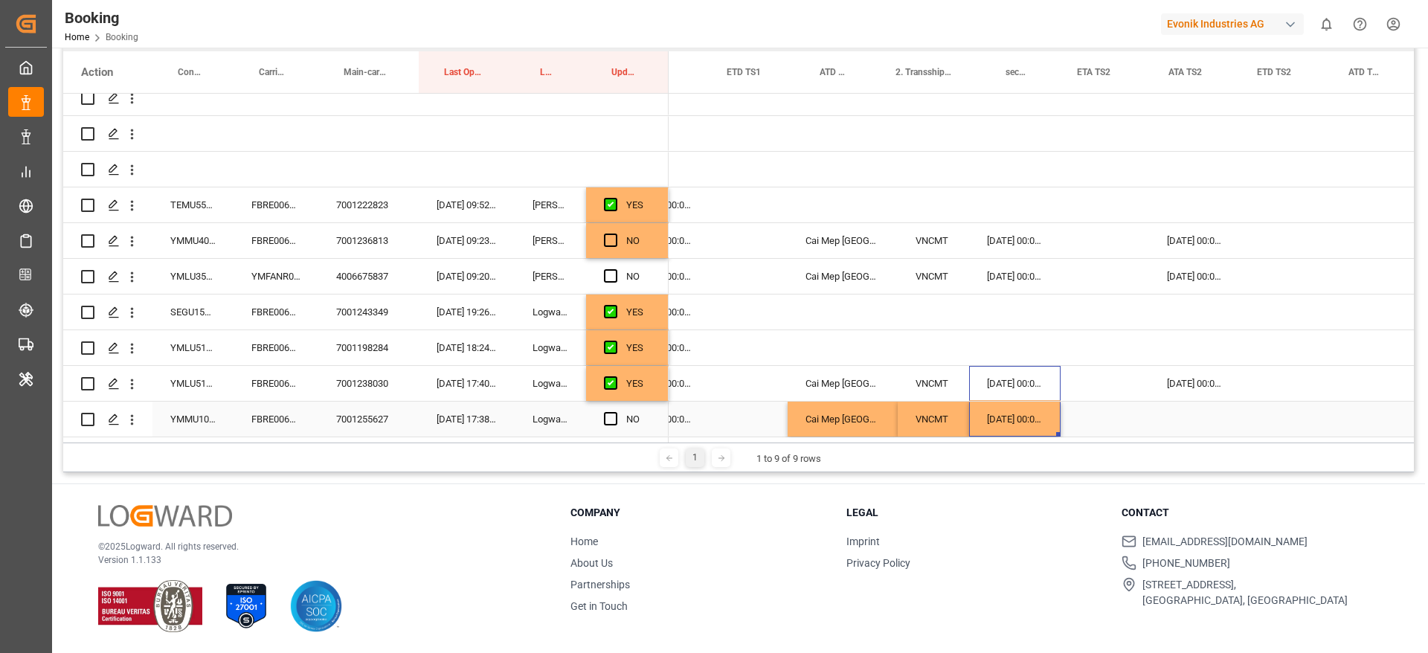
scroll to position [0, 2101]
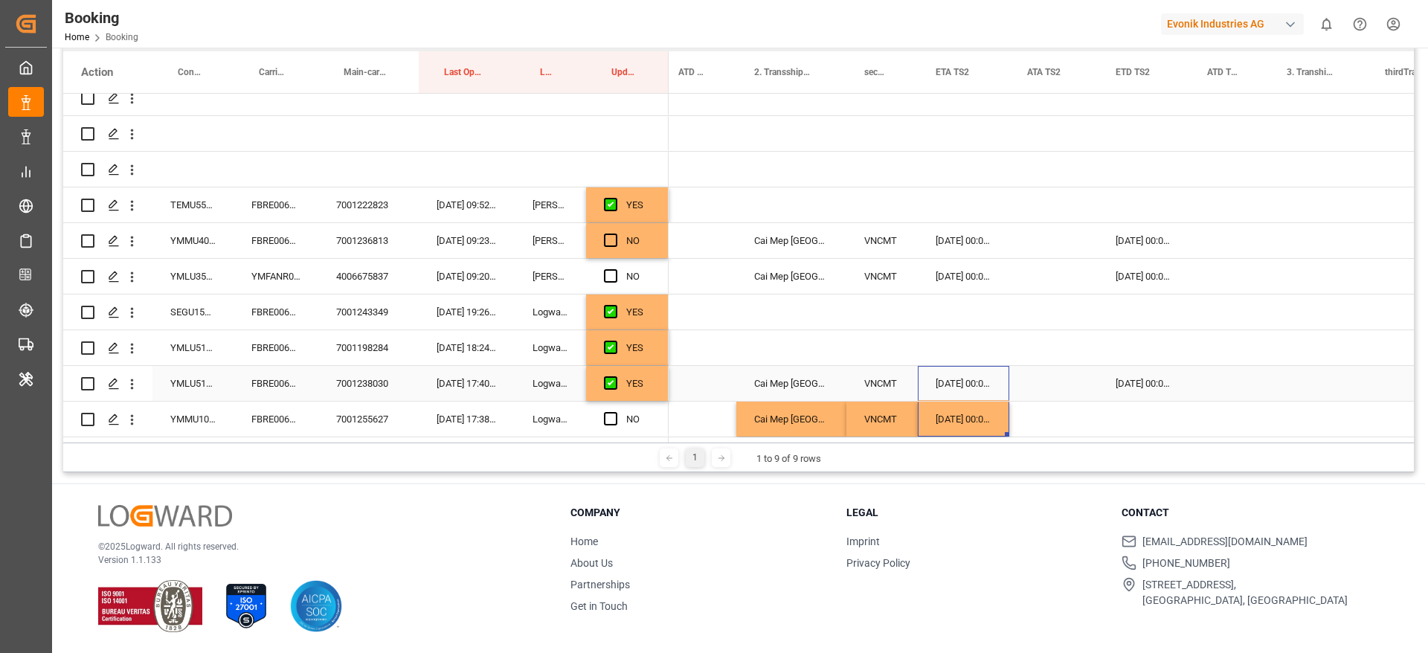
click at [1108, 373] on div "26-10-2025 00:00:00" at bounding box center [1142, 383] width 91 height 35
drag, startPoint x: 1187, startPoint y: 393, endPoint x: 1187, endPoint y: 423, distance: 29.8
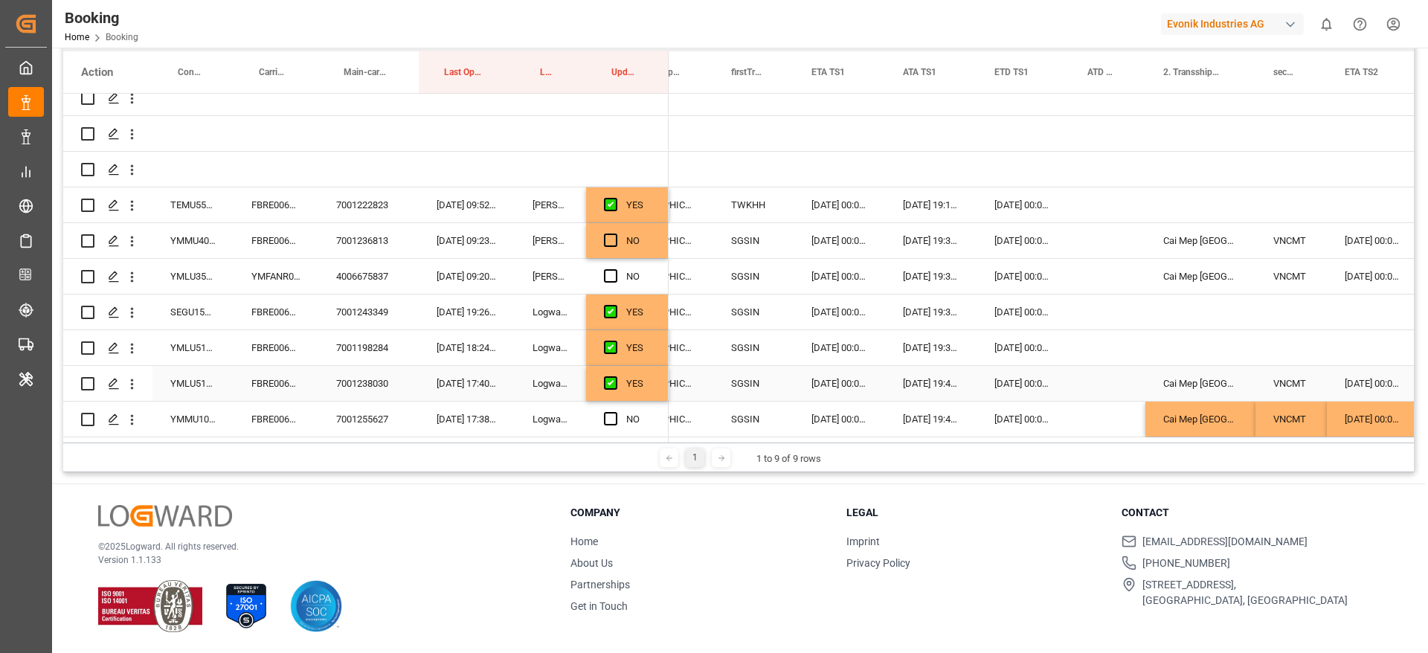
scroll to position [0, 1691]
click at [1007, 378] on div "17-10-2025 00:00:00" at bounding box center [1024, 383] width 93 height 35
drag, startPoint x: 1068, startPoint y: 392, endPoint x: 1071, endPoint y: 407, distance: 15.2
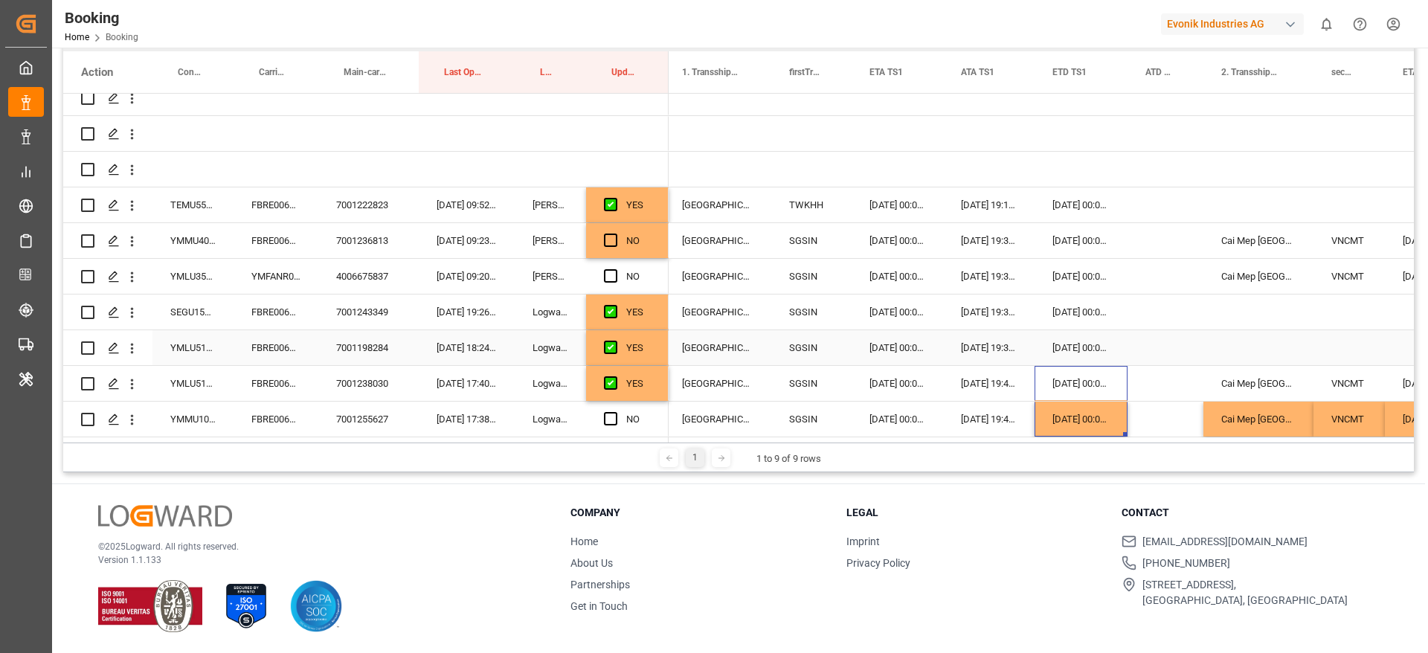
scroll to position [0, 1683]
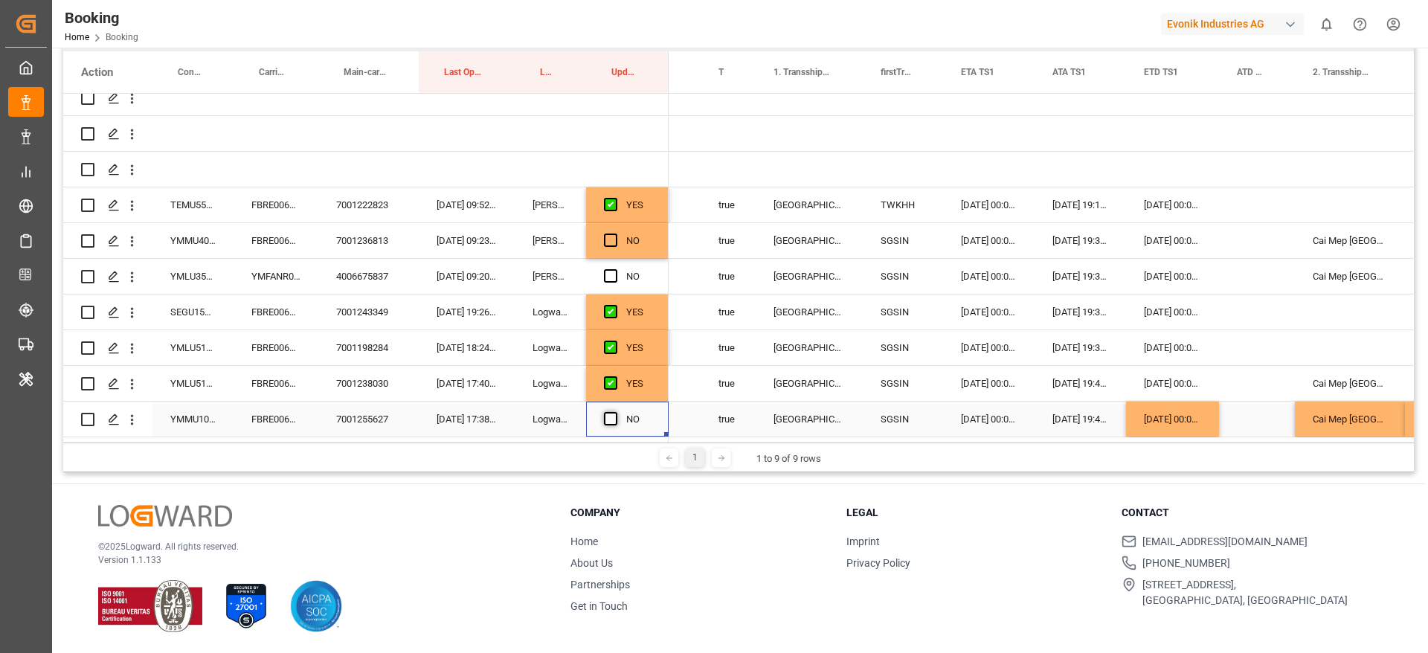
click at [609, 413] on span "Press SPACE to select this row." at bounding box center [610, 418] width 13 height 13
click at [615, 412] on input "Press SPACE to select this row." at bounding box center [615, 412] width 0 height 0
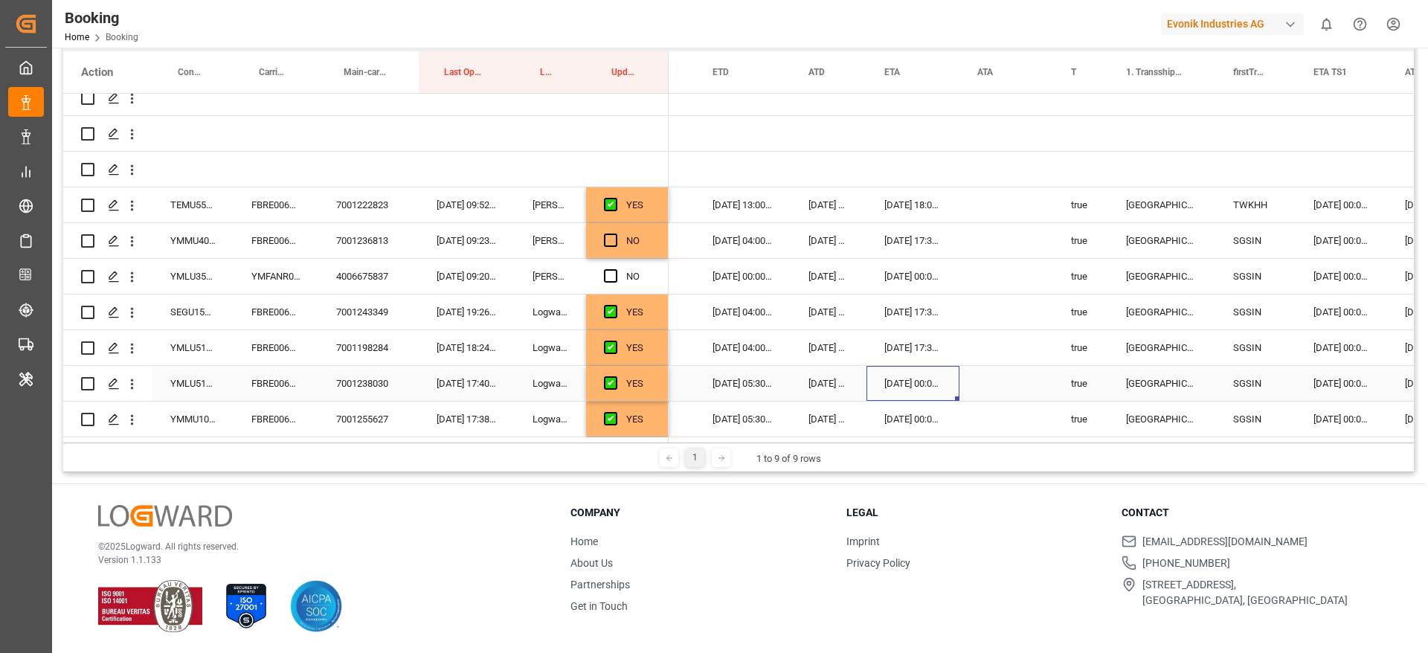
click at [902, 378] on div "31-10-2025 00:00:00" at bounding box center [912, 383] width 93 height 35
drag, startPoint x: 955, startPoint y: 393, endPoint x: 957, endPoint y: 412, distance: 19.5
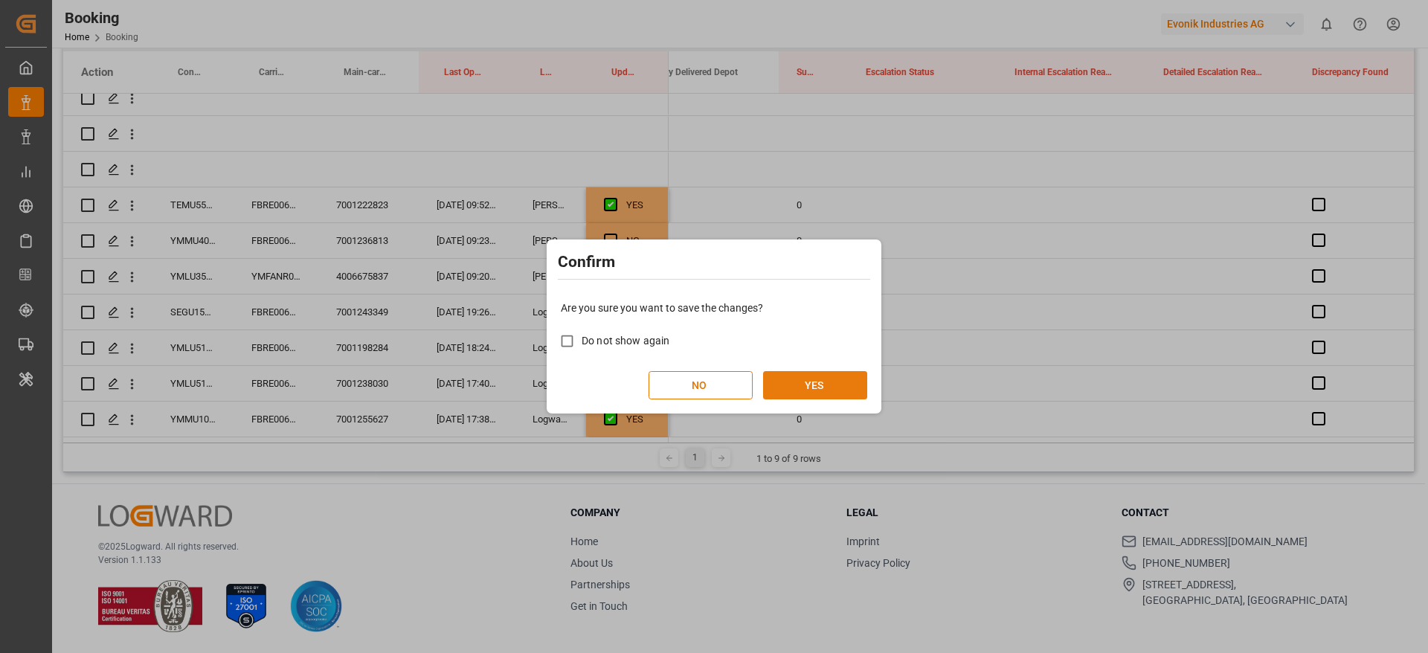
click at [843, 383] on button "YES" at bounding box center [815, 385] width 104 height 28
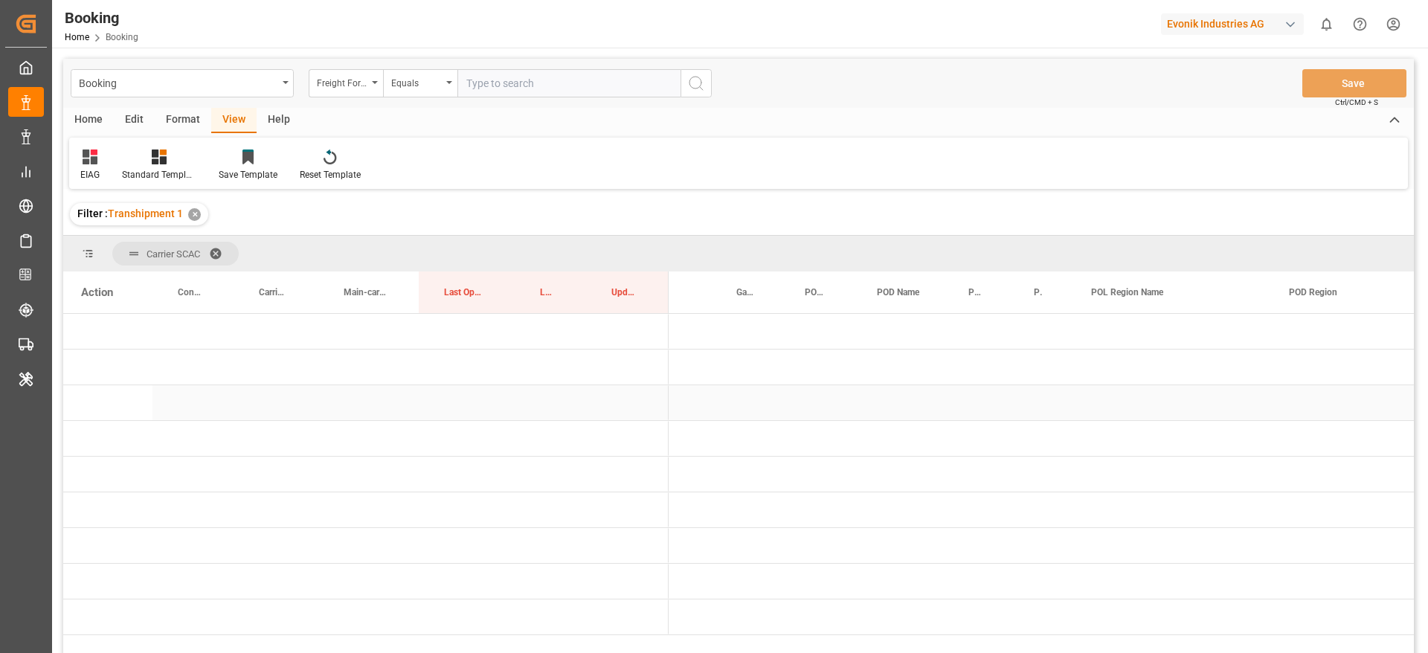
scroll to position [0, 0]
click at [182, 122] on div "Format" at bounding box center [183, 120] width 57 height 25
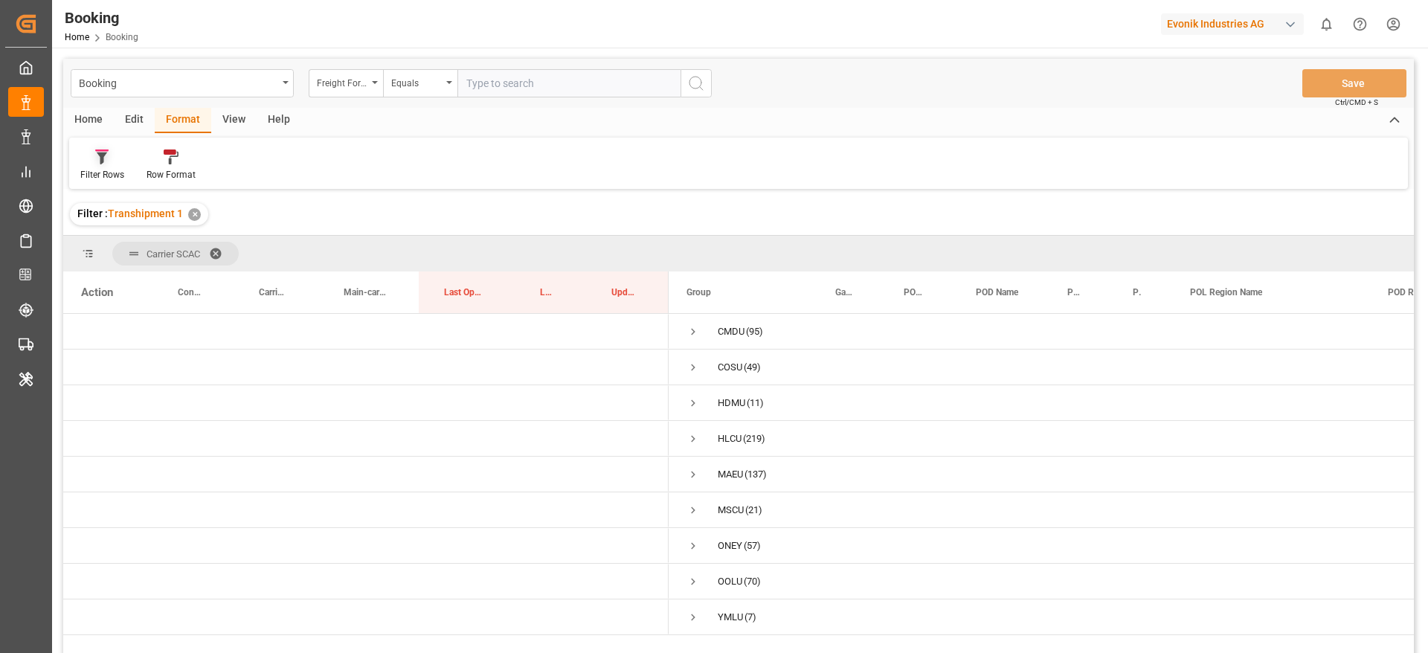
click at [106, 160] on icon at bounding box center [101, 156] width 13 height 15
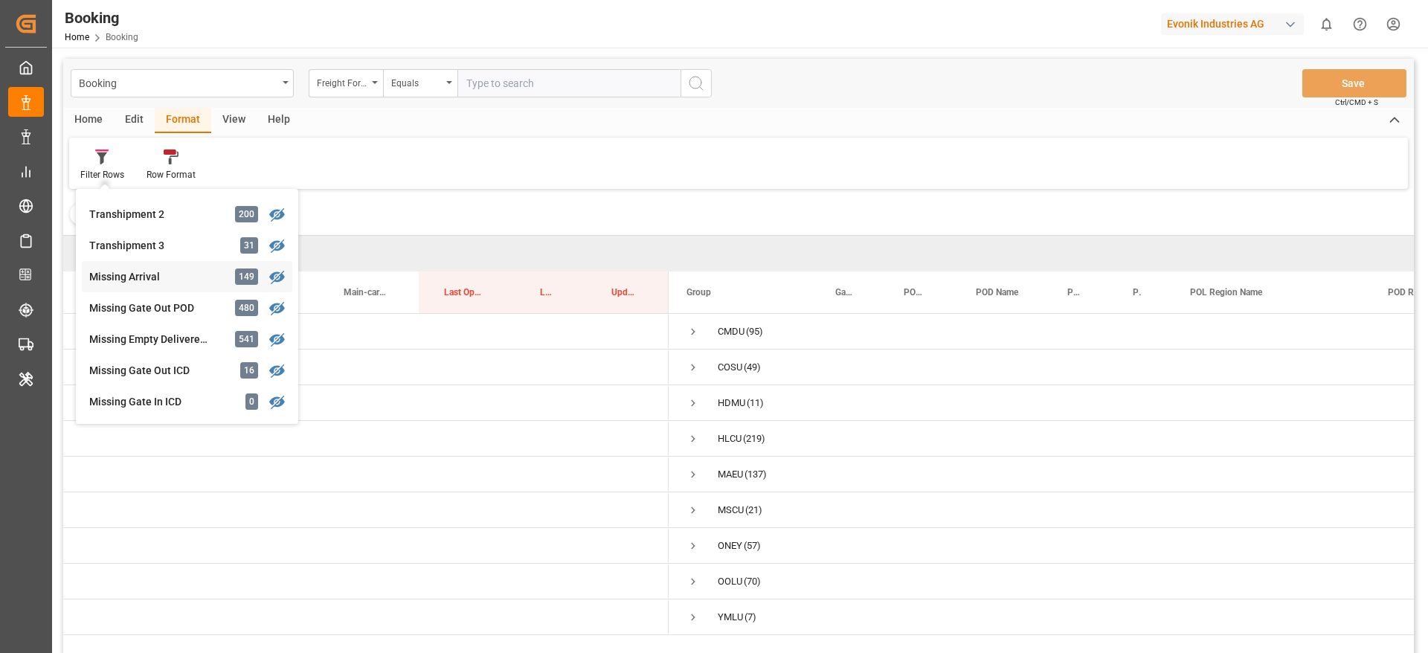
scroll to position [531, 0]
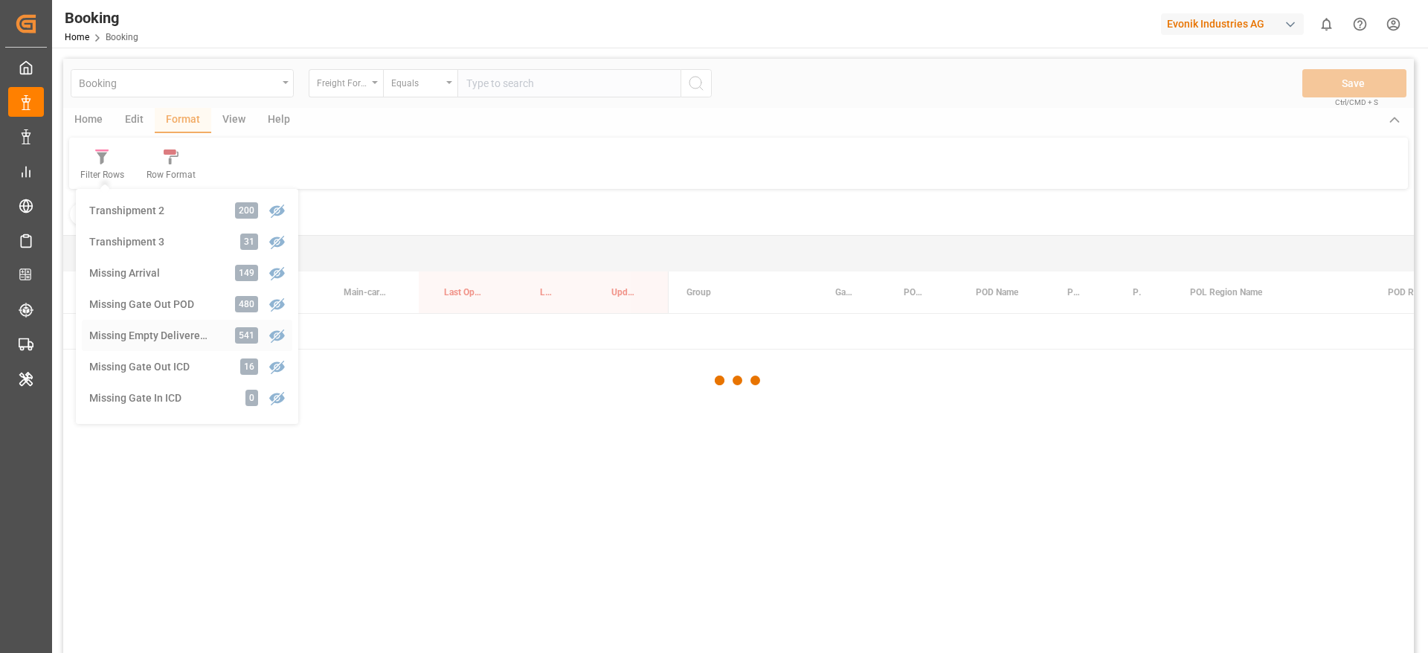
click at [181, 335] on div "Booking Freight Forwarder's Reference No. Equals Save Ctrl/CMD + S Home Edit Fo…" at bounding box center [738, 375] width 1350 height 633
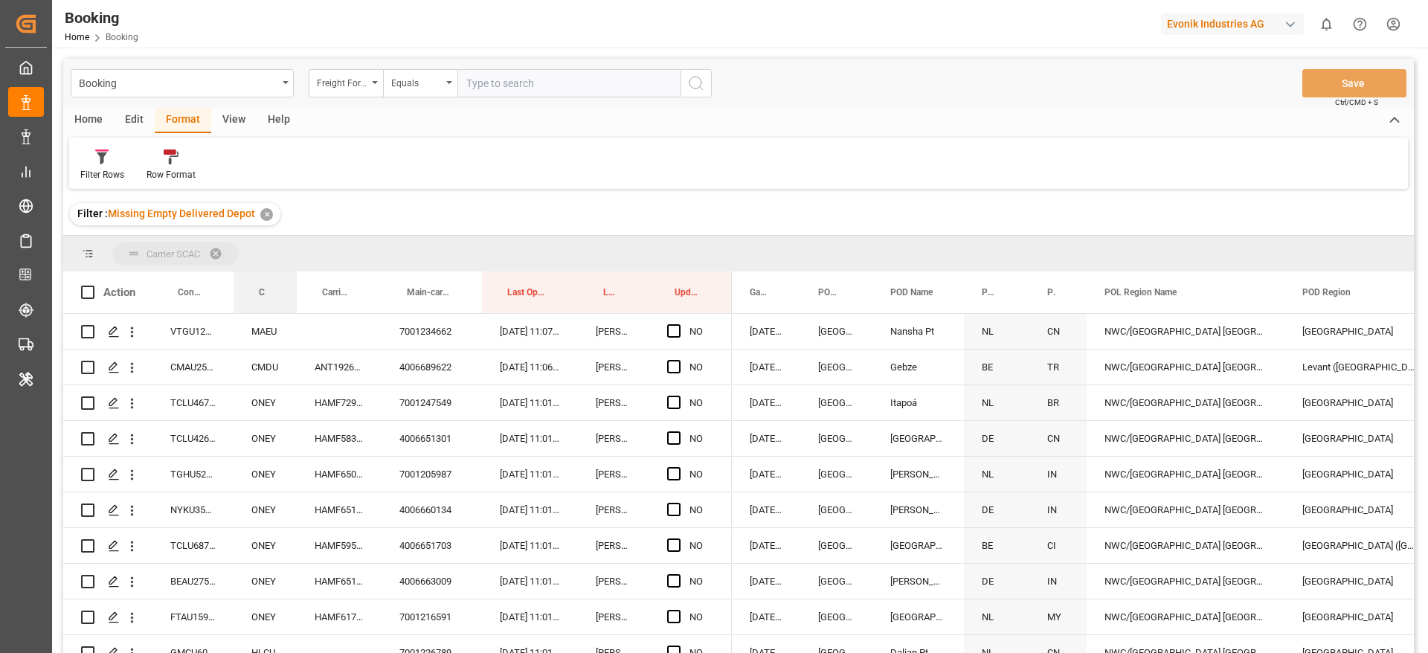
drag, startPoint x: 256, startPoint y: 291, endPoint x: 270, endPoint y: 268, distance: 27.7
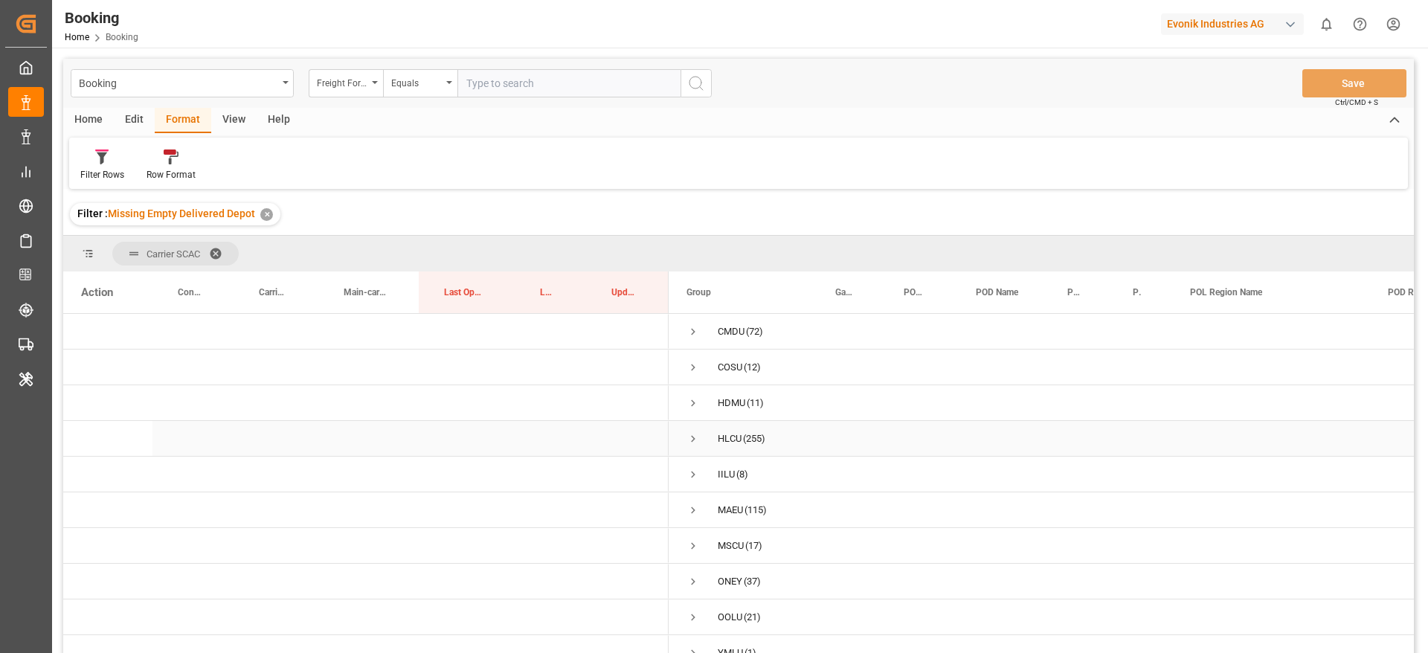
scroll to position [19, 0]
click at [691, 347] on span "Press SPACE to select this row." at bounding box center [692, 353] width 13 height 13
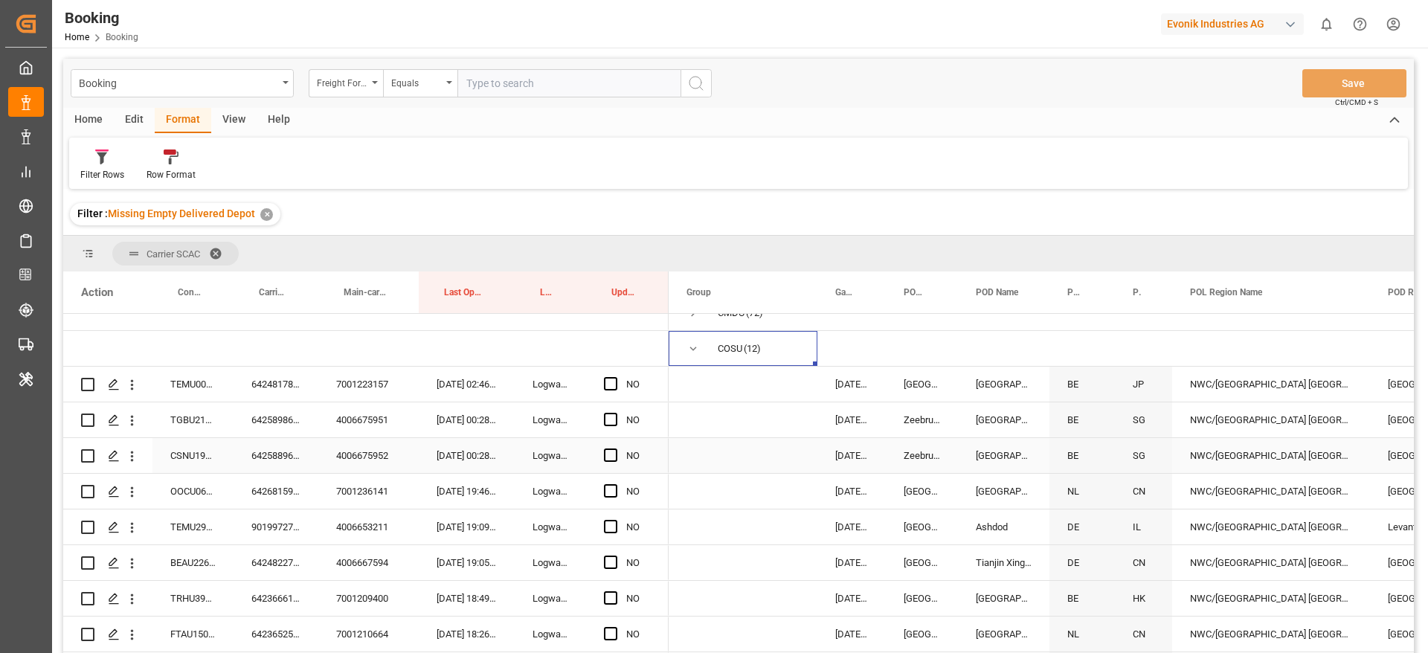
scroll to position [447, 0]
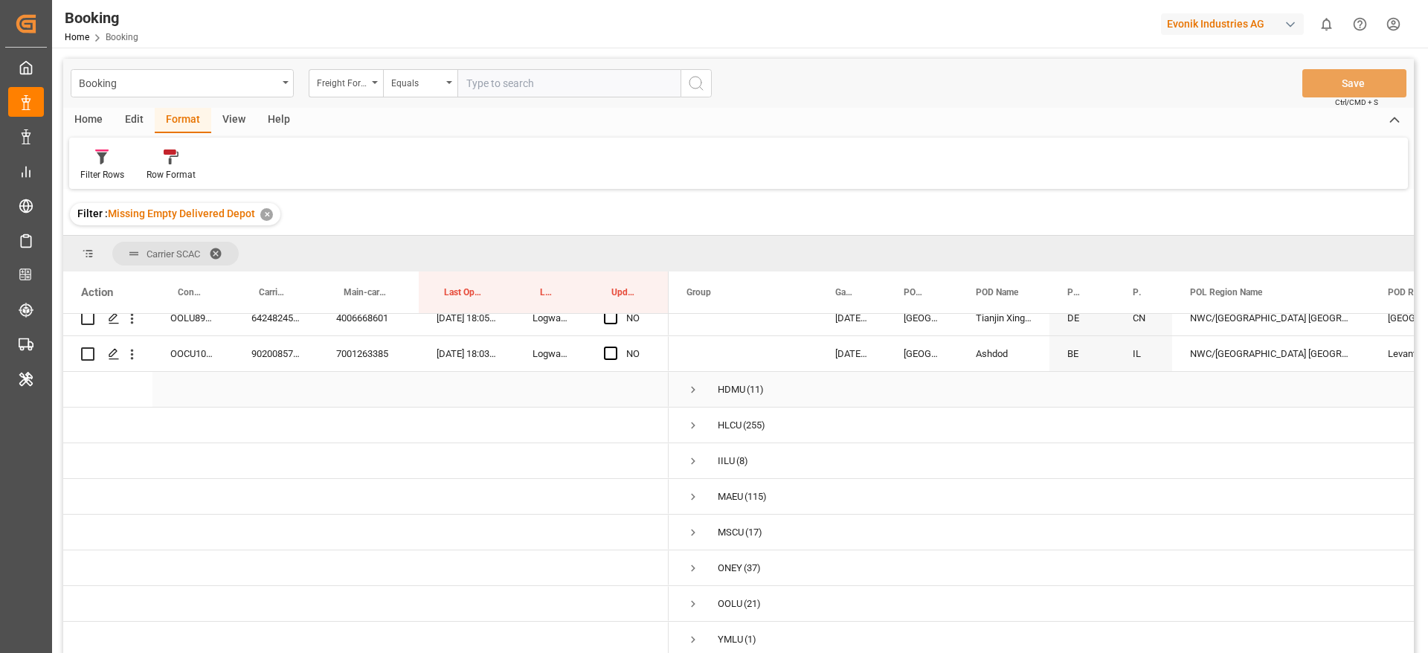
click at [694, 384] on span "Press SPACE to select this row." at bounding box center [692, 389] width 13 height 13
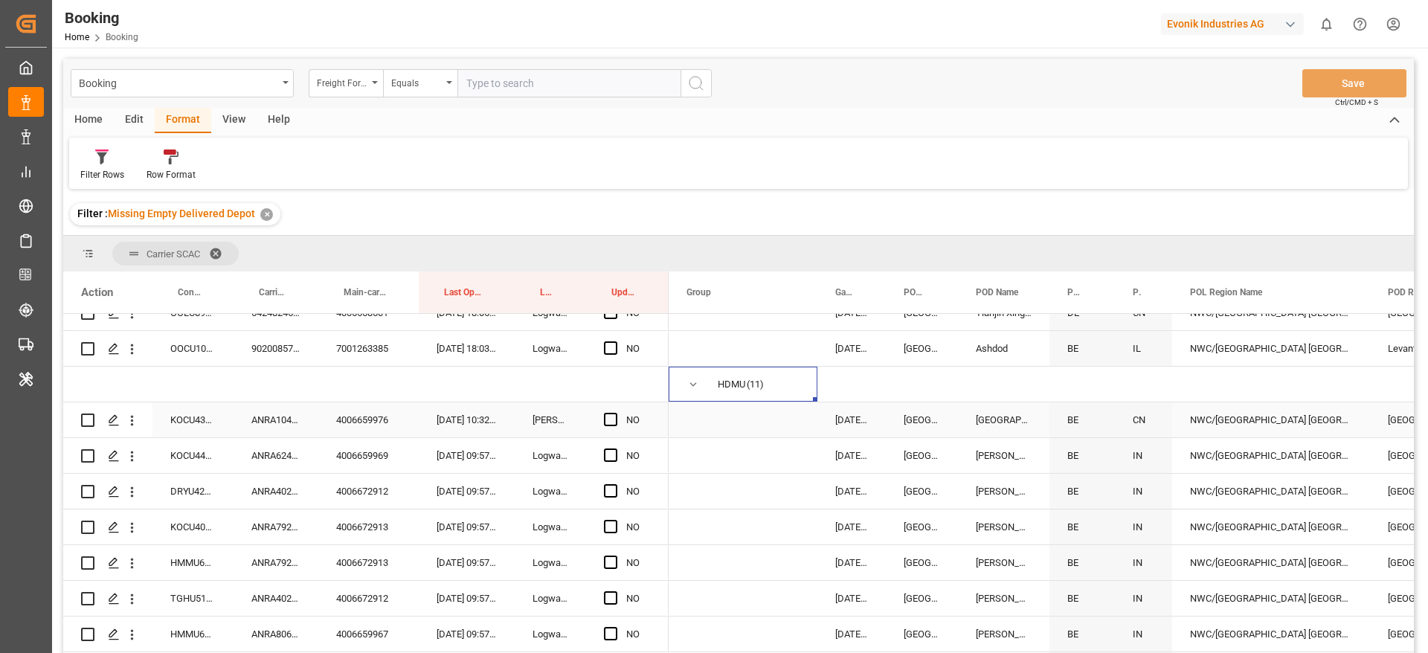
scroll to position [839, 0]
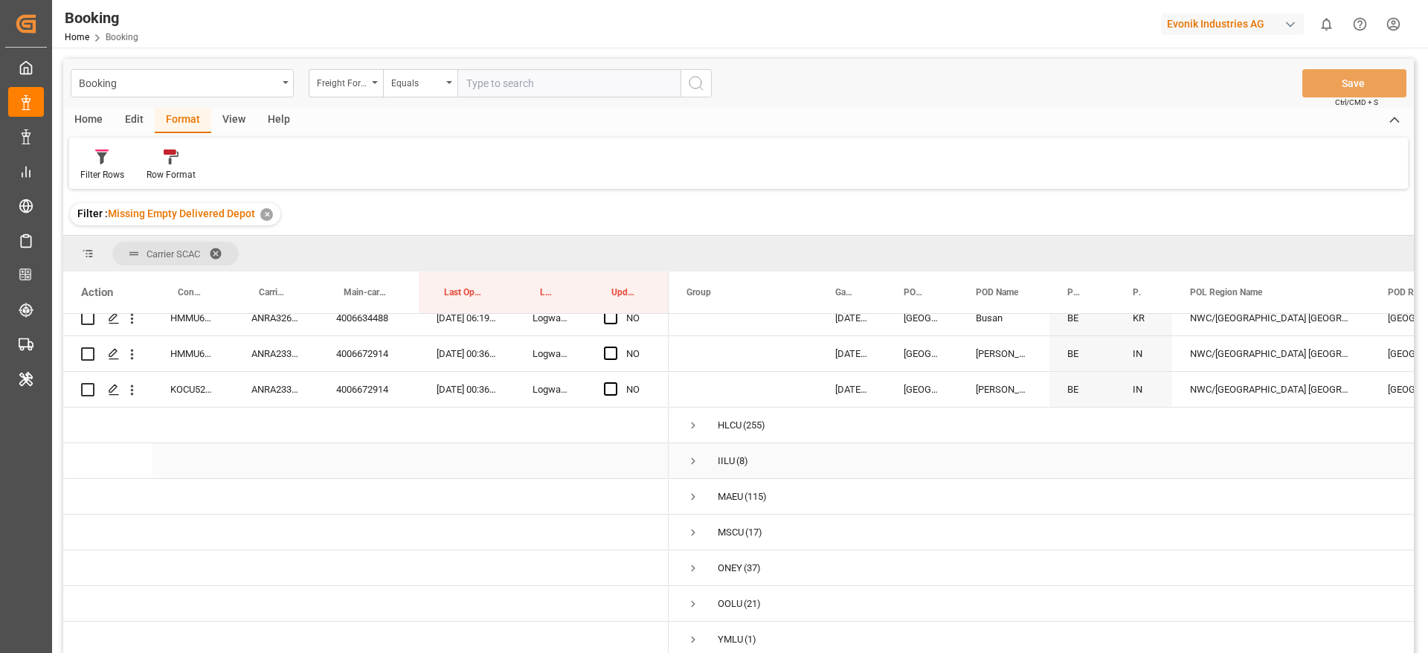
click at [691, 456] on span "Press SPACE to select this row." at bounding box center [692, 460] width 13 height 13
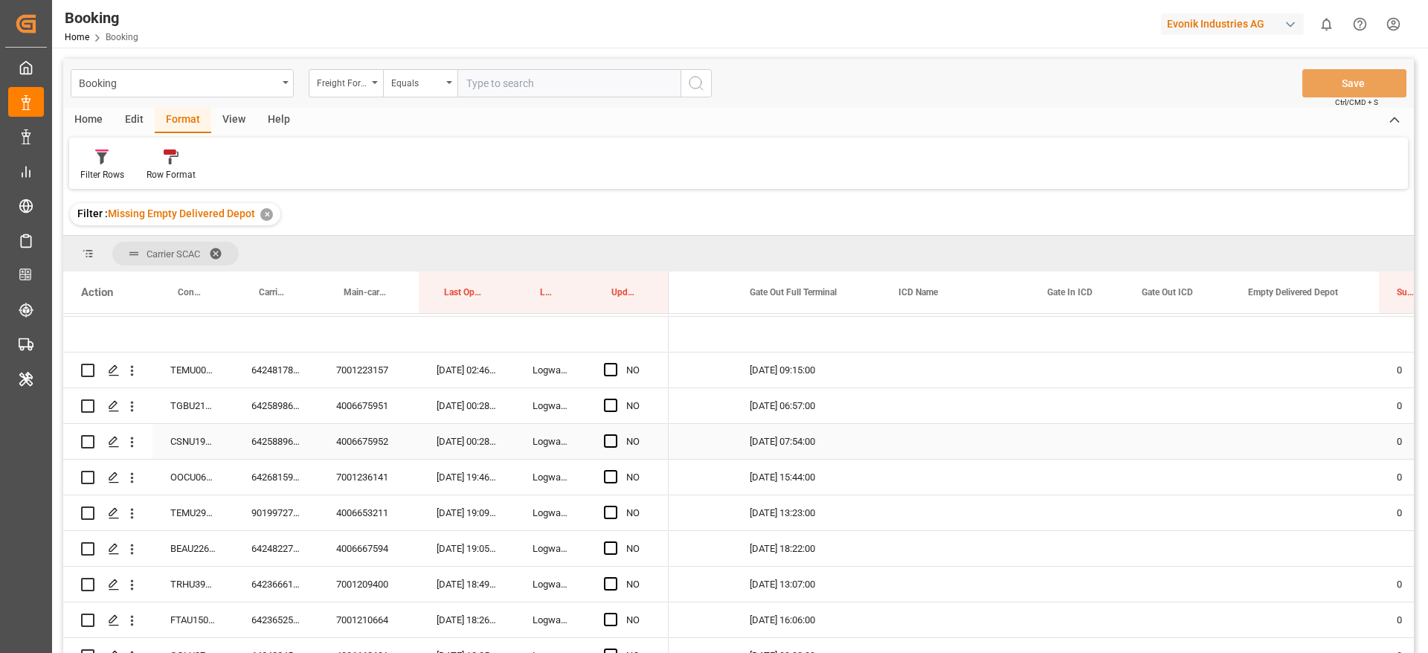
scroll to position [0, 0]
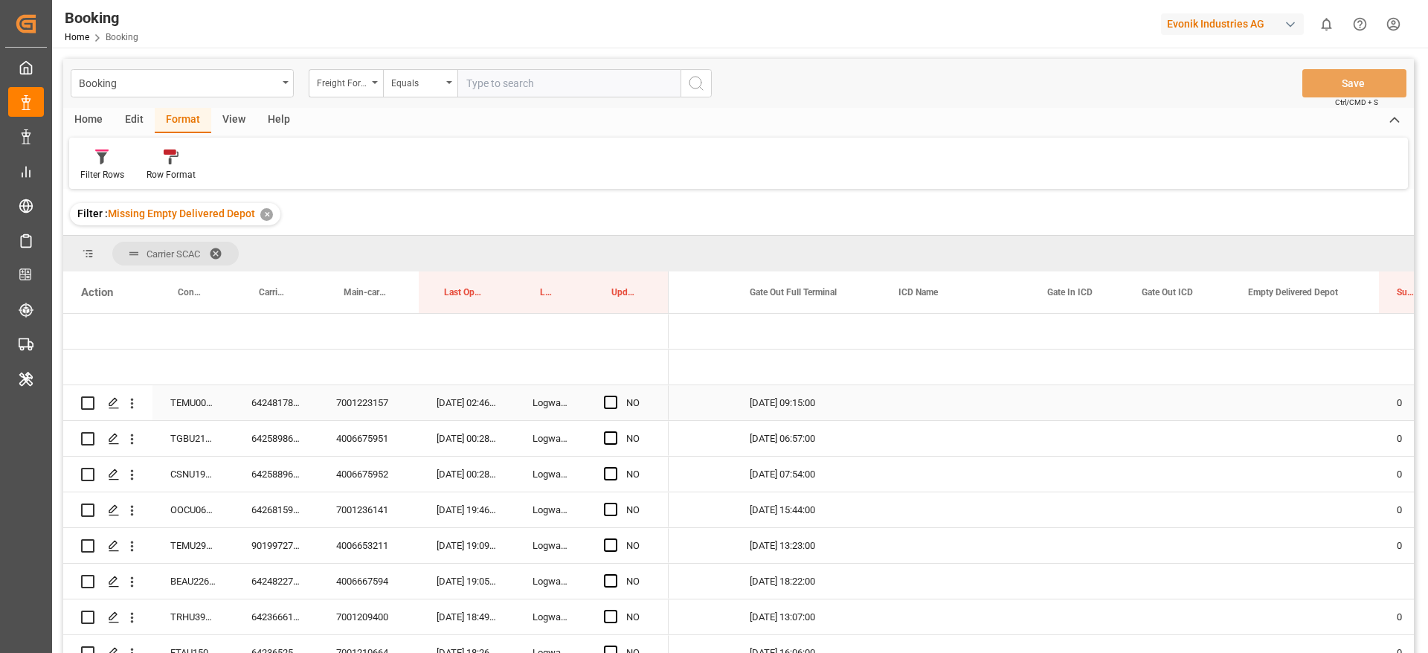
click at [193, 404] on div "TEMU0009390" at bounding box center [192, 402] width 81 height 35
click at [286, 405] on div "6424817800" at bounding box center [275, 402] width 85 height 35
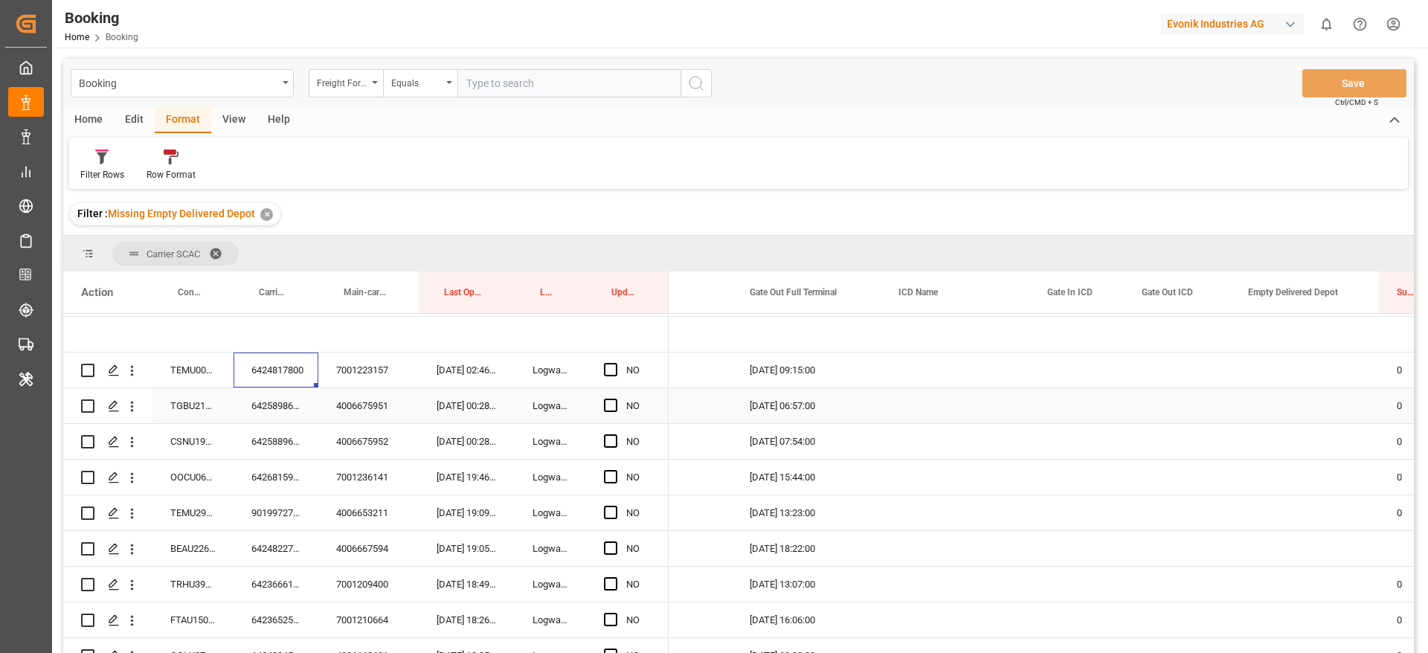
scroll to position [42, 0]
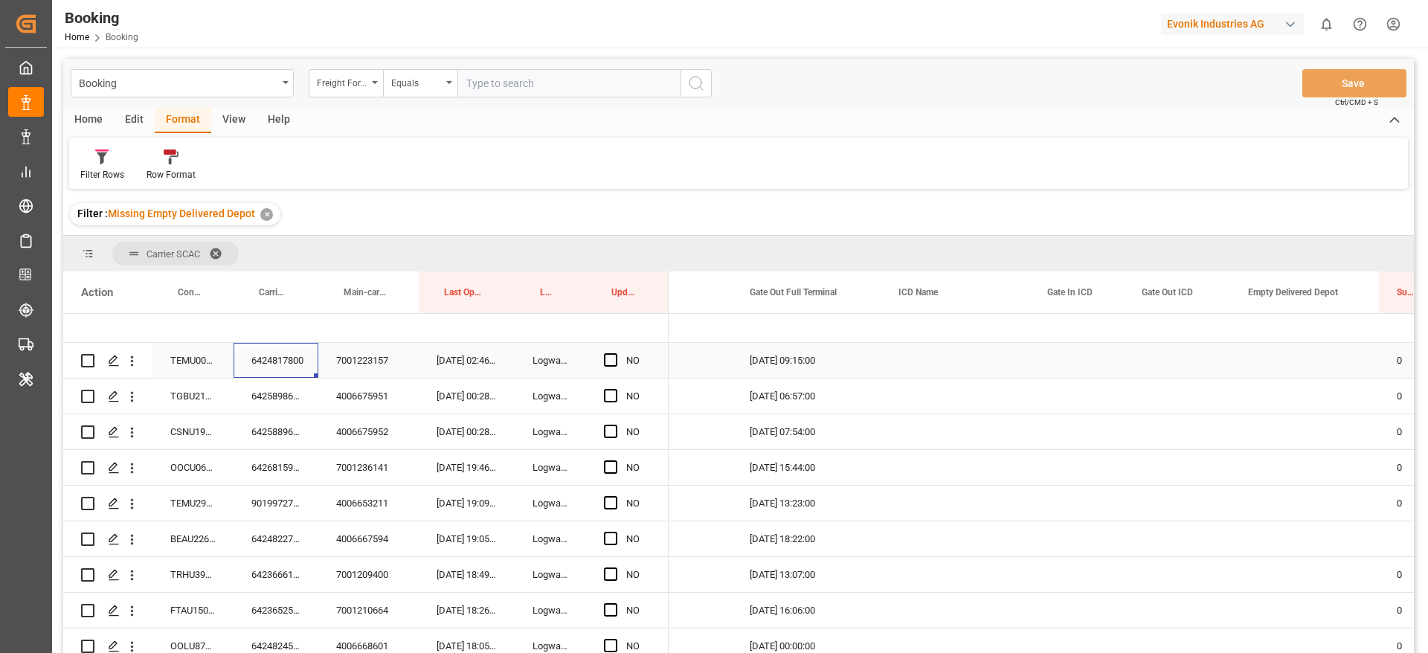
click at [613, 360] on span "Press SPACE to select this row." at bounding box center [610, 359] width 13 height 13
click at [615, 353] on input "Press SPACE to select this row." at bounding box center [615, 353] width 0 height 0
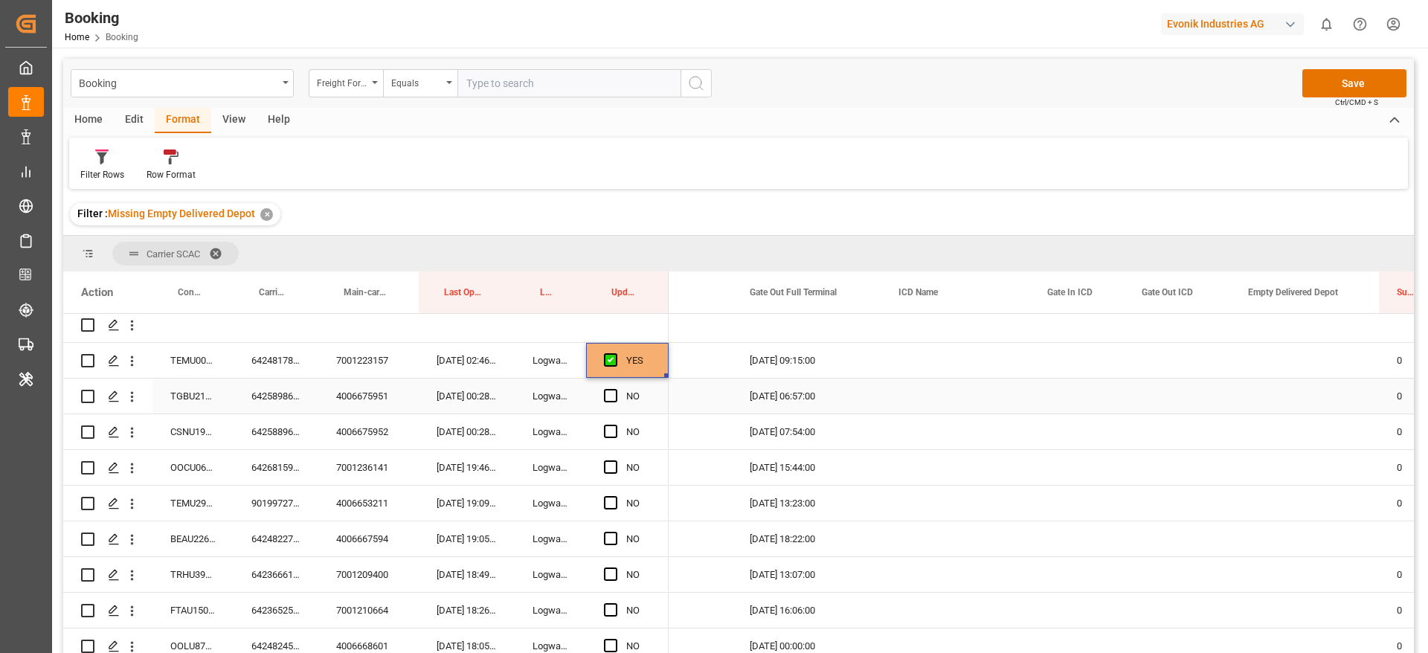
click at [275, 402] on div "6425898660" at bounding box center [275, 395] width 85 height 35
click at [608, 393] on span "Press SPACE to select this row." at bounding box center [610, 395] width 13 height 13
click at [615, 389] on input "Press SPACE to select this row." at bounding box center [615, 389] width 0 height 0
click at [283, 442] on div "6425889680" at bounding box center [275, 431] width 85 height 35
click at [597, 434] on div "NO" at bounding box center [627, 431] width 83 height 35
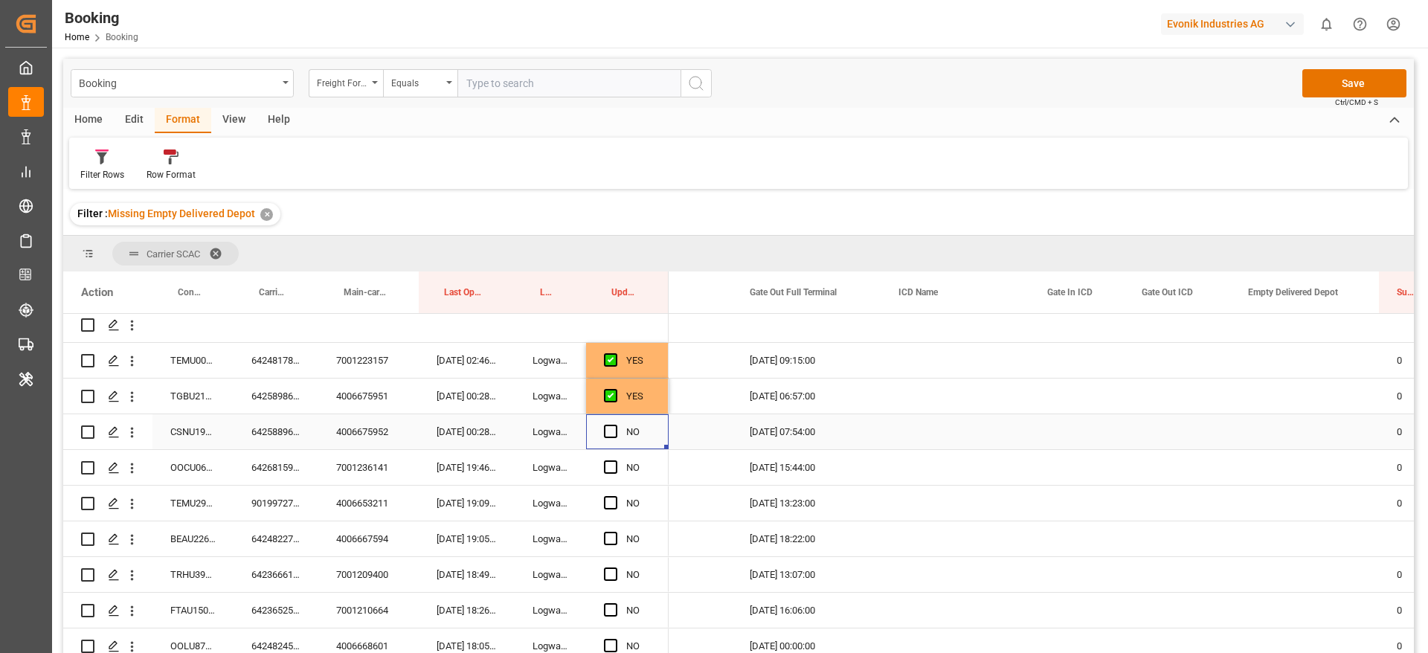
click at [601, 431] on div "NO" at bounding box center [627, 431] width 83 height 35
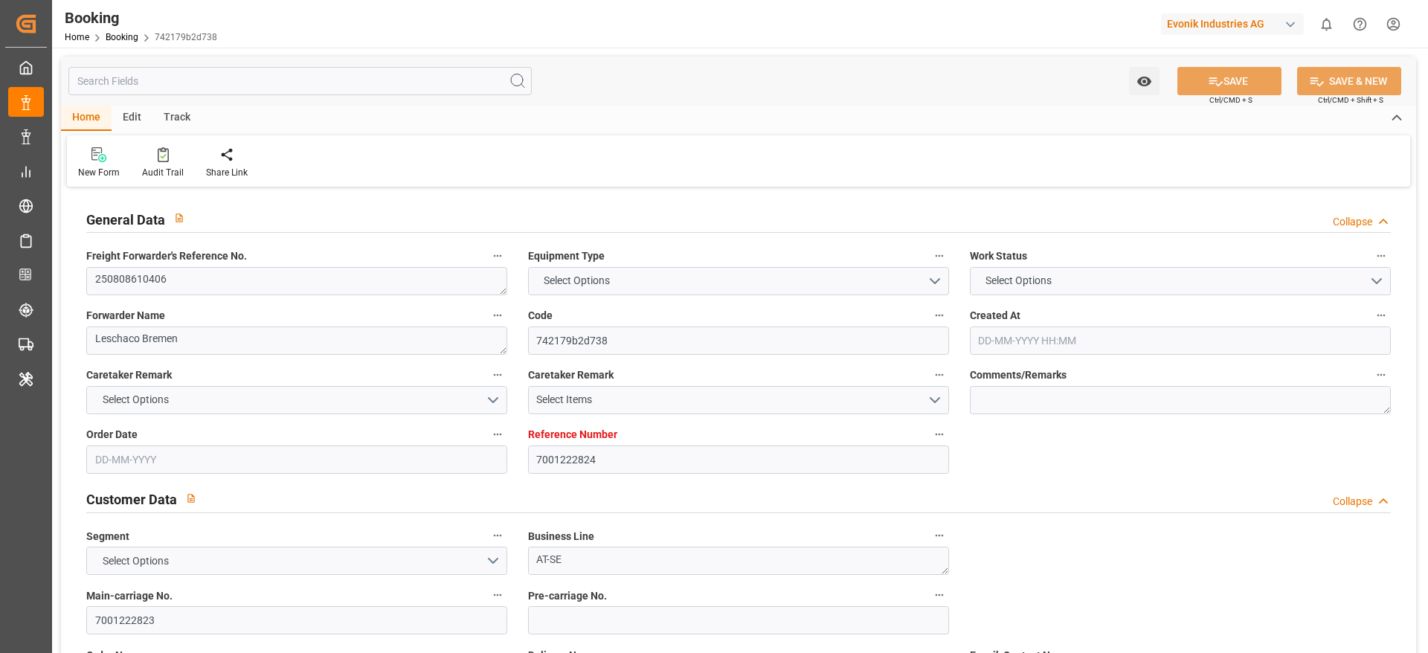
type input "7001222824"
type input "9933121"
type input "[PERSON_NAME]"
type input "[PERSON_NAME] Marine Transport Corp."
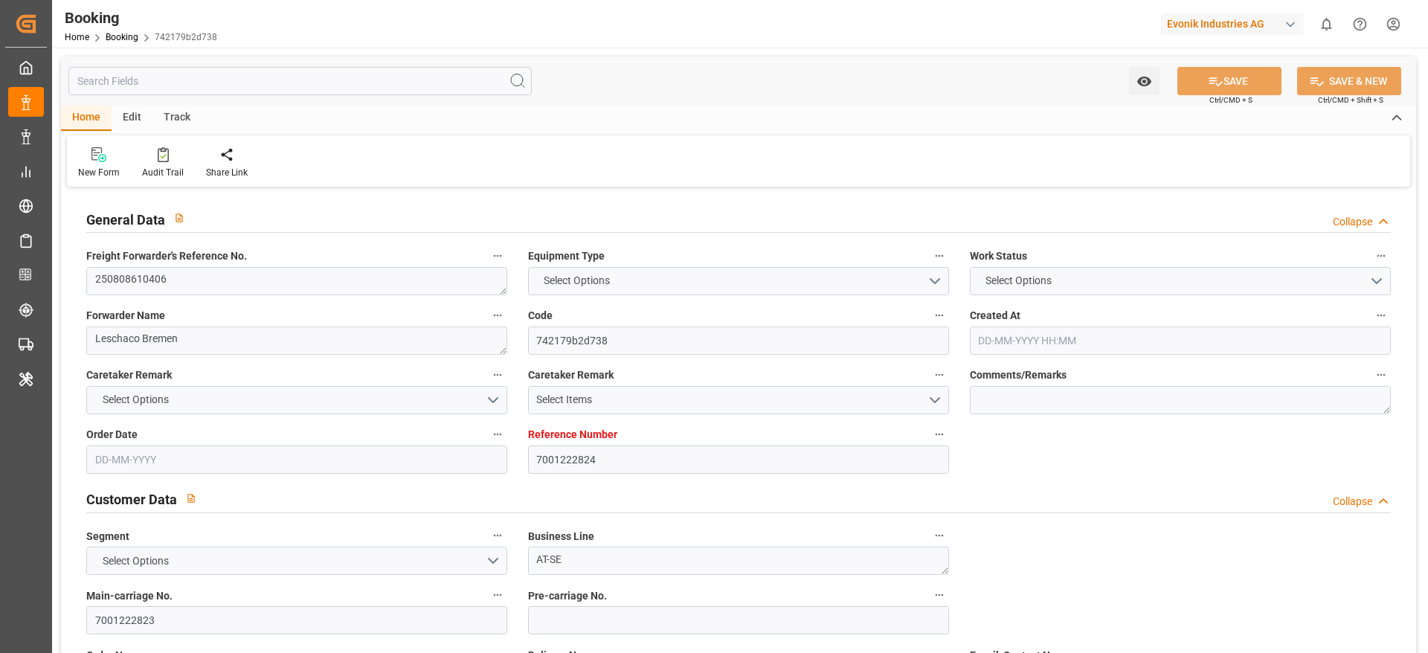
type input "DEHAM"
type input "TWTXG"
type input "TWKHH"
type input "0"
type input "DEHAM"
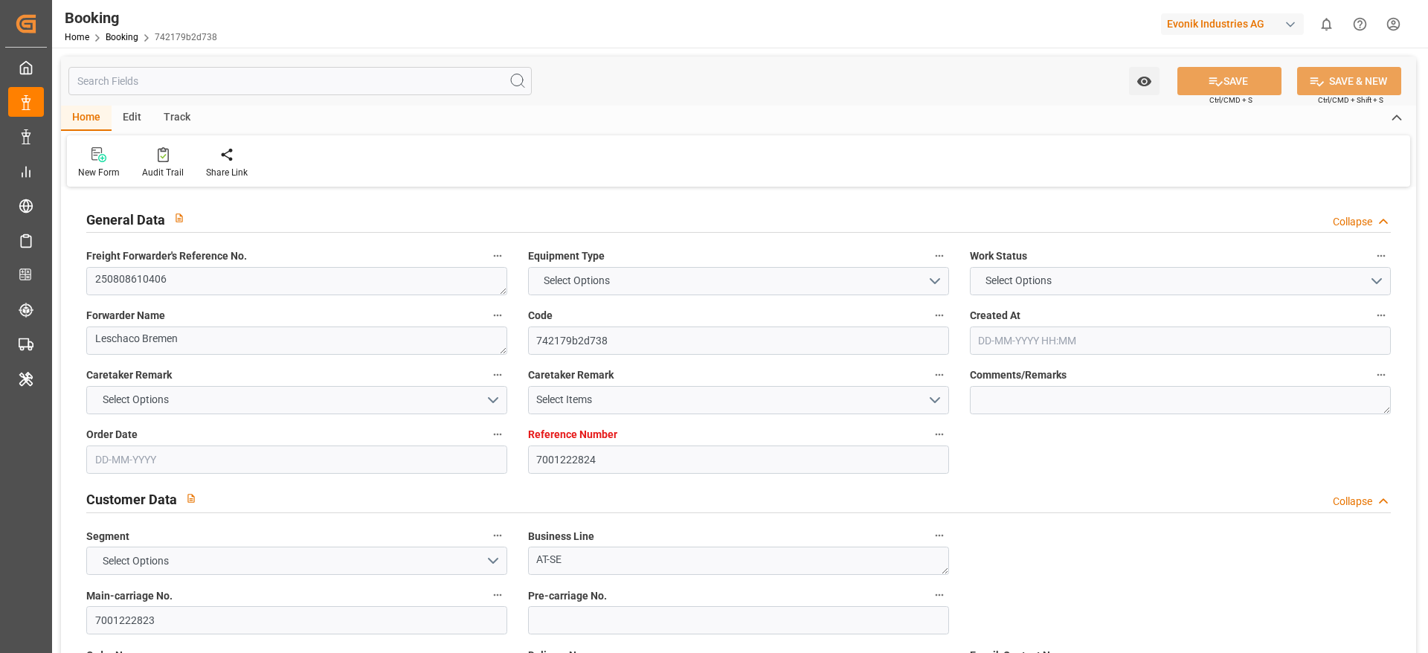
type input "TWTXG"
type input "9933121"
type input "[DATE] 11:05"
type input "[DATE]"
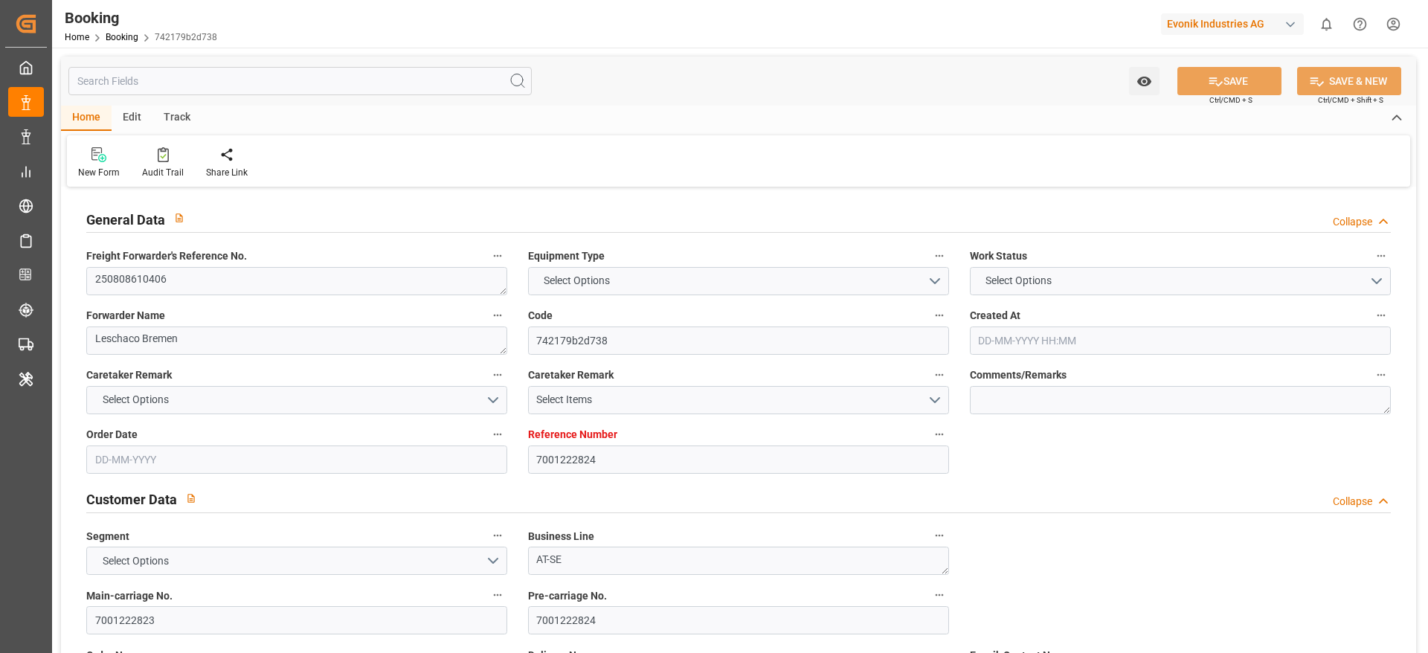
type input "[DATE]"
type input "[DATE] 13:00"
type input "[DATE] 00:00"
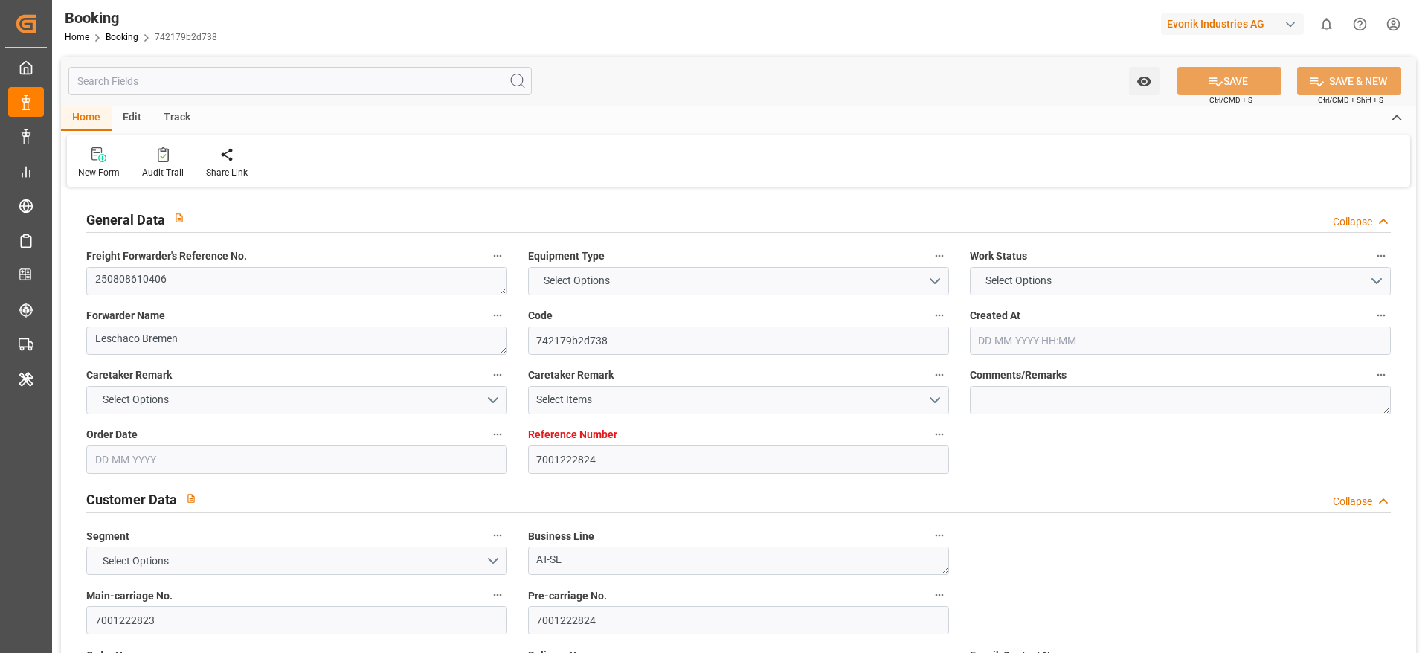
type input "[DATE] 13:00"
type input "[DATE] 09:48"
type input "[DATE] 18:00"
type input "[DATE] 00:00"
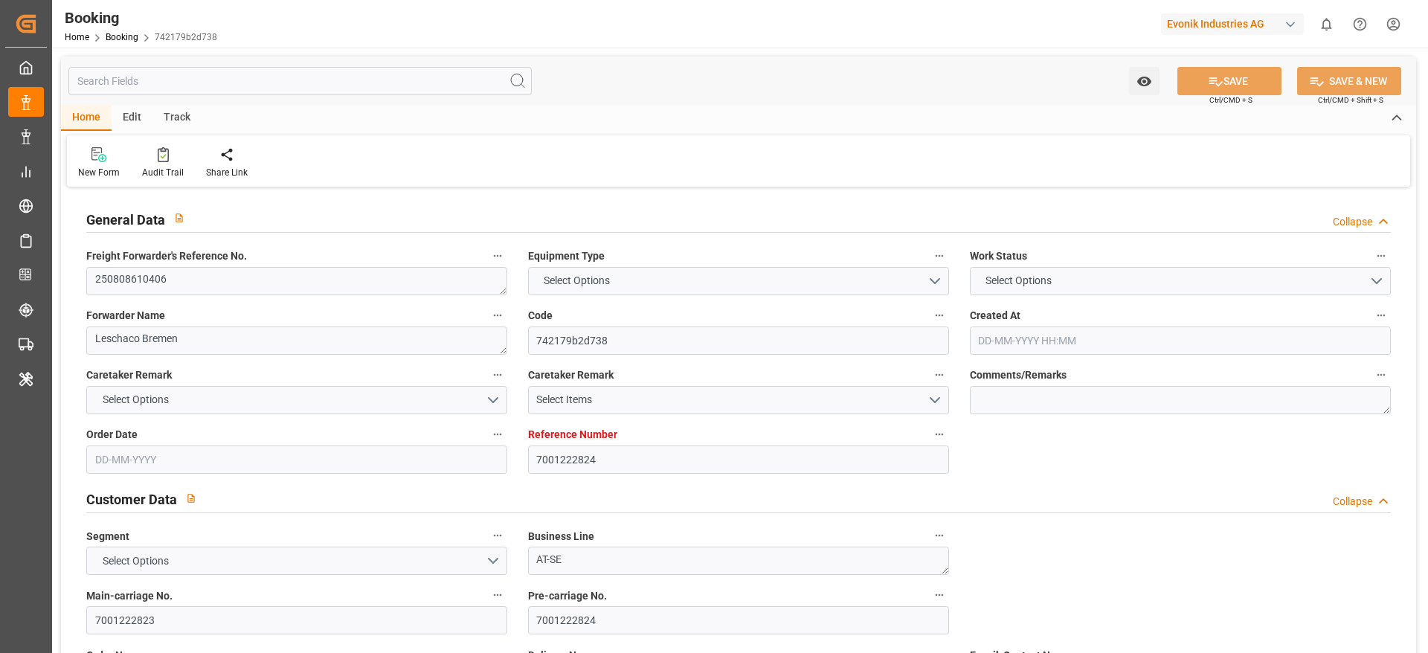
type input "[DATE] 00:00"
type input "[DATE] 19:15"
type input "[DATE] 00:00"
type input "[DATE]"
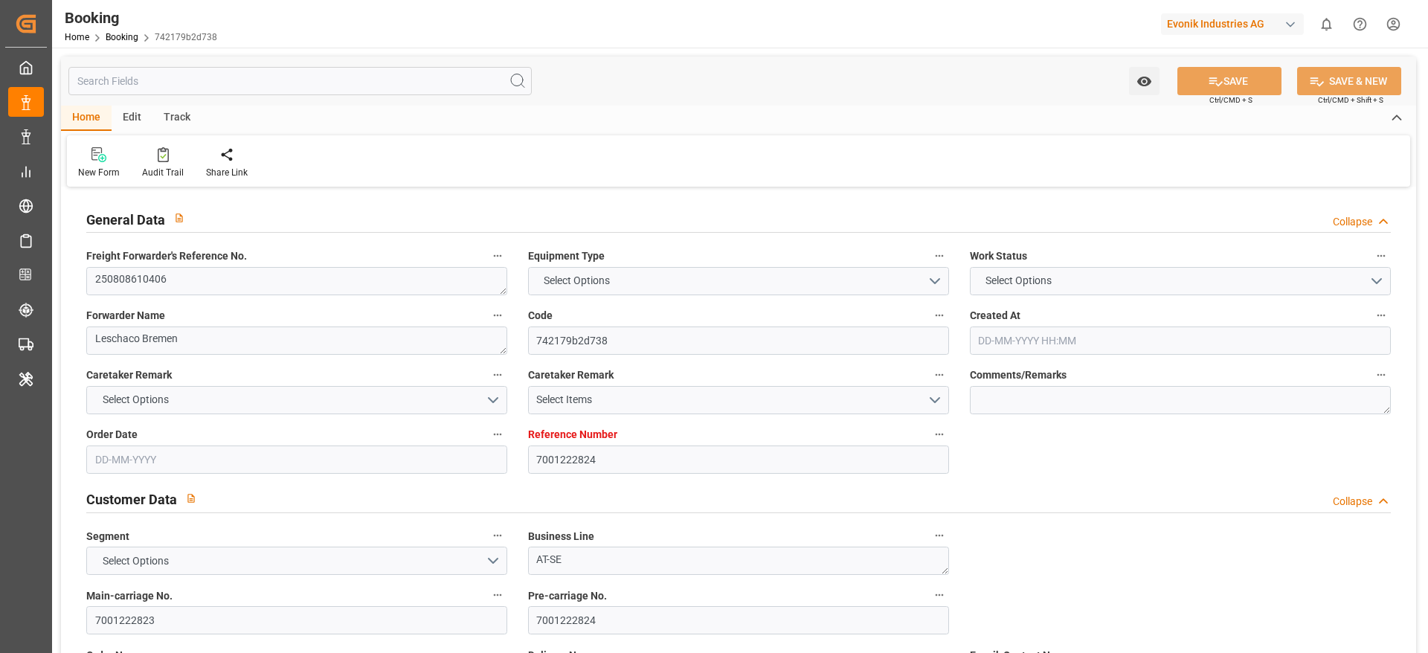
type input "[DATE] 09:52"
type input "[DATE]"
type input "[DATE] 09:57"
type input "[DATE] 17:32"
type input "[DATE] 16:50"
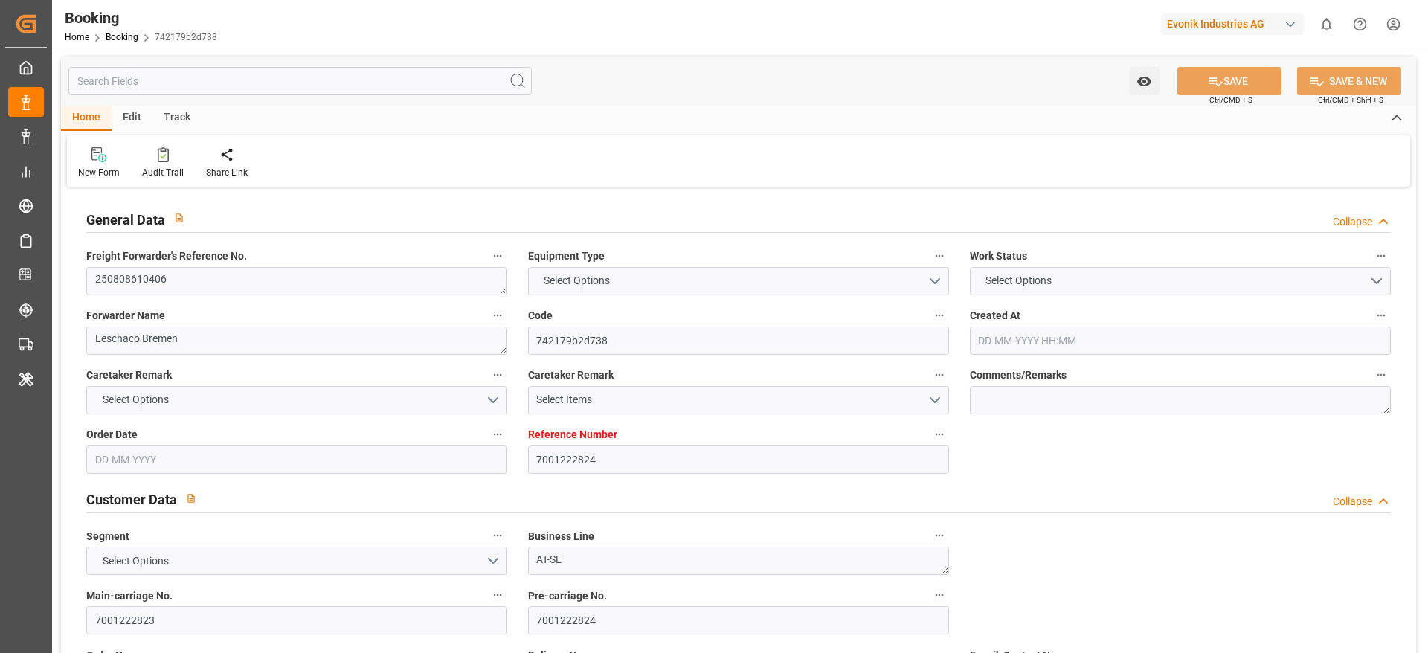
type input "[DATE] 13:00"
type input "[DATE] 11:06"
type input "[DATE] 18:45"
type input "[DATE] 00:02"
type input "[DATE] 13:00"
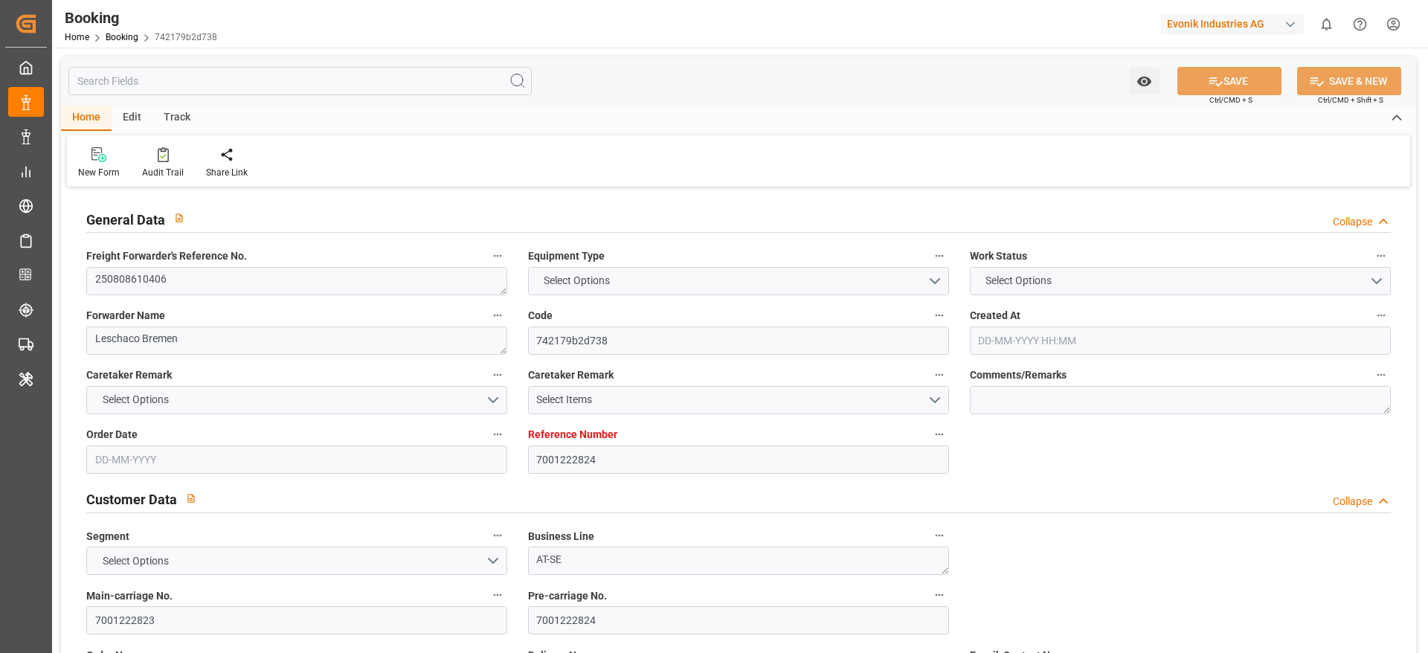
type input "[DATE] 20:57"
type input "7001198285"
type input "9860910"
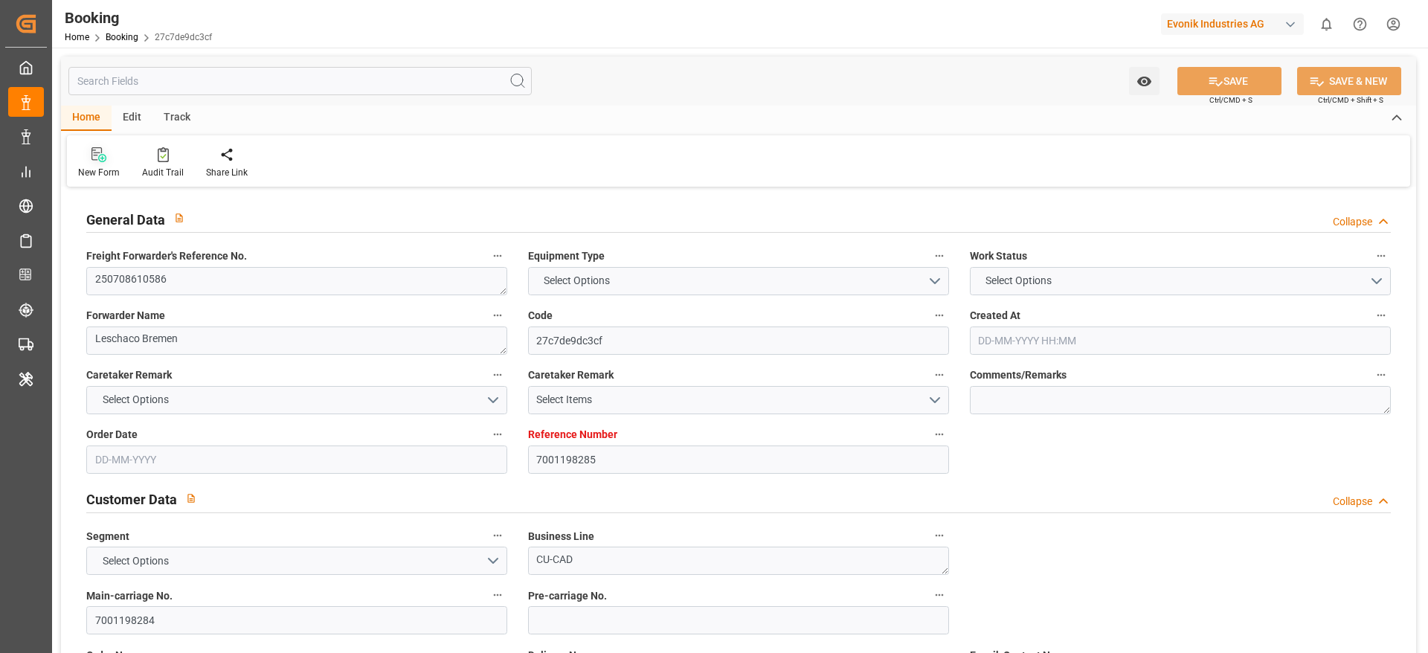
type input "[PERSON_NAME]"
type input "[PERSON_NAME] Marine Transport Corp."
type input "BEANR"
type input "VNCLI"
type input "SGSIN"
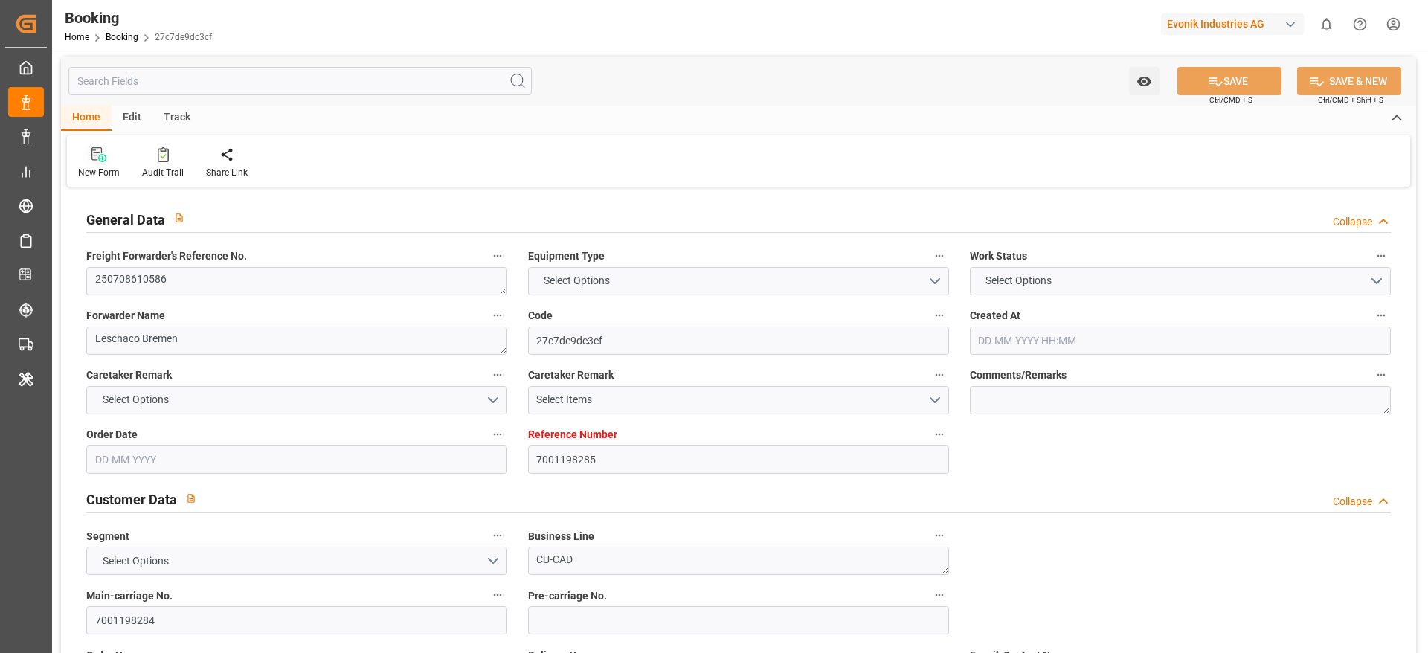
type input "0"
type input "BEANR"
type input "VNTOT"
type input "9860910"
type input "[DATE] 05:56"
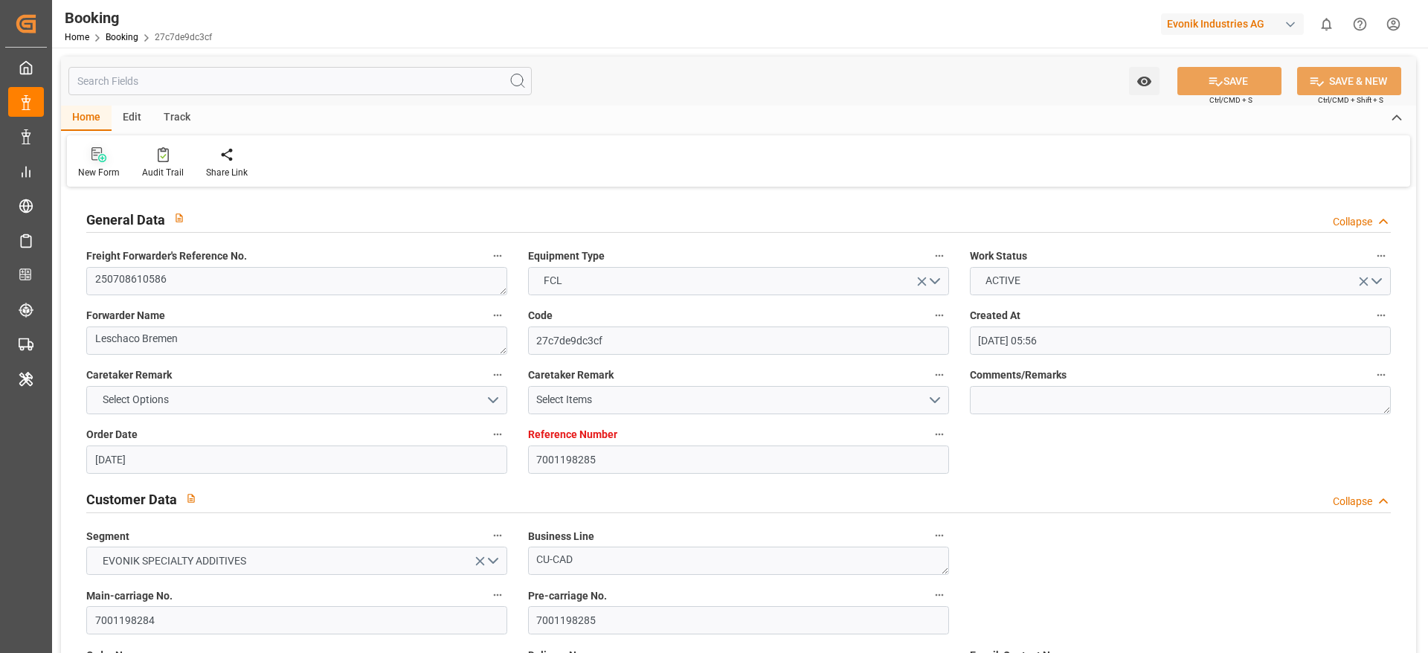
type input "[DATE]"
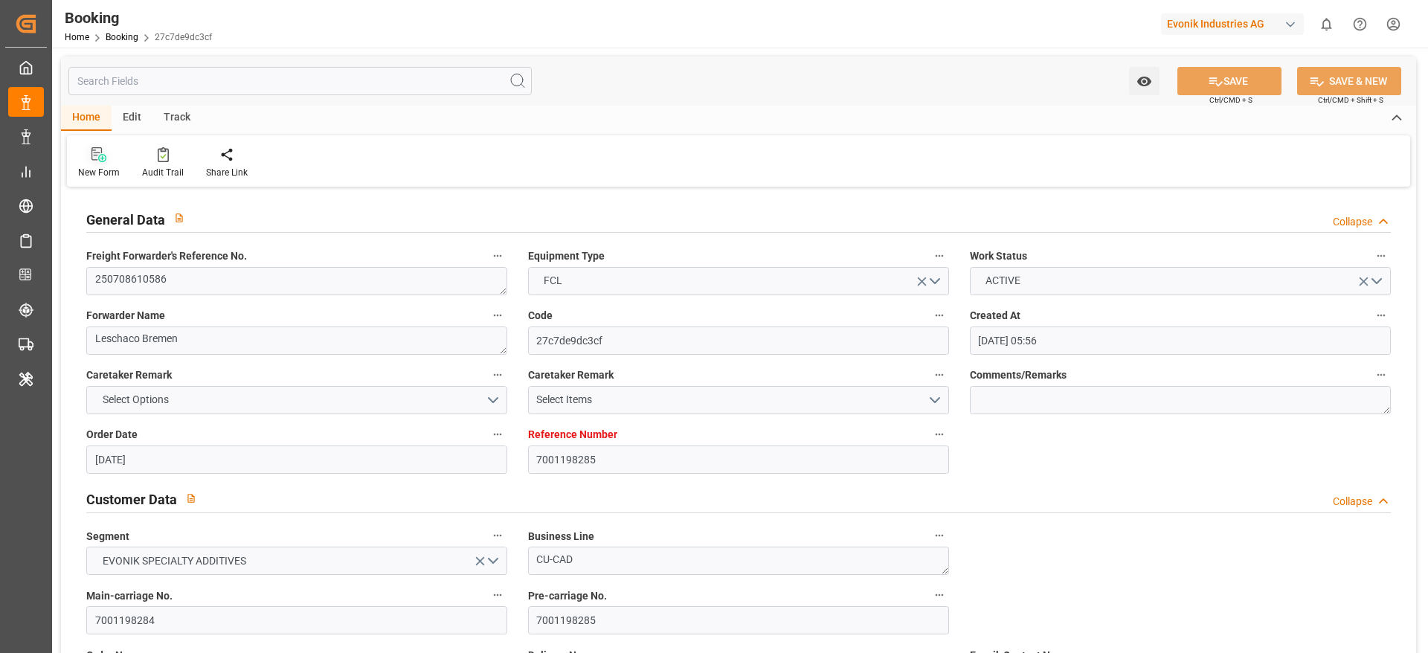
type input "[DATE] 04:00"
type input "[DATE] 00:00"
type input "[DATE] 01:36"
type input "[DATE] 01:45"
type input "[DATE] 17:30"
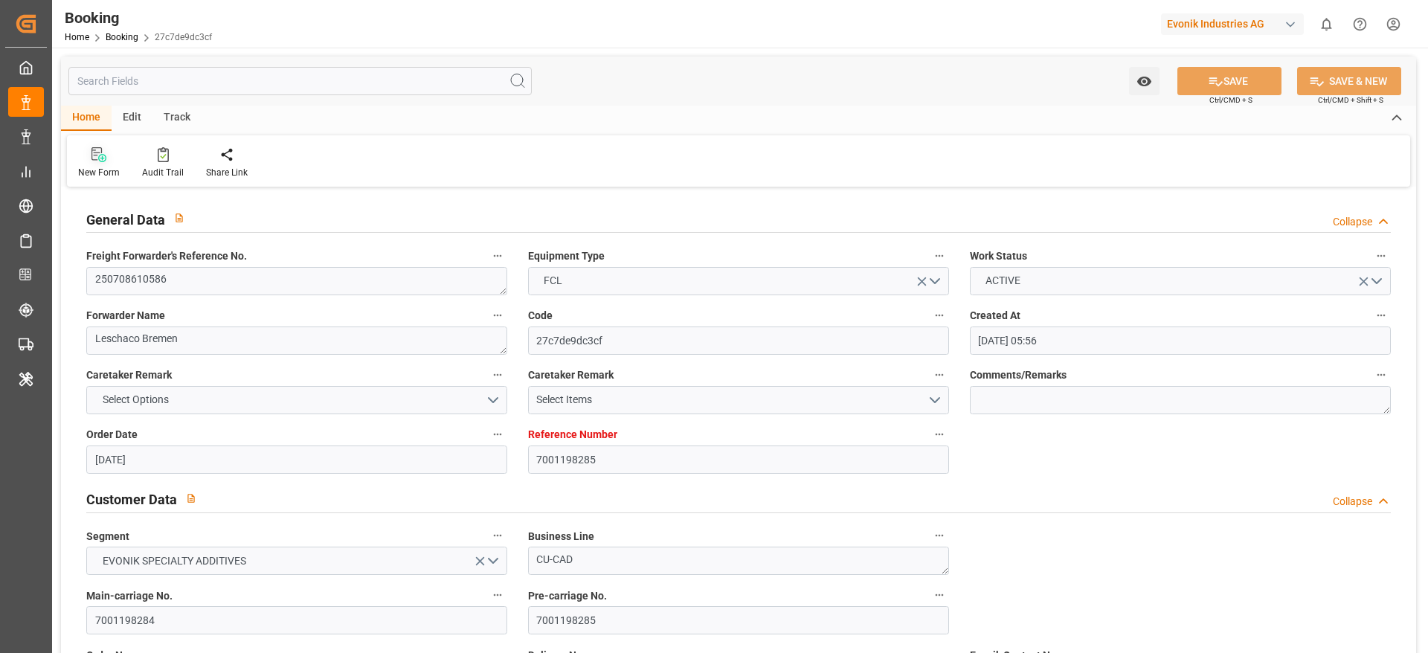
type input "[DATE] 00:00"
type input "[DATE] 19:35"
type input "[DATE] 00:00"
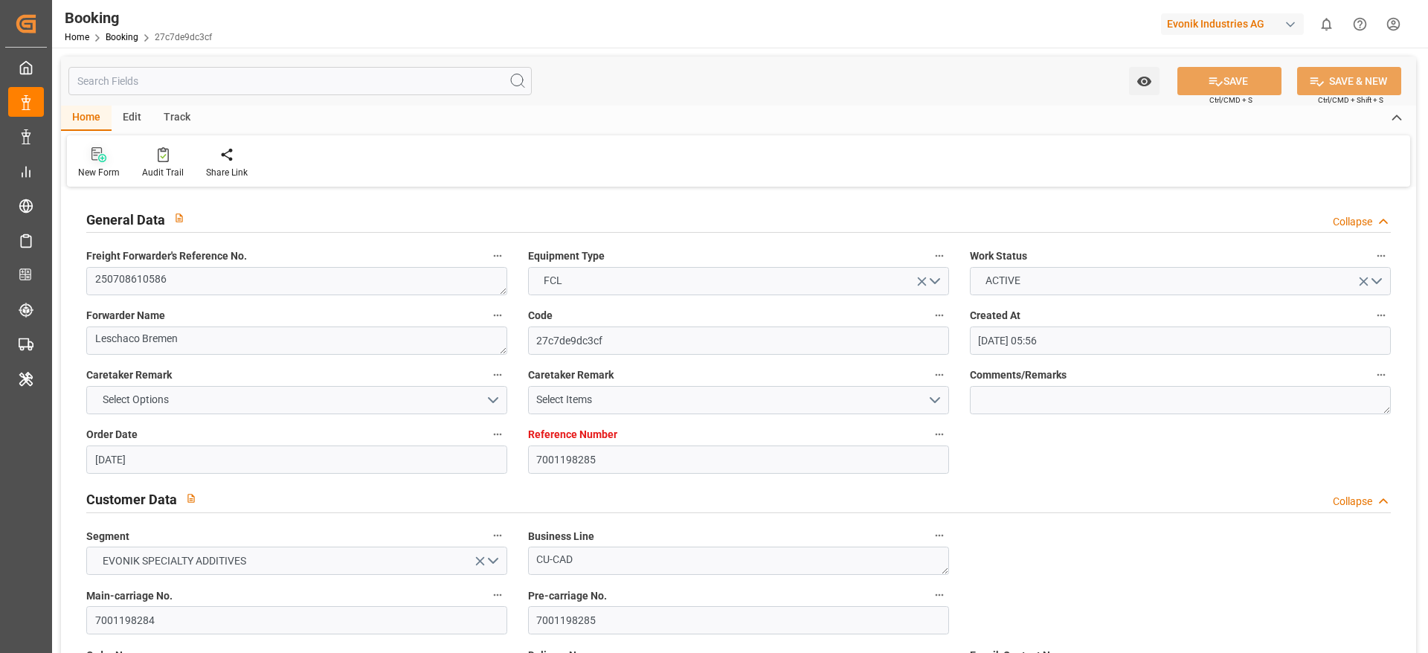
type input "[DATE] 00:00"
type input "[DATE]"
type input "[DATE] 18:24"
type input "[DATE]"
type input "[DATE] 13:35"
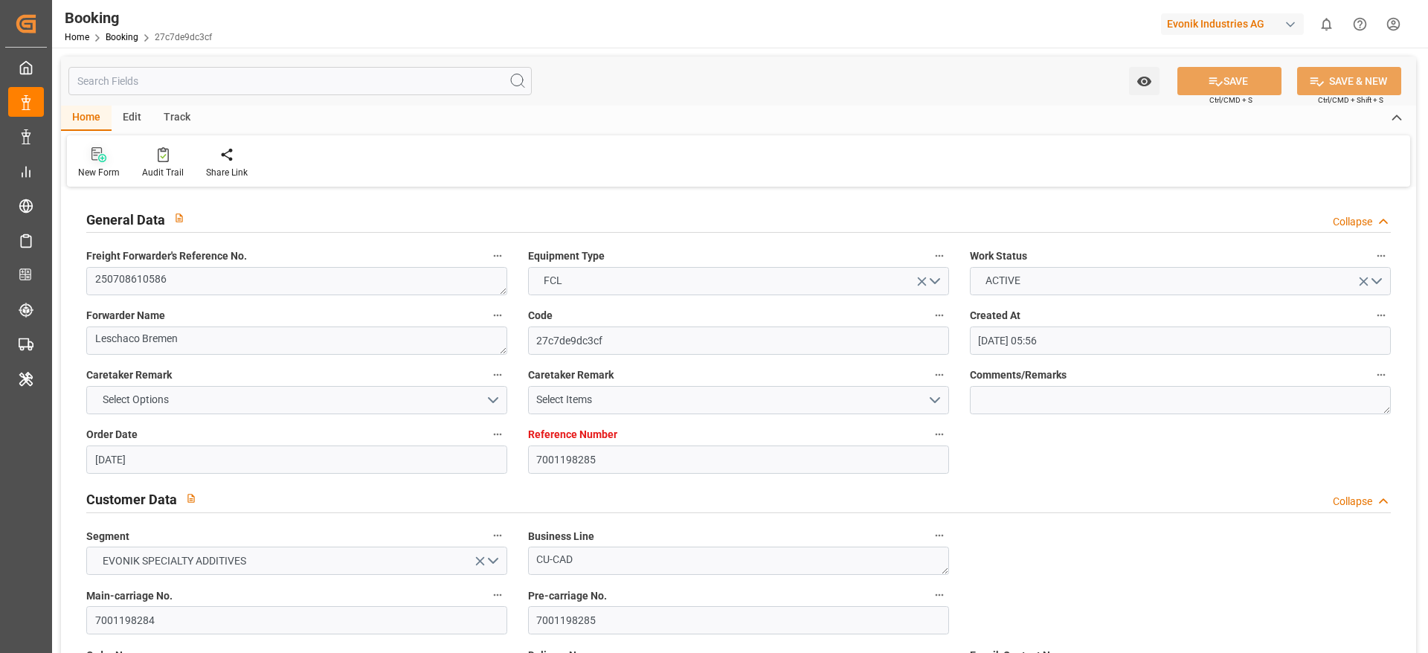
type input "[DATE] 03:07"
type input "[DATE] 21:30"
type input "[DATE] 02:12"
type input "[DATE] 20:53"
type input "[DATE] 21:49"
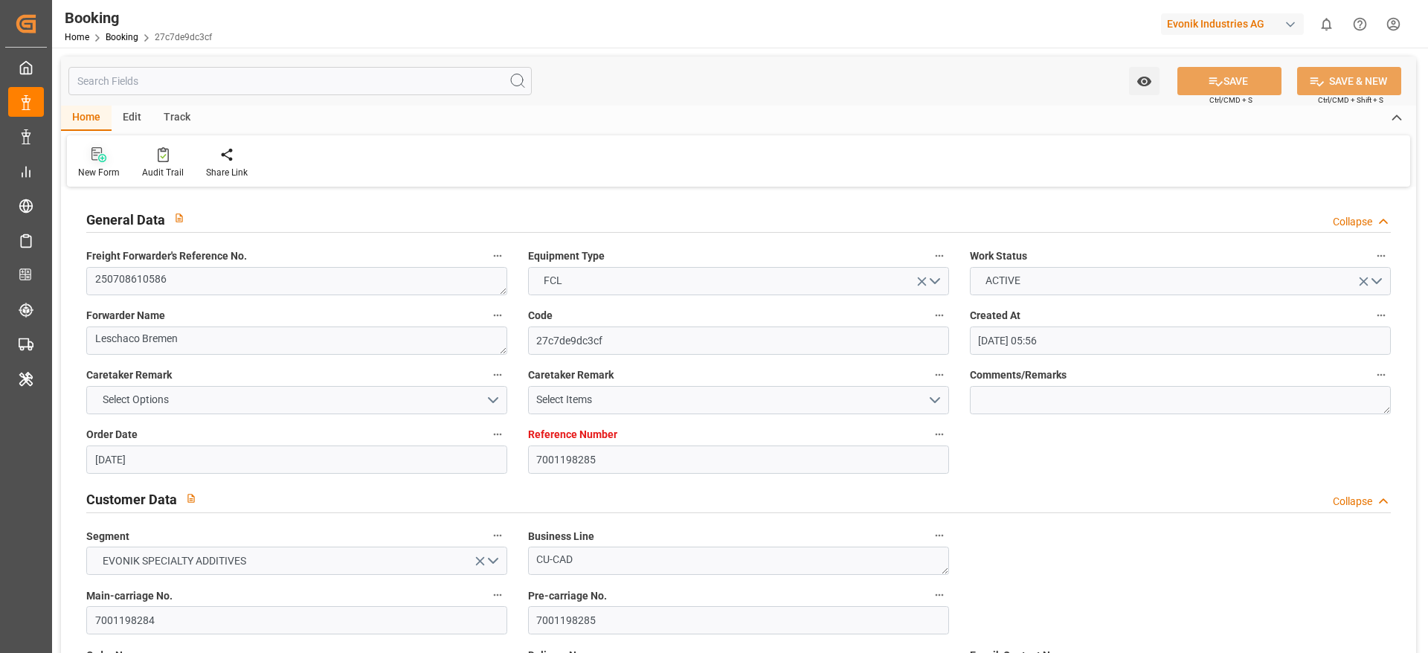
type input "[DATE] 17:30"
type input "[DATE] 00:29"
type input "[DATE] 10:30"
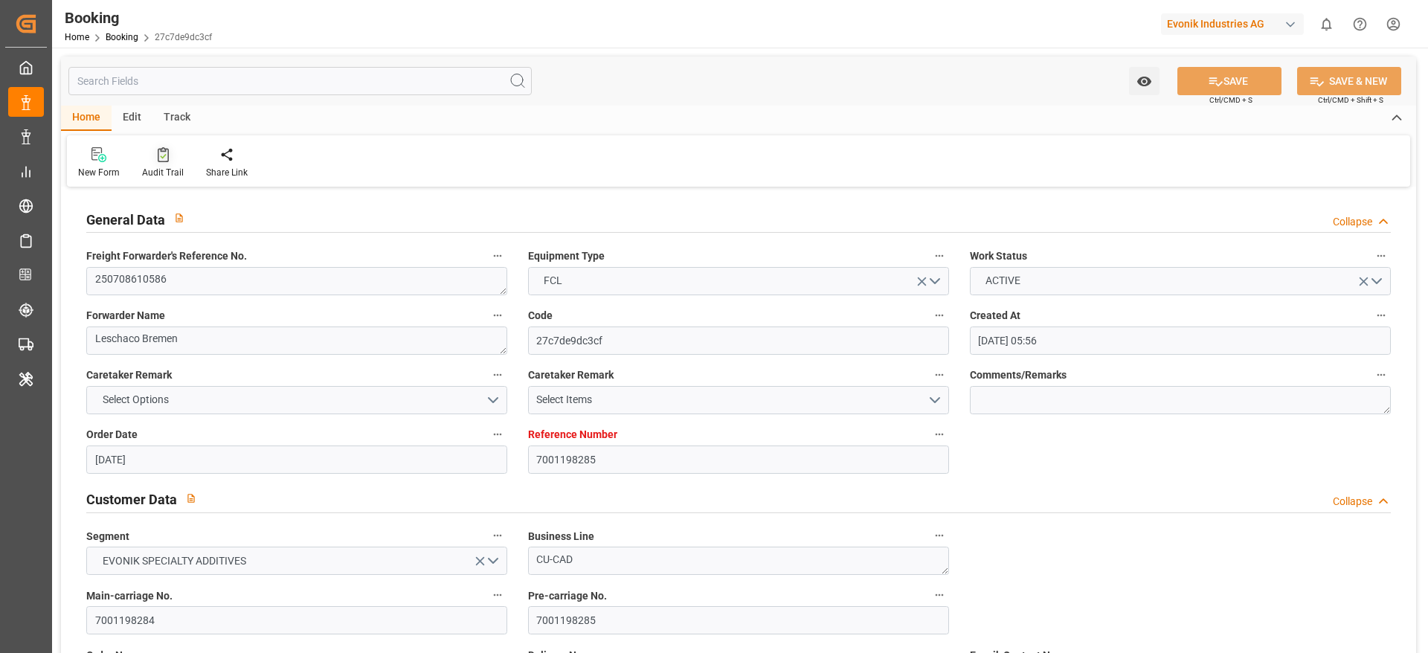
click at [150, 150] on div at bounding box center [163, 154] width 42 height 16
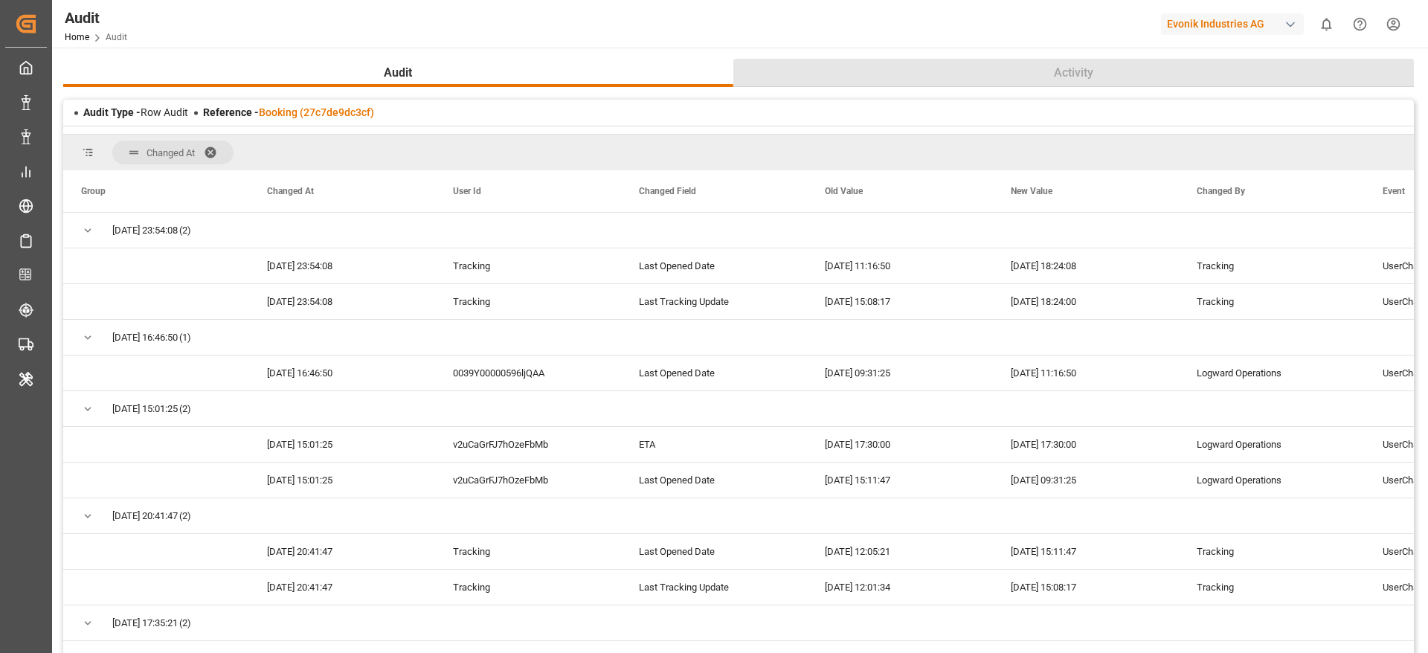
scroll to position [900, 0]
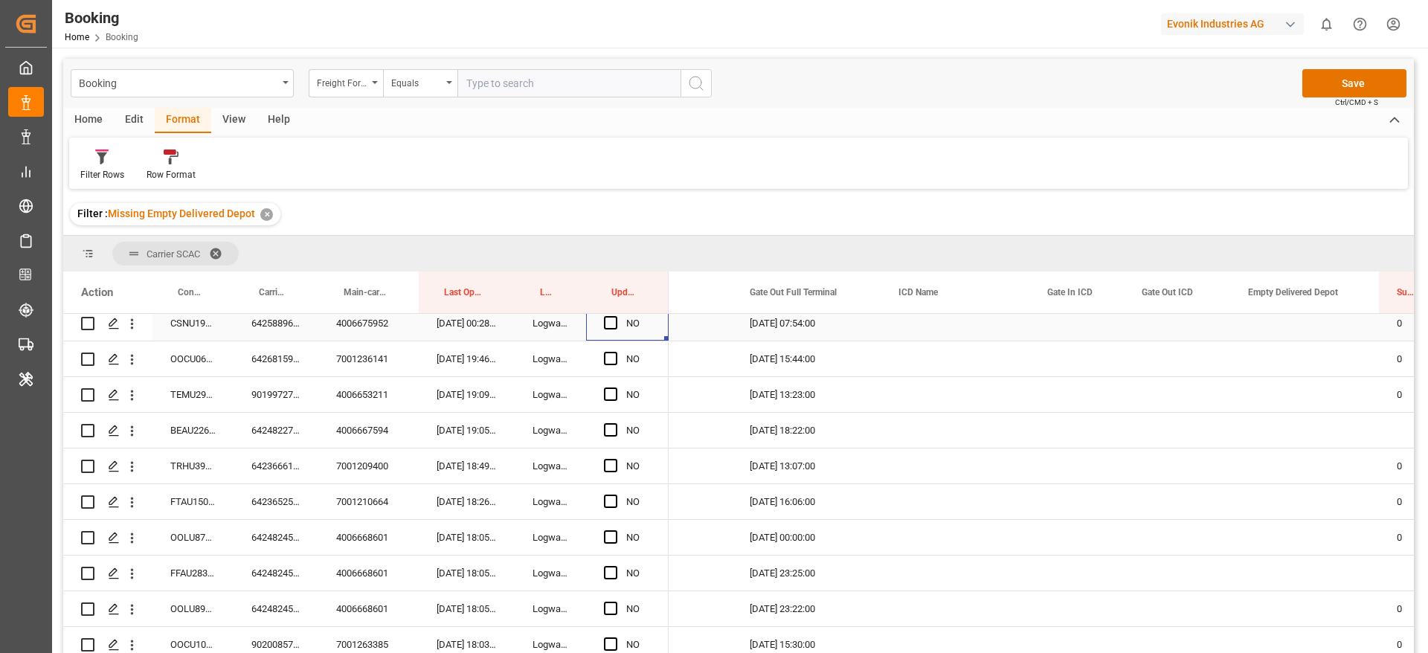
scroll to position [154, 0]
click at [611, 321] on span "Press SPACE to select this row." at bounding box center [610, 319] width 13 height 13
click at [615, 313] on input "Press SPACE to select this row." at bounding box center [615, 313] width 0 height 0
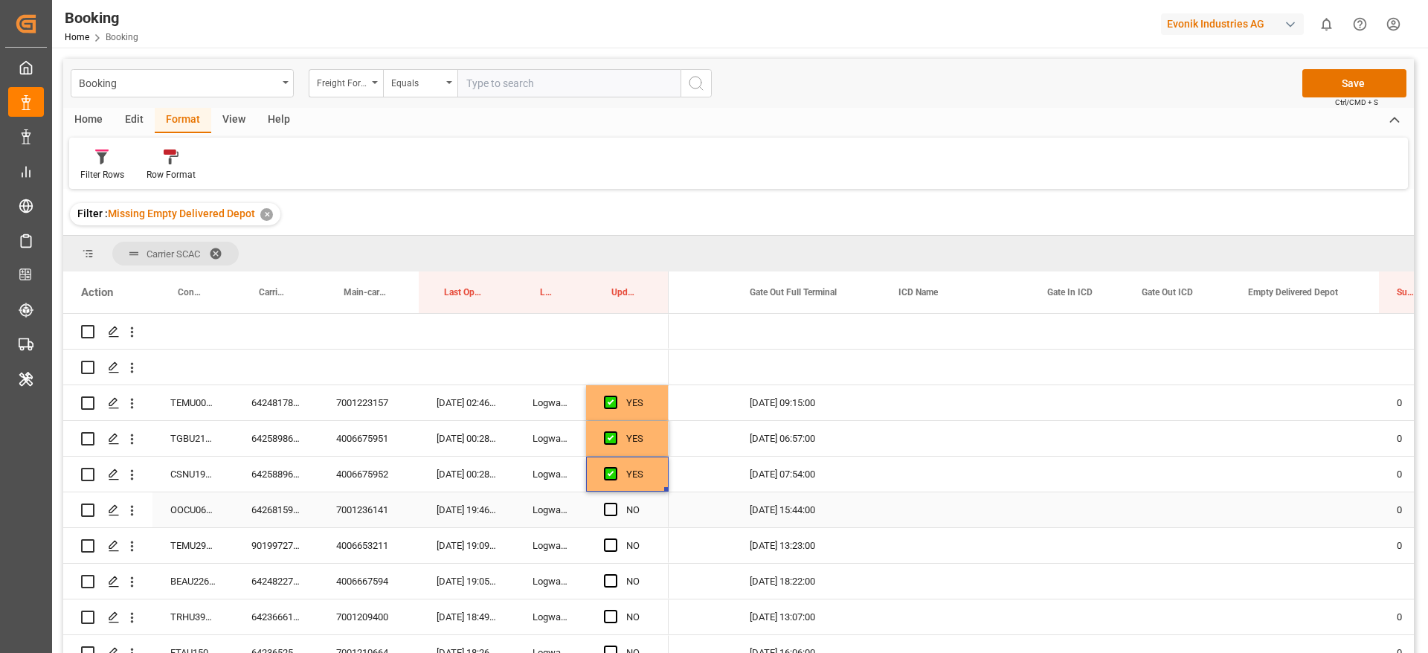
scroll to position [112, 0]
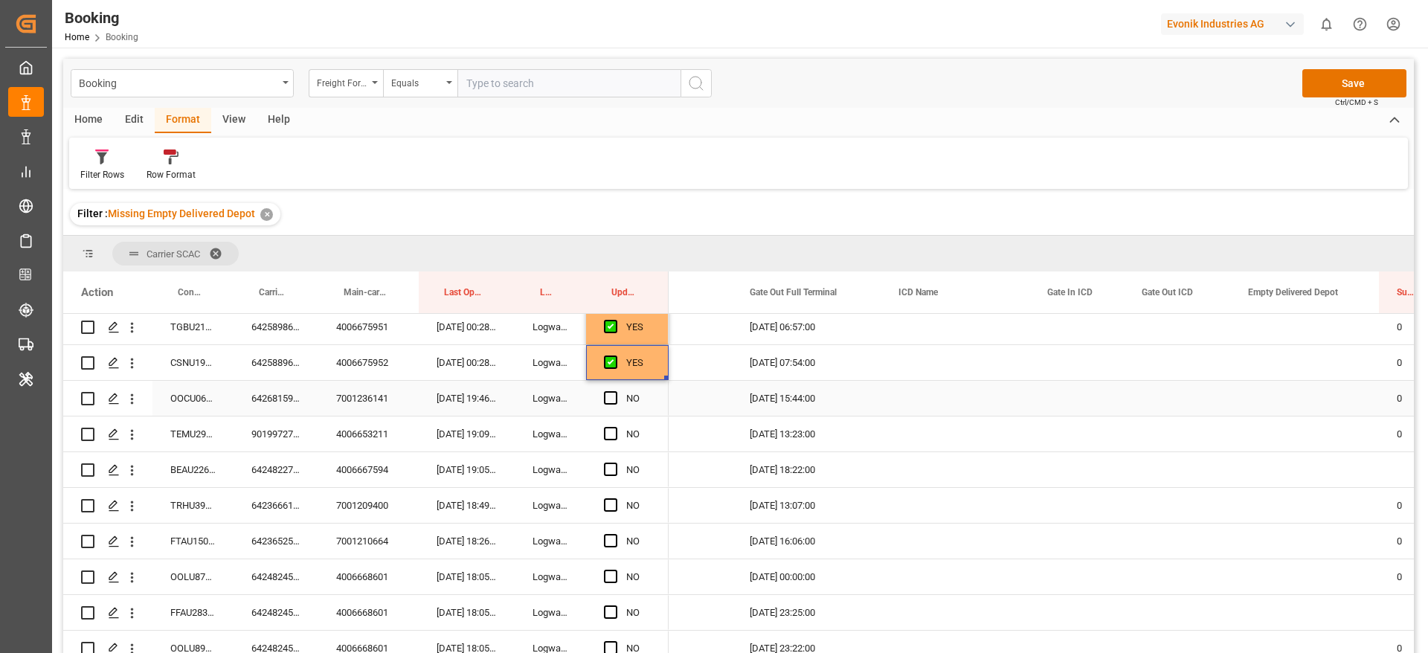
click at [269, 392] on div "6426815950" at bounding box center [275, 398] width 85 height 35
click at [611, 392] on span "Press SPACE to select this row." at bounding box center [610, 397] width 13 height 13
click at [615, 391] on input "Press SPACE to select this row." at bounding box center [615, 391] width 0 height 0
click at [267, 437] on div "9019972730" at bounding box center [275, 433] width 85 height 35
click at [607, 429] on span "Press SPACE to select this row." at bounding box center [610, 433] width 13 height 13
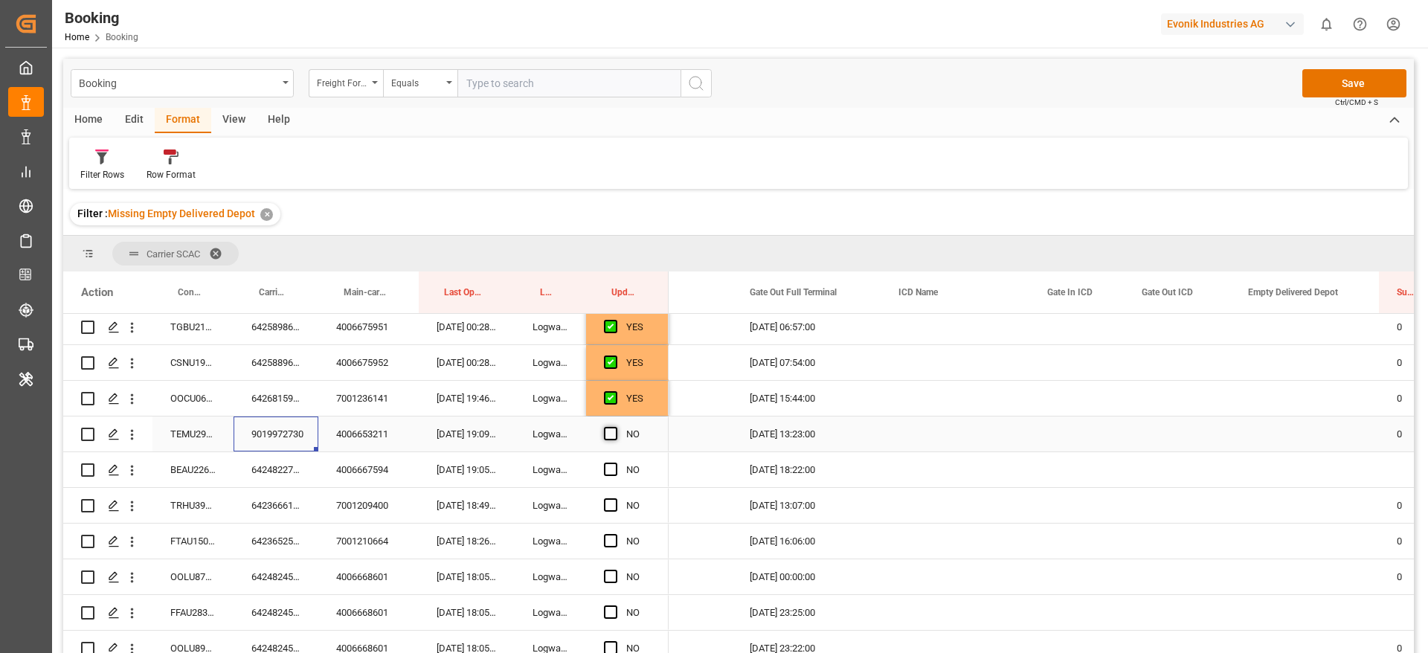
click at [615, 427] on input "Press SPACE to select this row." at bounding box center [615, 427] width 0 height 0
click at [267, 465] on div "6424822700" at bounding box center [275, 469] width 85 height 35
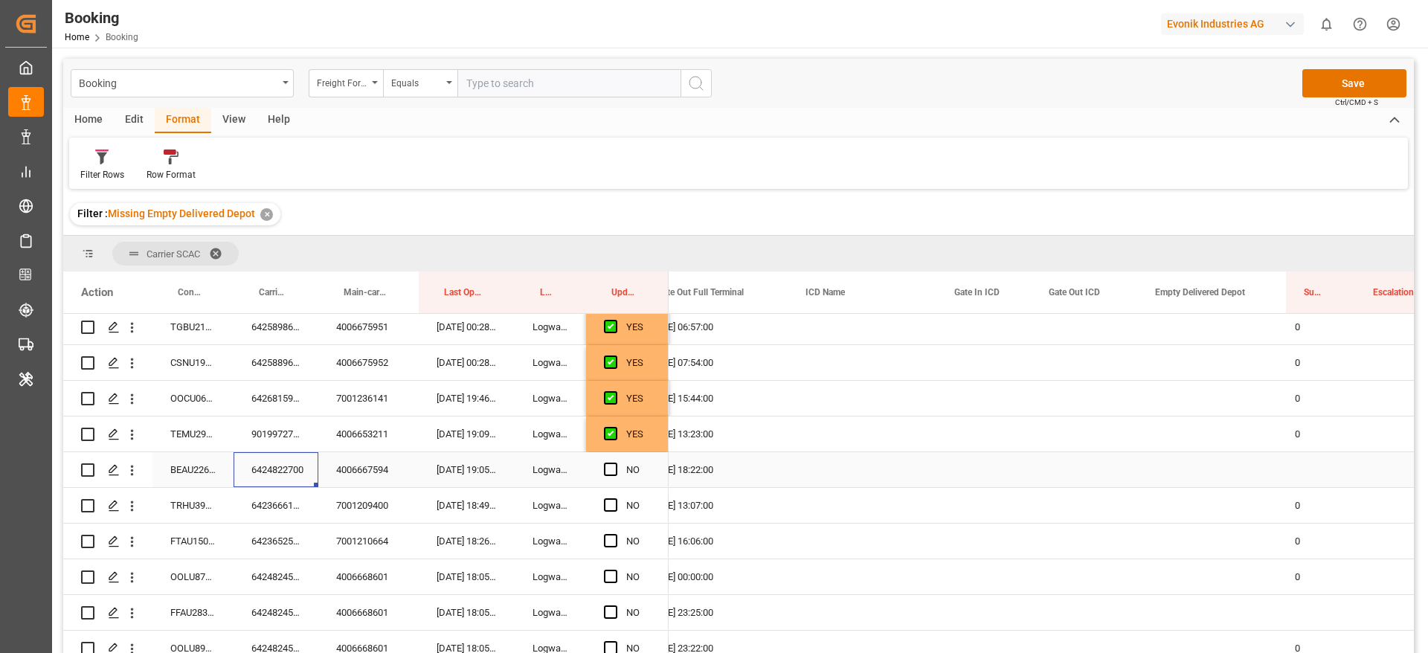
scroll to position [0, 3582]
click at [1181, 457] on div "Press SPACE to select this row." at bounding box center [1201, 469] width 149 height 35
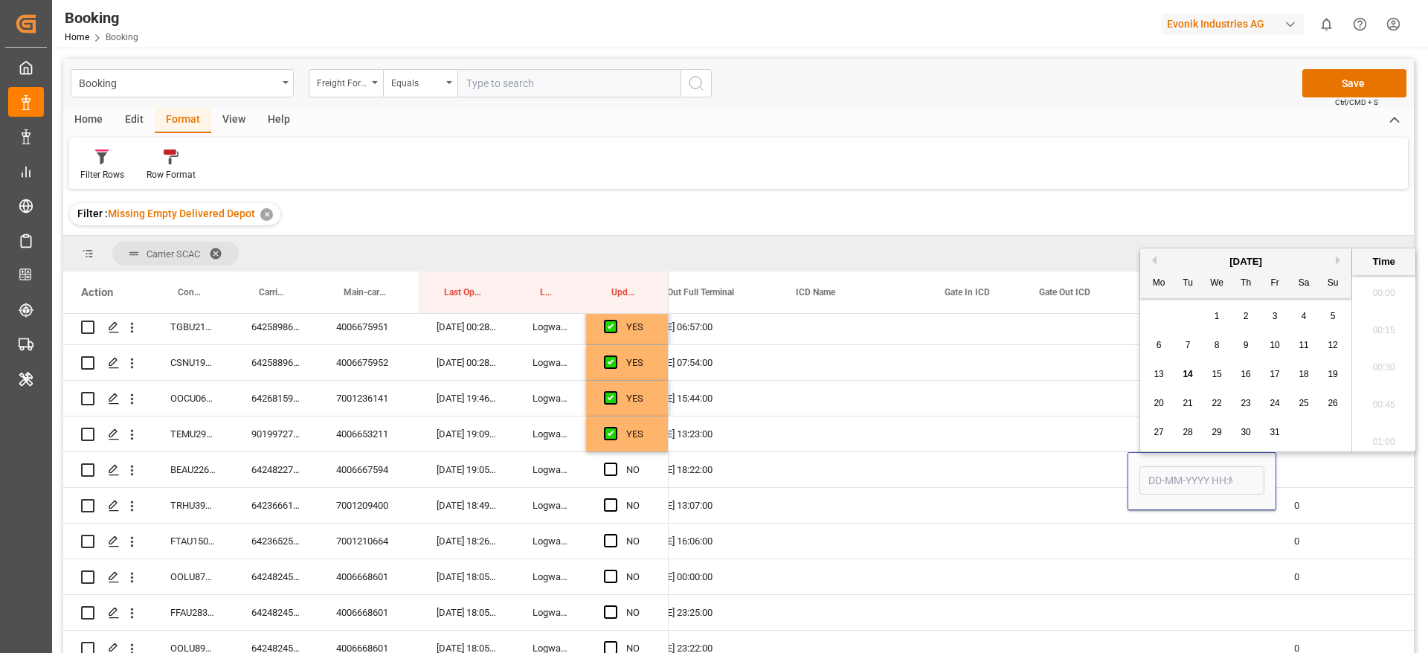
scroll to position [2385, 0]
click at [1192, 372] on span "14" at bounding box center [1187, 374] width 10 height 10
type input "[DATE] 00:00"
click at [1313, 461] on div "Press SPACE to select this row." at bounding box center [1310, 469] width 69 height 35
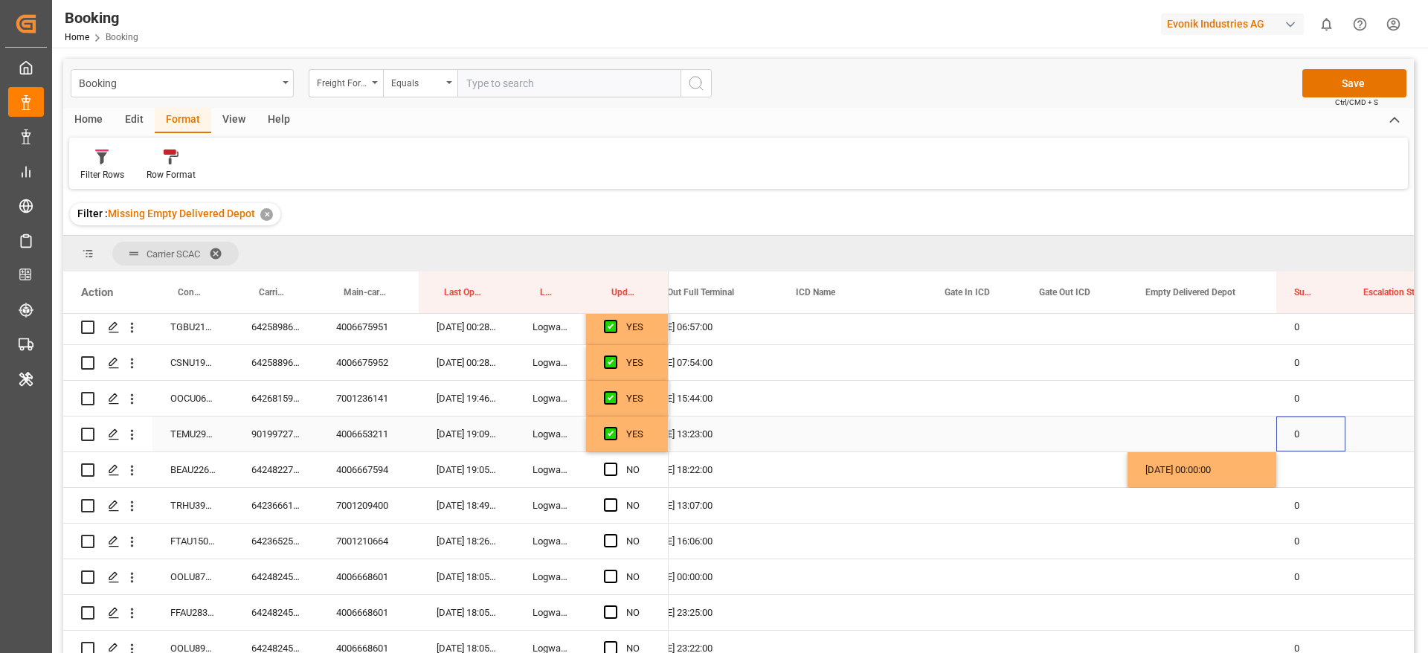
click at [1294, 429] on div "0" at bounding box center [1310, 433] width 69 height 35
drag, startPoint x: 1344, startPoint y: 450, endPoint x: 1342, endPoint y: 481, distance: 31.3
click at [607, 470] on span "Press SPACE to select this row." at bounding box center [610, 468] width 13 height 13
click at [615, 462] on input "Press SPACE to select this row." at bounding box center [615, 462] width 0 height 0
click at [259, 503] on div "6423666120" at bounding box center [275, 505] width 85 height 35
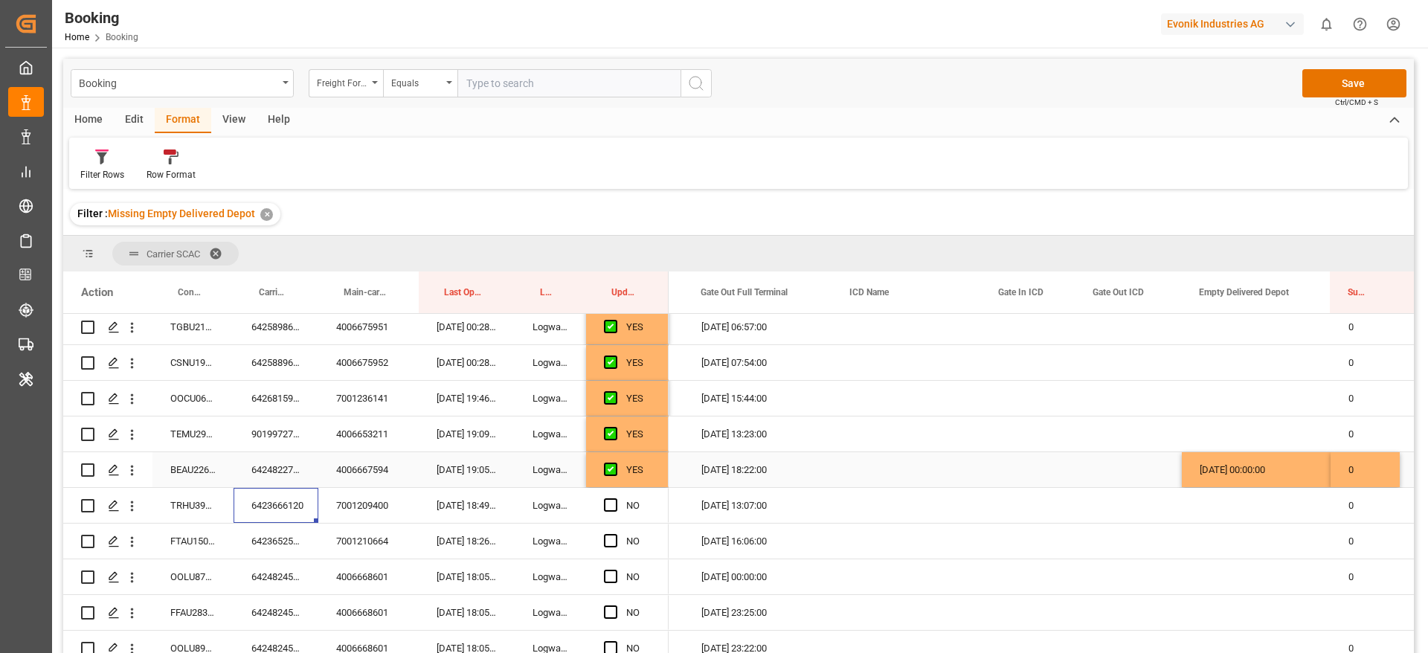
scroll to position [0, 3522]
click at [1294, 467] on div "[DATE] 00:00:00" at bounding box center [1261, 469] width 149 height 35
drag, startPoint x: 1332, startPoint y: 484, endPoint x: 1333, endPoint y: 499, distance: 14.9
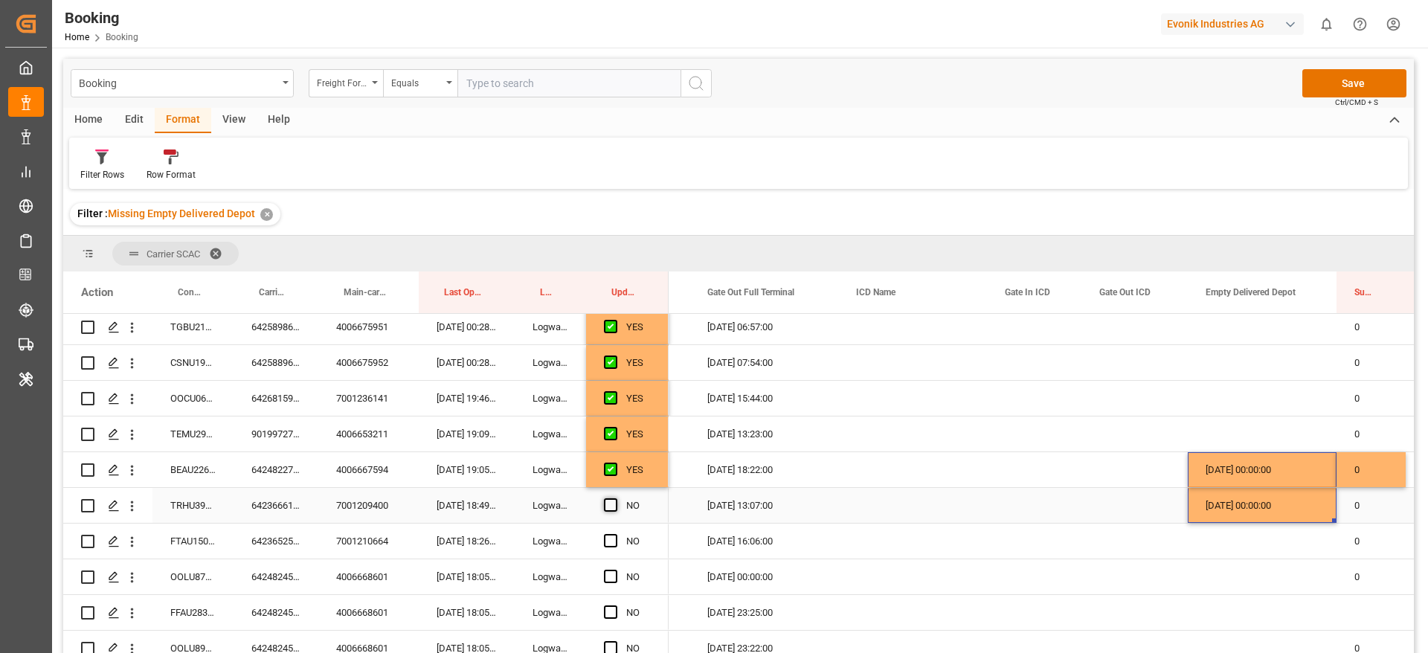
click at [605, 504] on span "Press SPACE to select this row." at bounding box center [610, 504] width 13 height 13
click at [615, 498] on input "Press SPACE to select this row." at bounding box center [615, 498] width 0 height 0
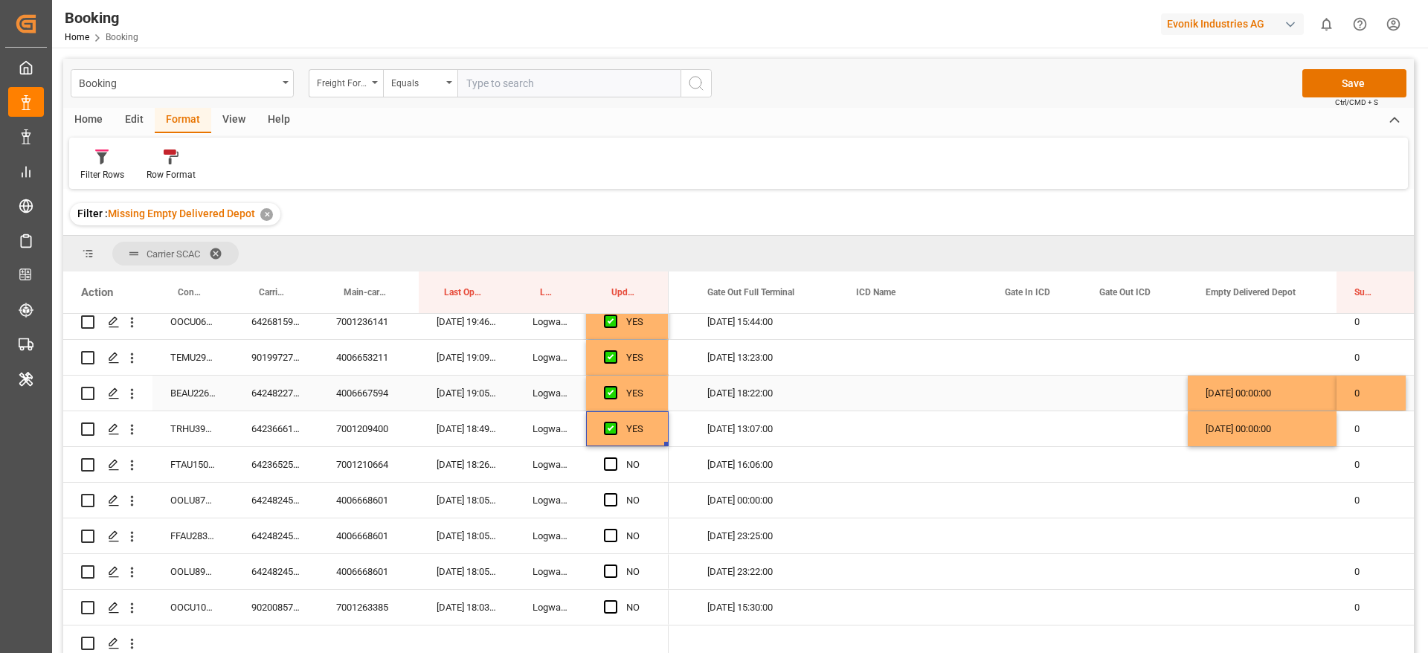
scroll to position [223, 0]
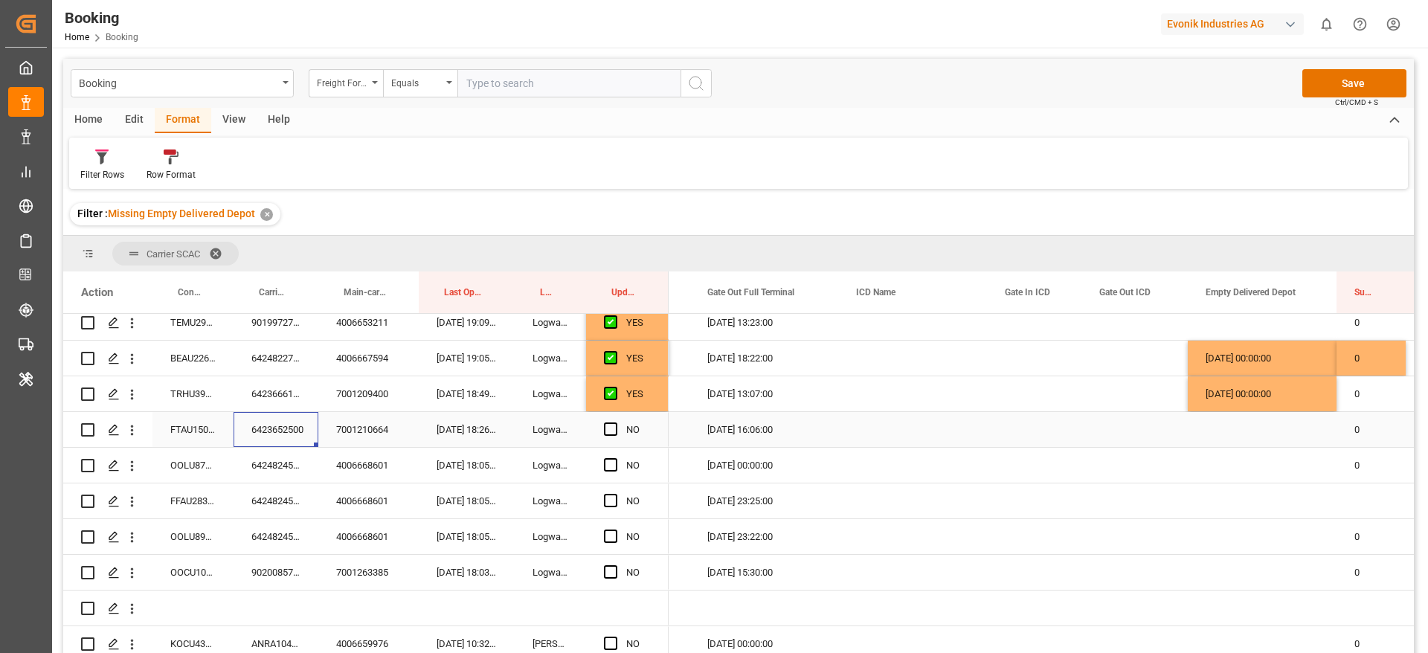
click at [268, 437] on div "6423652500" at bounding box center [275, 429] width 85 height 35
click at [610, 426] on span "Press SPACE to select this row." at bounding box center [610, 428] width 13 height 13
click at [615, 422] on input "Press SPACE to select this row." at bounding box center [615, 422] width 0 height 0
click at [277, 462] on div "6424824520" at bounding box center [275, 465] width 85 height 35
click at [613, 465] on span "Press SPACE to select this row." at bounding box center [610, 464] width 13 height 13
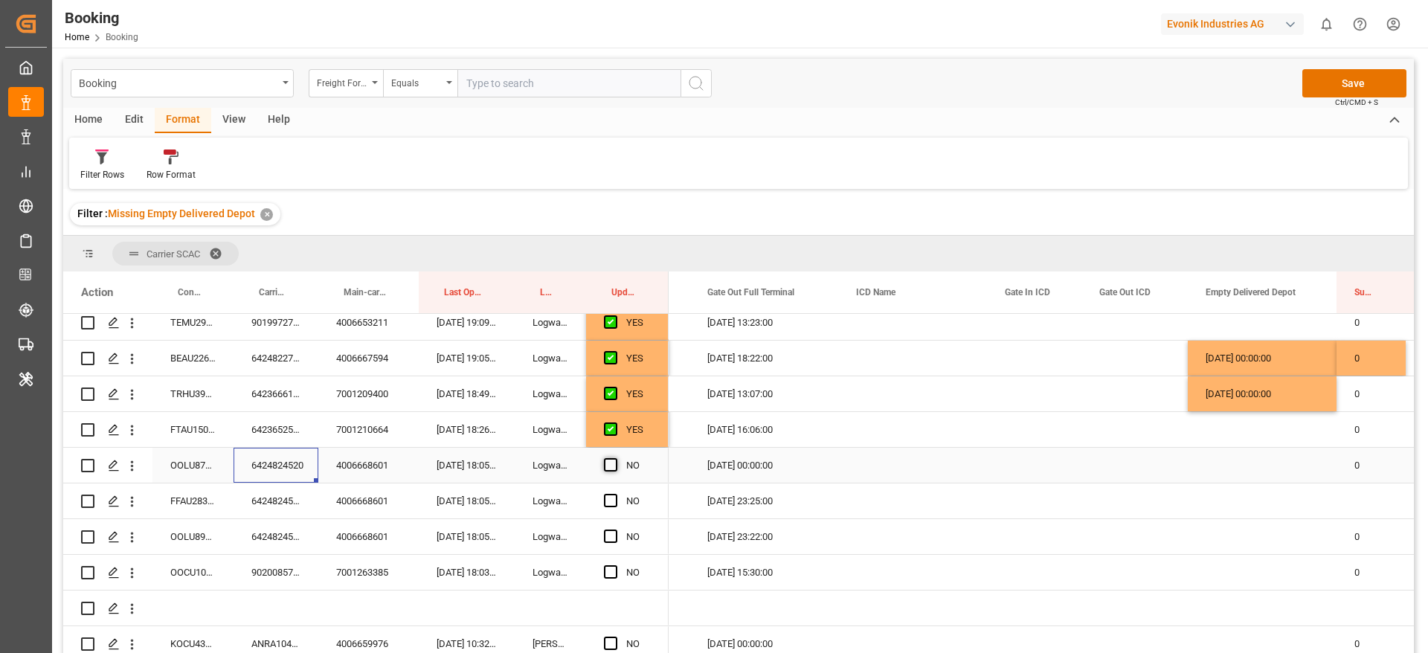
click at [615, 458] on input "Press SPACE to select this row." at bounding box center [615, 458] width 0 height 0
click at [228, 489] on div "FFAU2831032" at bounding box center [192, 500] width 81 height 35
click at [288, 498] on div "6424824520" at bounding box center [275, 500] width 85 height 35
click at [610, 500] on span "Press SPACE to select this row." at bounding box center [610, 500] width 13 height 13
click at [615, 494] on input "Press SPACE to select this row." at bounding box center [615, 494] width 0 height 0
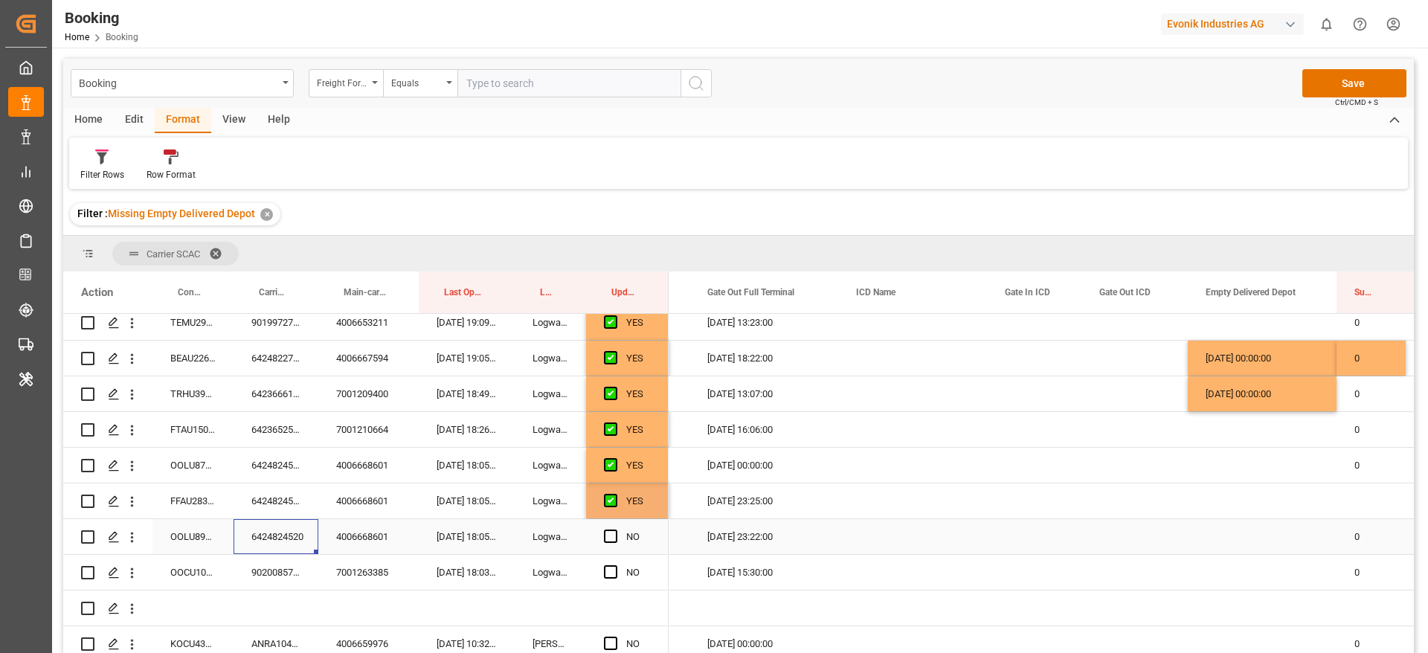
click at [297, 538] on div "6424824520" at bounding box center [275, 536] width 85 height 35
click at [607, 537] on span "Press SPACE to select this row." at bounding box center [610, 535] width 13 height 13
click at [615, 529] on input "Press SPACE to select this row." at bounding box center [615, 529] width 0 height 0
click at [281, 570] on div "9020085740" at bounding box center [275, 572] width 85 height 35
click at [607, 567] on span "Press SPACE to select this row." at bounding box center [610, 571] width 13 height 13
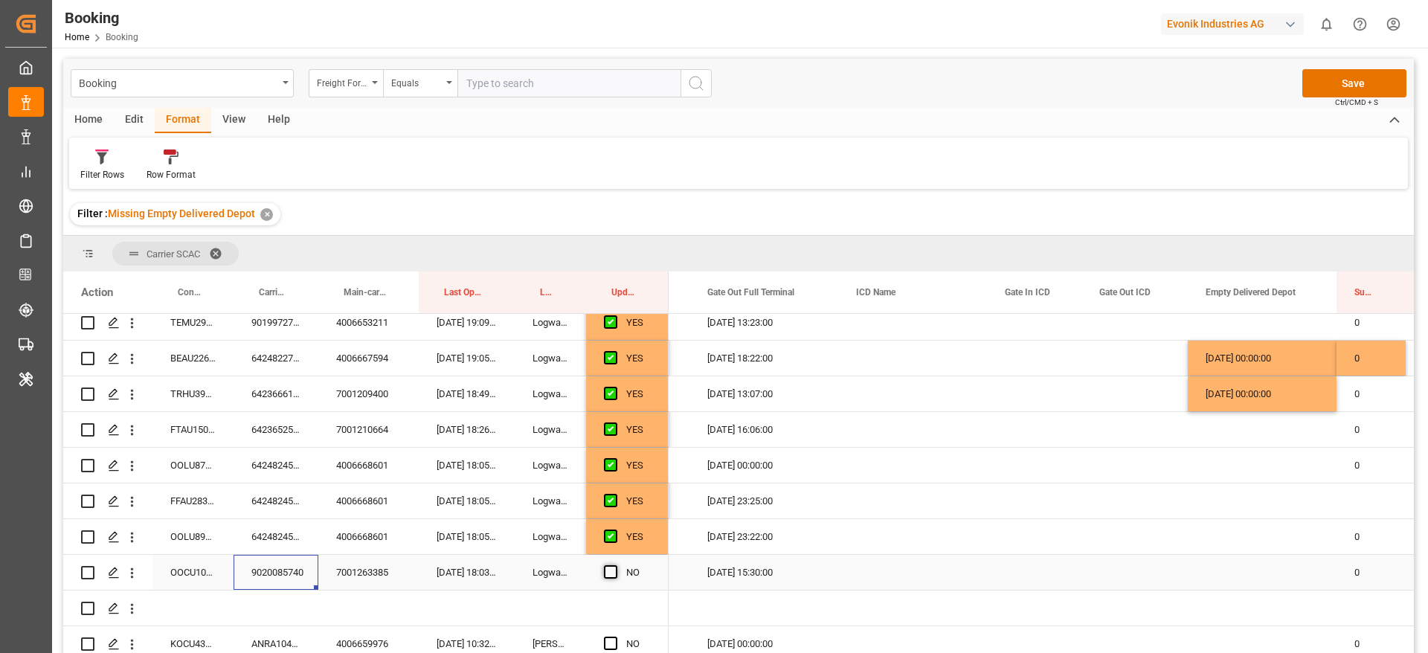
click at [615, 565] on input "Press SPACE to select this row." at bounding box center [615, 565] width 0 height 0
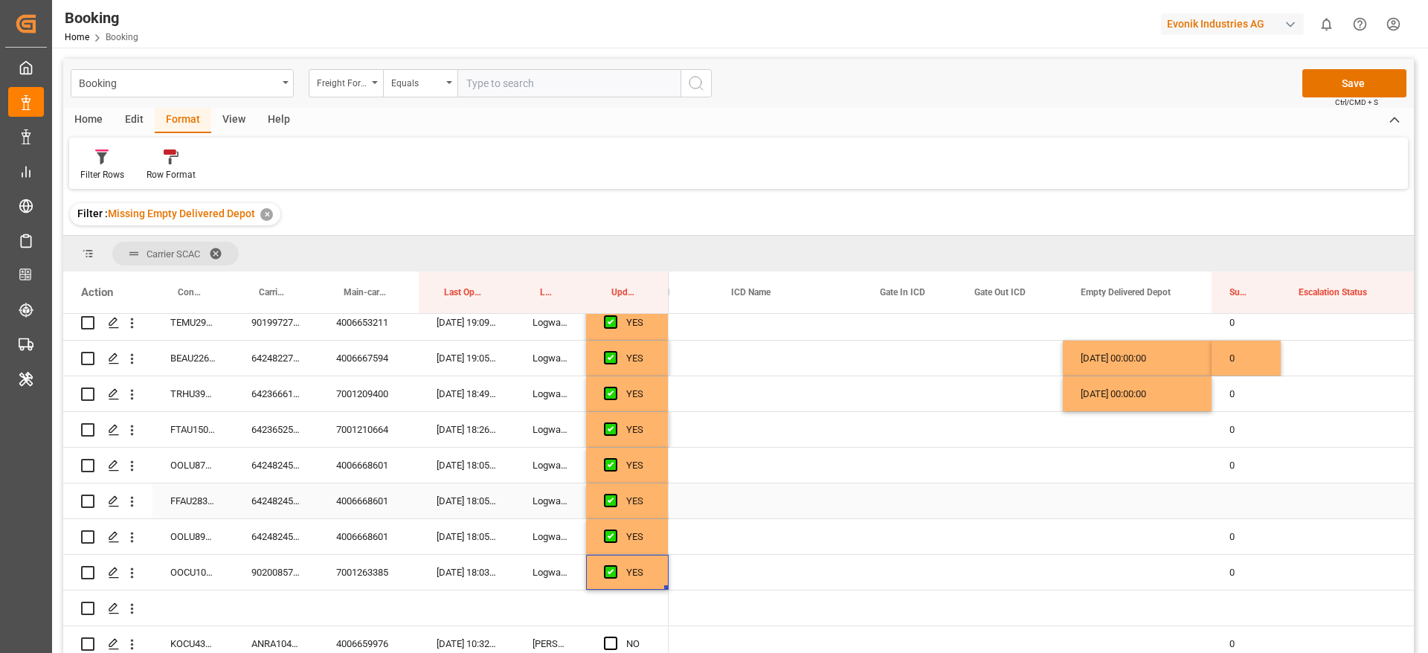
scroll to position [0, 3647]
click at [1242, 471] on div "0" at bounding box center [1245, 465] width 69 height 35
drag, startPoint x: 1278, startPoint y: 478, endPoint x: 1277, endPoint y: 498, distance: 20.1
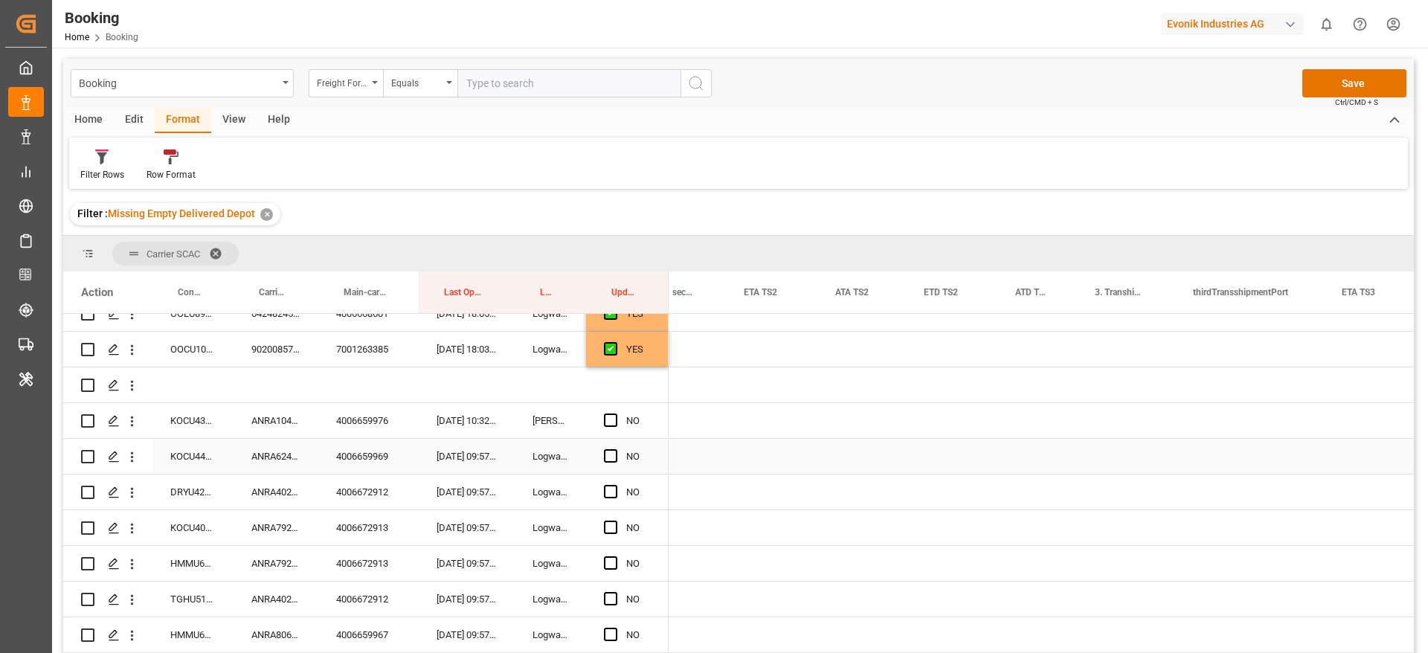
scroll to position [0, 0]
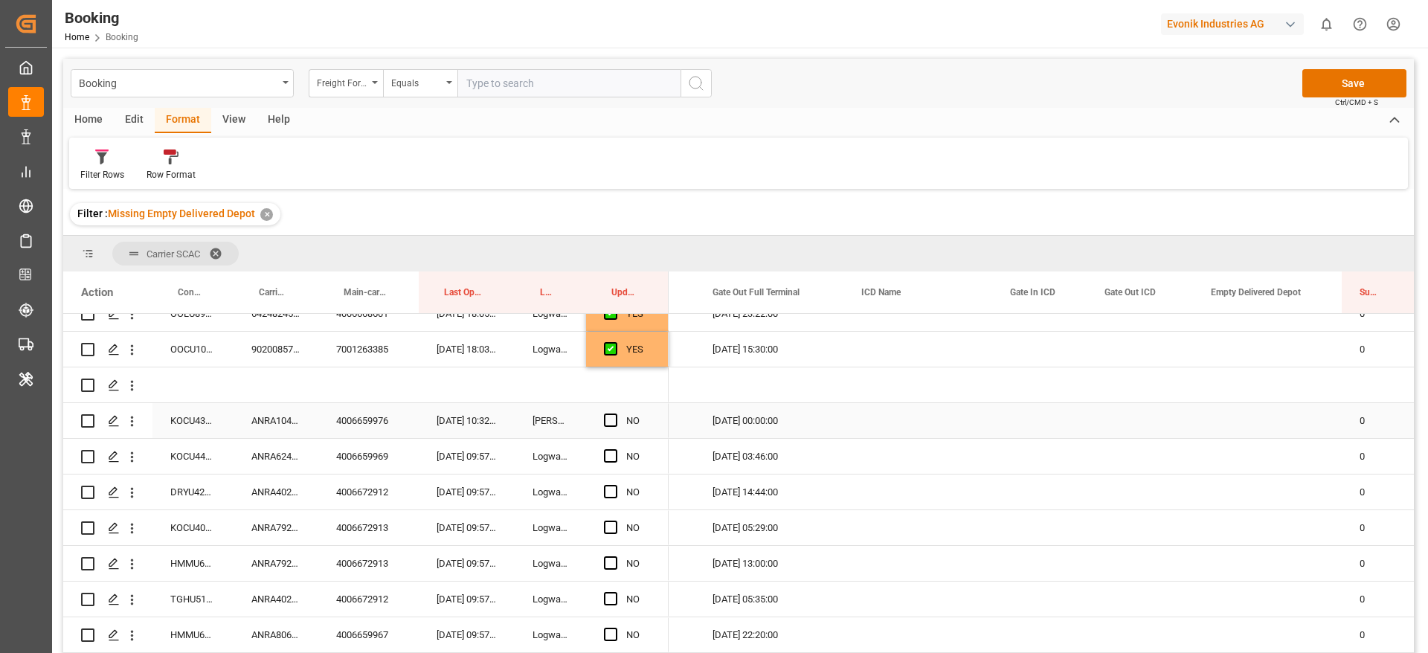
click at [277, 421] on div "ANRA10468700" at bounding box center [275, 420] width 85 height 35
click at [187, 421] on div "KOCU4327282" at bounding box center [192, 420] width 81 height 35
click at [287, 421] on div "ANRA10468700" at bounding box center [275, 420] width 85 height 35
click at [607, 421] on span "Press SPACE to select this row." at bounding box center [610, 419] width 13 height 13
click at [615, 413] on input "Press SPACE to select this row." at bounding box center [615, 413] width 0 height 0
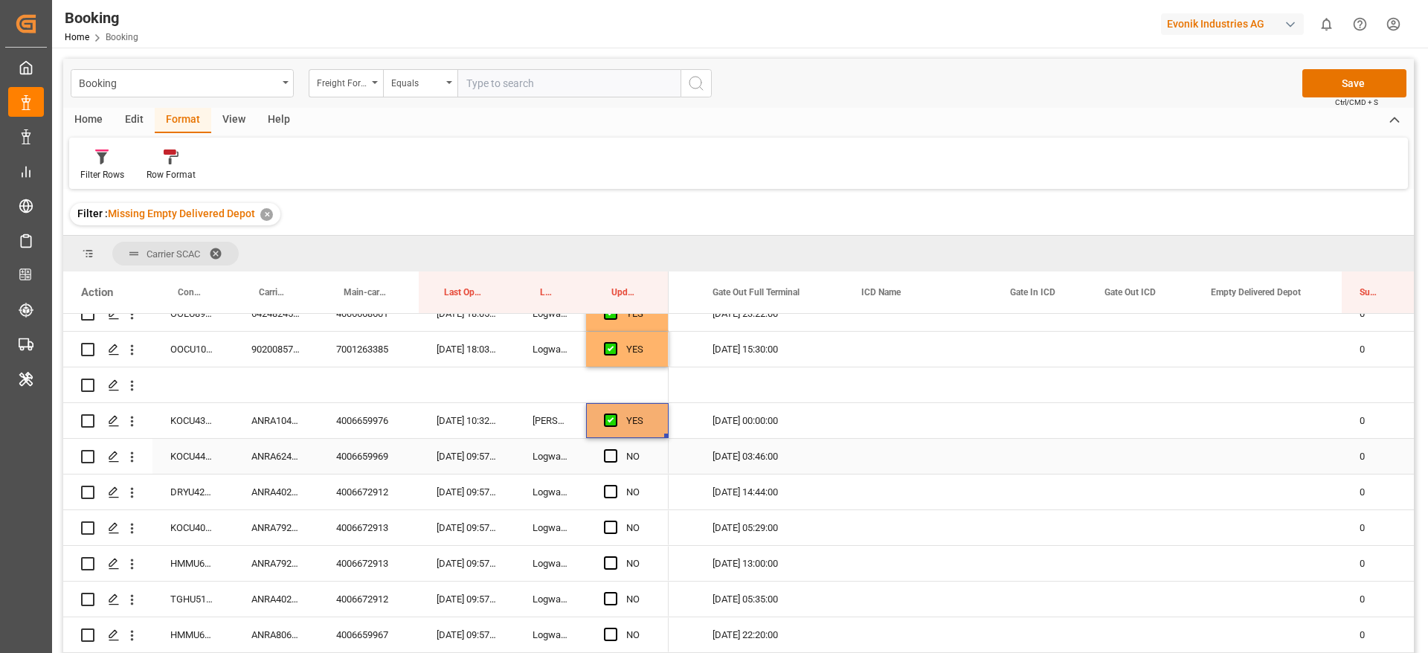
click at [272, 456] on div "ANRA62413300" at bounding box center [275, 456] width 85 height 35
click at [611, 454] on span "Press SPACE to select this row." at bounding box center [610, 455] width 13 height 13
click at [615, 449] on input "Press SPACE to select this row." at bounding box center [615, 449] width 0 height 0
click at [283, 496] on div "ANRA40224500" at bounding box center [275, 491] width 85 height 35
click at [611, 491] on span "Press SPACE to select this row." at bounding box center [610, 491] width 13 height 13
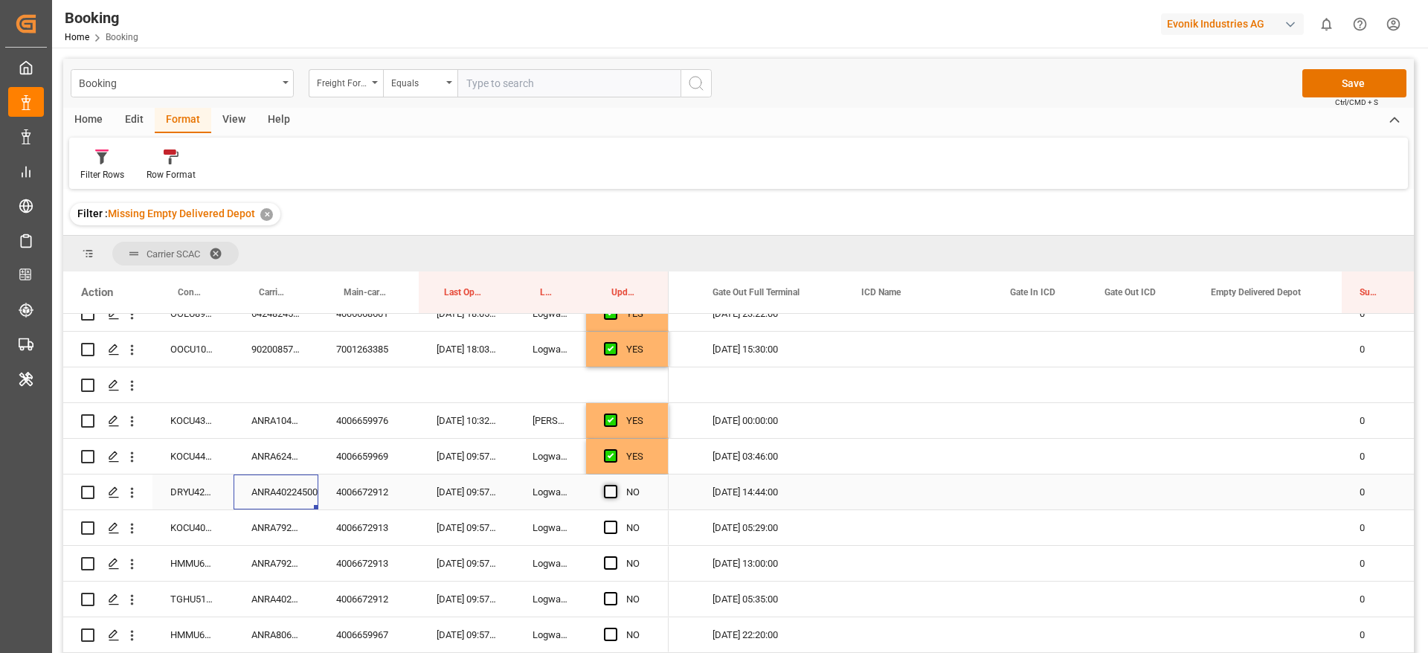
click at [615, 485] on input "Press SPACE to select this row." at bounding box center [615, 485] width 0 height 0
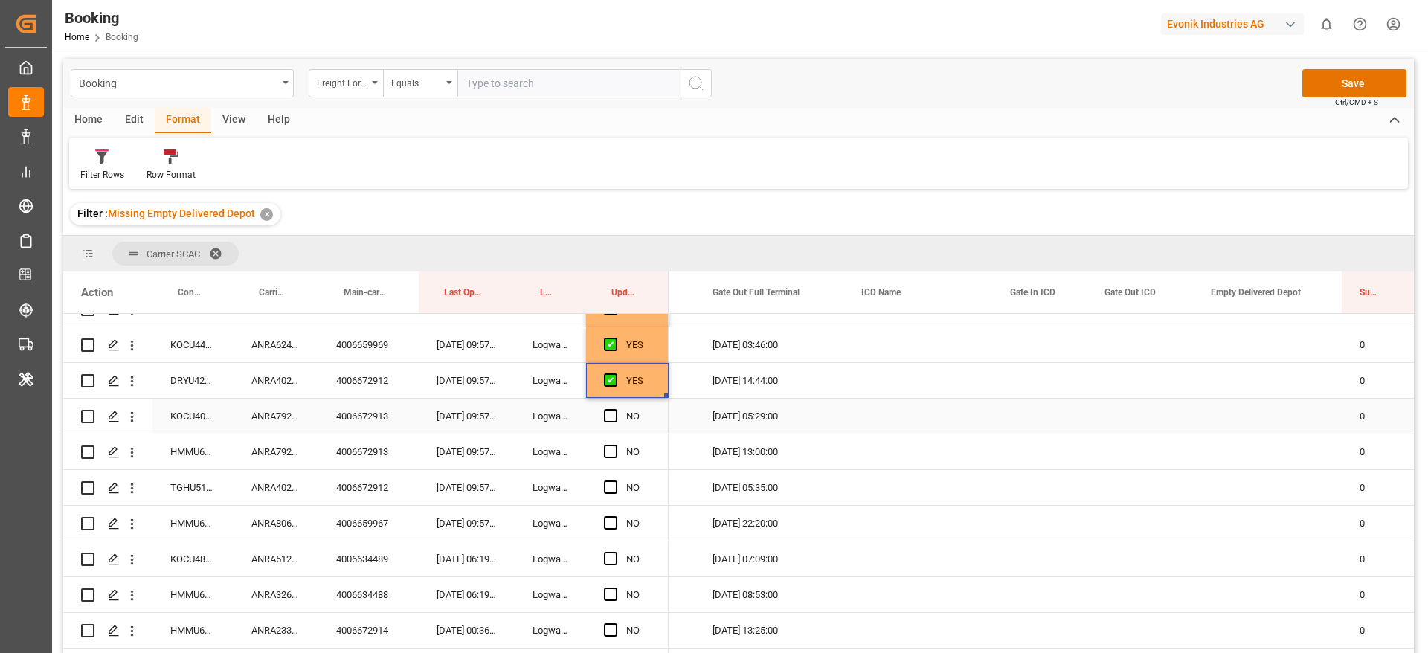
click at [291, 412] on div "ANRA79261800" at bounding box center [275, 416] width 85 height 35
click at [604, 416] on span "Press SPACE to select this row." at bounding box center [610, 415] width 13 height 13
click at [615, 409] on input "Press SPACE to select this row." at bounding box center [615, 409] width 0 height 0
click at [609, 448] on span "Press SPACE to select this row." at bounding box center [610, 451] width 13 height 13
click at [615, 445] on input "Press SPACE to select this row." at bounding box center [615, 445] width 0 height 0
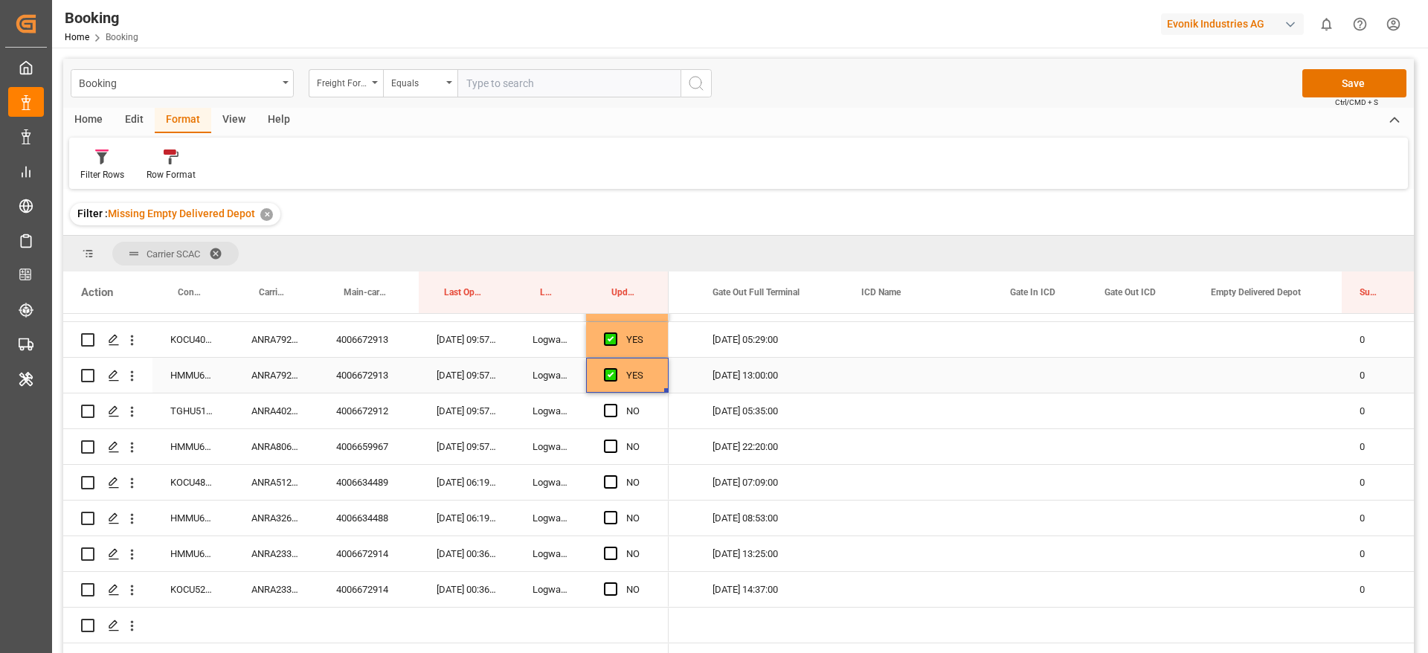
scroll to position [669, 0]
click at [277, 383] on div "ANRA40224500" at bounding box center [275, 375] width 85 height 35
click at [601, 377] on div "NO" at bounding box center [627, 375] width 83 height 35
click at [604, 372] on span "Press SPACE to select this row." at bounding box center [610, 375] width 13 height 13
click at [615, 369] on input "Press SPACE to select this row." at bounding box center [615, 369] width 0 height 0
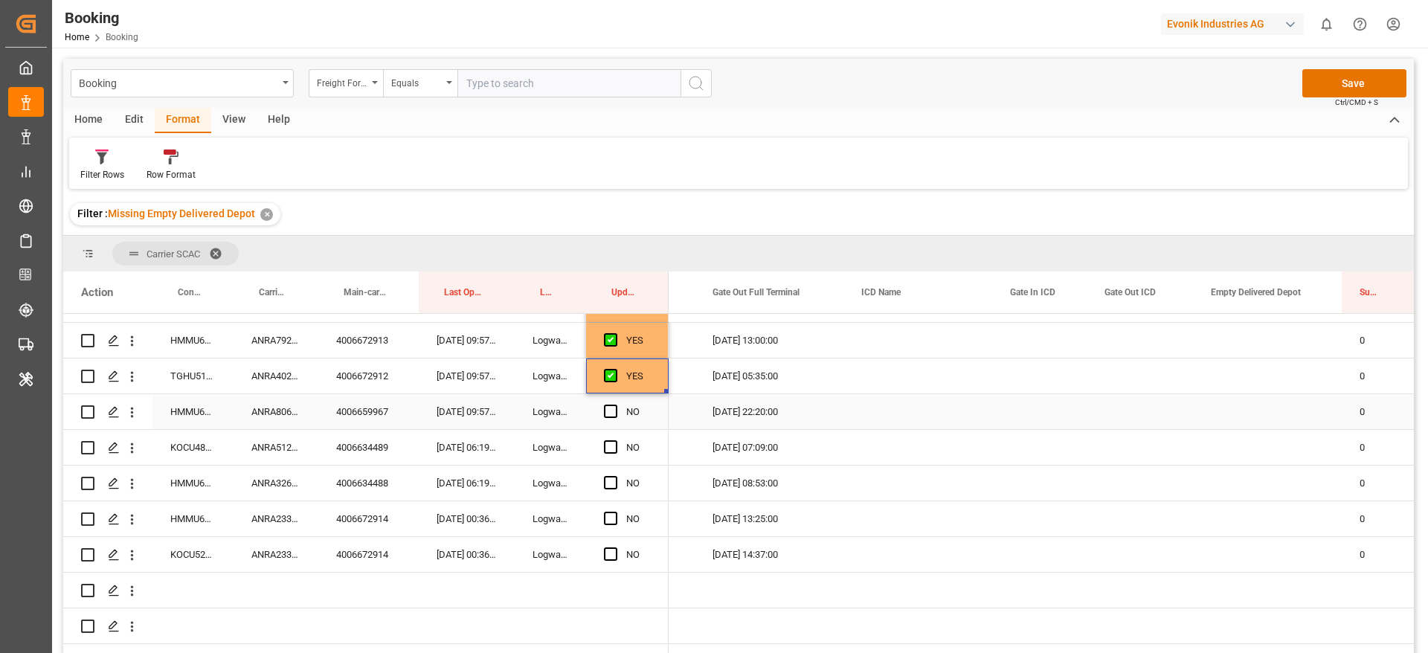
click at [277, 412] on div "ANRA80655700" at bounding box center [275, 411] width 85 height 35
click at [610, 413] on span "Press SPACE to select this row." at bounding box center [610, 410] width 13 height 13
click at [615, 404] on input "Press SPACE to select this row." at bounding box center [615, 404] width 0 height 0
click at [249, 445] on div "ANRA51235300" at bounding box center [275, 447] width 85 height 35
click at [1289, 444] on div "Press SPACE to select this row." at bounding box center [1267, 447] width 149 height 35
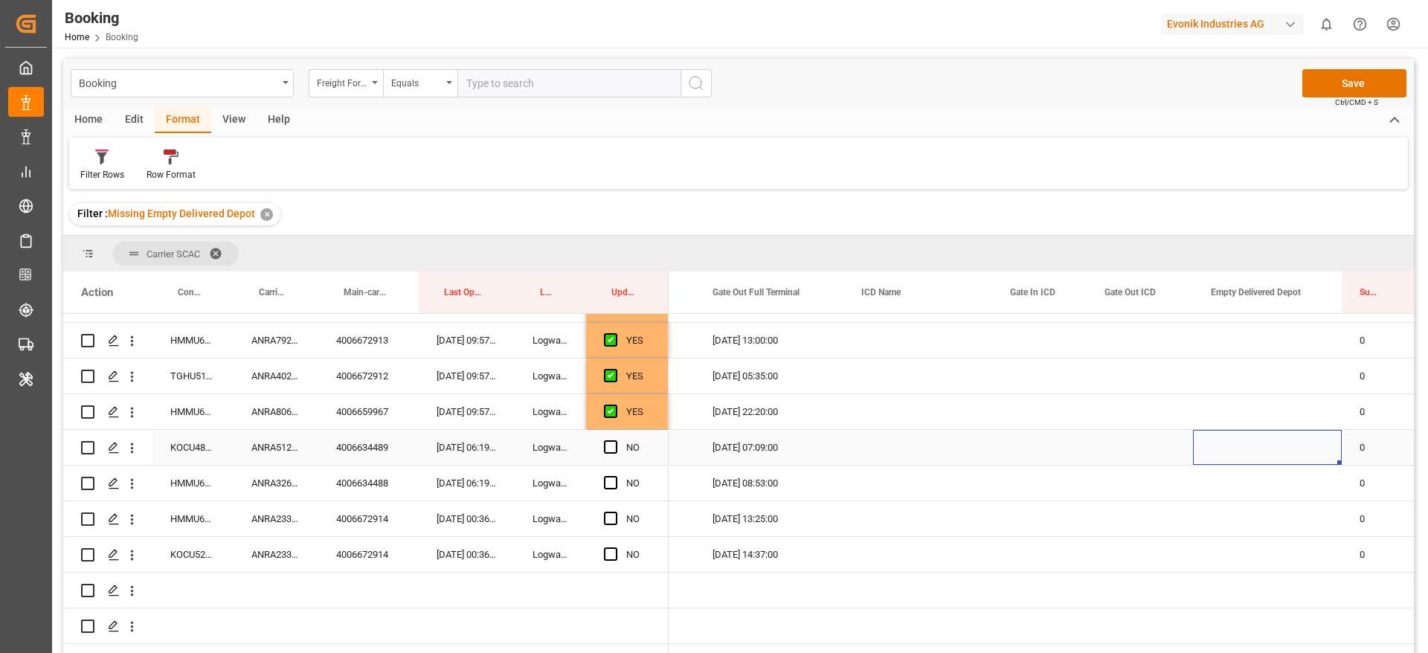
click at [1289, 444] on div "Press SPACE to select this row." at bounding box center [1267, 447] width 149 height 35
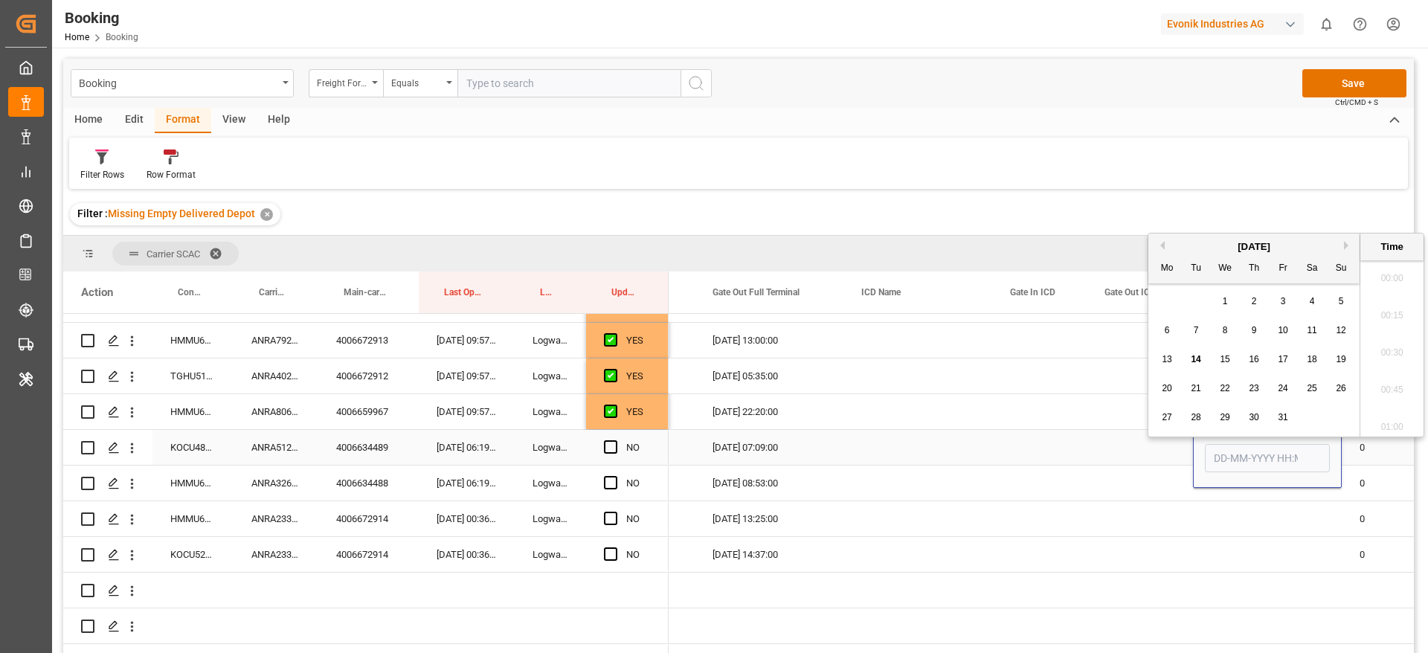
scroll to position [2422, 0]
click at [1202, 347] on div "14" at bounding box center [1196, 353] width 19 height 18
type input "[DATE] 00:00"
click at [607, 445] on span "Press SPACE to select this row." at bounding box center [610, 446] width 13 height 13
click at [615, 440] on input "Press SPACE to select this row." at bounding box center [615, 440] width 0 height 0
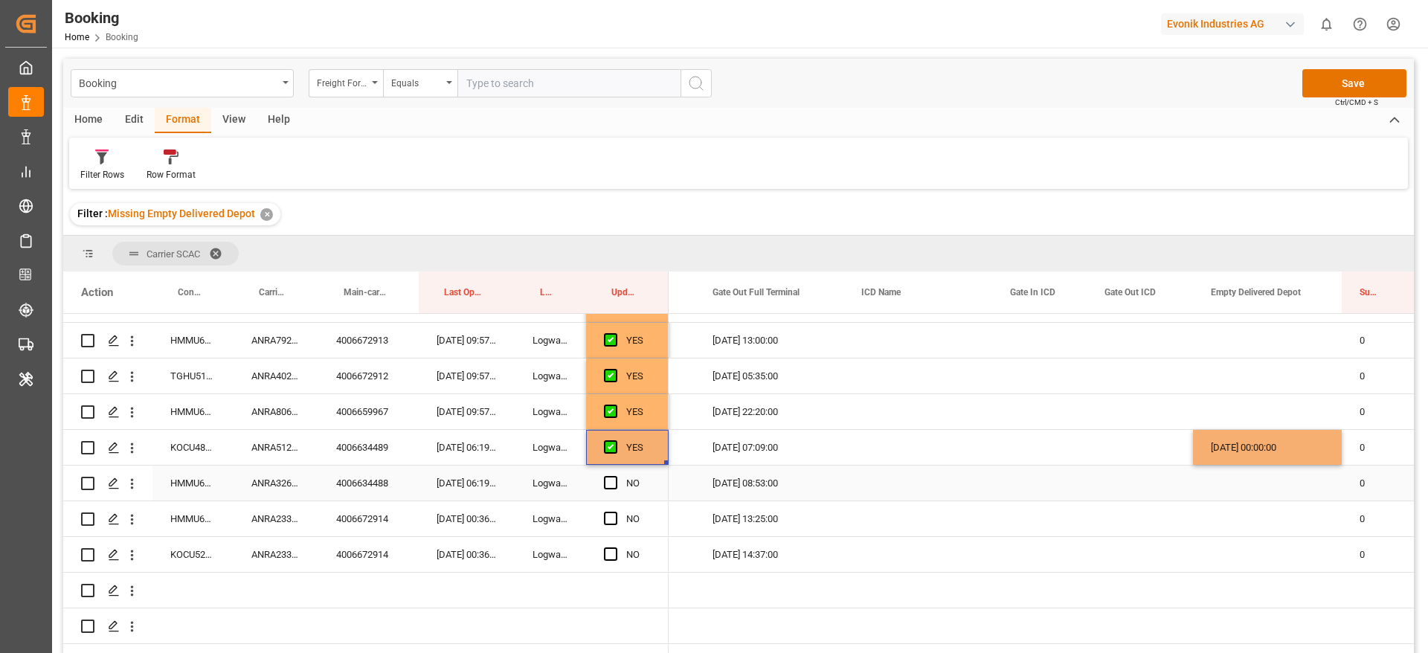
click at [287, 483] on div "ANRA32655400" at bounding box center [275, 482] width 85 height 35
click at [1288, 444] on div "[DATE] 00:00:00" at bounding box center [1267, 447] width 149 height 35
drag, startPoint x: 1337, startPoint y: 463, endPoint x: 1337, endPoint y: 474, distance: 11.2
click at [607, 478] on span "Press SPACE to select this row." at bounding box center [610, 482] width 13 height 13
click at [615, 476] on input "Press SPACE to select this row." at bounding box center [615, 476] width 0 height 0
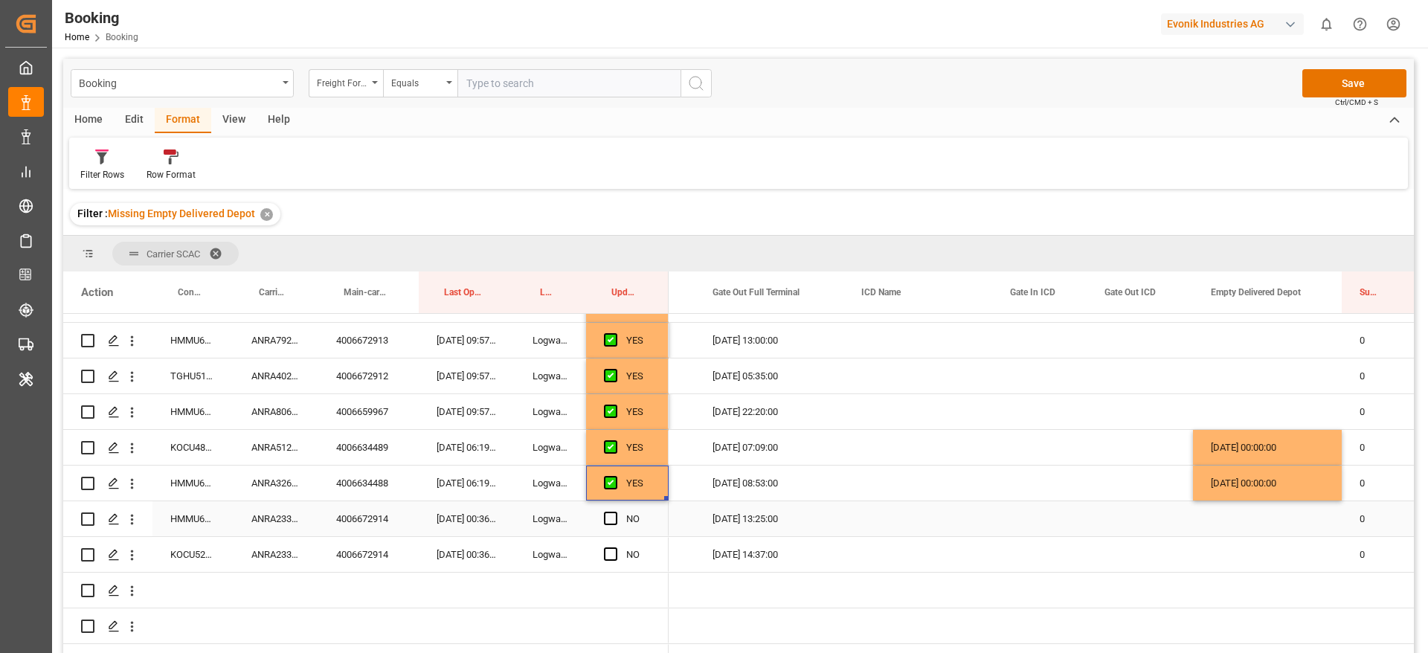
click at [274, 521] on div "ANRA23334700" at bounding box center [275, 518] width 85 height 35
click at [609, 520] on span "Press SPACE to select this row." at bounding box center [610, 518] width 13 height 13
click at [615, 512] on input "Press SPACE to select this row." at bounding box center [615, 512] width 0 height 0
click at [283, 556] on div "ANRA23334700" at bounding box center [275, 554] width 85 height 35
click at [612, 551] on span "Press SPACE to select this row." at bounding box center [610, 553] width 13 height 13
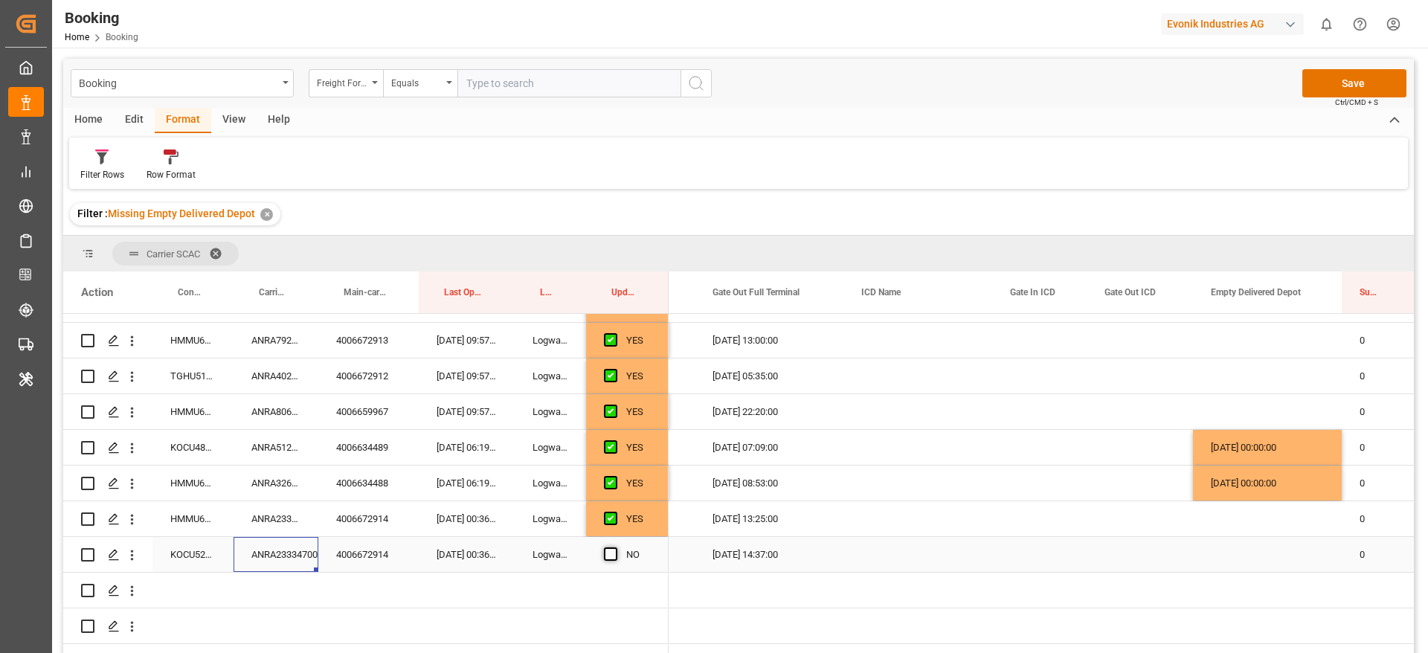
click at [615, 547] on input "Press SPACE to select this row." at bounding box center [615, 547] width 0 height 0
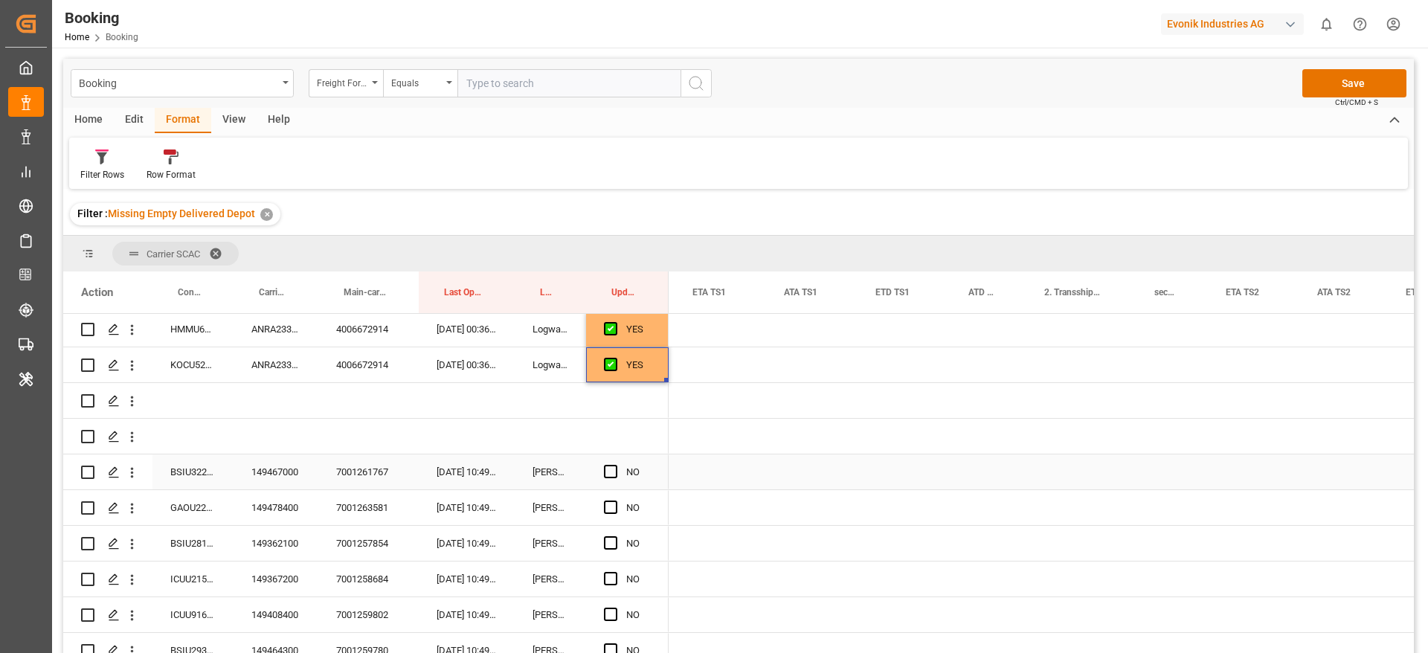
scroll to position [0, 1663]
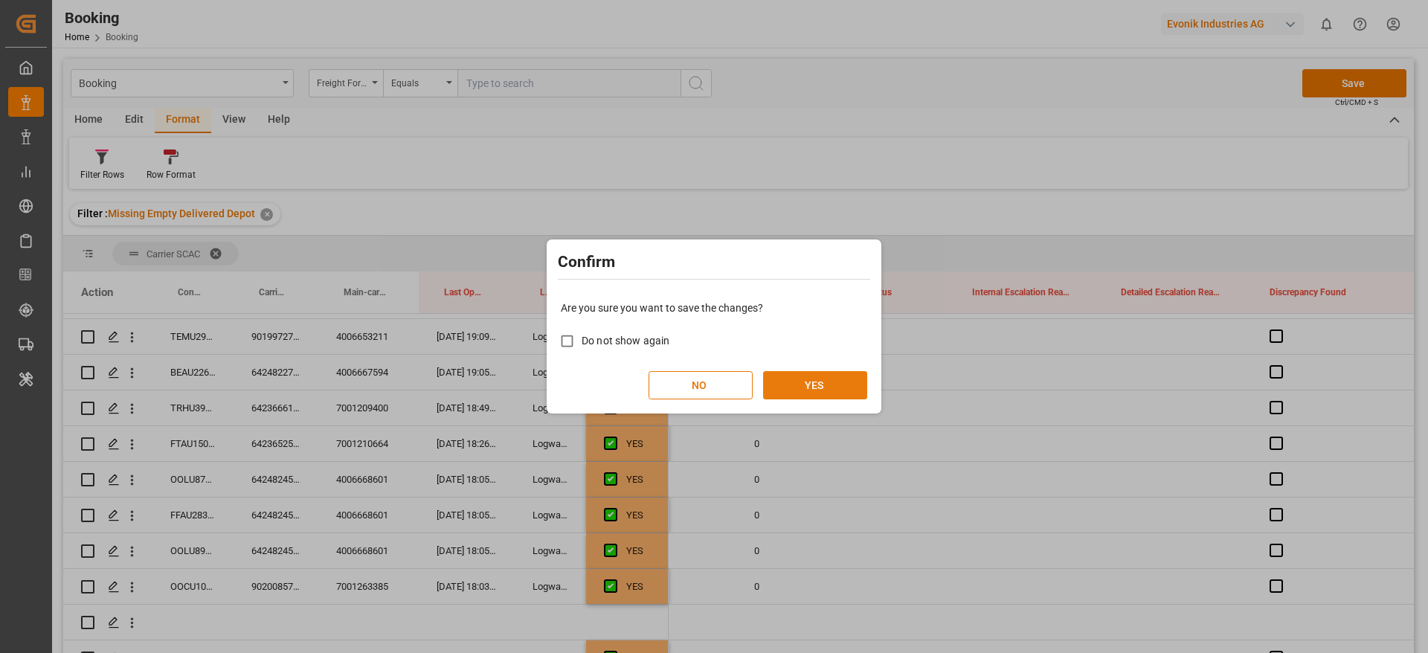
click at [827, 381] on button "YES" at bounding box center [815, 385] width 104 height 28
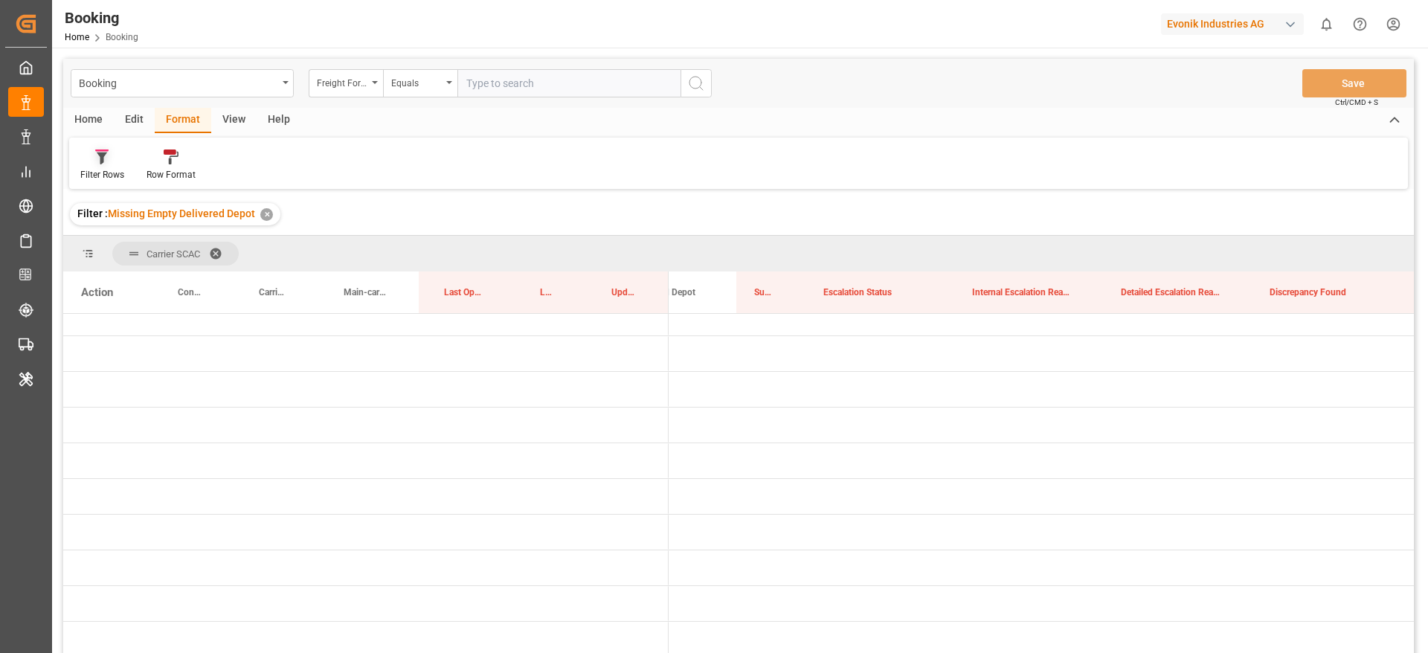
click at [94, 178] on div "Filter Rows" at bounding box center [102, 174] width 44 height 13
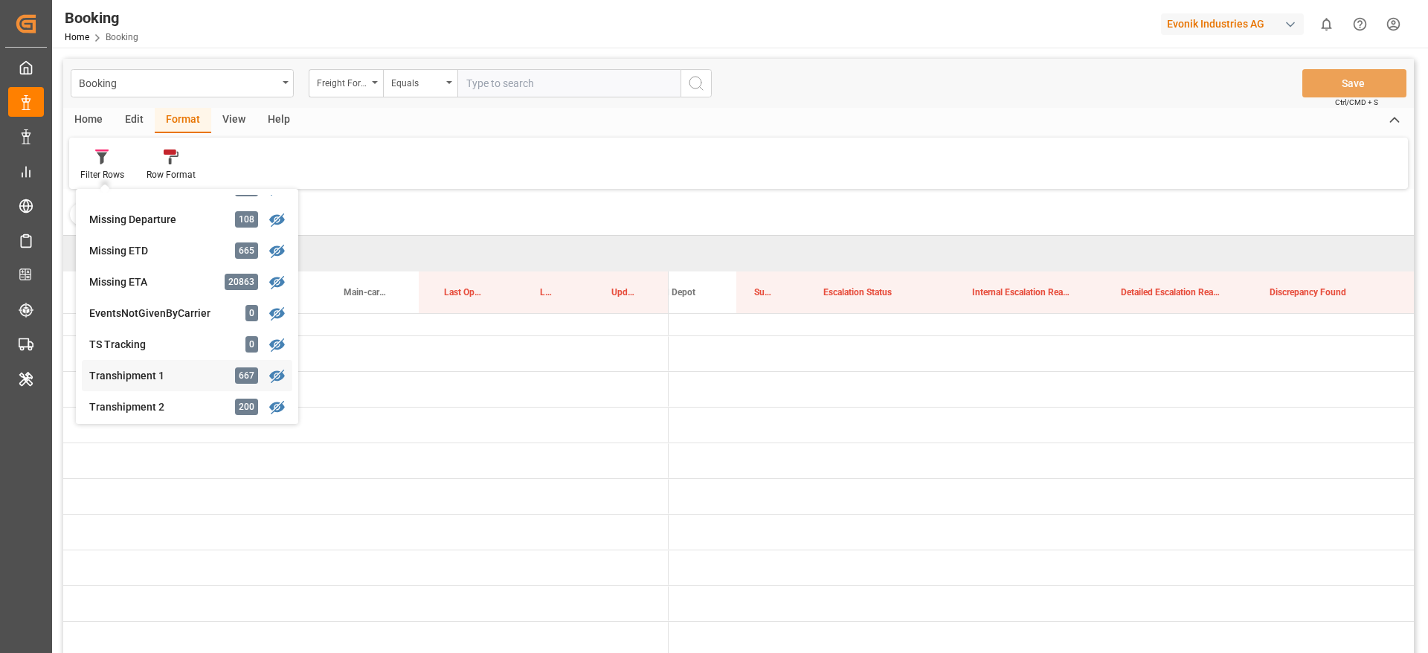
click at [155, 380] on div "Booking Freight Forwarder's Reference No. Equals Save Ctrl/CMD + S Home Edit Fo…" at bounding box center [738, 375] width 1350 height 633
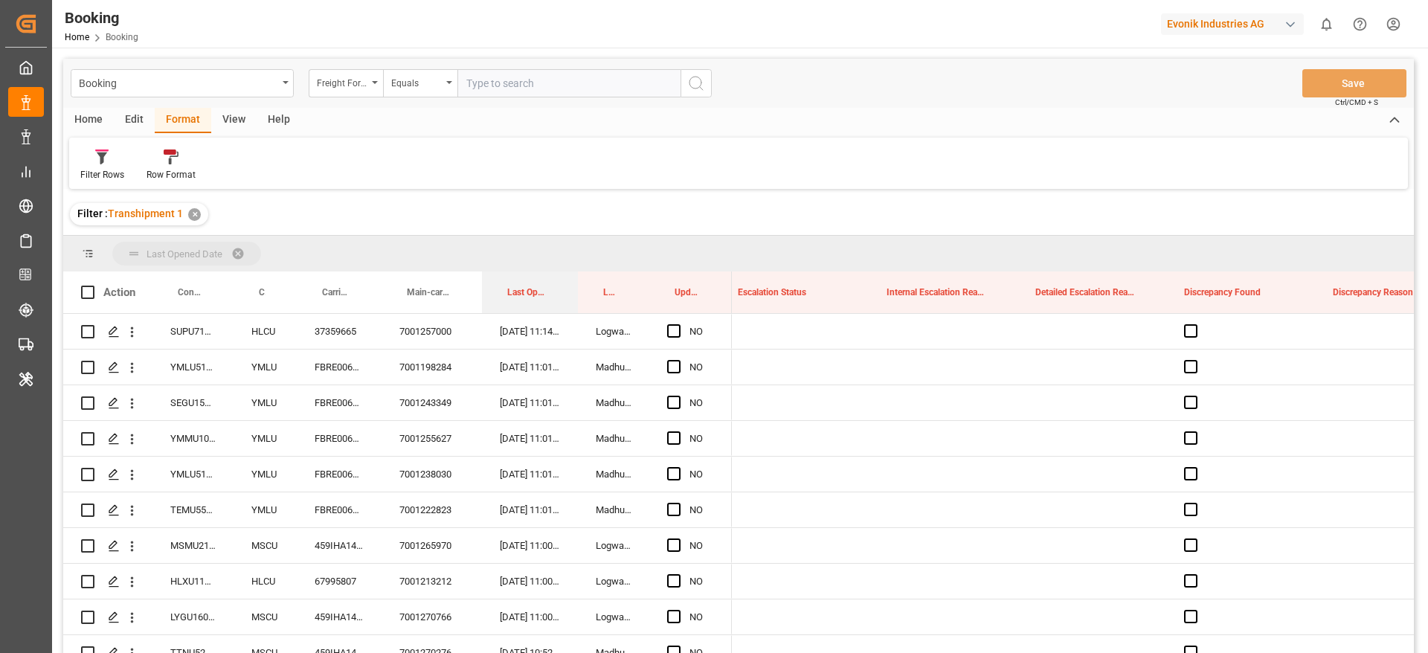
drag, startPoint x: 525, startPoint y: 288, endPoint x: 526, endPoint y: 266, distance: 22.4
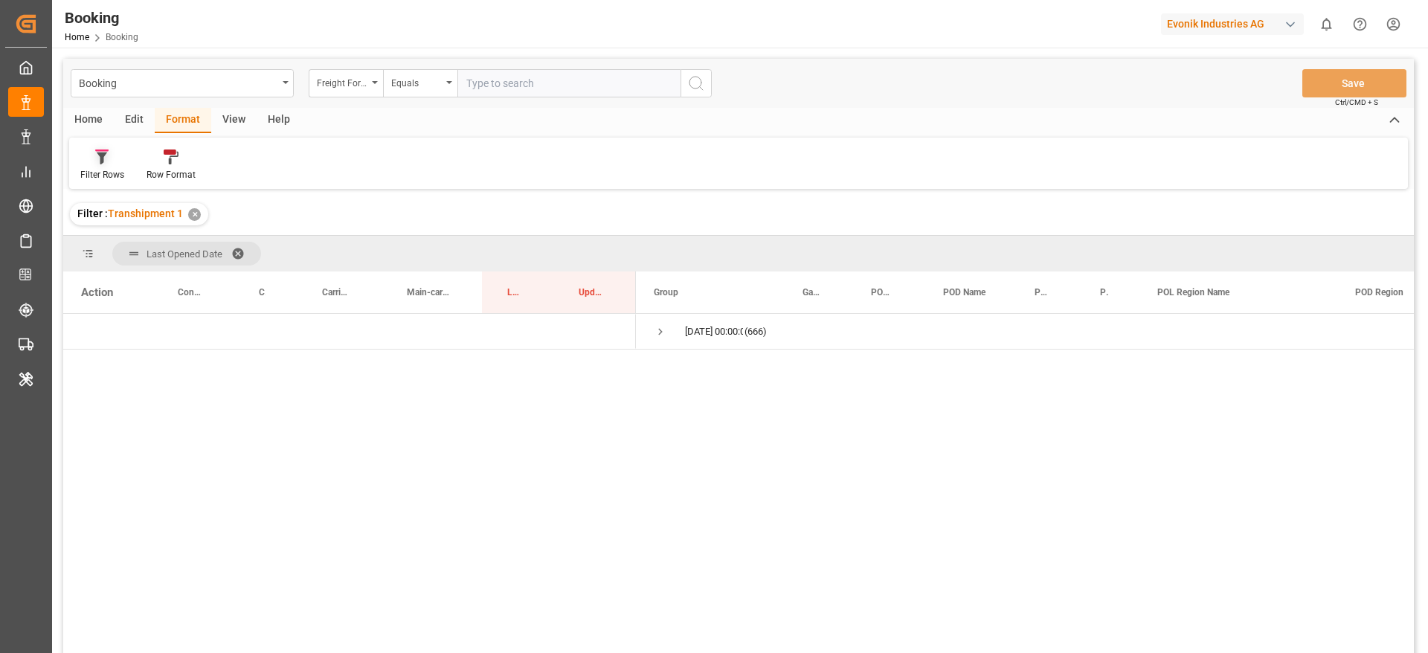
click at [97, 158] on icon at bounding box center [101, 156] width 13 height 15
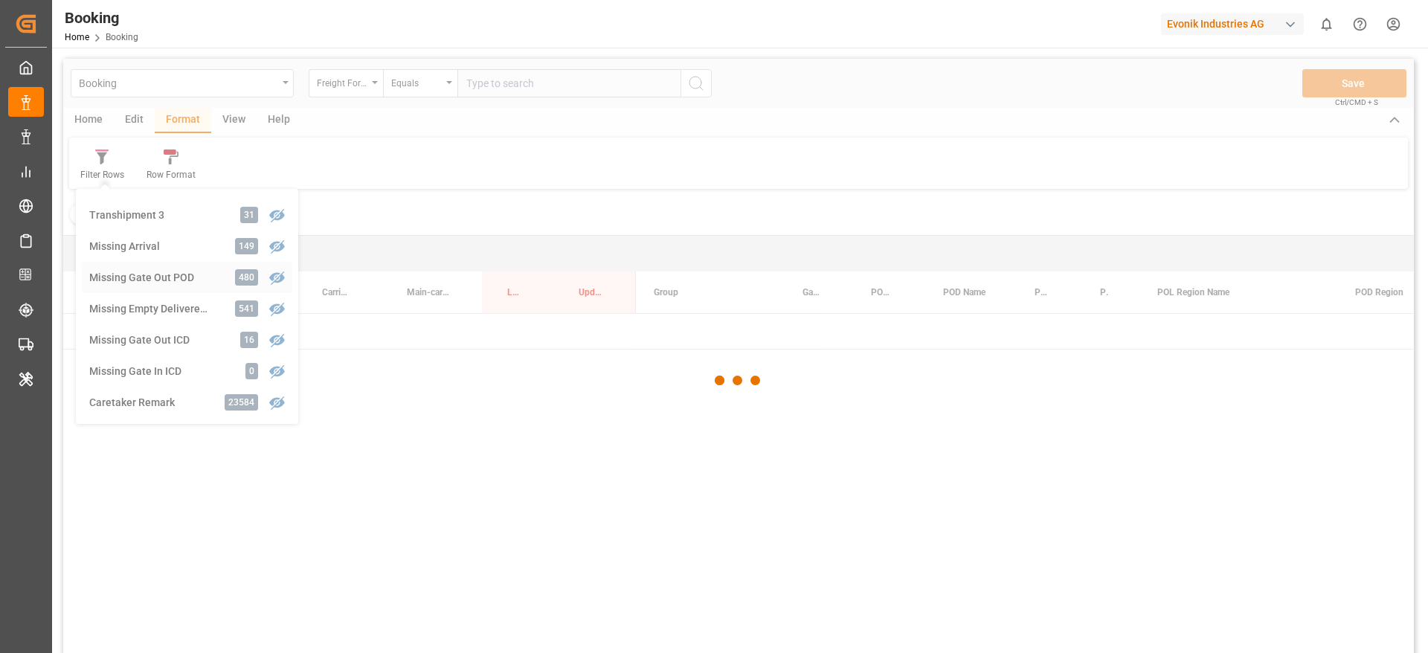
click at [190, 266] on div "Booking Freight Forwarder's Reference No. Equals Save Ctrl/CMD + S Home Edit Fo…" at bounding box center [738, 375] width 1350 height 633
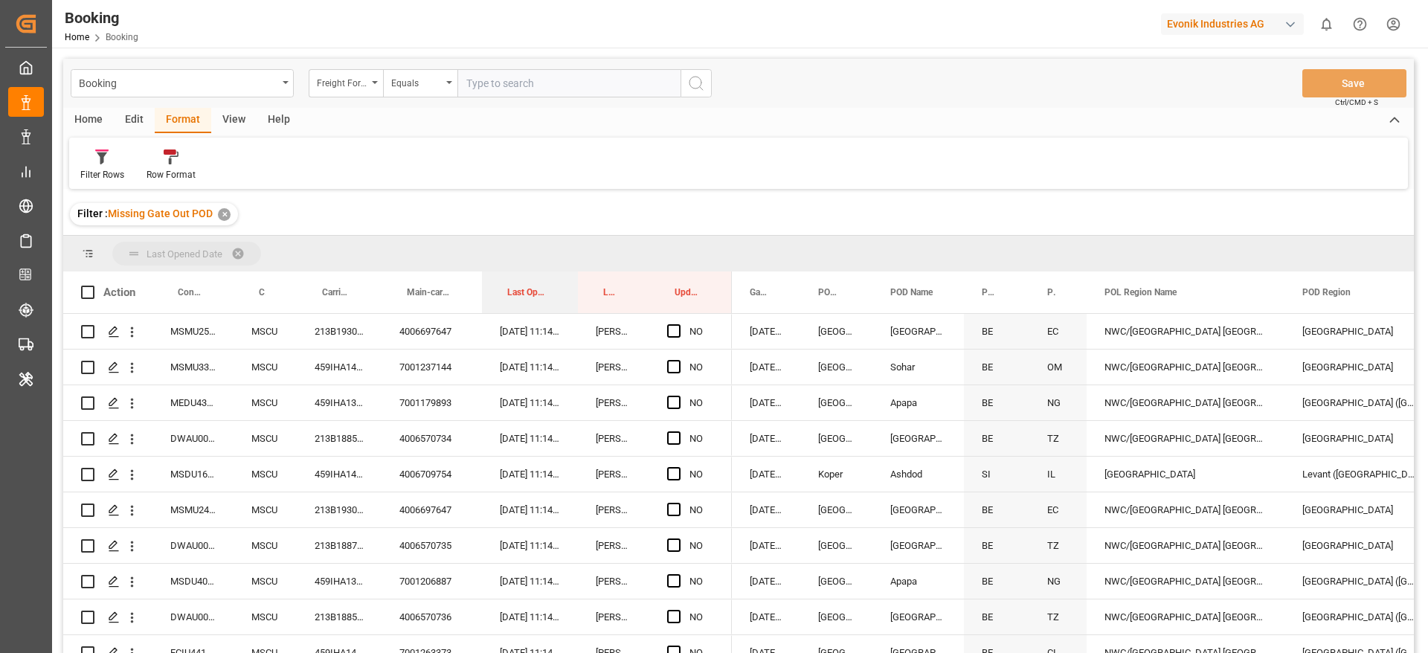
drag, startPoint x: 532, startPoint y: 274, endPoint x: 533, endPoint y: 259, distance: 15.6
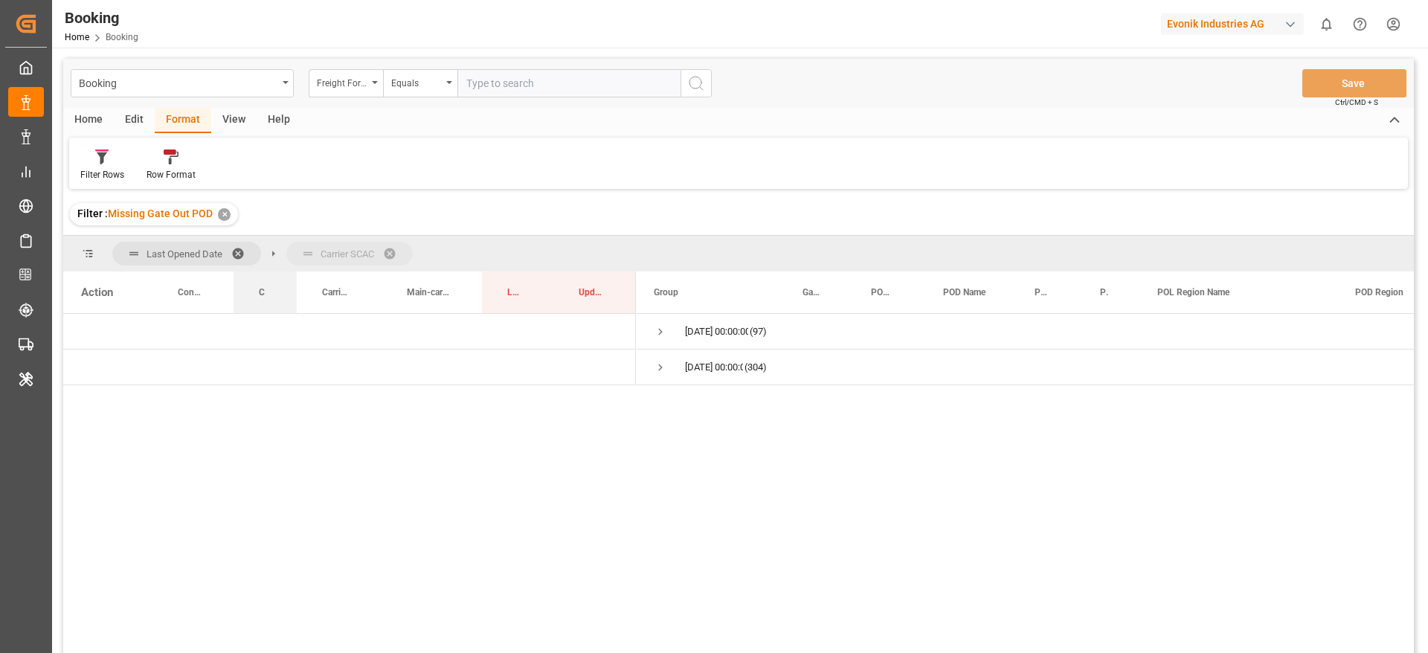
drag, startPoint x: 275, startPoint y: 291, endPoint x: 297, endPoint y: 266, distance: 33.7
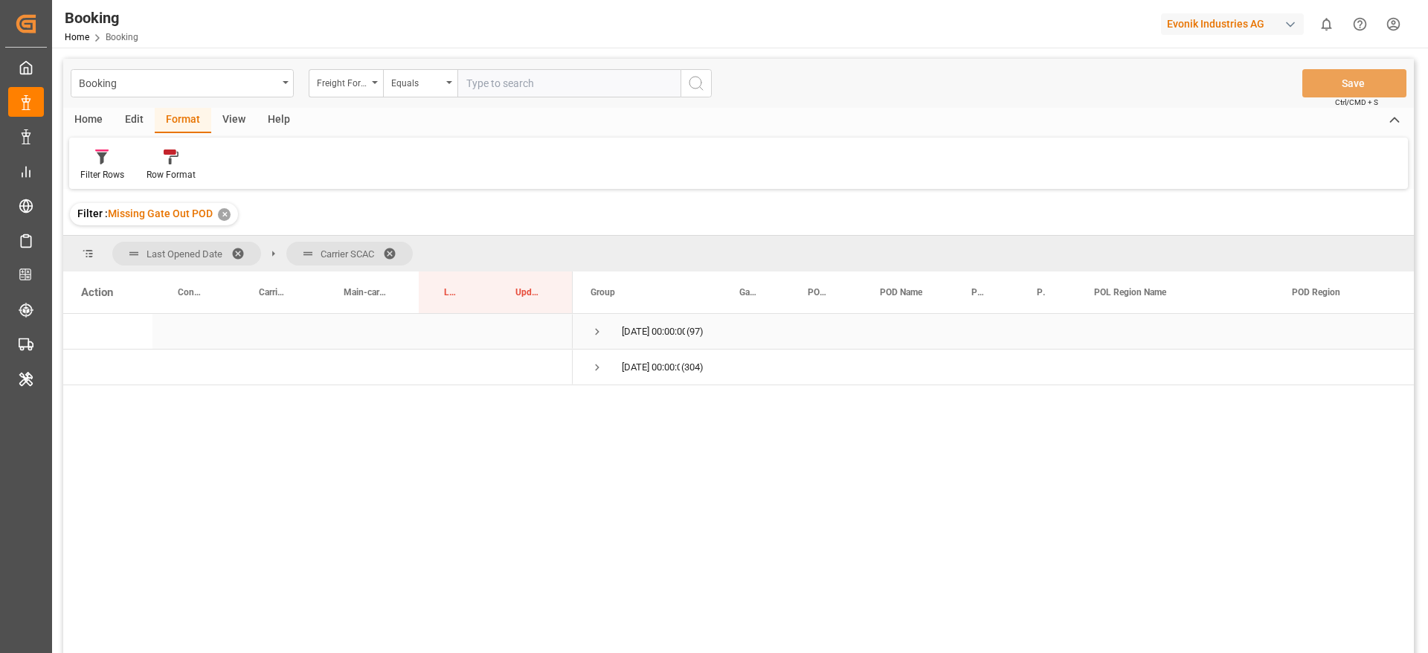
click at [600, 328] on span "Press SPACE to select this row." at bounding box center [596, 331] width 13 height 13
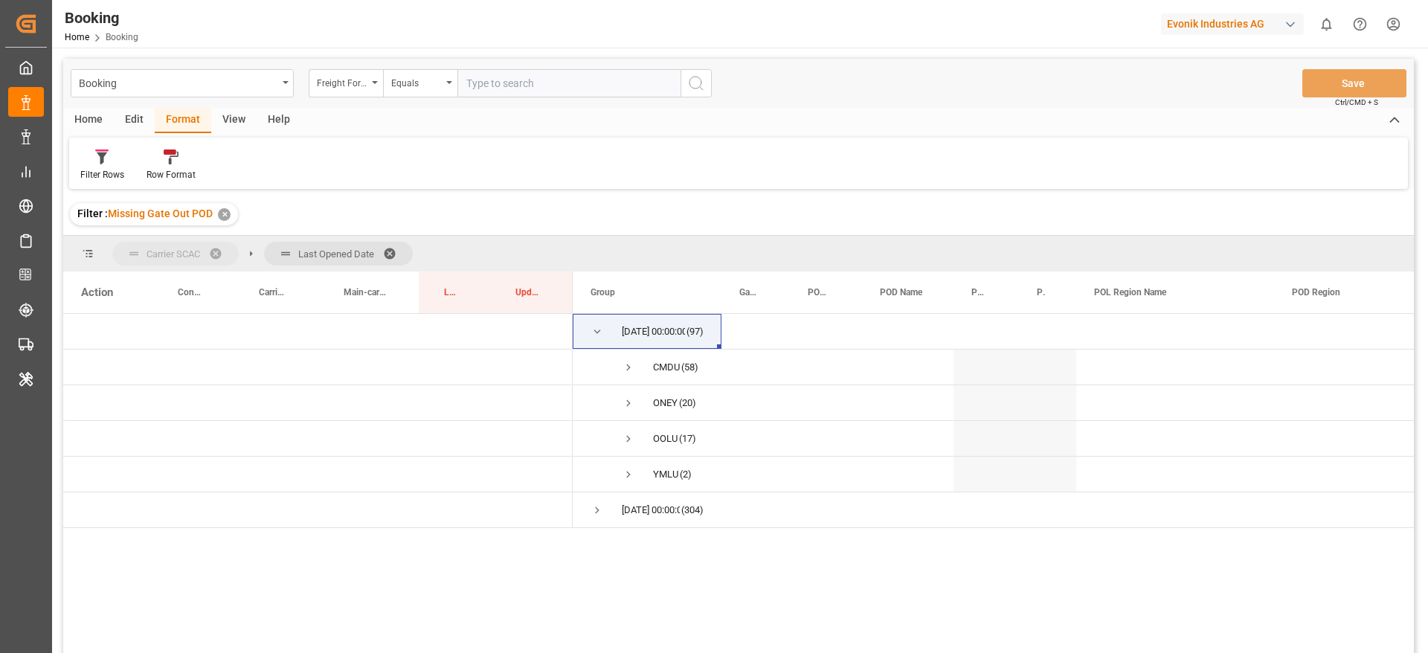
drag, startPoint x: 312, startPoint y: 250, endPoint x: 188, endPoint y: 247, distance: 123.5
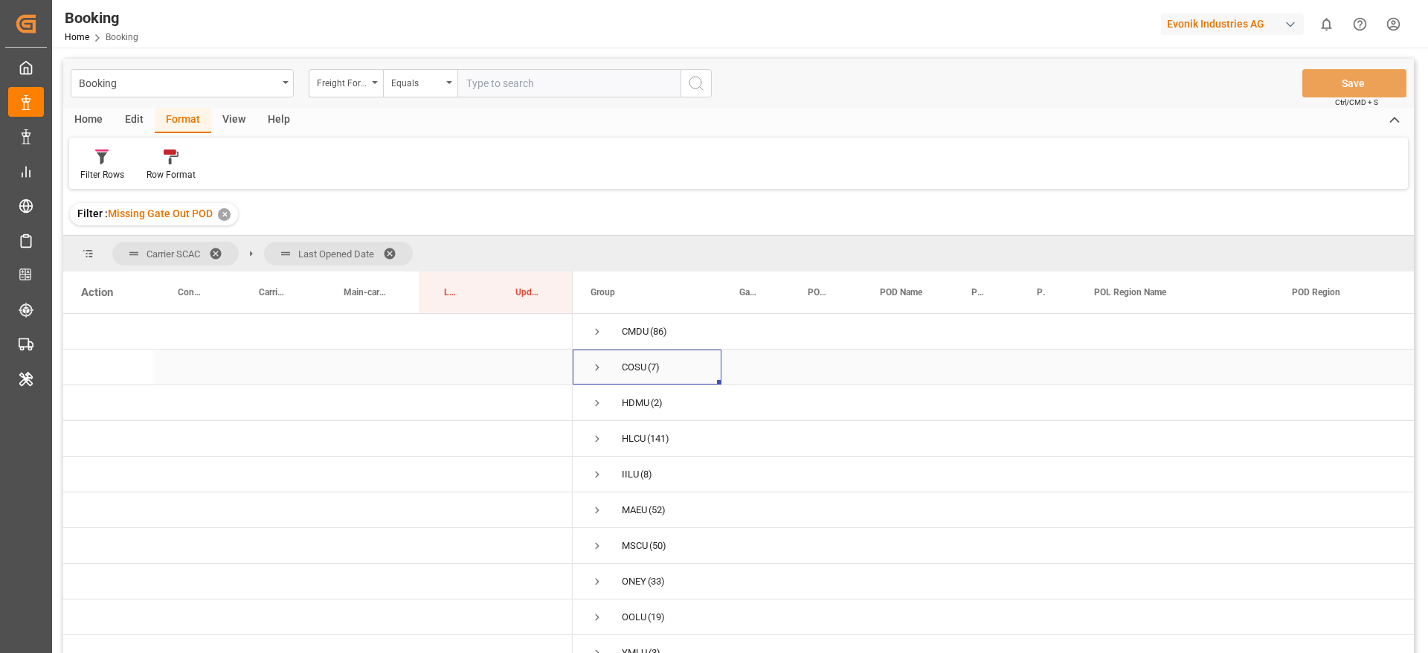
click at [596, 369] on span "Press SPACE to select this row." at bounding box center [596, 367] width 13 height 13
click at [626, 396] on span "Press SPACE to select this row." at bounding box center [628, 402] width 13 height 13
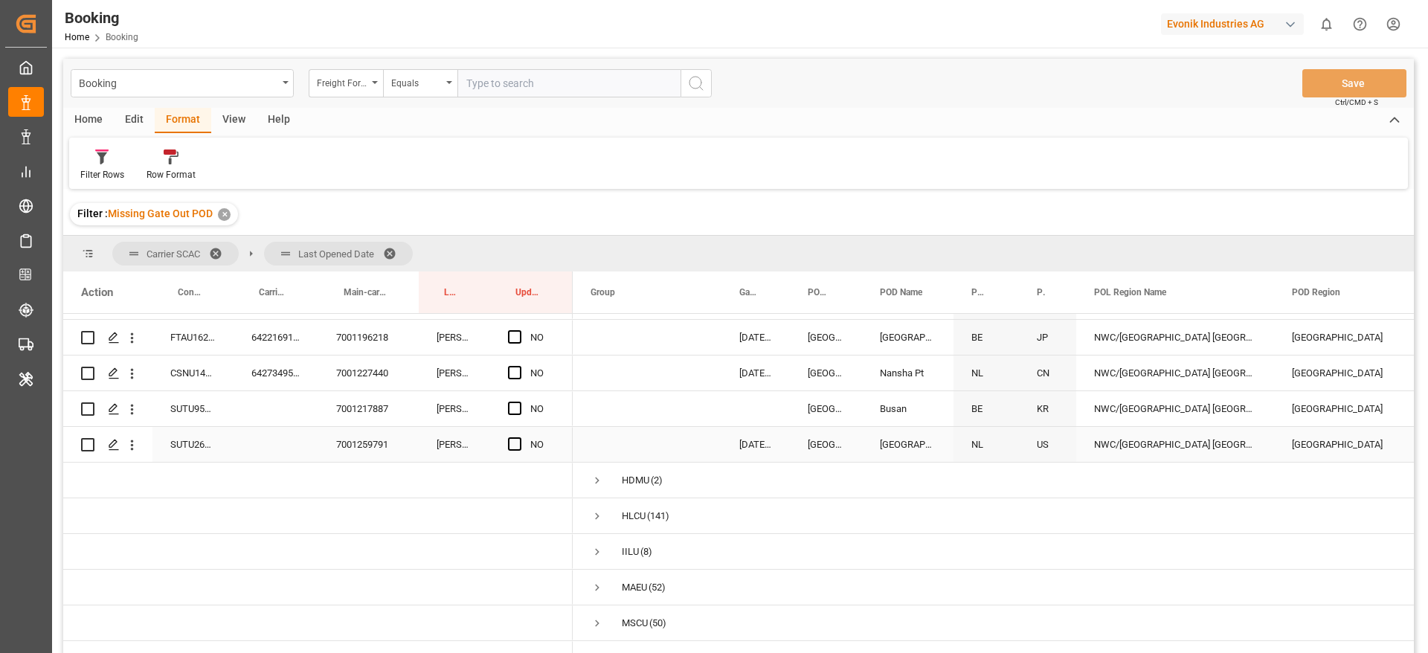
scroll to position [223, 0]
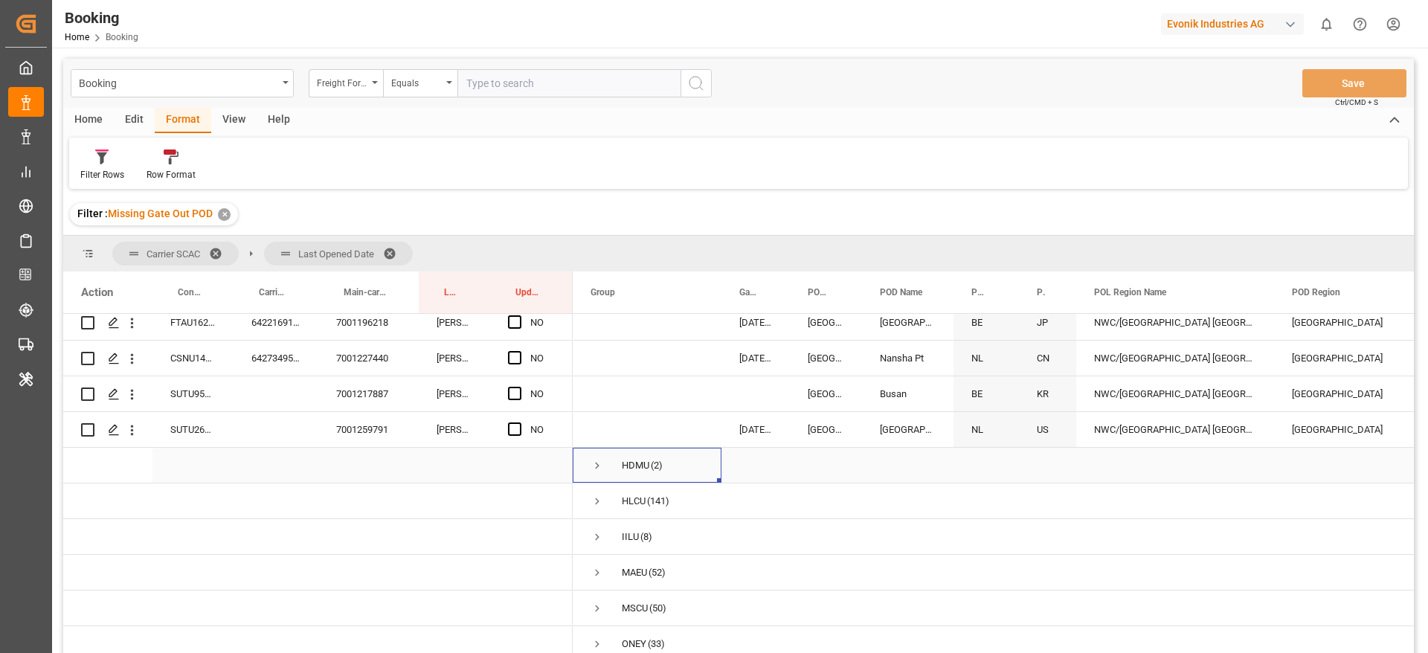
click at [597, 464] on span "Press SPACE to select this row." at bounding box center [596, 465] width 13 height 13
click at [622, 499] on span "Press SPACE to select this row." at bounding box center [628, 500] width 13 height 13
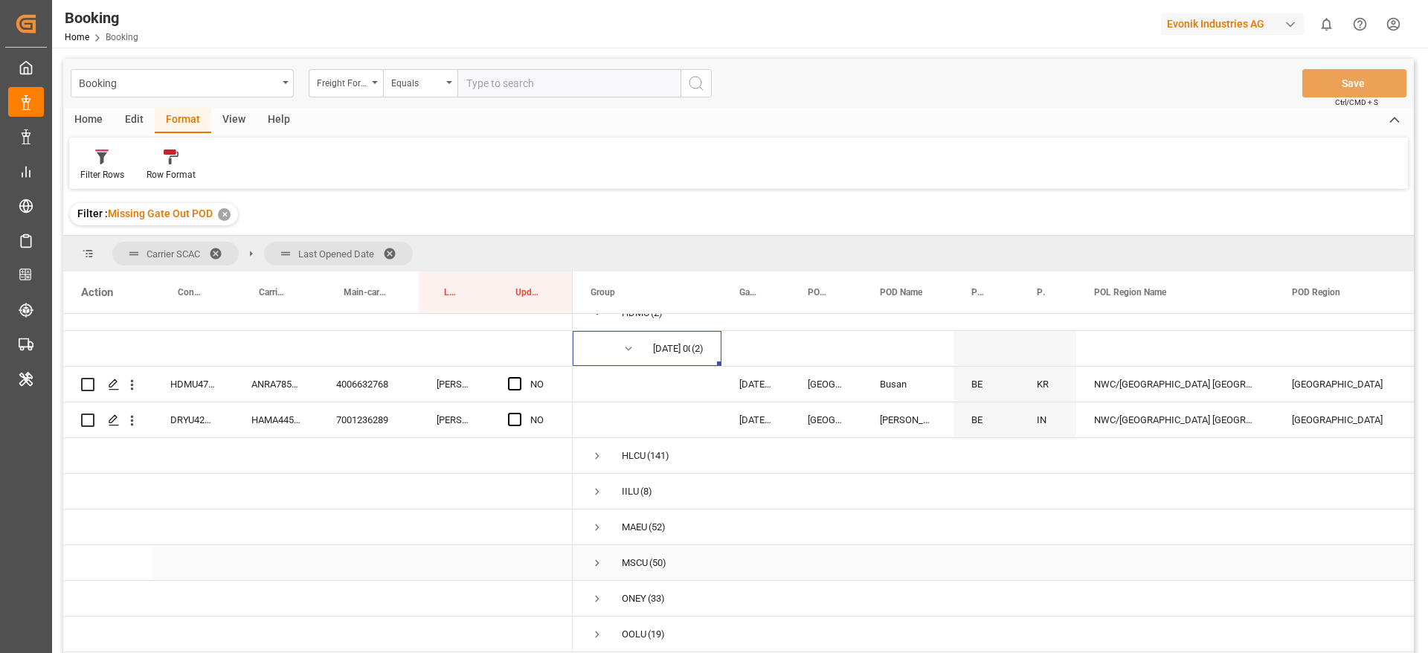
scroll to position [411, 0]
